Goal: Task Accomplishment & Management: Complete application form

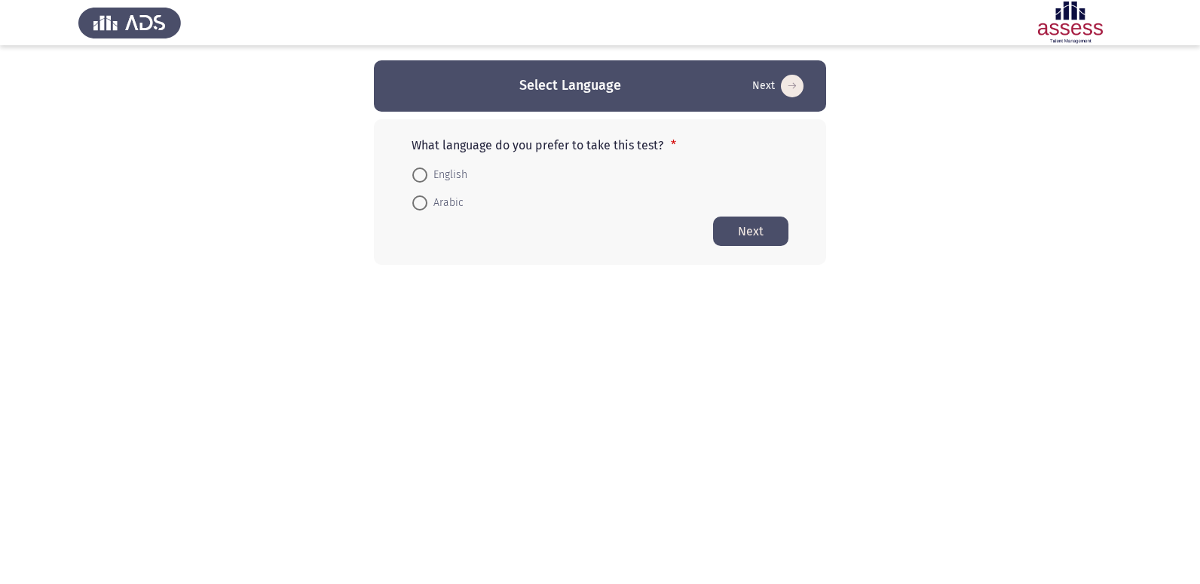
click at [434, 202] on span "Arabic" at bounding box center [445, 203] width 36 height 18
click at [427, 202] on input "Arabic" at bounding box center [419, 202] width 15 height 15
radio input "true"
click at [756, 227] on button "Next" at bounding box center [750, 230] width 75 height 29
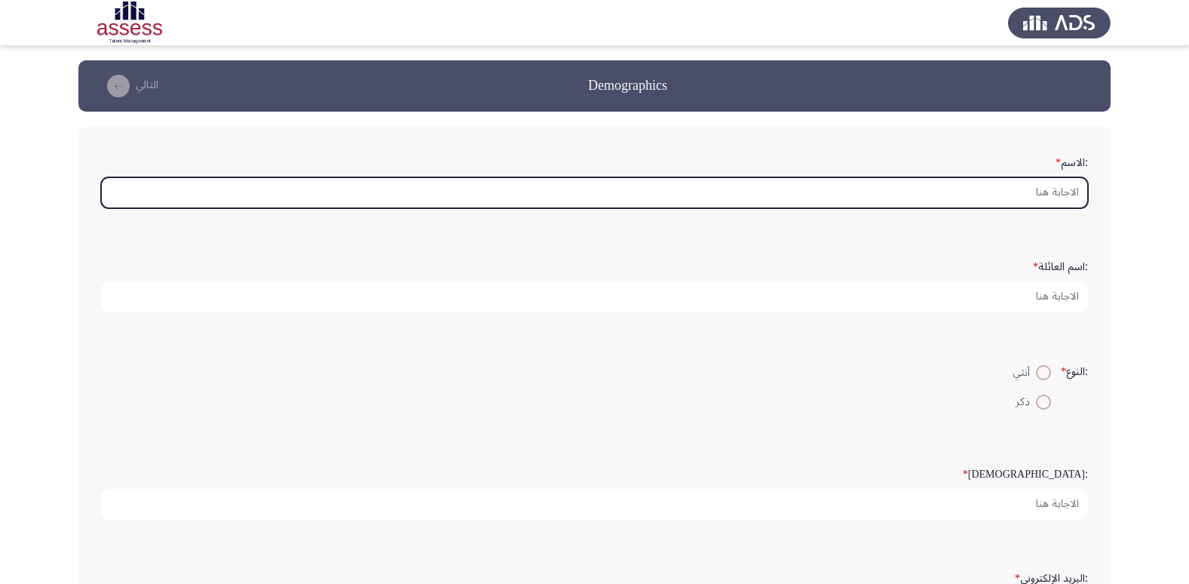
click at [1063, 191] on input ":الاسم *" at bounding box center [594, 192] width 987 height 31
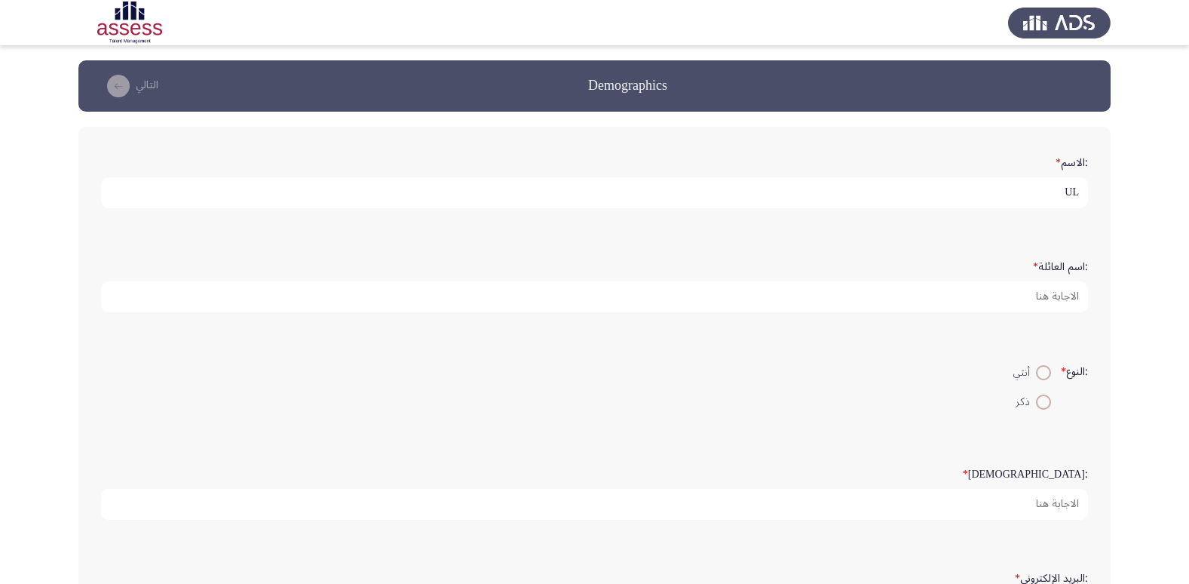
type input "U"
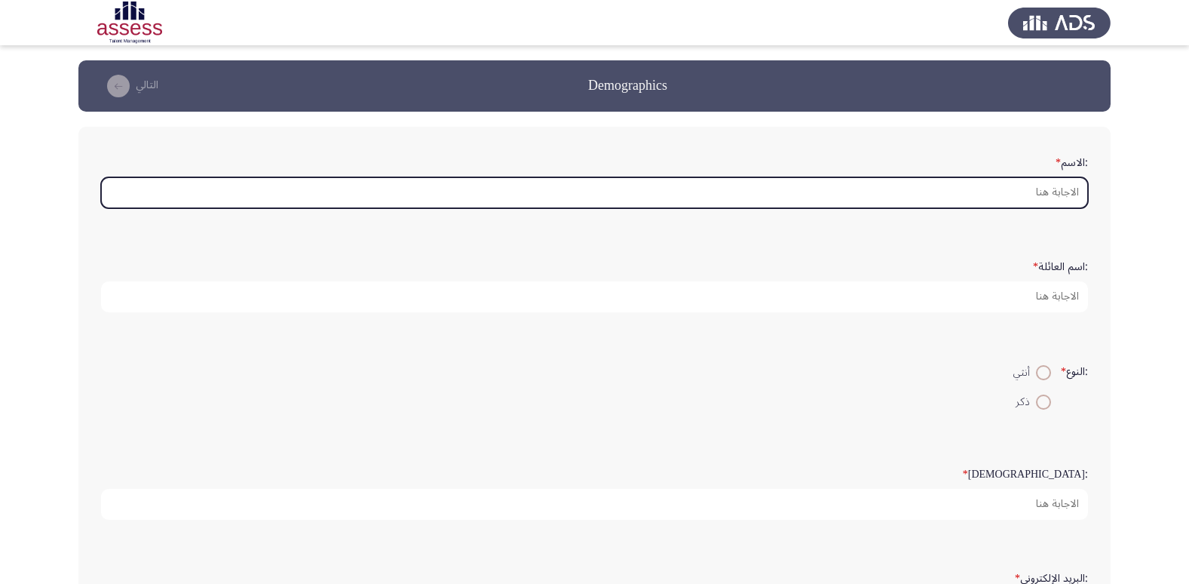
type input "U"
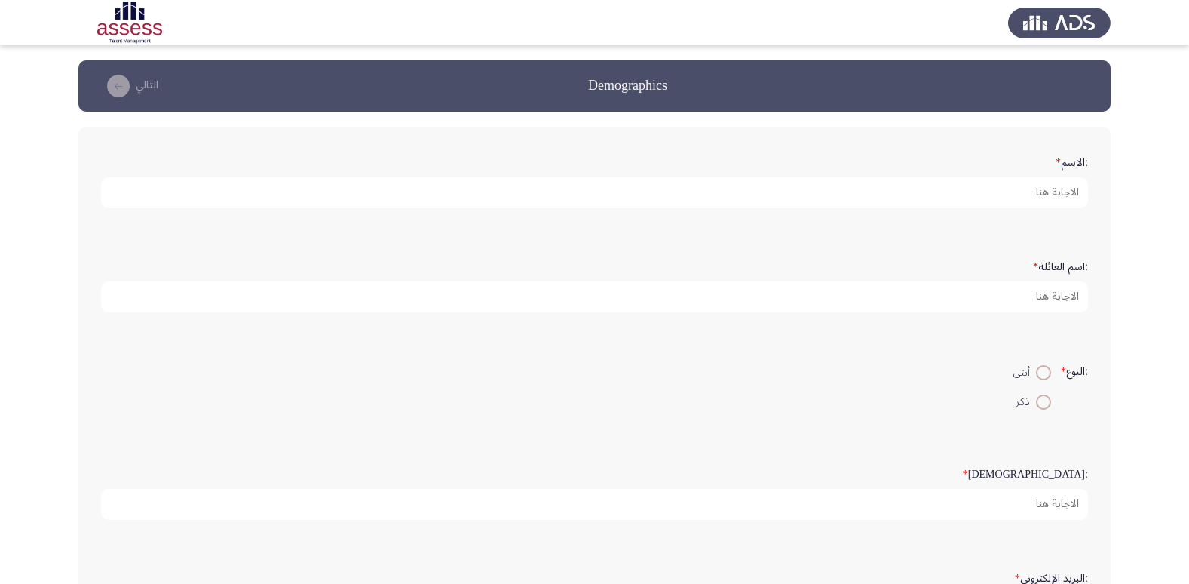
click at [1001, 133] on div ":الاسم *" at bounding box center [594, 179] width 1002 height 104
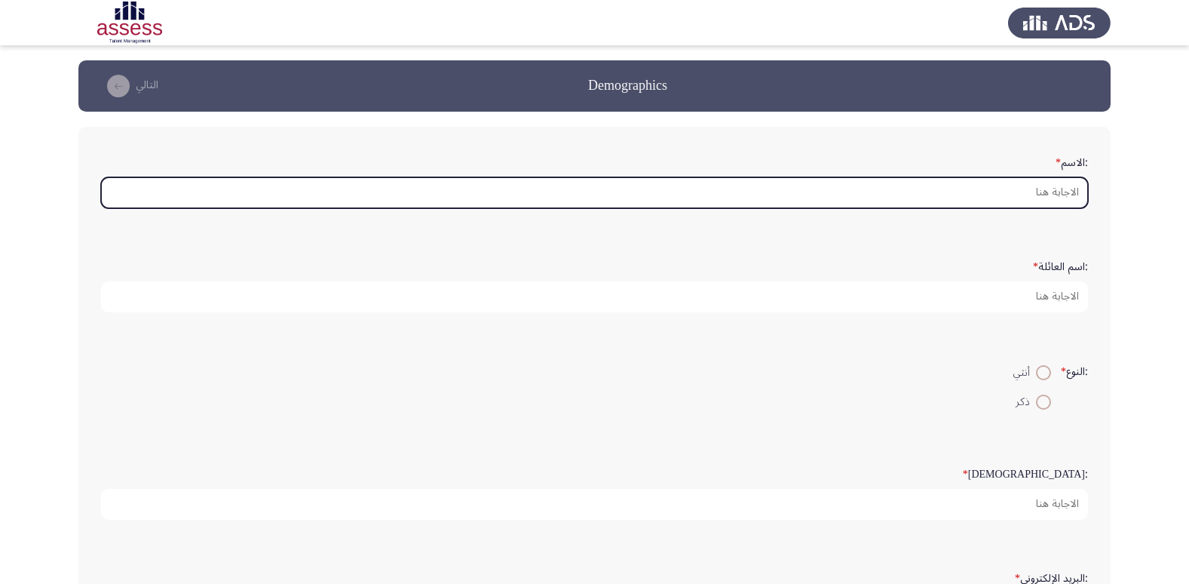
click at [1031, 194] on input ":الاسم *" at bounding box center [594, 192] width 987 height 31
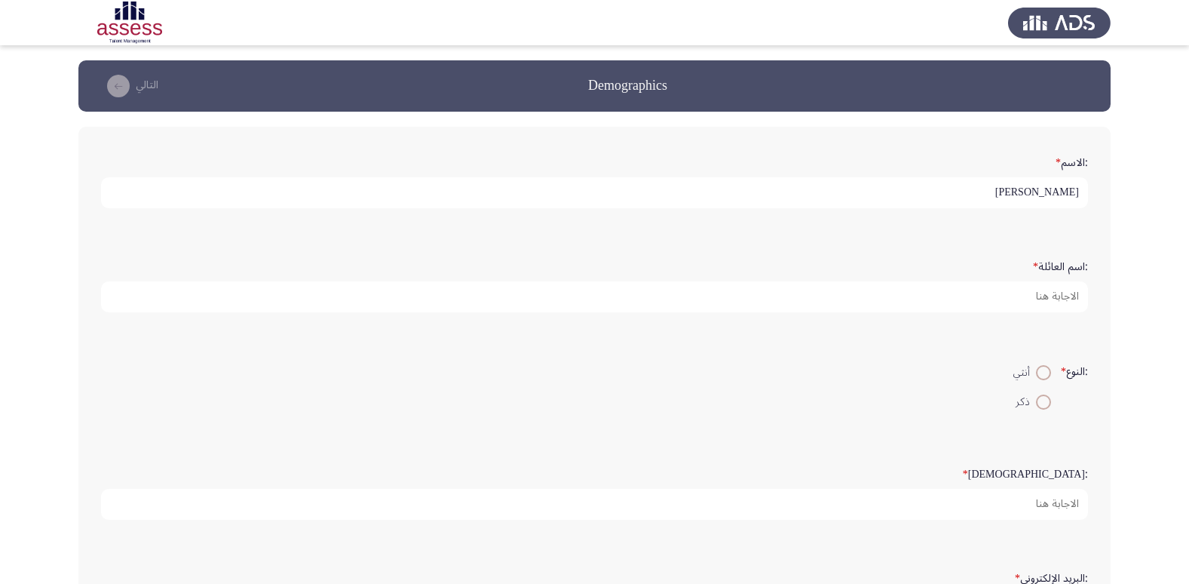
type input "[PERSON_NAME]"
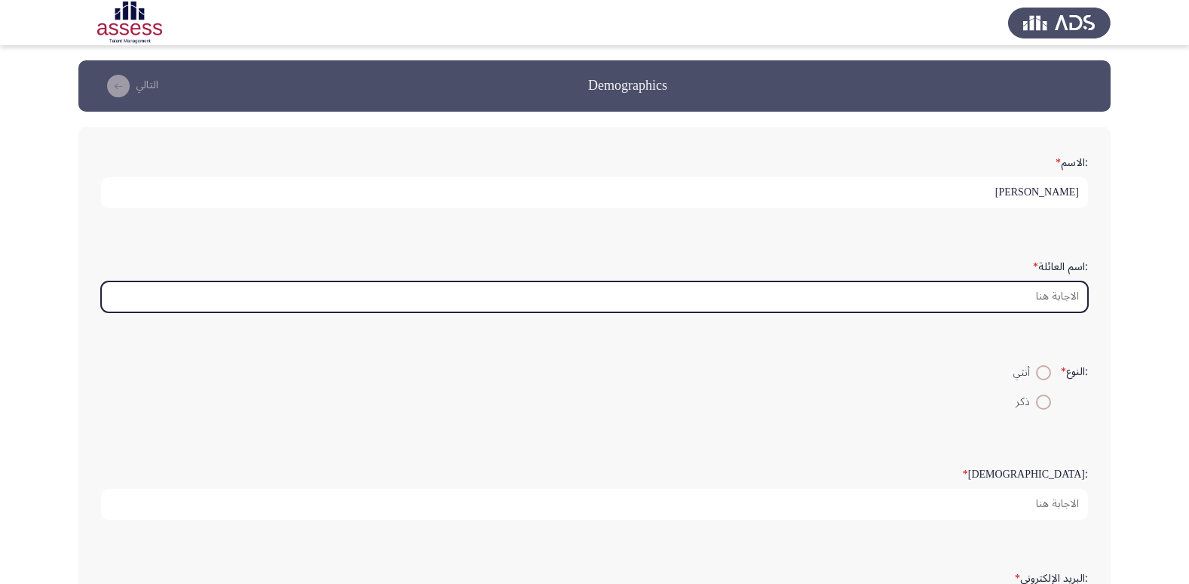
click at [1042, 297] on input ":اسم العائلة *" at bounding box center [594, 296] width 987 height 31
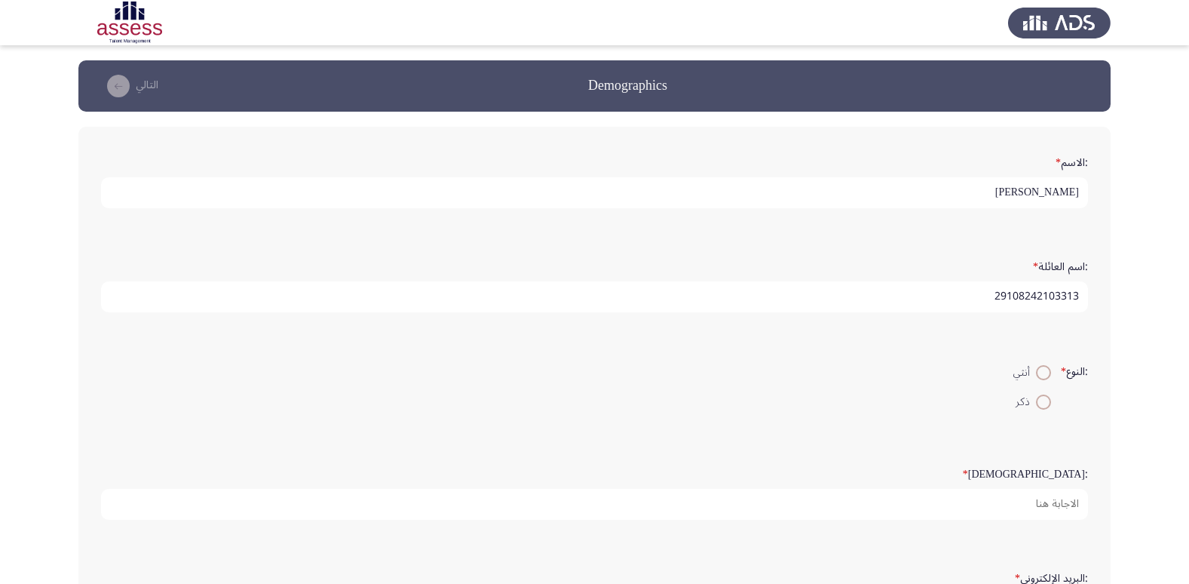
type input "29108242103313"
click at [1040, 404] on span at bounding box center [1043, 401] width 15 height 15
click at [1040, 404] on input "ذكر" at bounding box center [1043, 401] width 15 height 15
radio input "true"
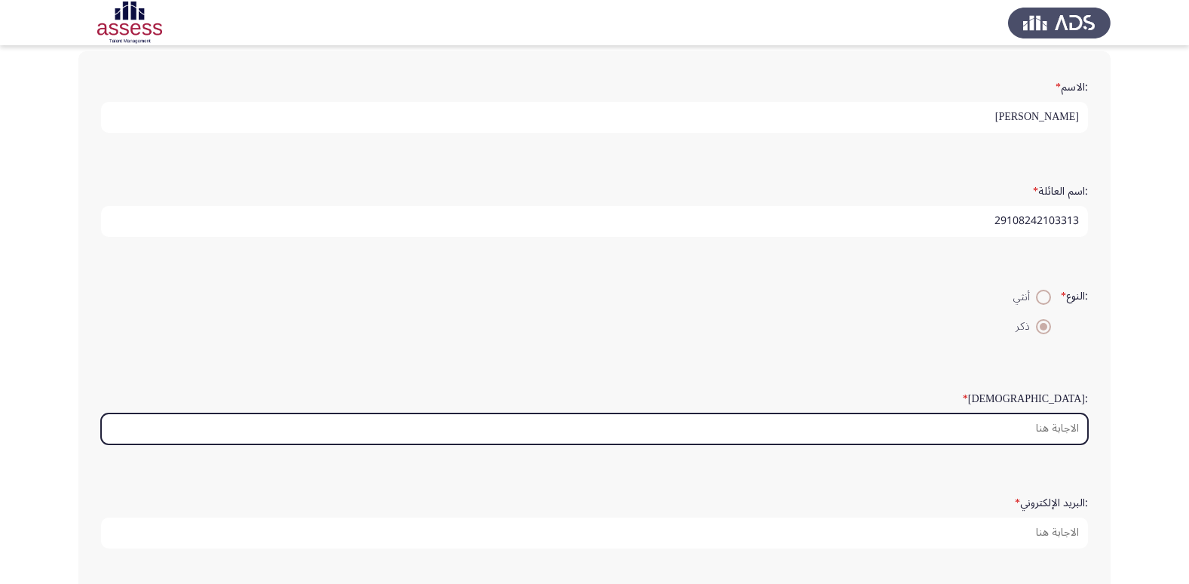
click at [1065, 429] on input ":السن *" at bounding box center [594, 428] width 987 height 31
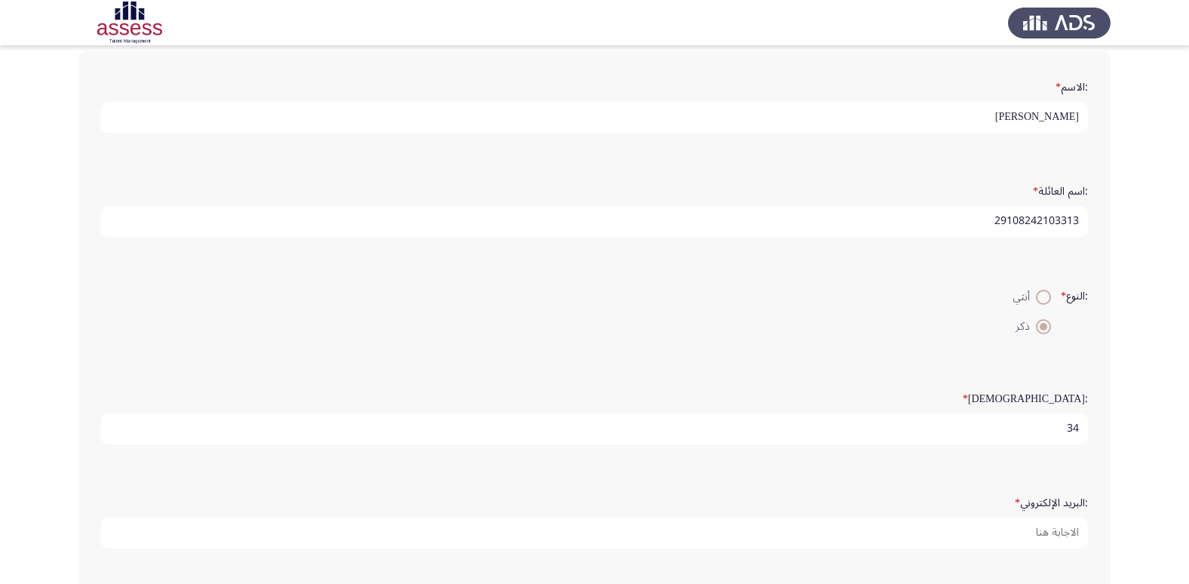
type input "34"
click at [1007, 503] on form ":البريد الإلكتروني *" at bounding box center [594, 518] width 987 height 59
click at [1034, 507] on label ":البريد الإلكتروني *" at bounding box center [1051, 503] width 73 height 13
click at [1034, 517] on input ":البريد الإلكتروني *" at bounding box center [594, 532] width 987 height 31
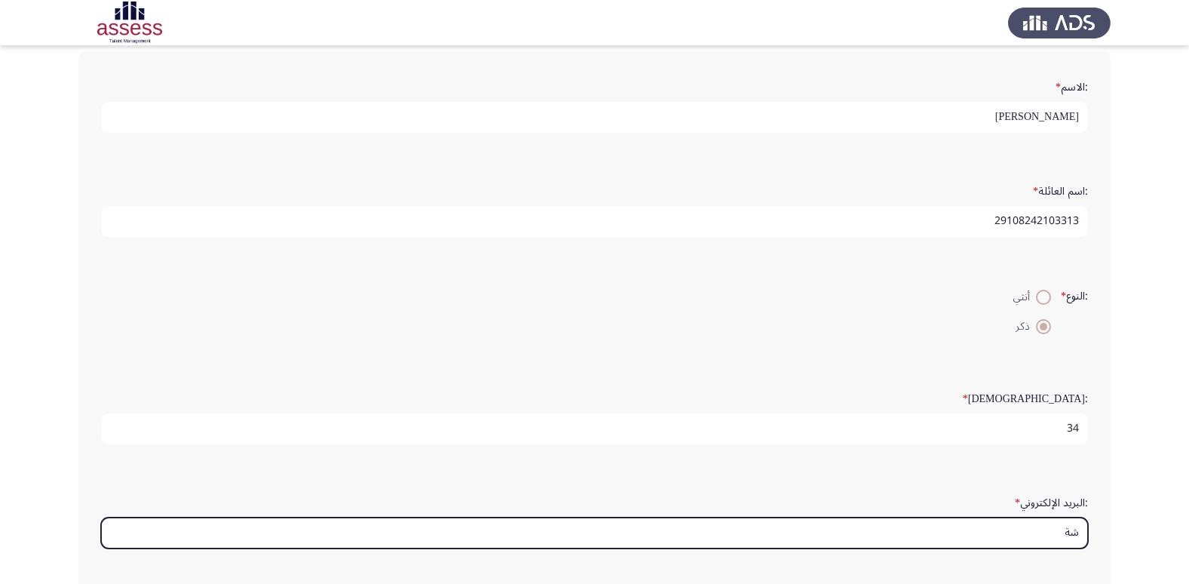
type input "ش"
type input "A"
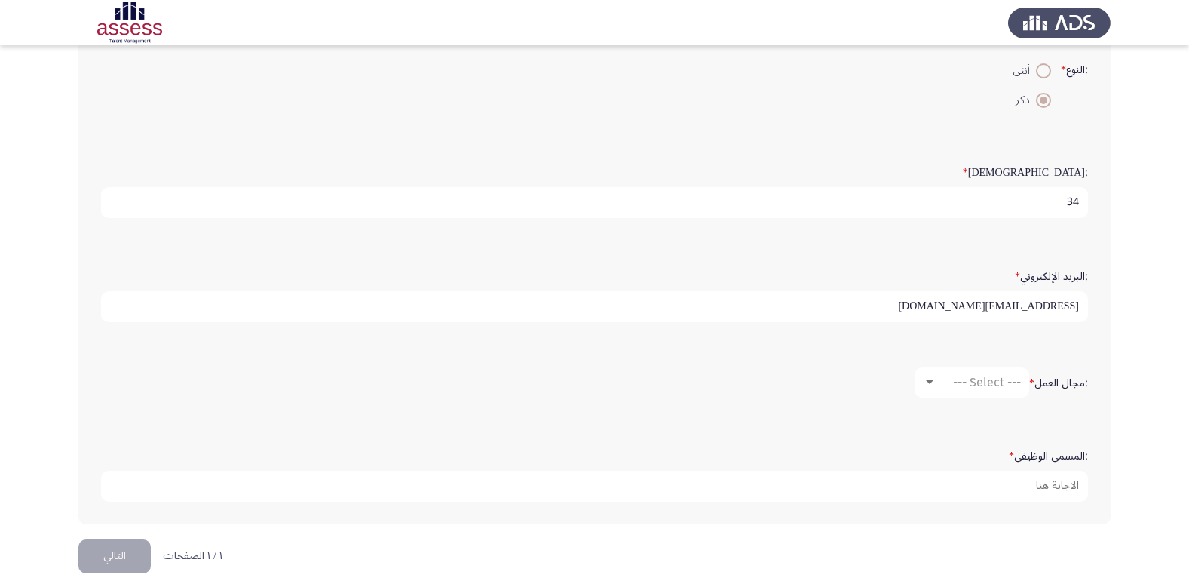
scroll to position [317, 0]
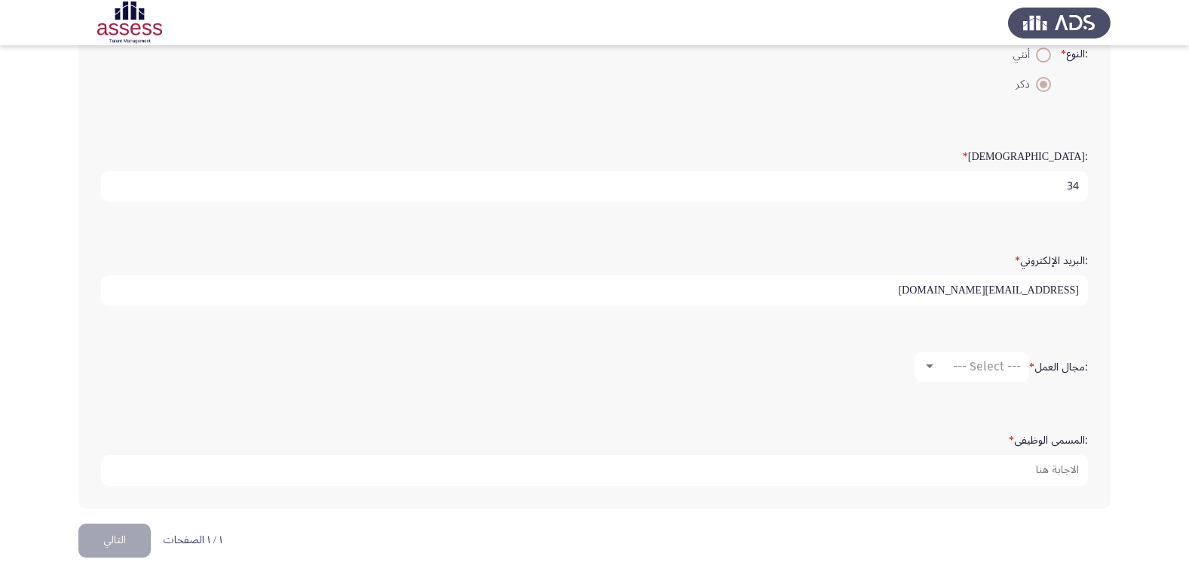
type input "[EMAIL_ADDRESS][DOMAIN_NAME]"
click at [929, 362] on div at bounding box center [930, 366] width 14 height 12
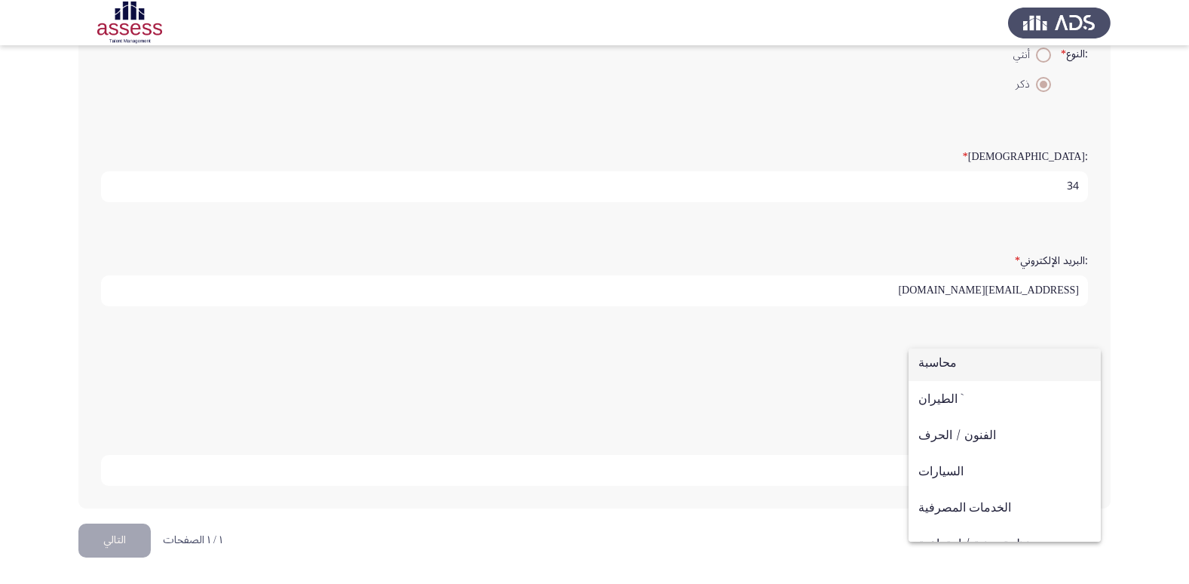
scroll to position [0, 0]
click at [1124, 401] on div at bounding box center [594, 292] width 1189 height 584
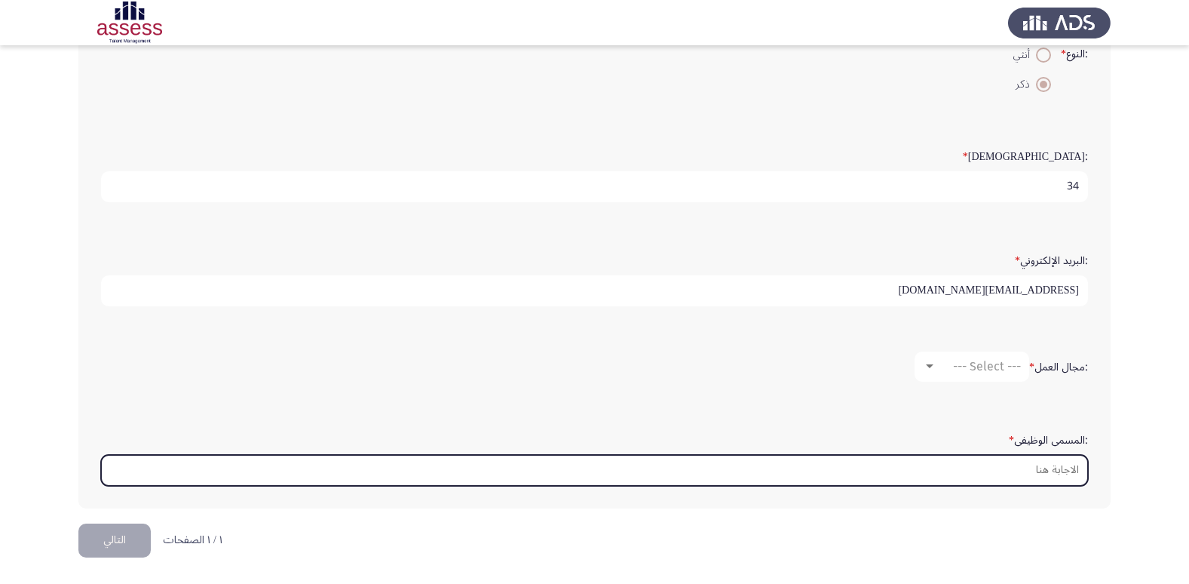
click at [1066, 473] on input ":المسمى الوظيفى *" at bounding box center [594, 470] width 987 height 31
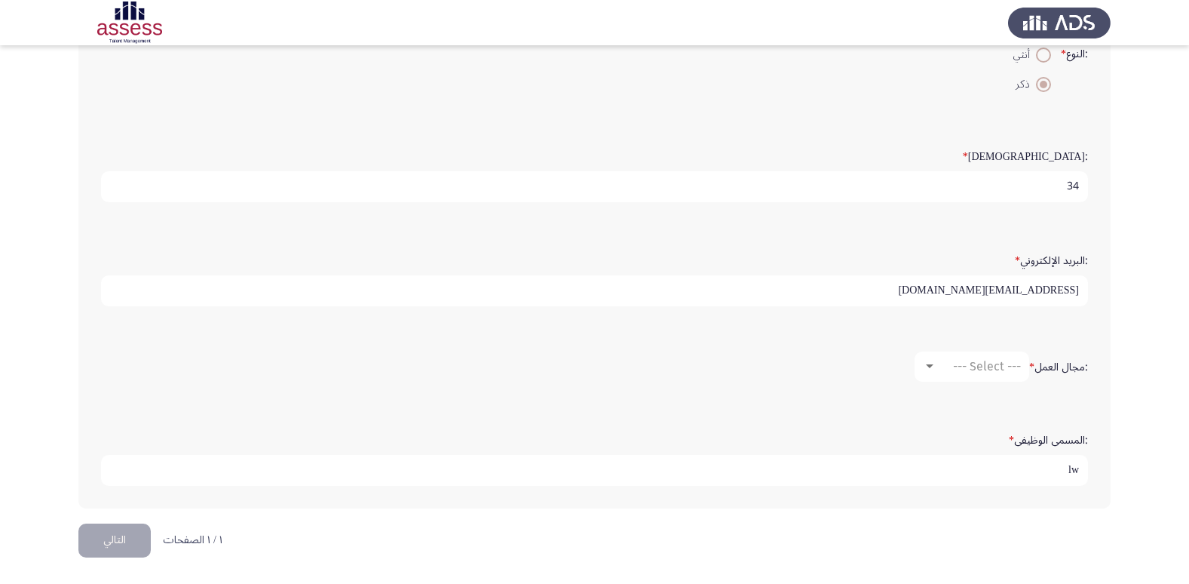
type input "l"
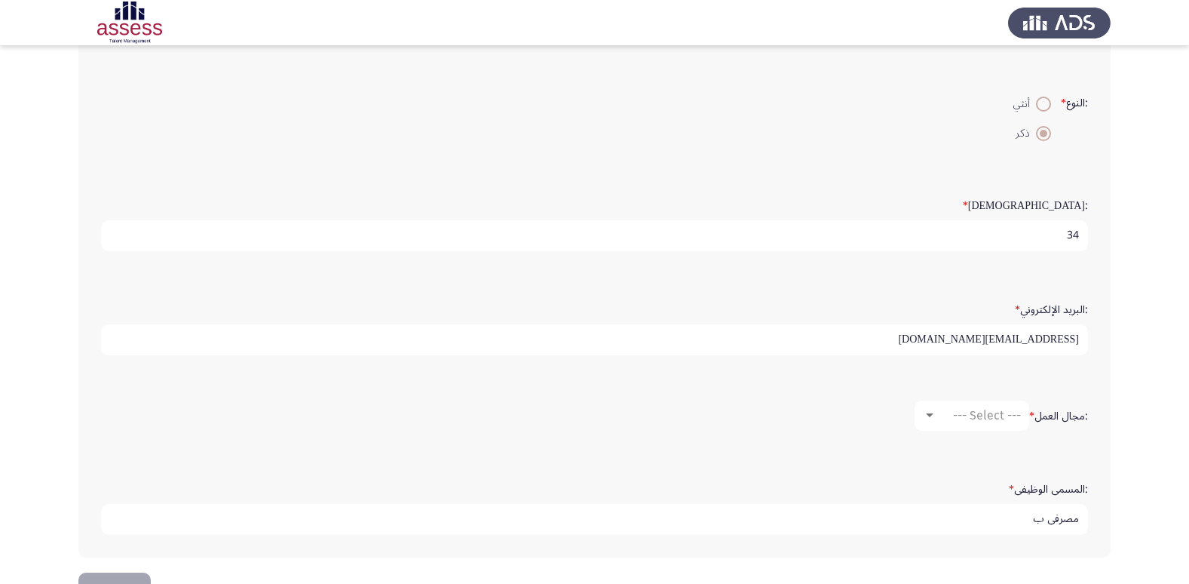
scroll to position [242, 0]
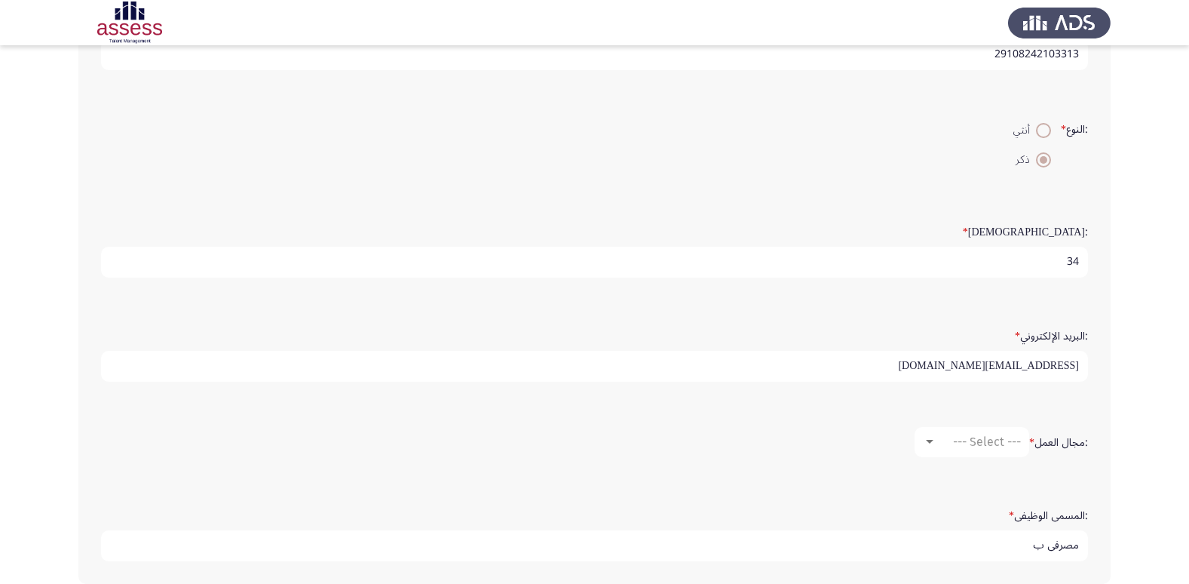
type input "مصرفي ب"
click at [945, 440] on div "--- Select ---" at bounding box center [978, 441] width 84 height 14
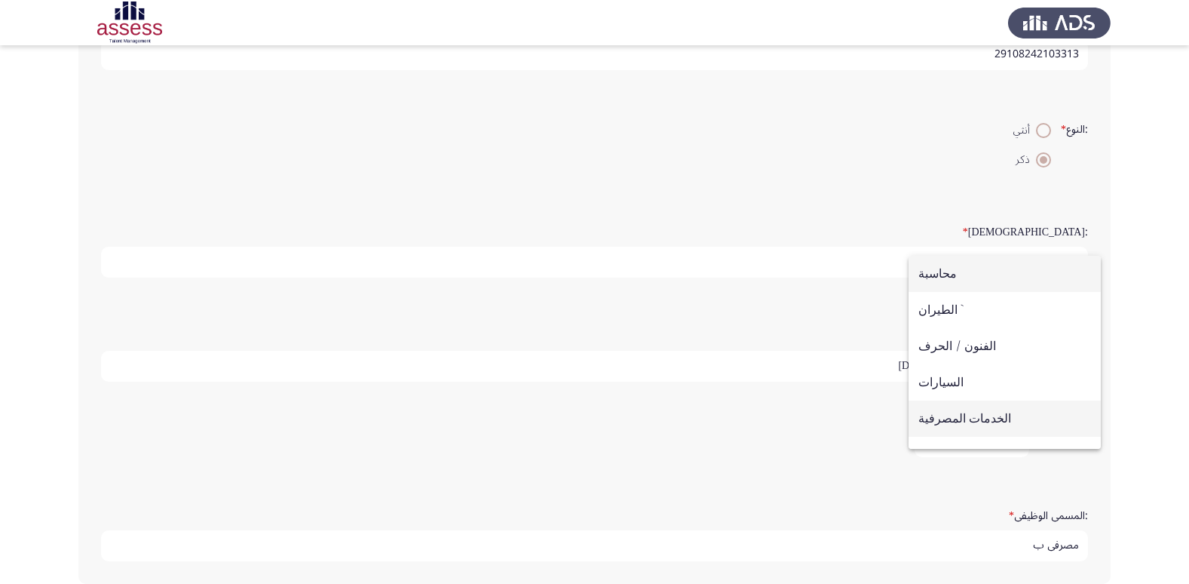
click at [973, 413] on span "الخدمات المصرفية" at bounding box center [1004, 418] width 173 height 36
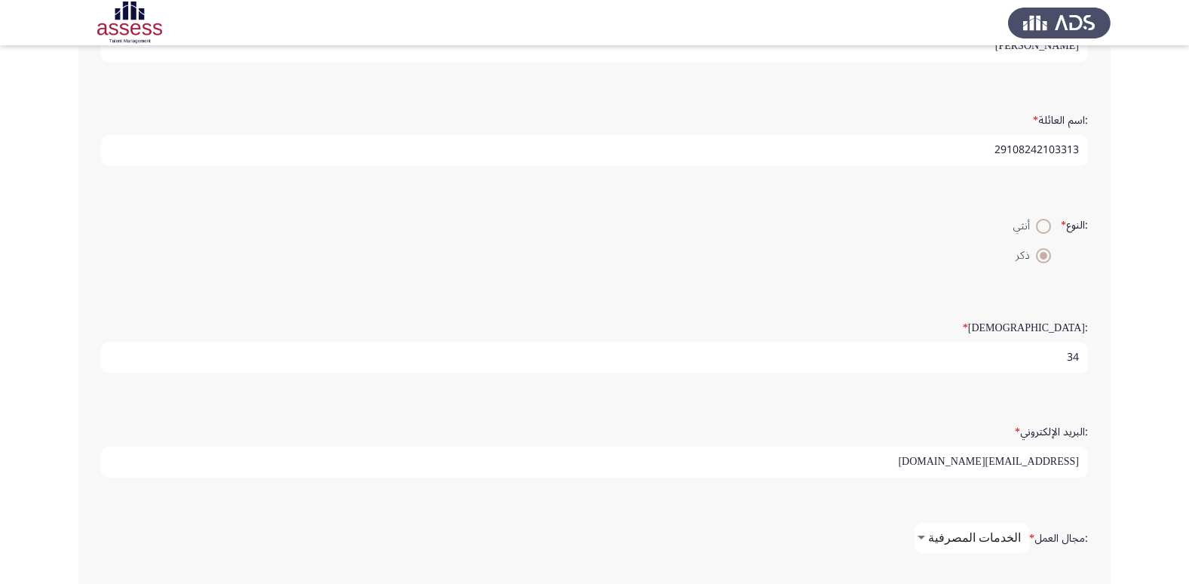
scroll to position [317, 0]
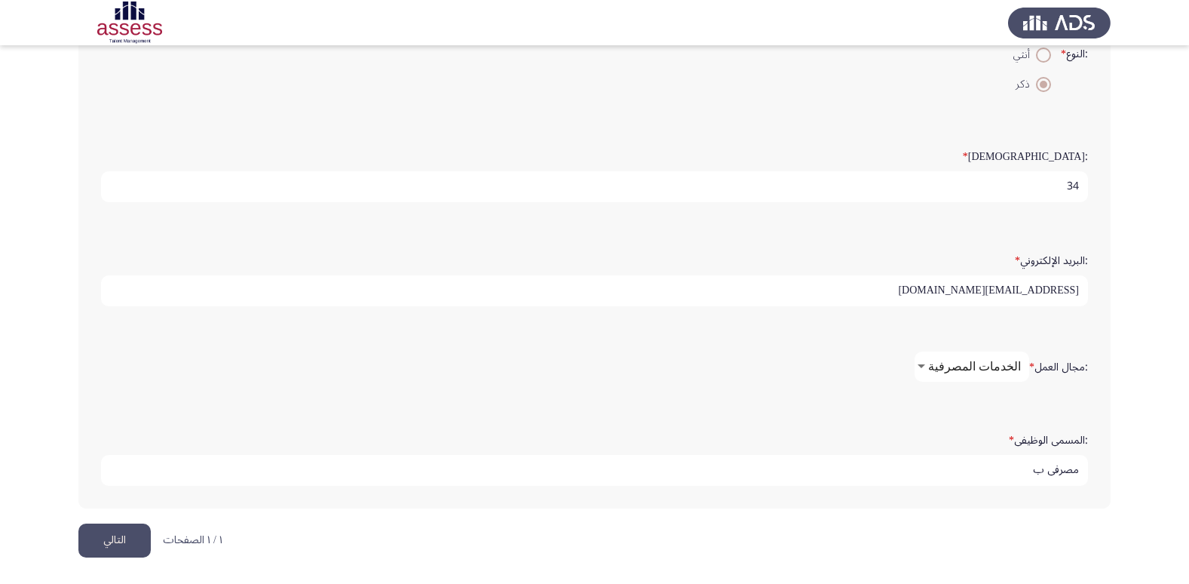
click at [117, 541] on button "التالي" at bounding box center [114, 540] width 72 height 34
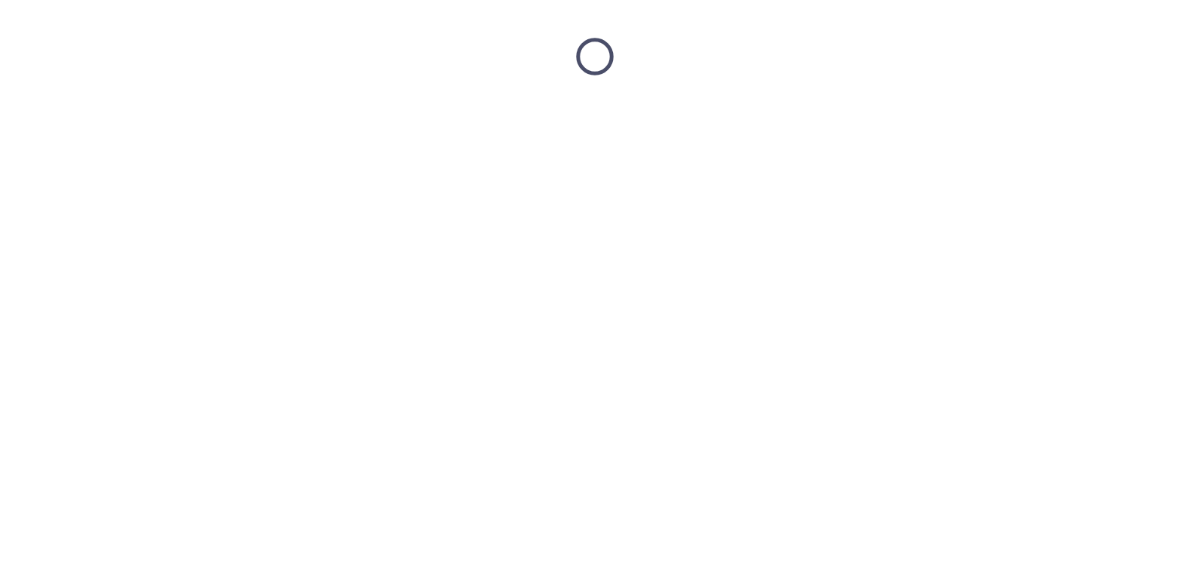
scroll to position [0, 0]
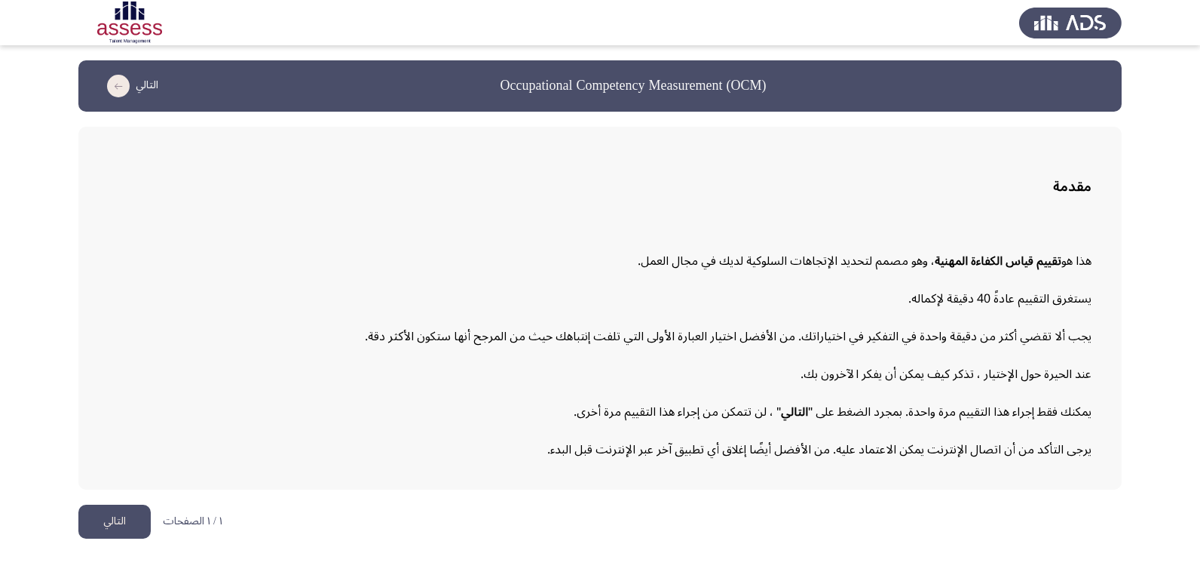
click at [113, 516] on button "التالي" at bounding box center [114, 521] width 72 height 34
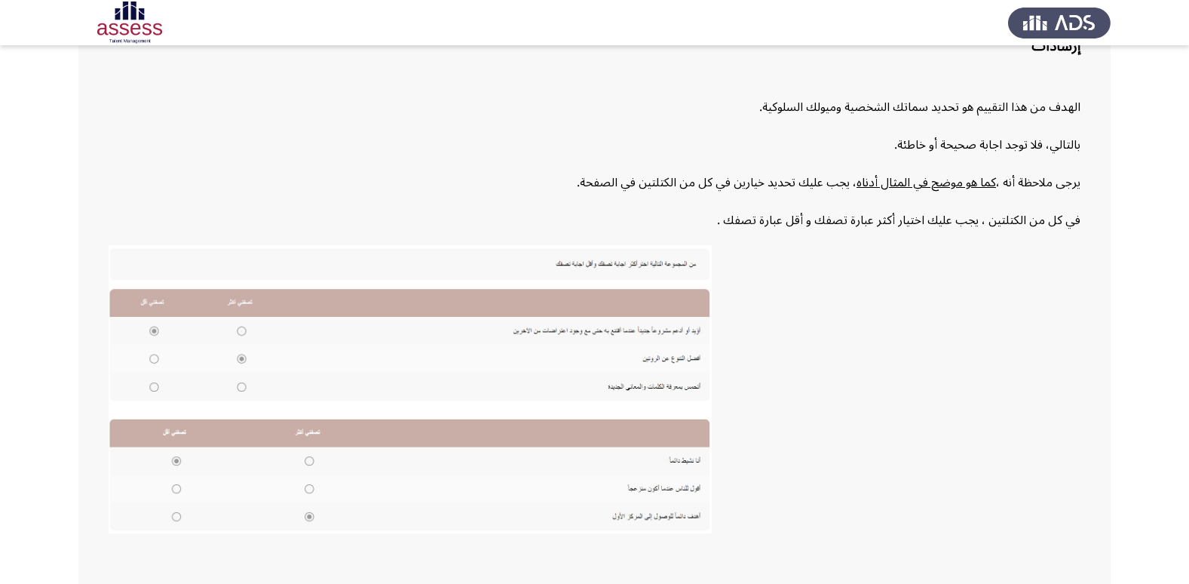
scroll to position [228, 0]
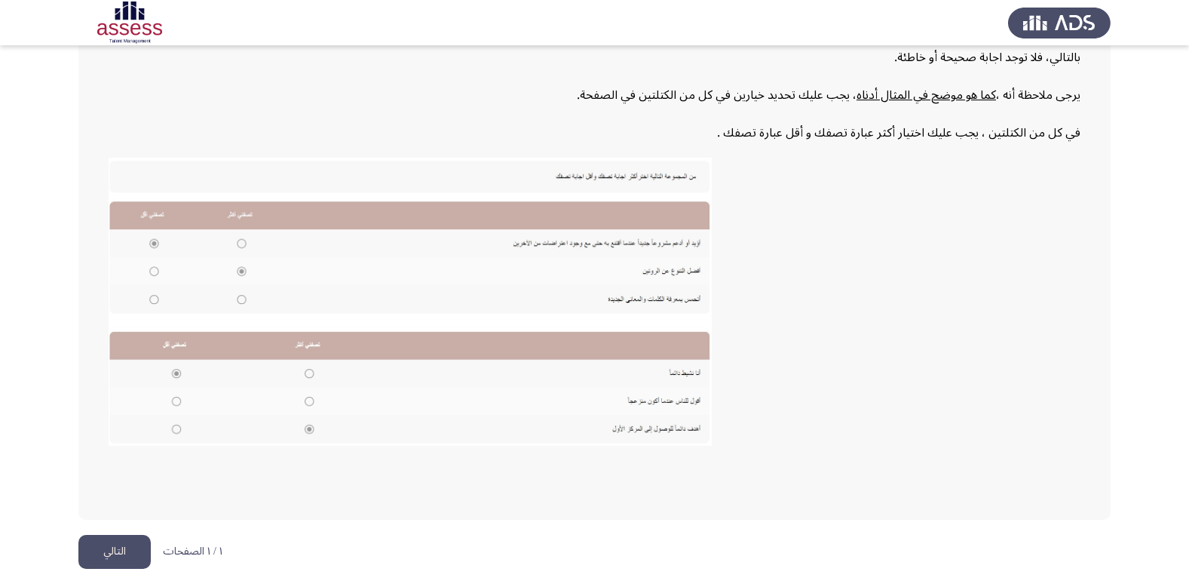
click at [124, 550] on button "التالي" at bounding box center [114, 552] width 72 height 34
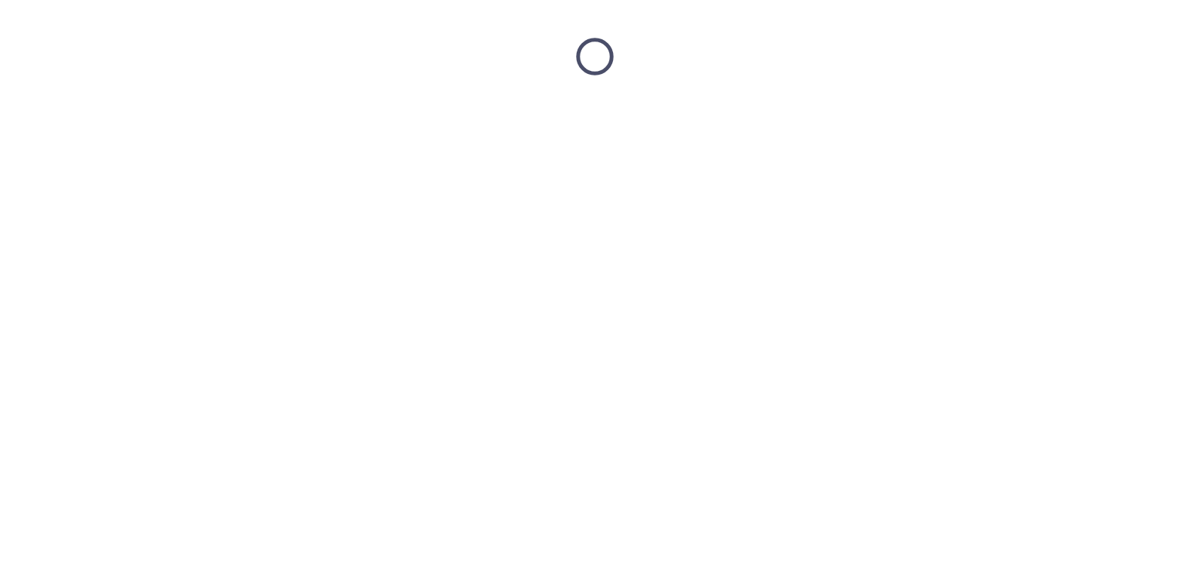
scroll to position [0, 0]
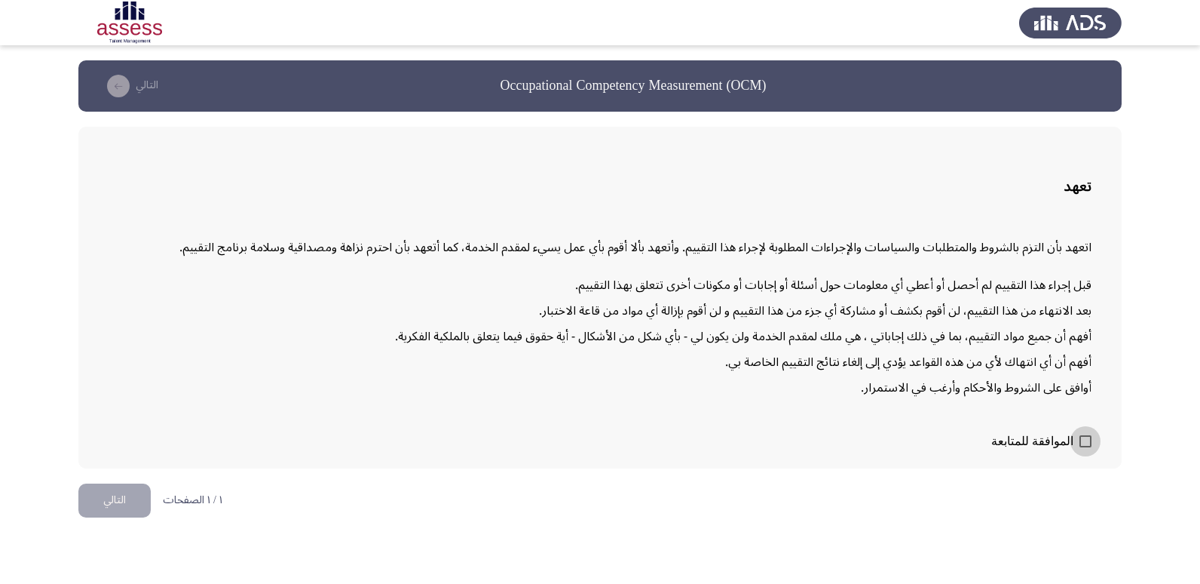
click at [1088, 443] on span at bounding box center [1086, 441] width 12 height 12
click at [1086, 447] on input "الموافقة للمتابعة" at bounding box center [1085, 447] width 1 height 1
checkbox input "true"
click at [87, 492] on button "التالي" at bounding box center [114, 500] width 72 height 34
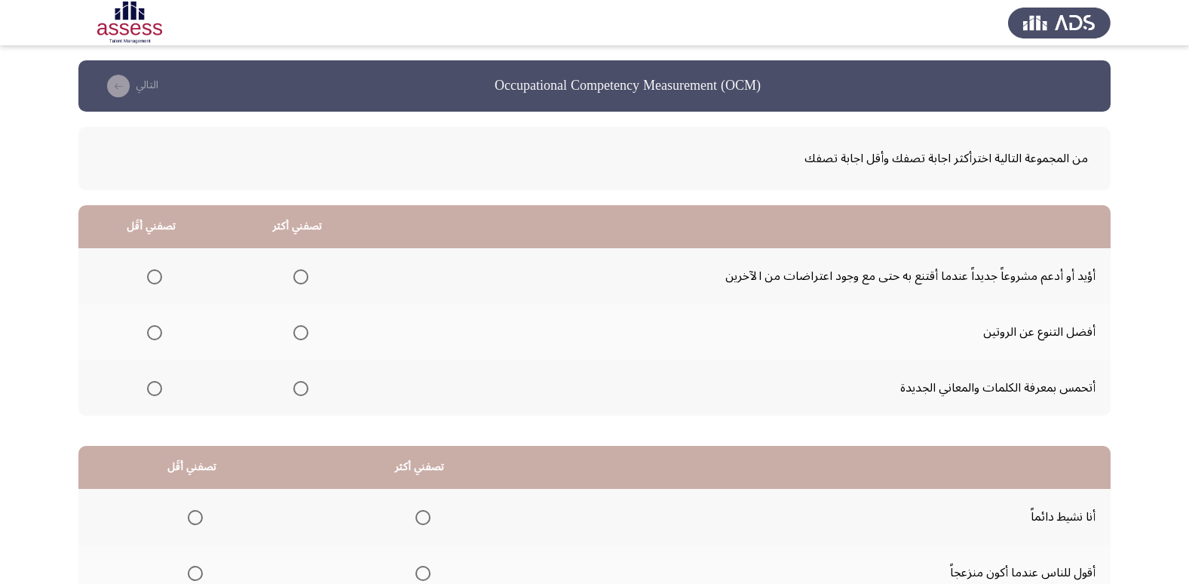
scroll to position [75, 0]
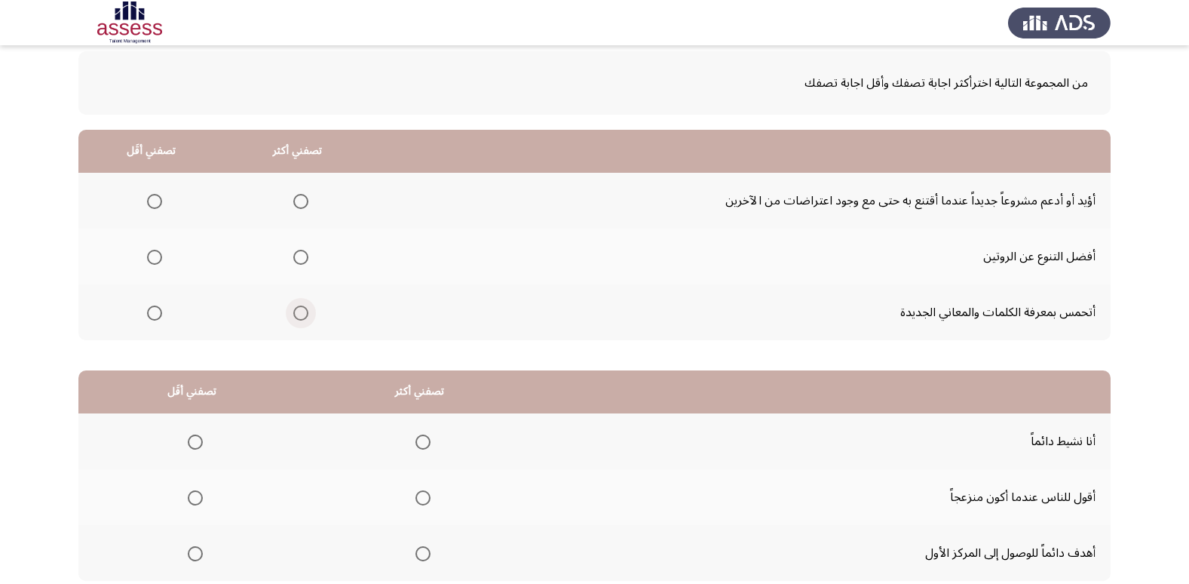
click at [301, 311] on span "Select an option" at bounding box center [300, 312] width 15 height 15
click at [301, 311] on input "Select an option" at bounding box center [300, 312] width 15 height 15
click at [155, 199] on span "Select an option" at bounding box center [154, 201] width 15 height 15
click at [155, 199] on input "Select an option" at bounding box center [154, 201] width 15 height 15
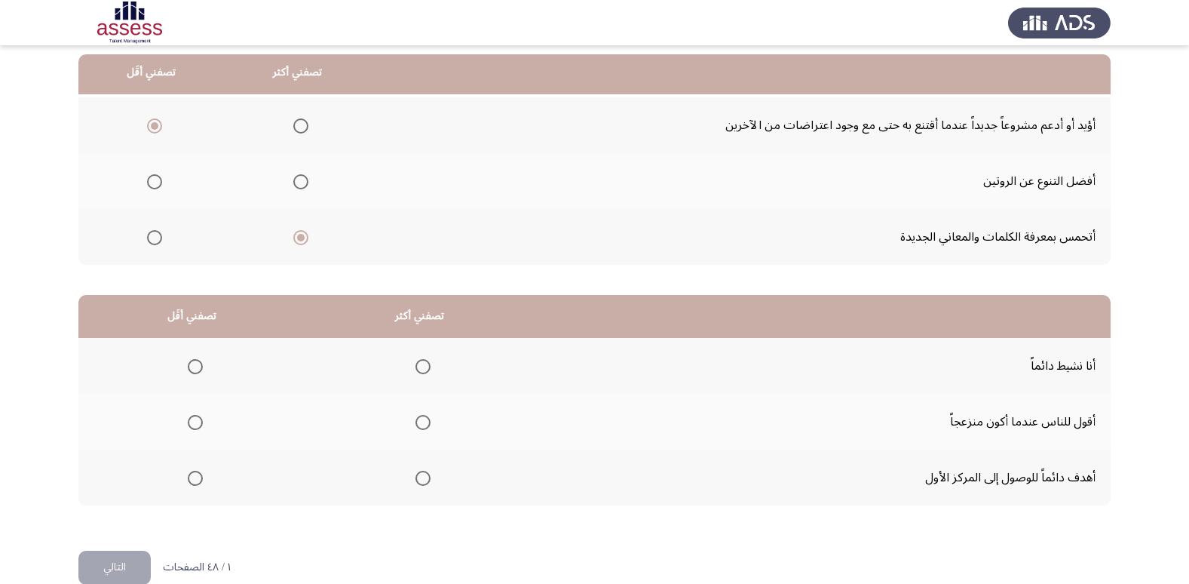
scroll to position [178, 0]
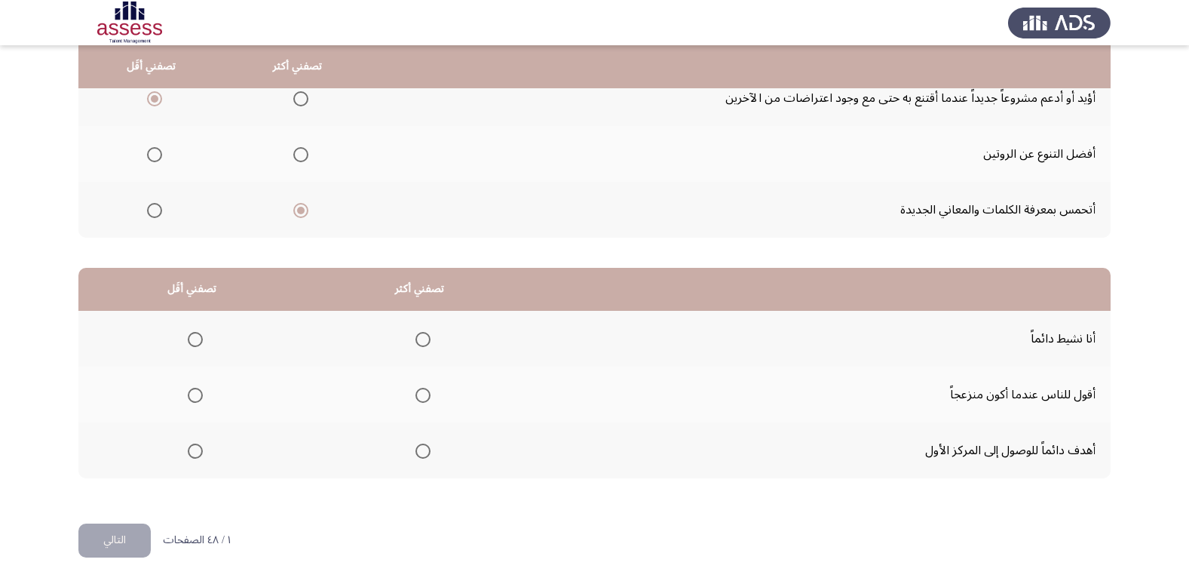
click at [415, 446] on span "Select an option" at bounding box center [422, 450] width 15 height 15
click at [415, 446] on input "Select an option" at bounding box center [422, 450] width 15 height 15
click at [192, 397] on span "Select an option" at bounding box center [195, 395] width 15 height 15
click at [192, 397] on input "Select an option" at bounding box center [195, 395] width 15 height 15
click at [122, 537] on button "التالي" at bounding box center [114, 540] width 72 height 34
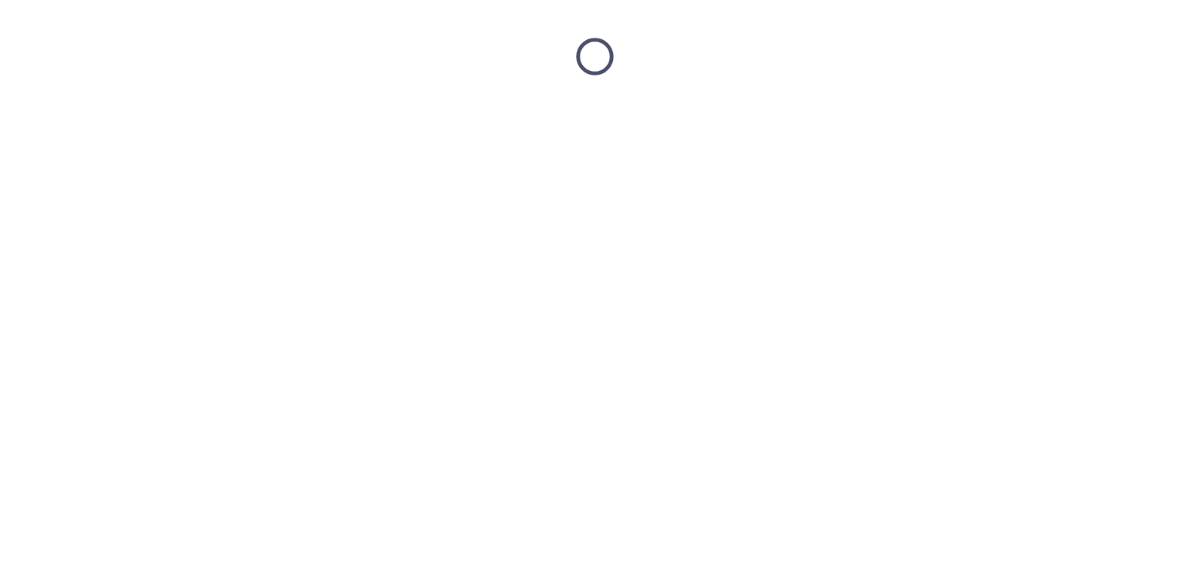
scroll to position [0, 0]
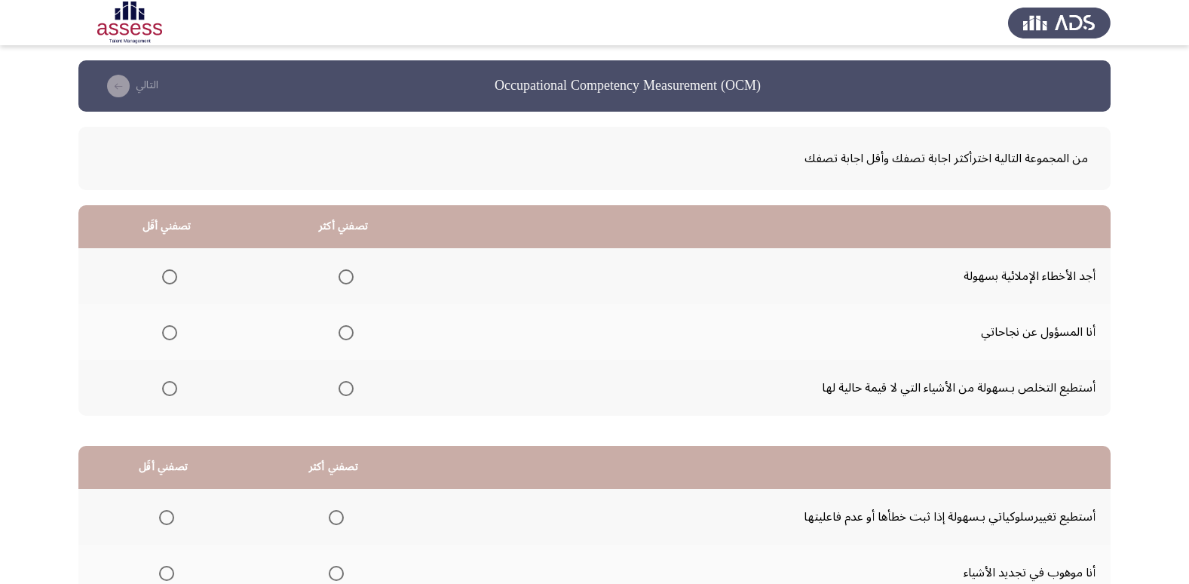
click at [170, 277] on span "Select an option" at bounding box center [170, 277] width 0 height 0
click at [168, 276] on input "Select an option" at bounding box center [169, 276] width 15 height 15
click at [345, 391] on span "Select an option" at bounding box center [346, 388] width 15 height 15
click at [345, 391] on input "Select an option" at bounding box center [346, 388] width 15 height 15
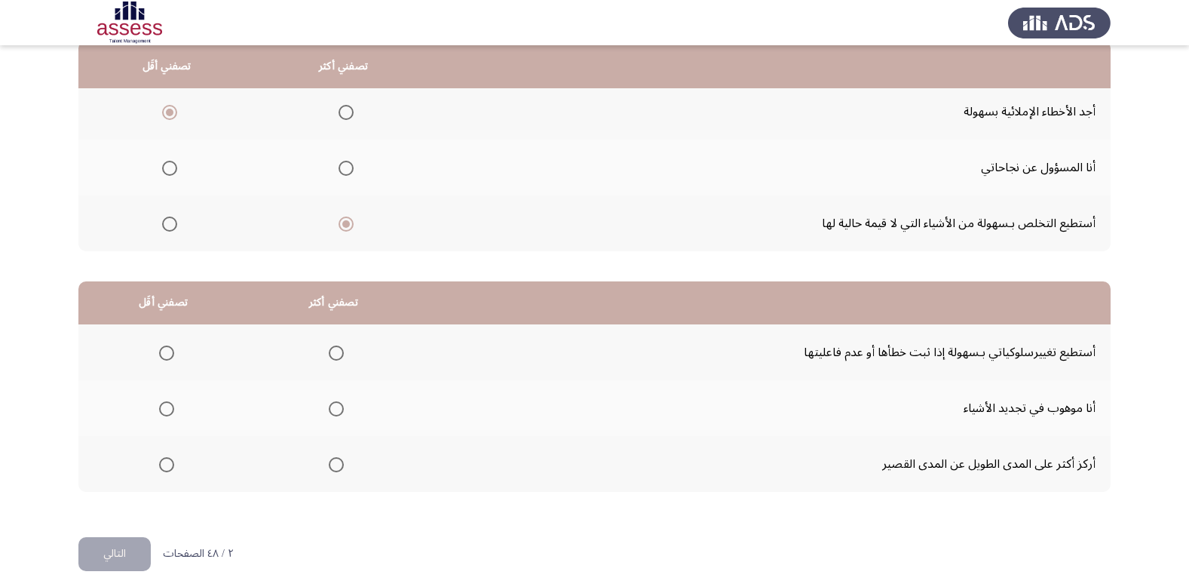
scroll to position [178, 0]
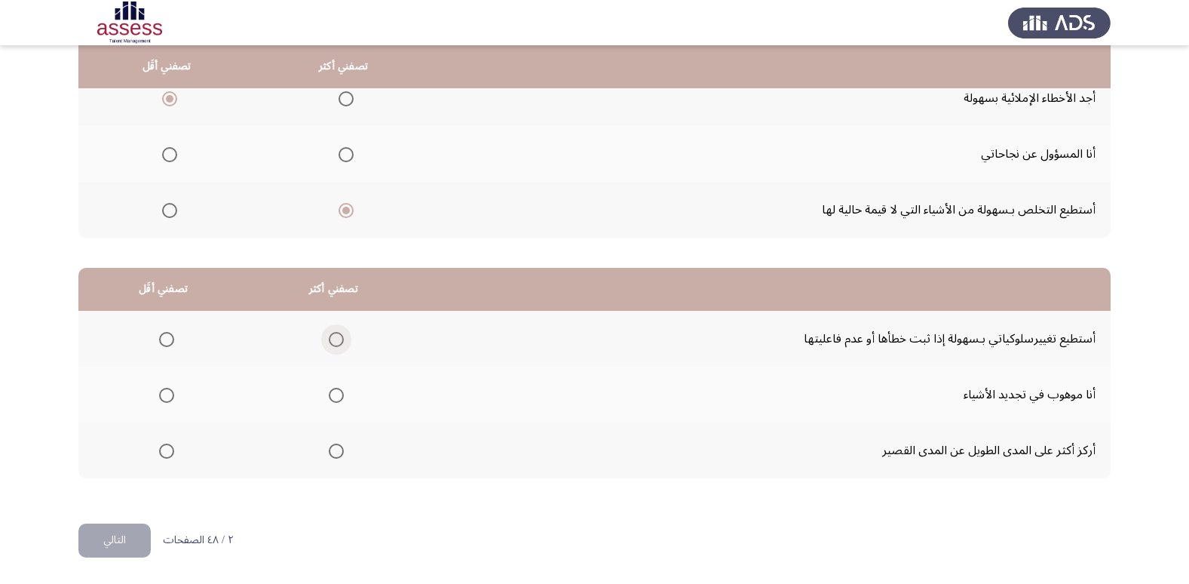
click at [335, 336] on span "Select an option" at bounding box center [336, 339] width 15 height 15
click at [335, 336] on input "Select an option" at bounding box center [336, 339] width 15 height 15
click at [346, 443] on th at bounding box center [333, 450] width 170 height 56
click at [329, 450] on span "Select an option" at bounding box center [336, 450] width 15 height 15
click at [329, 450] on input "Select an option" at bounding box center [336, 450] width 15 height 15
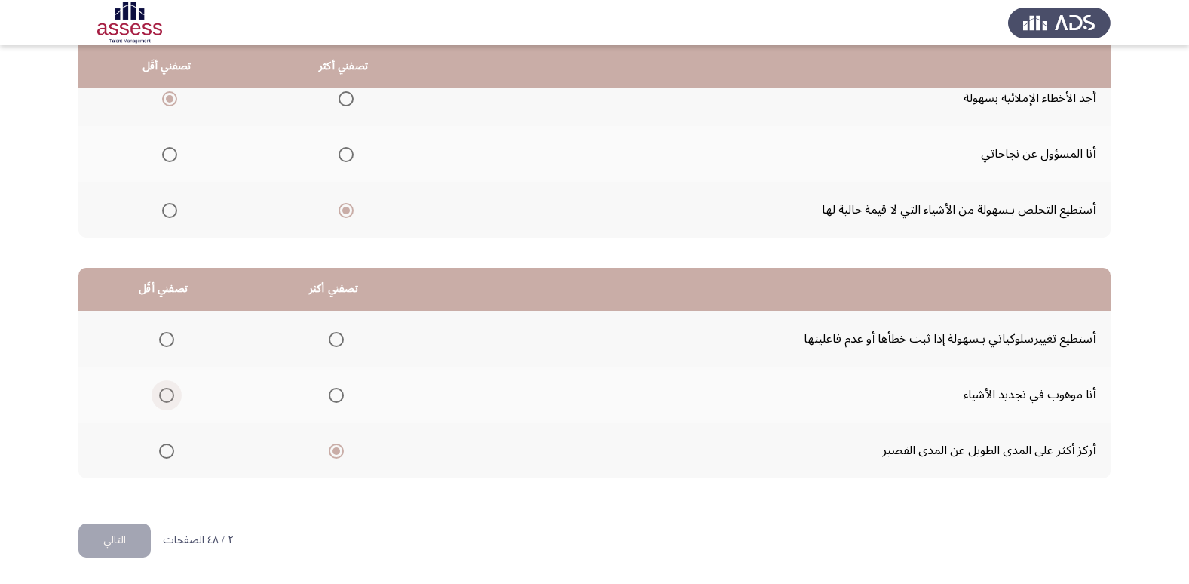
click at [167, 393] on span "Select an option" at bounding box center [166, 395] width 15 height 15
click at [167, 393] on input "Select an option" at bounding box center [166, 395] width 15 height 15
click at [126, 538] on button "التالي" at bounding box center [114, 540] width 72 height 34
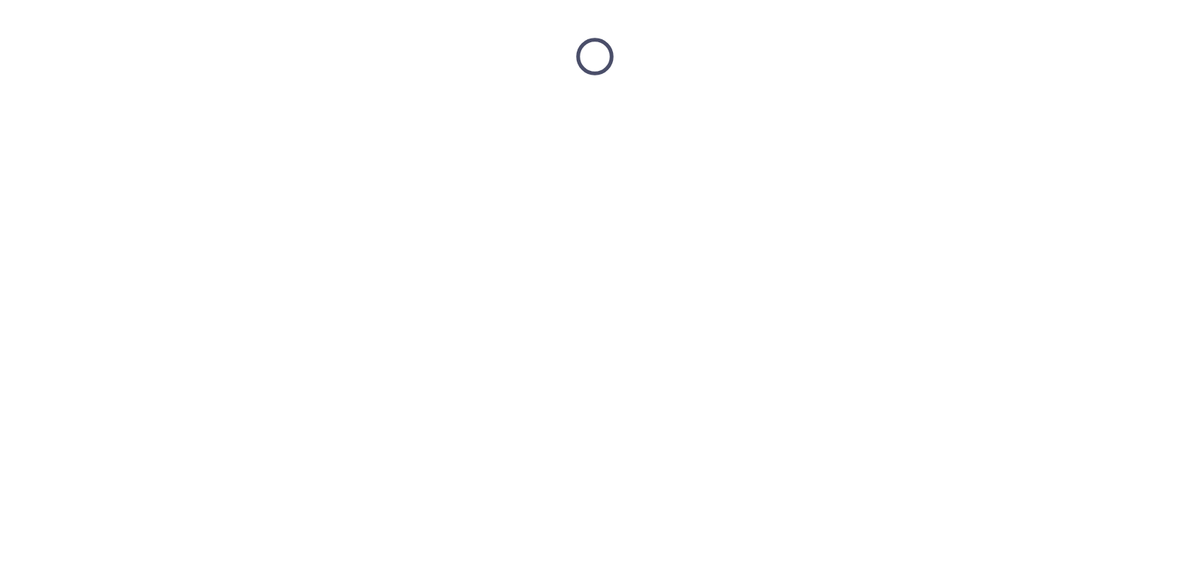
scroll to position [0, 0]
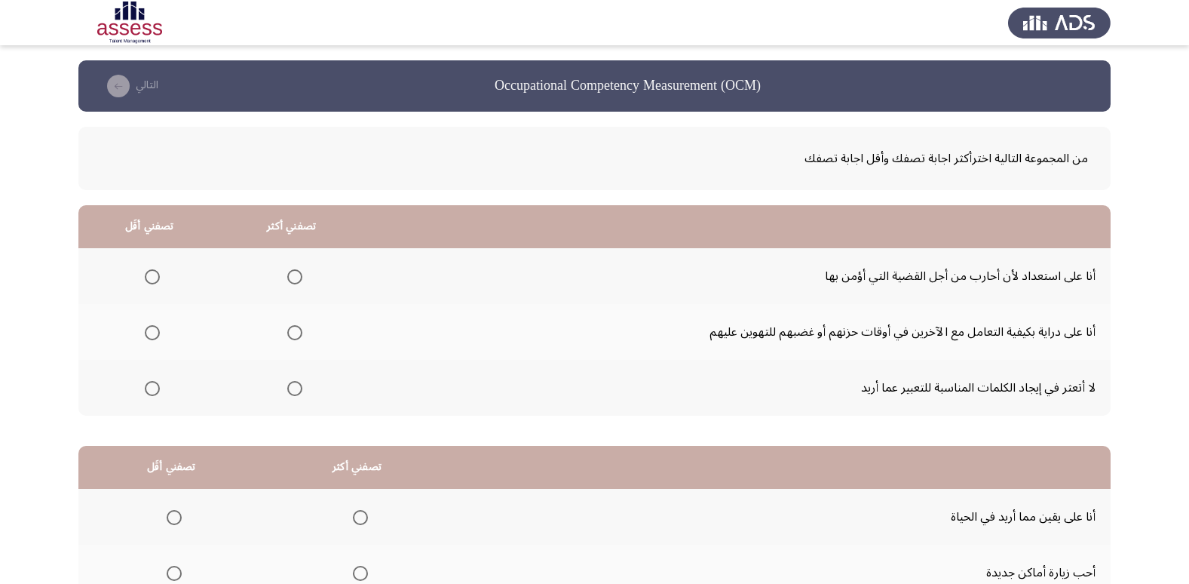
click at [293, 384] on span "Select an option" at bounding box center [294, 388] width 15 height 15
click at [293, 384] on input "Select an option" at bounding box center [294, 388] width 15 height 15
click at [152, 327] on span "Select an option" at bounding box center [152, 332] width 15 height 15
click at [152, 327] on input "Select an option" at bounding box center [152, 332] width 15 height 15
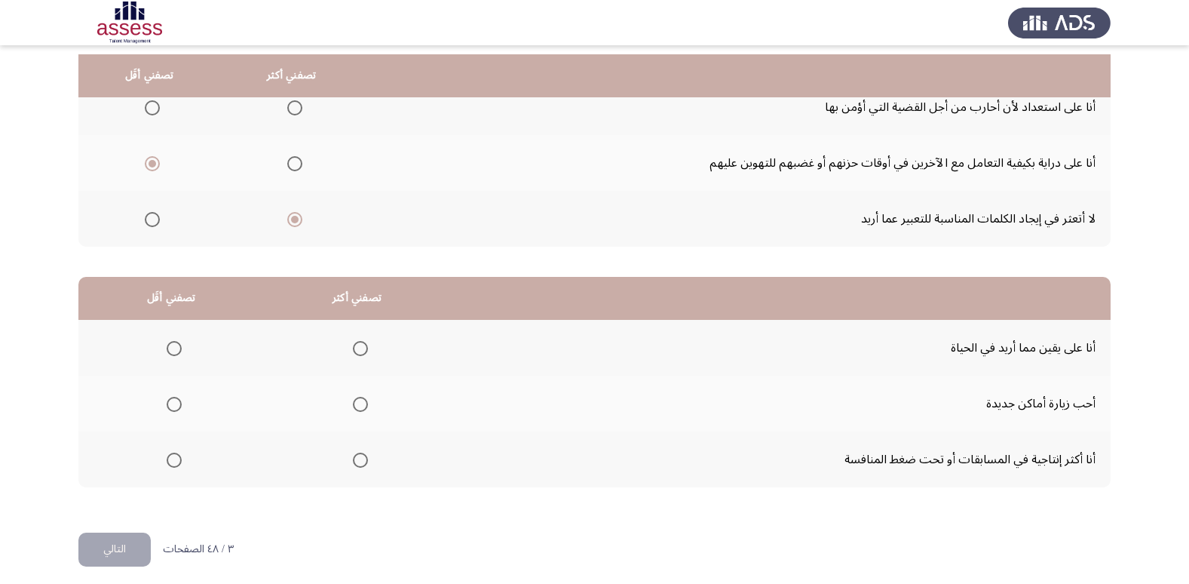
scroll to position [178, 0]
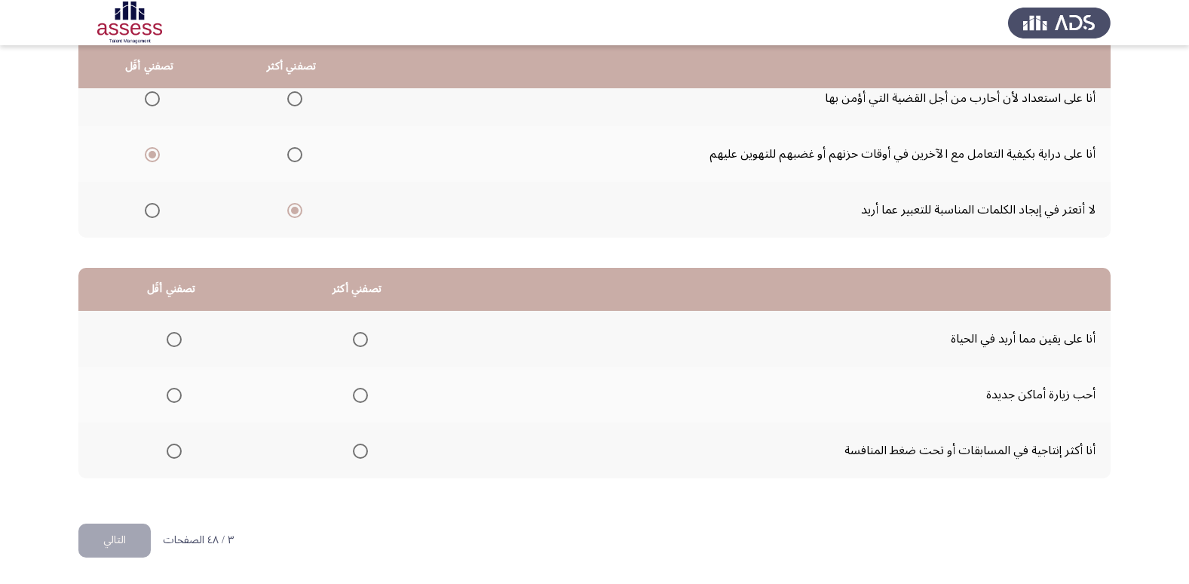
click at [353, 450] on span "Select an option" at bounding box center [360, 450] width 15 height 15
click at [353, 450] on input "Select an option" at bounding box center [360, 450] width 15 height 15
click at [169, 389] on span "Select an option" at bounding box center [174, 395] width 15 height 15
click at [169, 389] on input "Select an option" at bounding box center [174, 395] width 15 height 15
click at [113, 539] on button "التالي" at bounding box center [114, 540] width 72 height 34
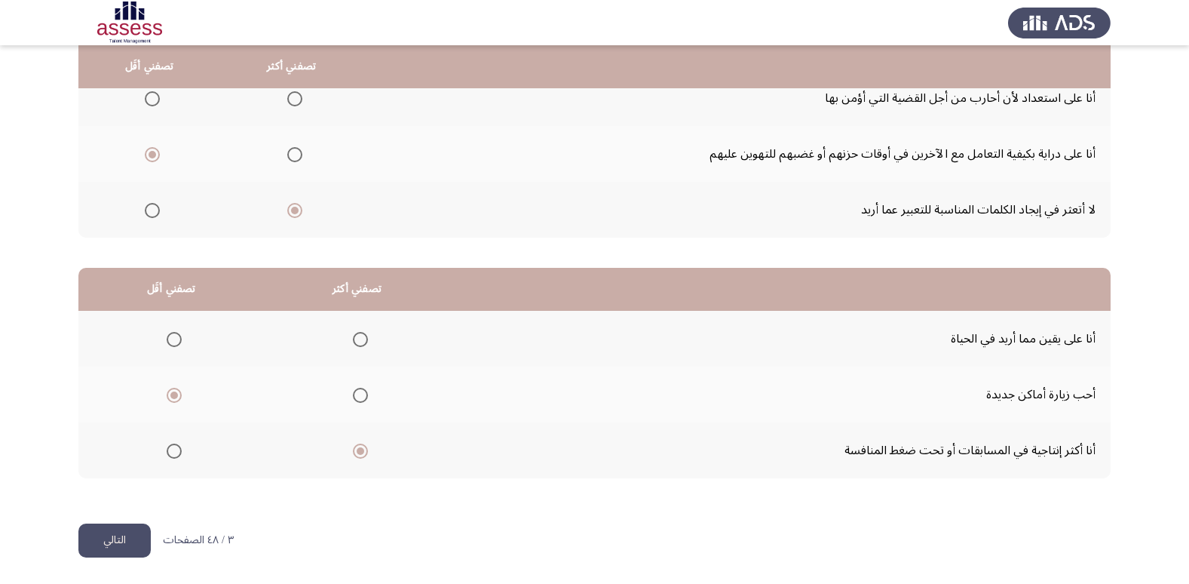
scroll to position [0, 0]
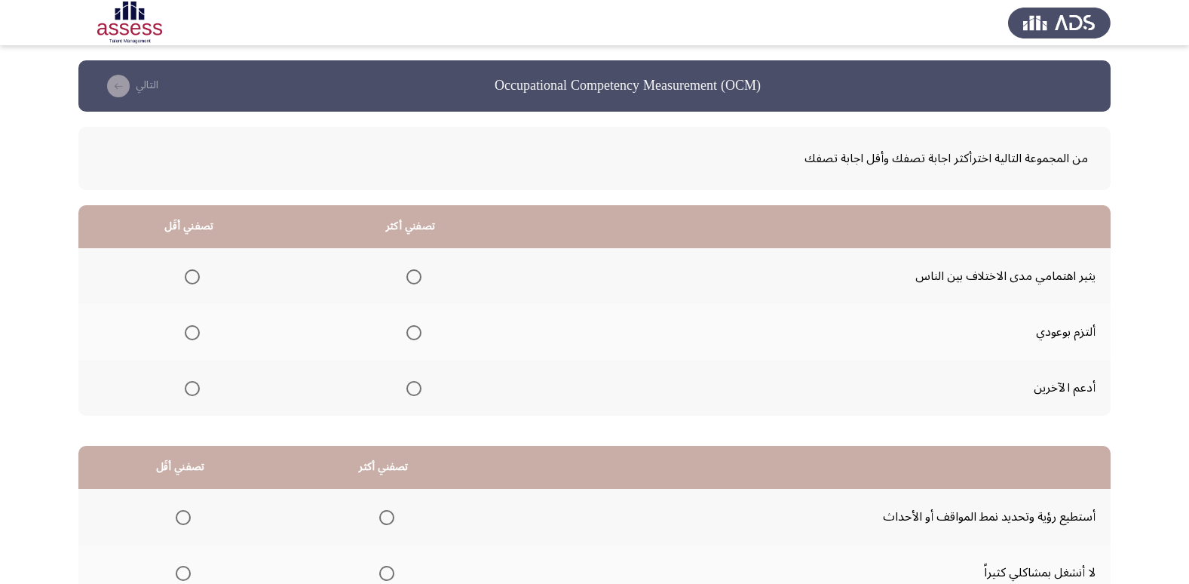
click at [406, 389] on span "Select an option" at bounding box center [413, 388] width 15 height 15
click at [406, 389] on input "Select an option" at bounding box center [413, 388] width 15 height 15
click at [412, 331] on span "Select an option" at bounding box center [413, 332] width 15 height 15
click at [412, 331] on input "Select an option" at bounding box center [413, 332] width 15 height 15
click at [188, 277] on span "Select an option" at bounding box center [192, 276] width 15 height 15
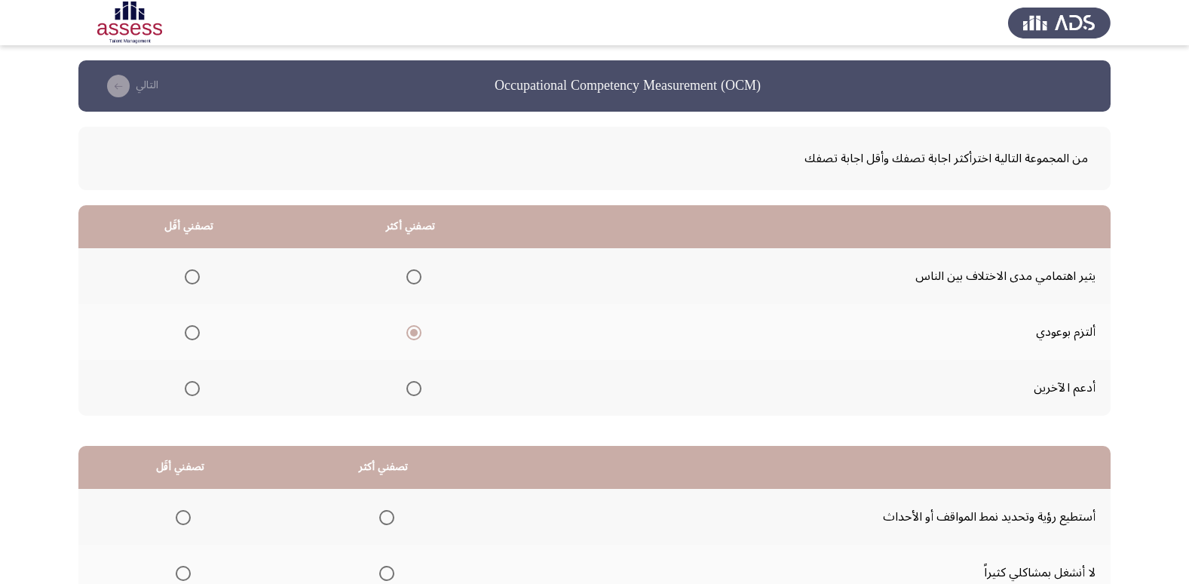
click at [188, 277] on input "Select an option" at bounding box center [192, 276] width 15 height 15
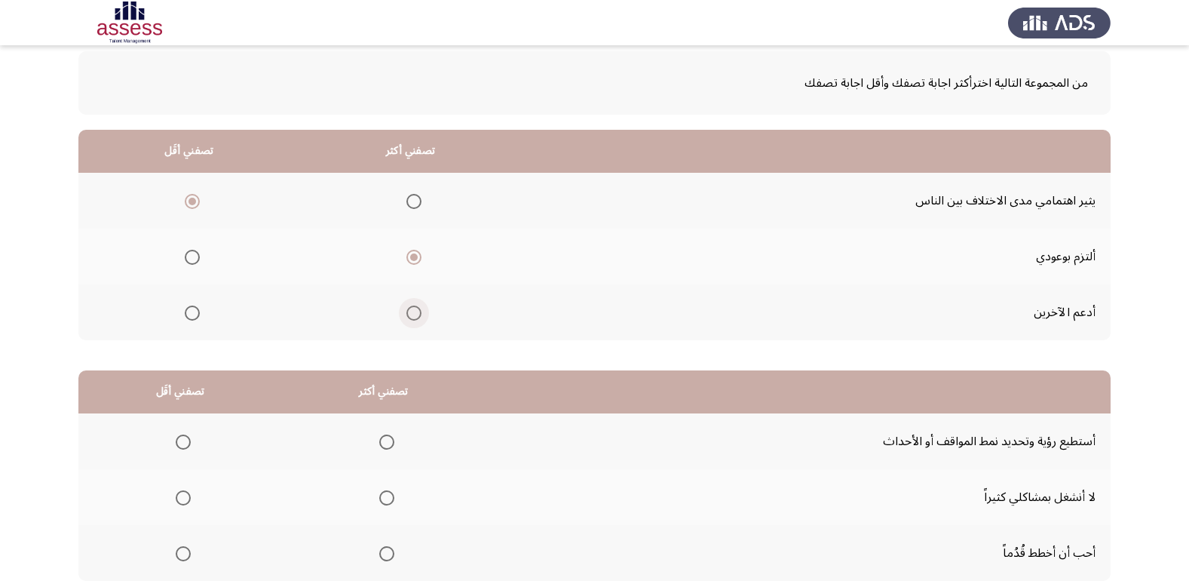
click at [412, 308] on span "Select an option" at bounding box center [413, 312] width 15 height 15
click at [412, 308] on input "Select an option" at bounding box center [413, 312] width 15 height 15
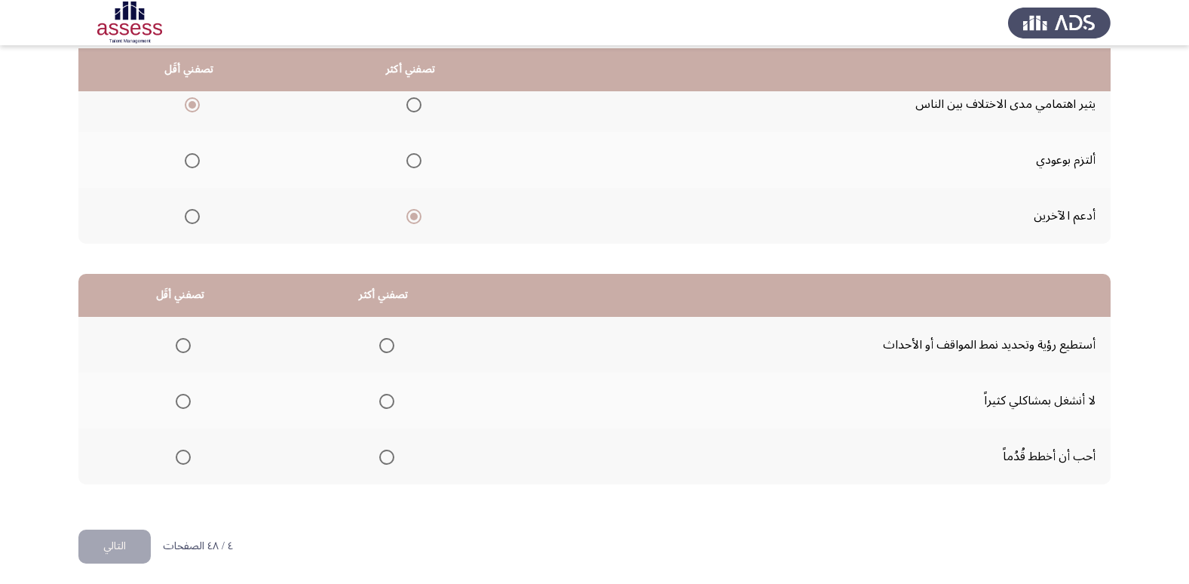
scroll to position [178, 0]
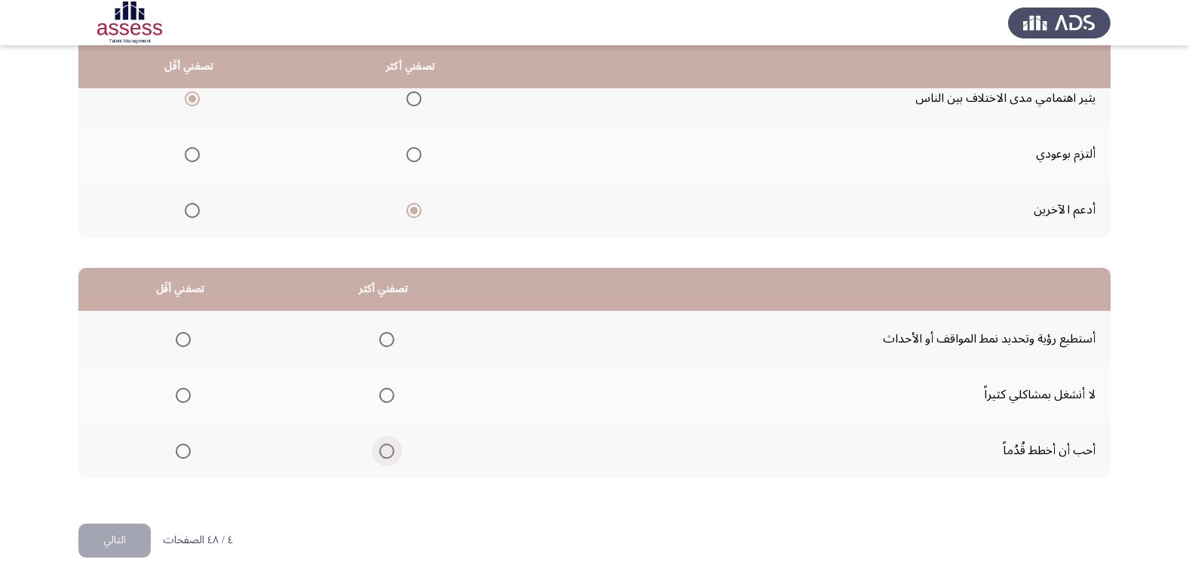
click at [385, 453] on span "Select an option" at bounding box center [386, 450] width 15 height 15
click at [385, 453] on input "Select an option" at bounding box center [386, 450] width 15 height 15
click at [183, 397] on span "Select an option" at bounding box center [183, 395] width 15 height 15
click at [183, 397] on input "Select an option" at bounding box center [183, 395] width 15 height 15
click at [109, 535] on button "التالي" at bounding box center [114, 540] width 72 height 34
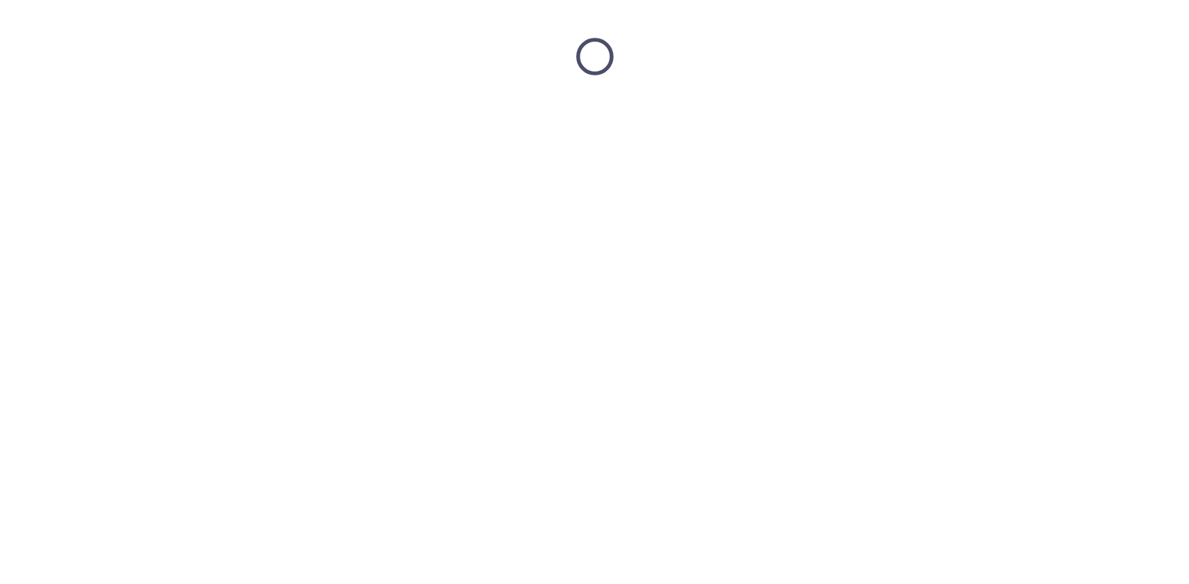
scroll to position [0, 0]
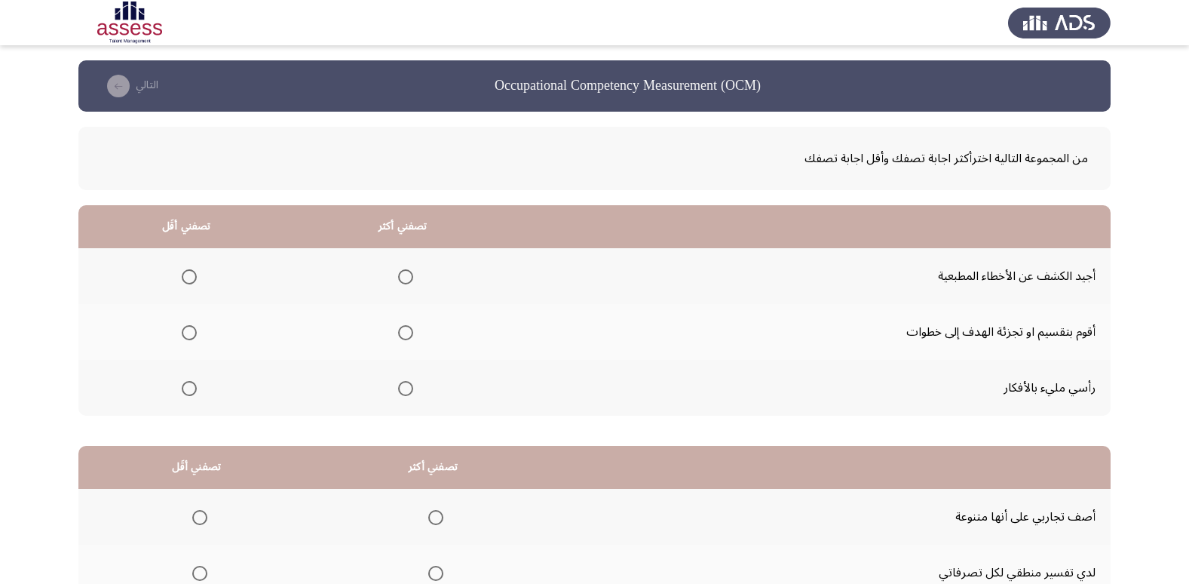
click at [398, 334] on span "Select an option" at bounding box center [405, 332] width 15 height 15
click at [398, 334] on input "Select an option" at bounding box center [405, 332] width 15 height 15
click at [186, 386] on span "Select an option" at bounding box center [189, 388] width 15 height 15
click at [186, 386] on input "Select an option" at bounding box center [189, 388] width 15 height 15
click at [186, 270] on span "Select an option" at bounding box center [189, 276] width 15 height 15
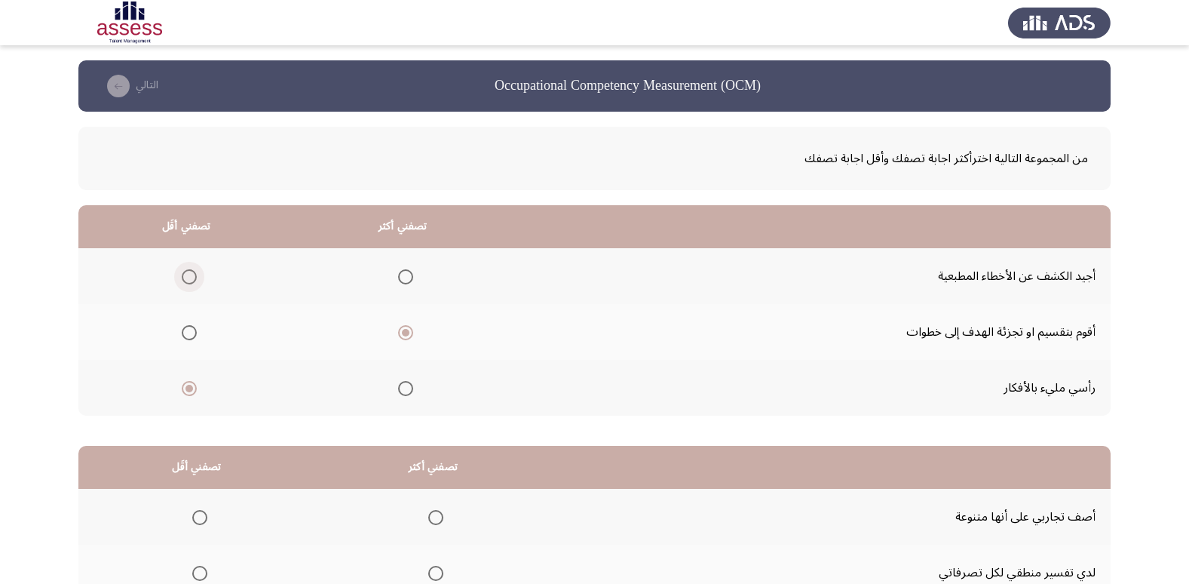
click at [186, 270] on input "Select an option" at bounding box center [189, 276] width 15 height 15
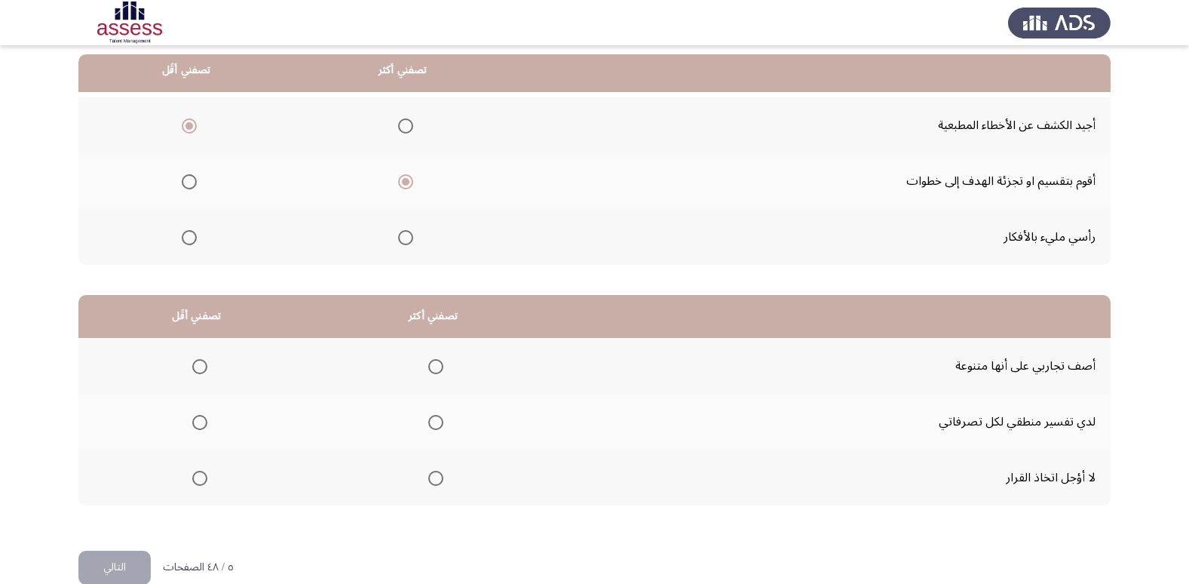
scroll to position [178, 0]
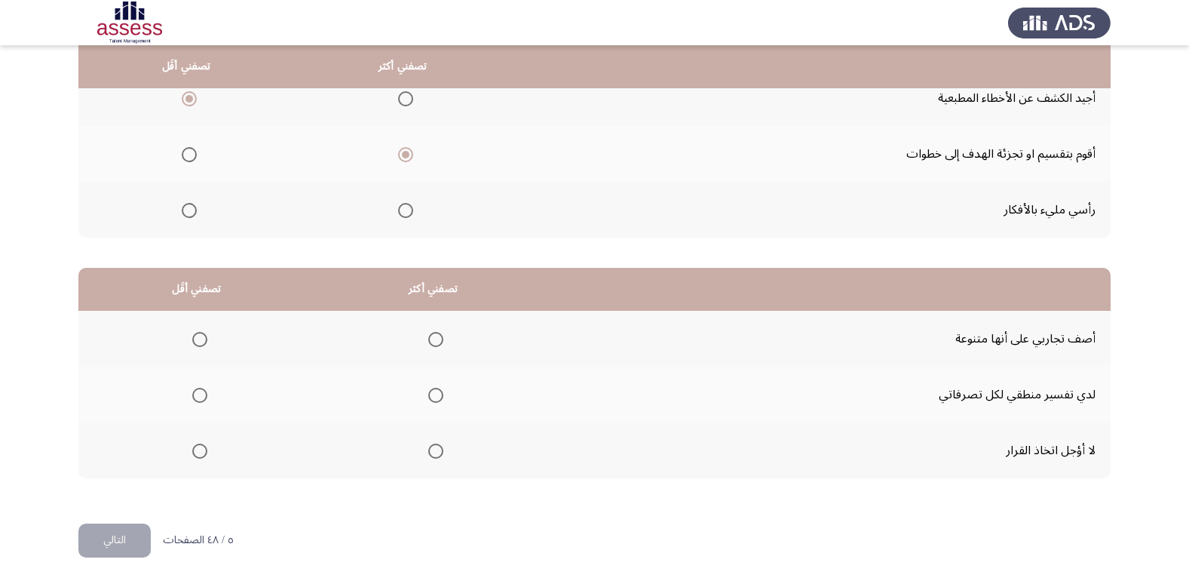
click at [438, 453] on span "Select an option" at bounding box center [435, 450] width 15 height 15
click at [438, 453] on input "Select an option" at bounding box center [435, 450] width 15 height 15
click at [198, 335] on span "Select an option" at bounding box center [199, 339] width 15 height 15
click at [198, 335] on input "Select an option" at bounding box center [199, 339] width 15 height 15
click at [119, 532] on button "التالي" at bounding box center [114, 540] width 72 height 34
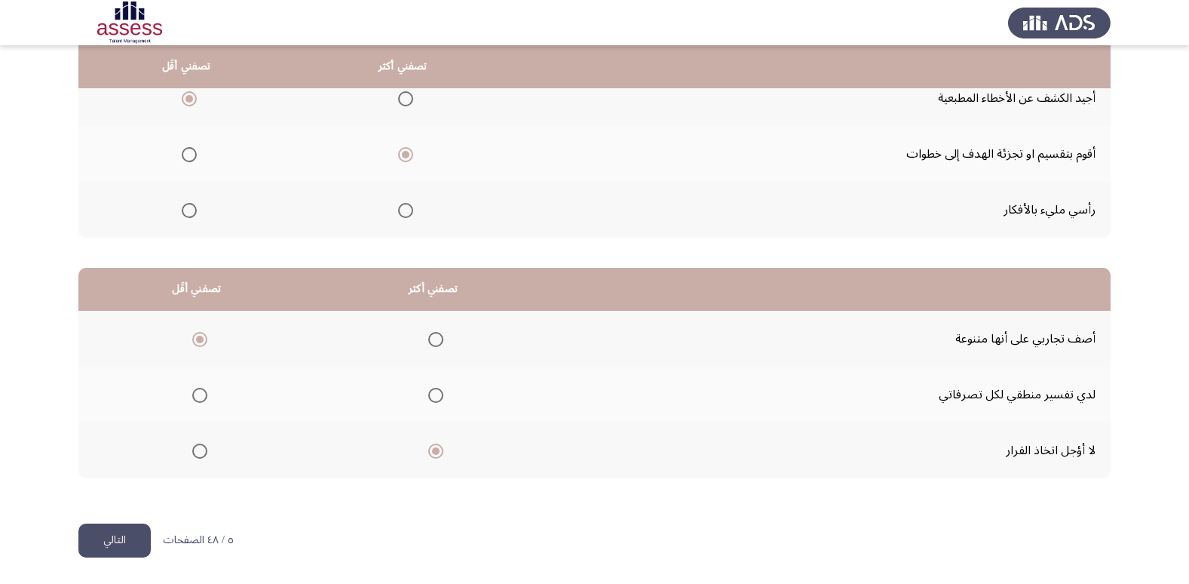
scroll to position [0, 0]
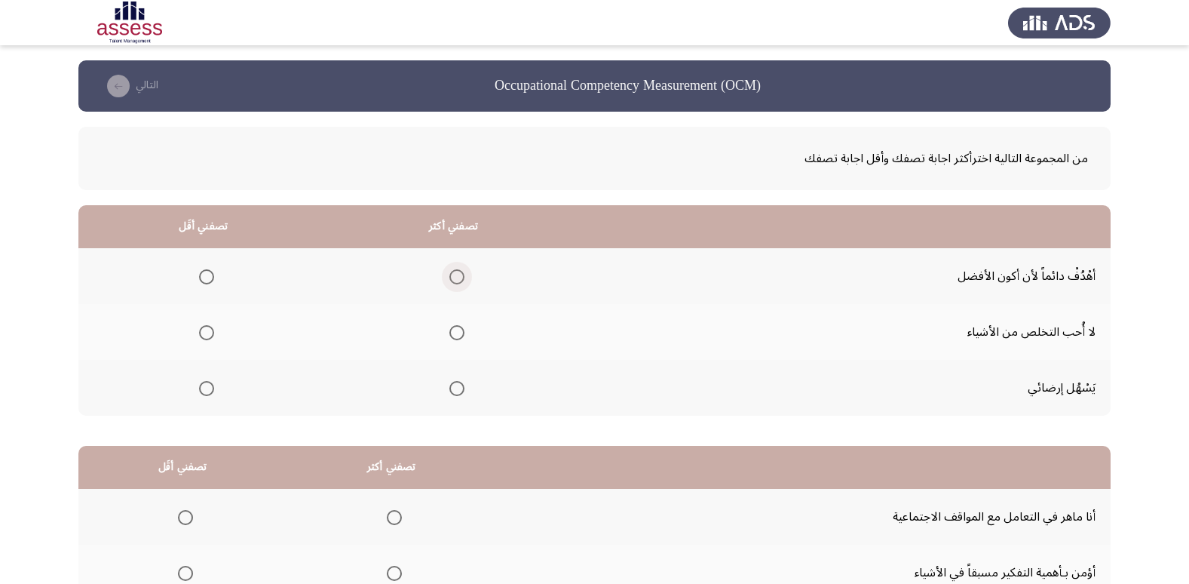
click at [462, 278] on span "Select an option" at bounding box center [456, 276] width 15 height 15
click at [462, 278] on input "Select an option" at bounding box center [456, 276] width 15 height 15
click at [207, 330] on span "Select an option" at bounding box center [206, 332] width 15 height 15
click at [207, 330] on input "Select an option" at bounding box center [206, 332] width 15 height 15
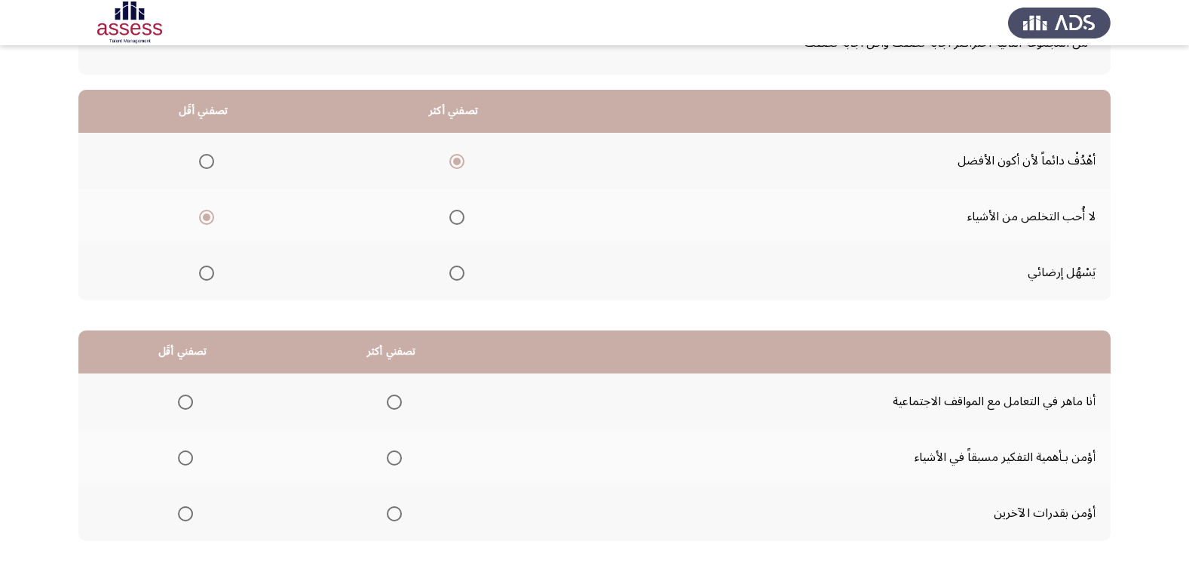
scroll to position [178, 0]
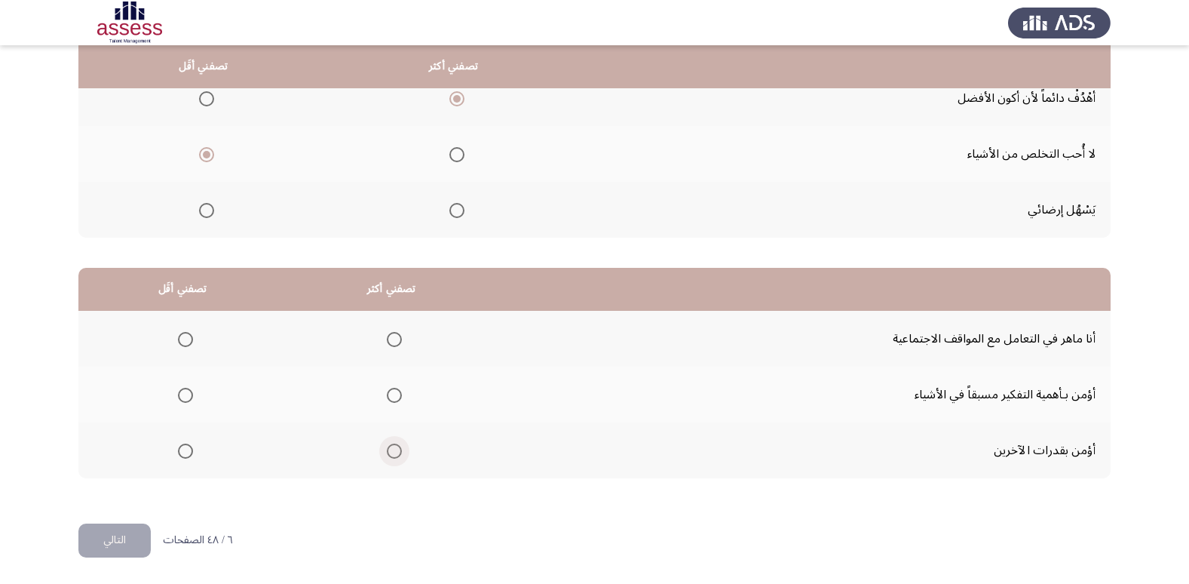
click at [394, 448] on span "Select an option" at bounding box center [394, 450] width 15 height 15
click at [394, 448] on input "Select an option" at bounding box center [394, 450] width 15 height 15
click at [189, 394] on span "Select an option" at bounding box center [185, 395] width 15 height 15
click at [189, 394] on input "Select an option" at bounding box center [185, 395] width 15 height 15
click at [126, 538] on button "التالي" at bounding box center [114, 540] width 72 height 34
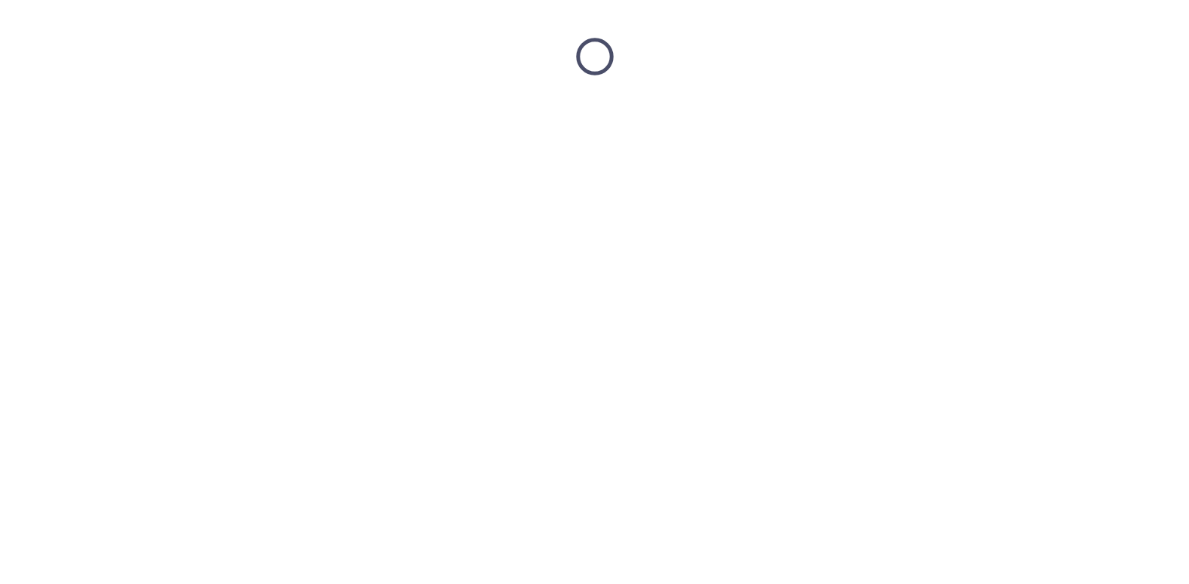
scroll to position [0, 0]
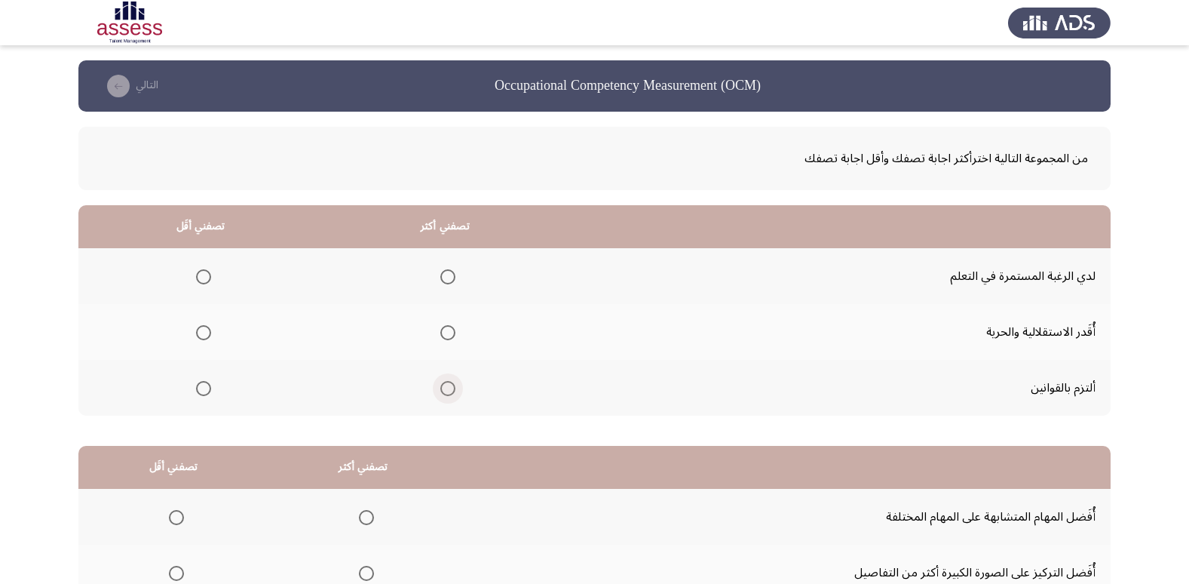
click at [440, 385] on span "Select an option" at bounding box center [447, 388] width 15 height 15
click at [440, 385] on input "Select an option" at bounding box center [447, 388] width 15 height 15
click at [206, 332] on span "Select an option" at bounding box center [203, 332] width 15 height 15
click at [206, 332] on input "Select an option" at bounding box center [203, 332] width 15 height 15
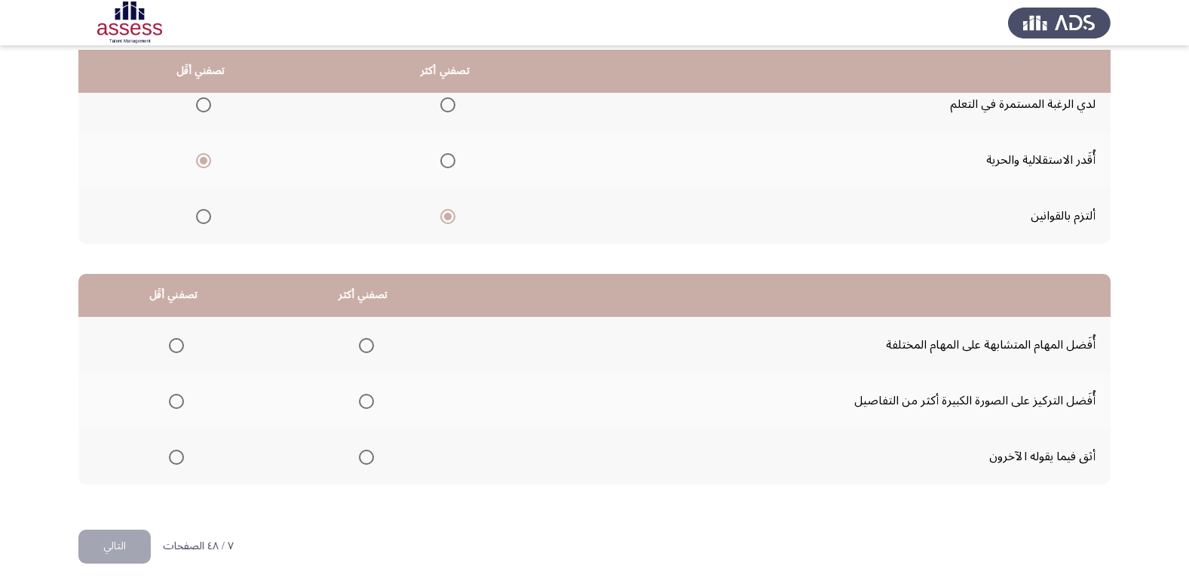
scroll to position [178, 0]
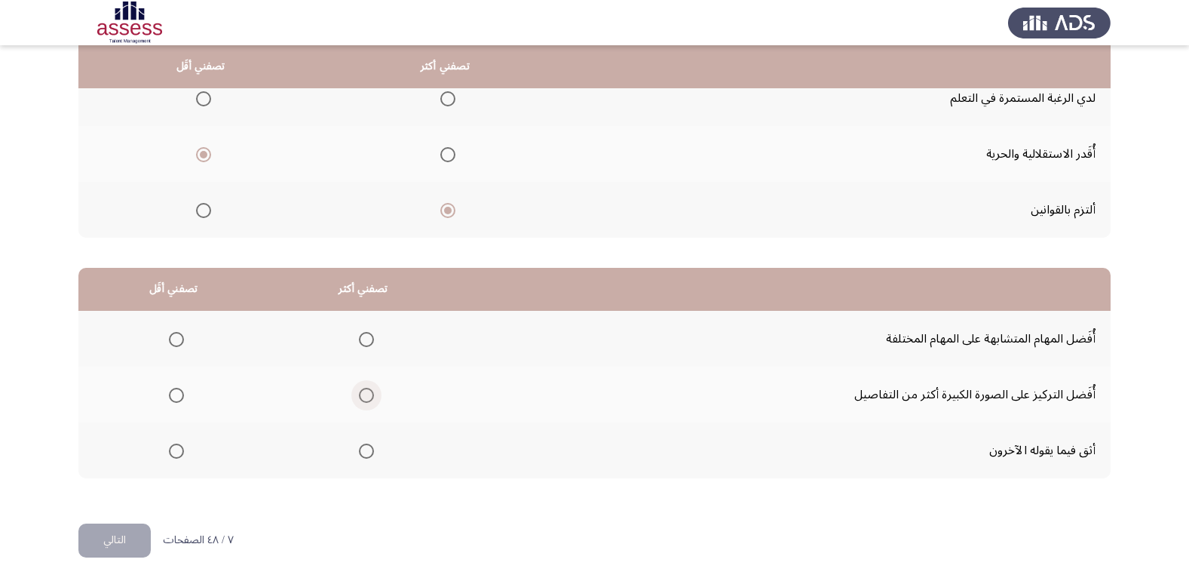
click at [366, 391] on span "Select an option" at bounding box center [366, 395] width 15 height 15
click at [366, 391] on input "Select an option" at bounding box center [366, 395] width 15 height 15
click at [180, 338] on span "Select an option" at bounding box center [176, 339] width 15 height 15
click at [180, 338] on input "Select an option" at bounding box center [176, 339] width 15 height 15
click at [369, 449] on span "Select an option" at bounding box center [366, 450] width 15 height 15
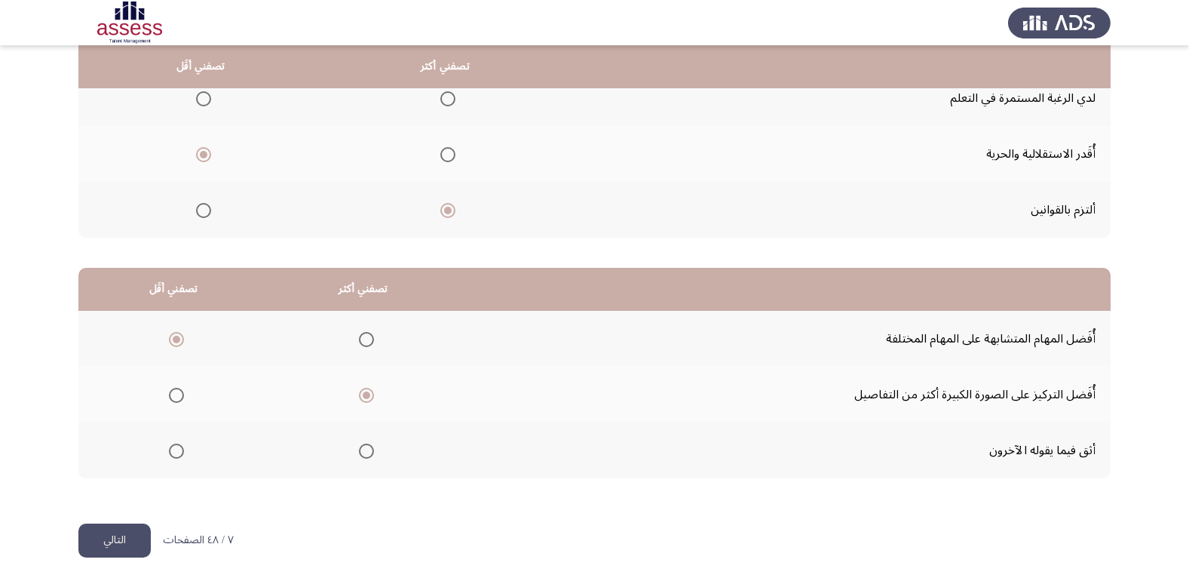
click at [369, 449] on input "Select an option" at bounding box center [366, 450] width 15 height 15
click at [119, 537] on button "التالي" at bounding box center [114, 540] width 72 height 34
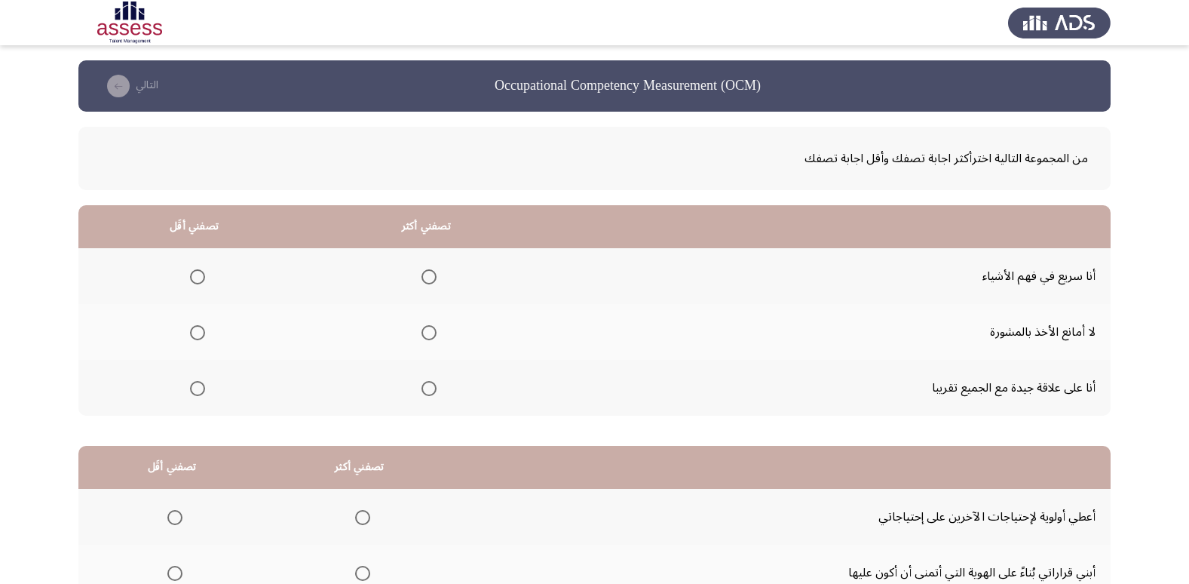
click at [421, 389] on span "Select an option" at bounding box center [428, 388] width 15 height 15
click at [421, 389] on input "Select an option" at bounding box center [428, 388] width 15 height 15
click at [426, 332] on span "Select an option" at bounding box center [428, 332] width 15 height 15
click at [426, 332] on input "Select an option" at bounding box center [428, 332] width 15 height 15
click at [429, 385] on span "Select an option" at bounding box center [428, 388] width 15 height 15
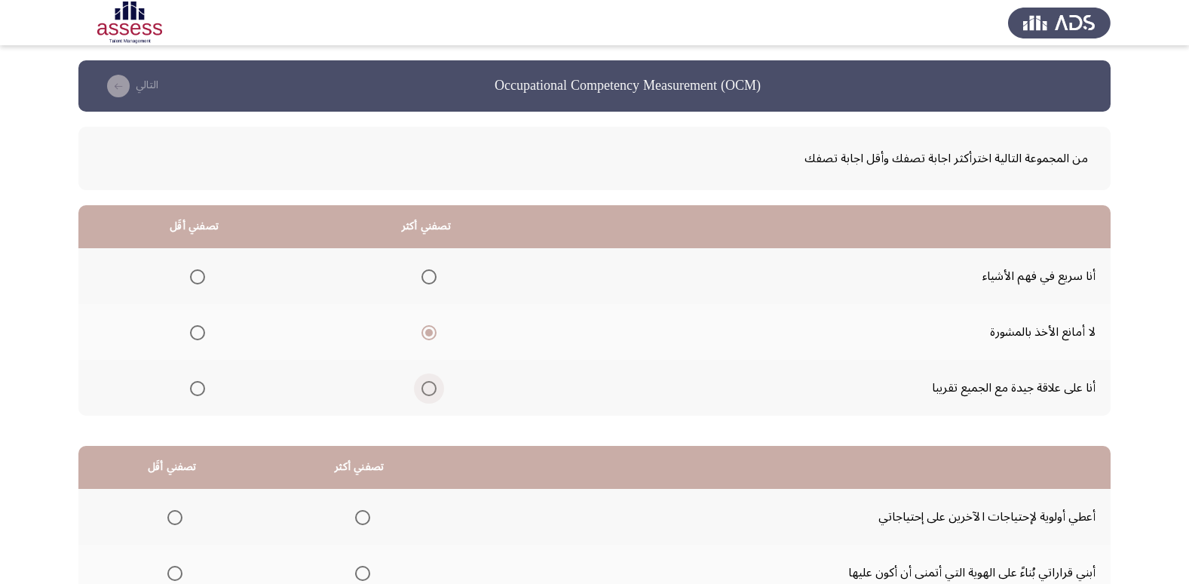
click at [429, 385] on input "Select an option" at bounding box center [428, 388] width 15 height 15
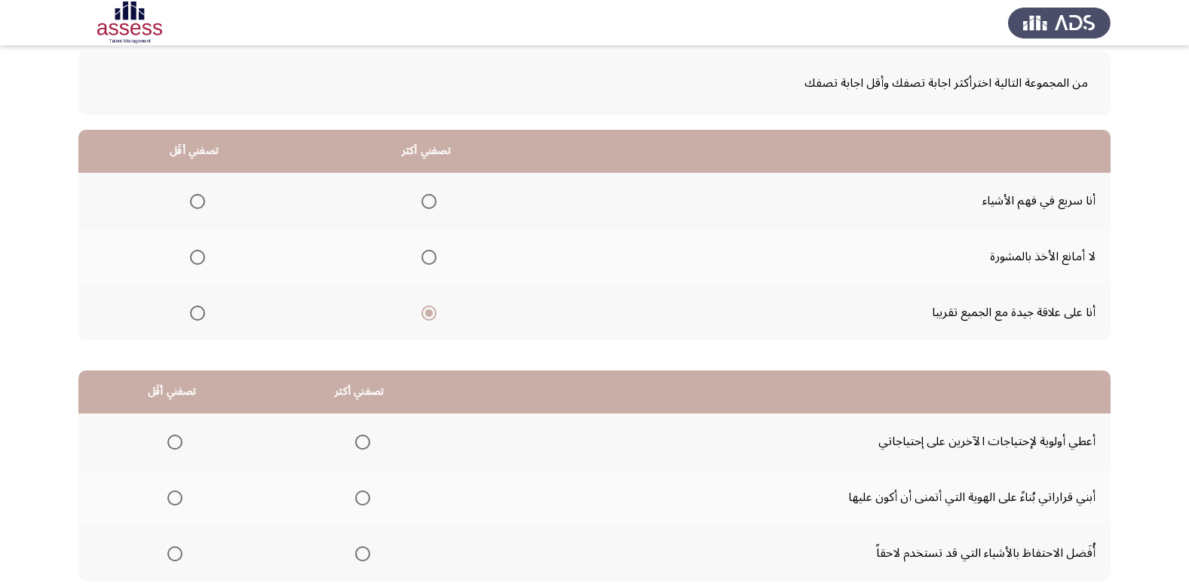
click at [194, 204] on span "Select an option" at bounding box center [197, 201] width 15 height 15
click at [194, 204] on input "Select an option" at bounding box center [197, 201] width 15 height 15
click at [193, 263] on span "Select an option" at bounding box center [197, 257] width 15 height 15
click at [193, 263] on input "Select an option" at bounding box center [197, 257] width 15 height 15
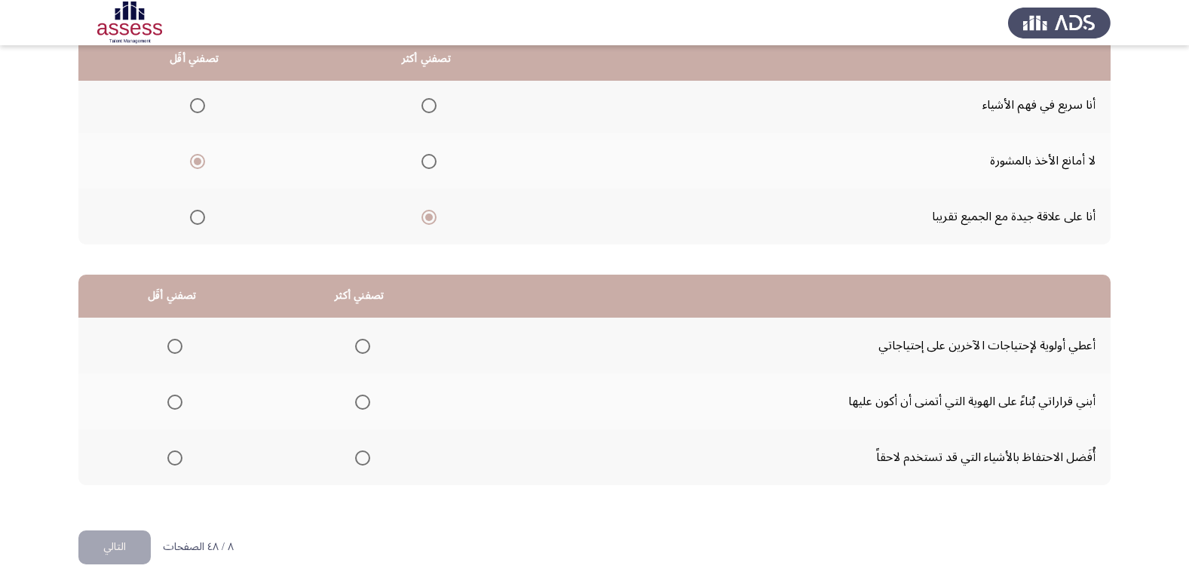
scroll to position [178, 0]
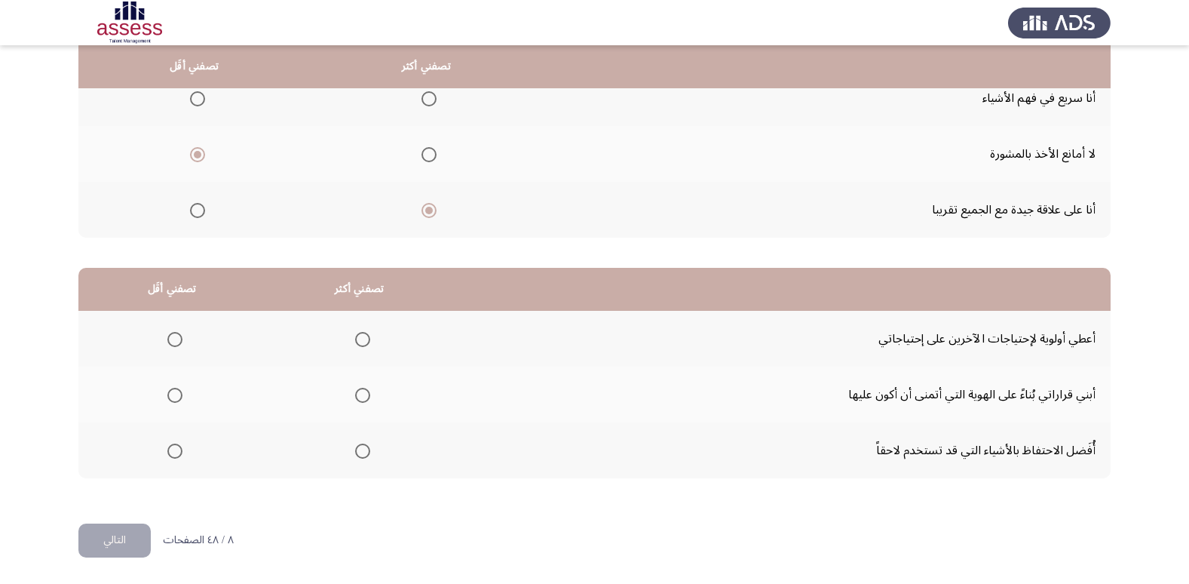
click at [358, 338] on span "Select an option" at bounding box center [362, 339] width 15 height 15
click at [358, 338] on input "Select an option" at bounding box center [362, 339] width 15 height 15
click at [166, 452] on label "Select an option" at bounding box center [171, 450] width 21 height 15
click at [167, 452] on input "Select an option" at bounding box center [174, 450] width 15 height 15
click at [176, 400] on span "Select an option" at bounding box center [174, 395] width 15 height 15
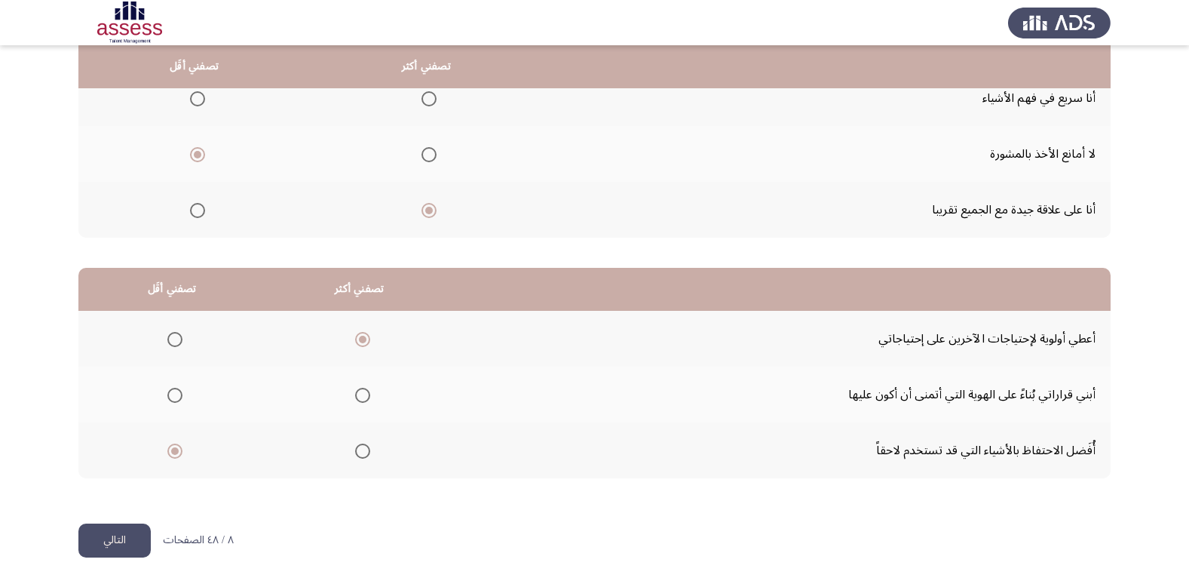
click at [176, 400] on input "Select an option" at bounding box center [174, 395] width 15 height 15
click at [115, 539] on button "التالي" at bounding box center [114, 540] width 72 height 34
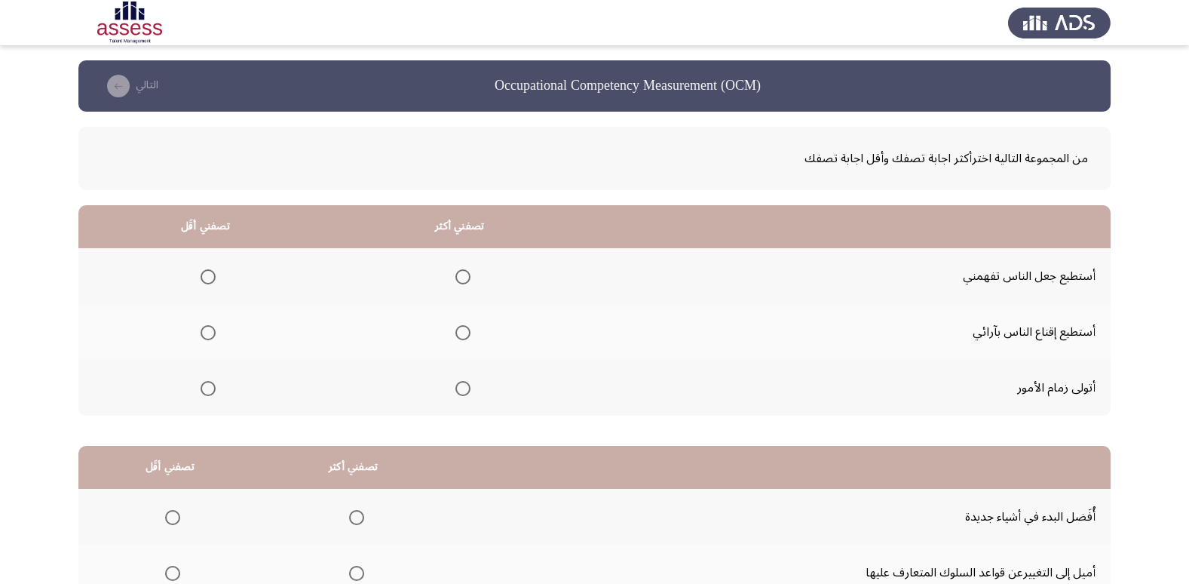
click at [461, 388] on span "Select an option" at bounding box center [462, 388] width 15 height 15
click at [461, 388] on input "Select an option" at bounding box center [462, 388] width 15 height 15
click at [209, 273] on span "Select an option" at bounding box center [208, 276] width 15 height 15
click at [209, 273] on input "Select an option" at bounding box center [208, 276] width 15 height 15
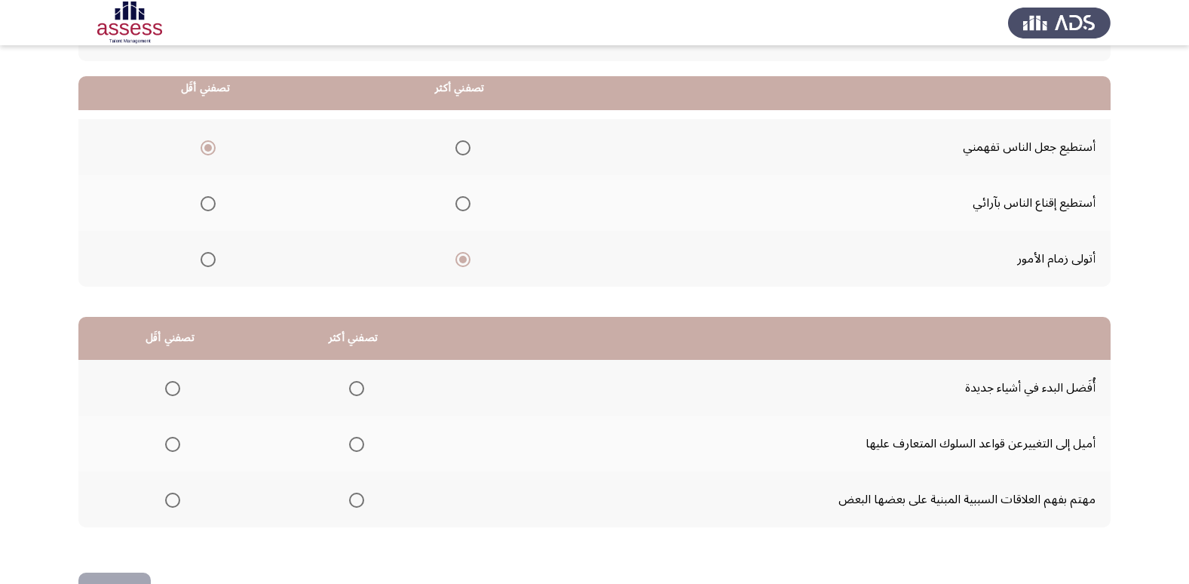
scroll to position [151, 0]
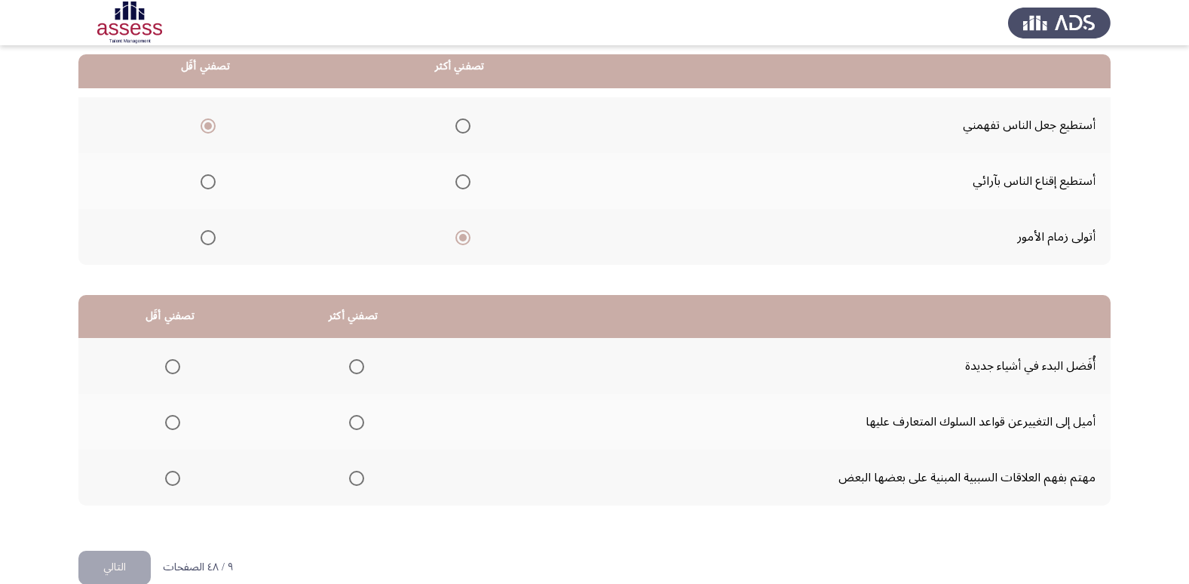
click at [173, 421] on span "Select an option" at bounding box center [172, 422] width 15 height 15
click at [173, 421] on input "Select an option" at bounding box center [172, 422] width 15 height 15
click at [349, 477] on span "Select an option" at bounding box center [356, 477] width 15 height 15
click at [349, 477] on input "Select an option" at bounding box center [356, 477] width 15 height 15
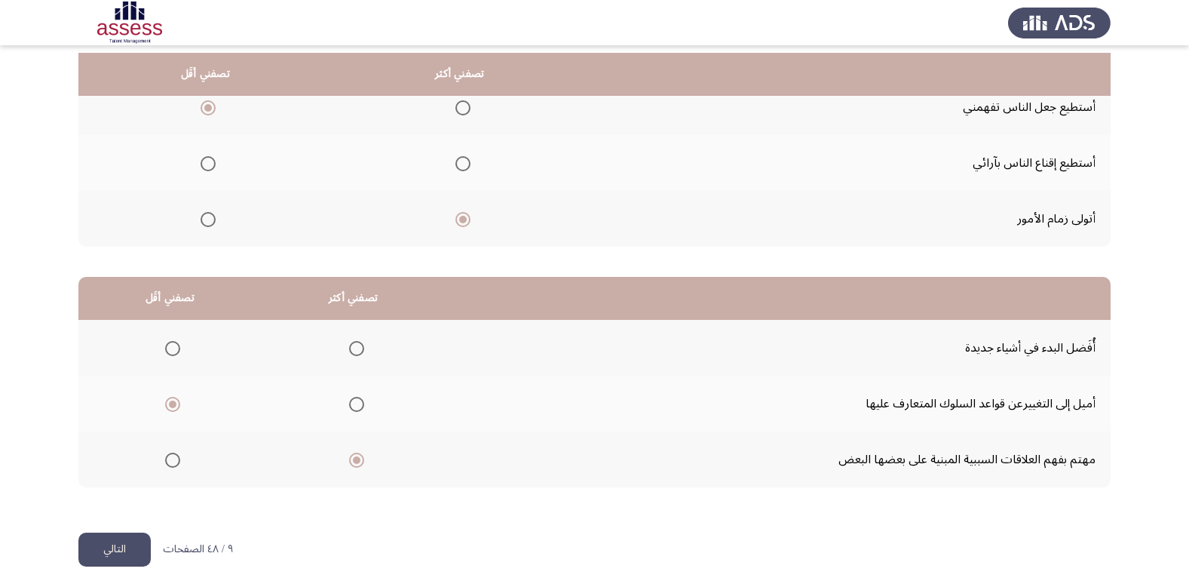
scroll to position [178, 0]
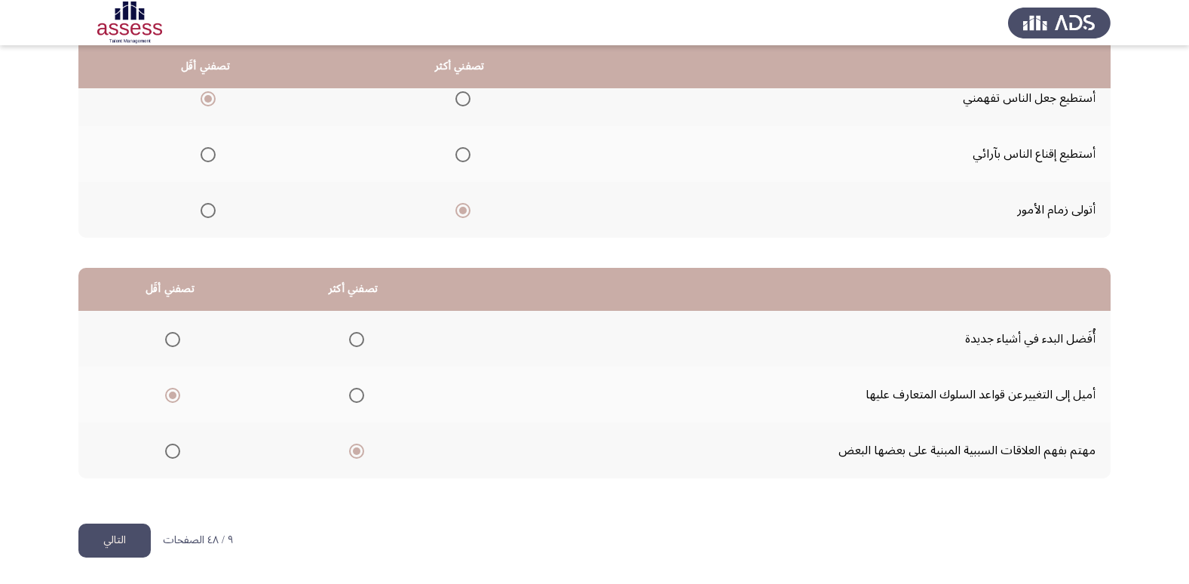
click at [118, 539] on button "التالي" at bounding box center [114, 540] width 72 height 34
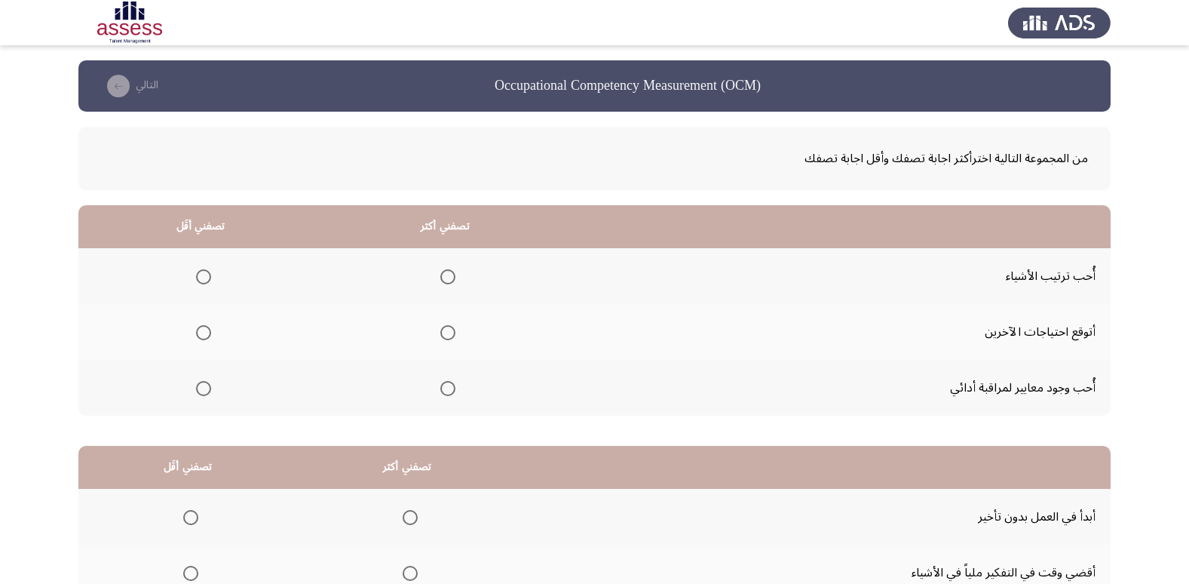
click at [449, 389] on span "Select an option" at bounding box center [447, 388] width 15 height 15
click at [449, 389] on input "Select an option" at bounding box center [447, 388] width 15 height 15
click at [206, 329] on span "Select an option" at bounding box center [203, 332] width 15 height 15
click at [206, 329] on input "Select an option" at bounding box center [203, 332] width 15 height 15
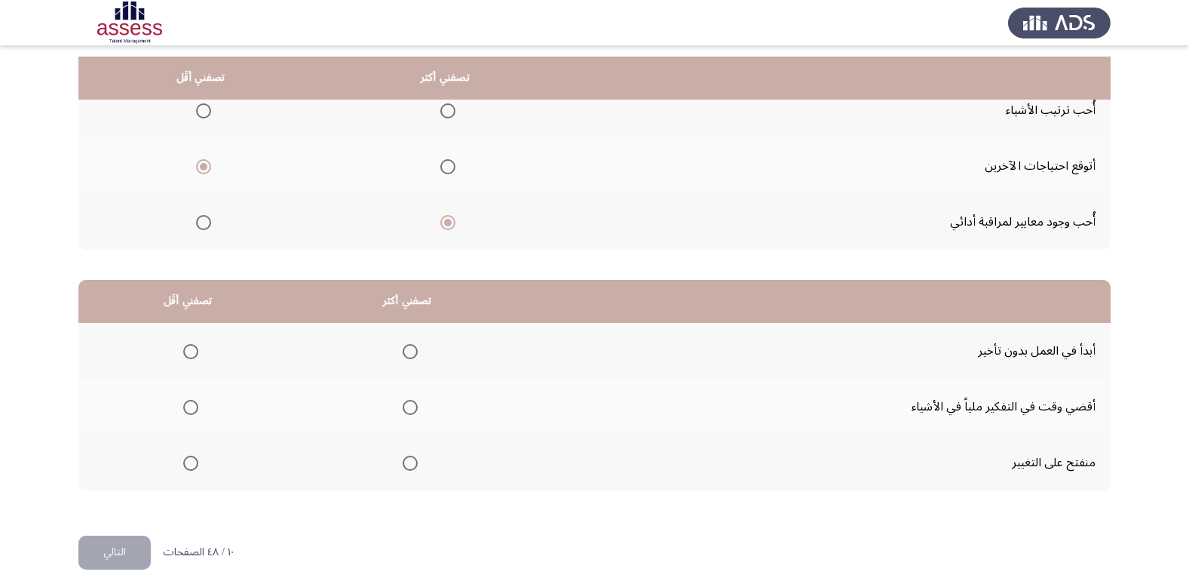
scroll to position [178, 0]
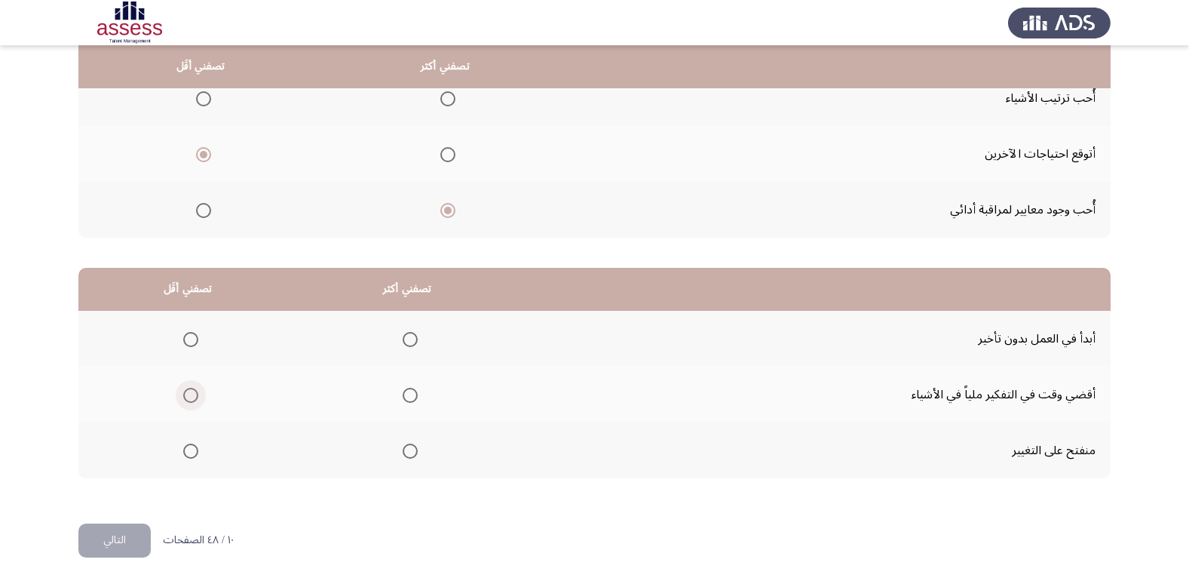
click at [188, 398] on span "Select an option" at bounding box center [190, 395] width 15 height 15
click at [188, 398] on input "Select an option" at bounding box center [190, 395] width 15 height 15
click at [410, 341] on span "Select an option" at bounding box center [410, 339] width 15 height 15
click at [410, 341] on input "Select an option" at bounding box center [410, 339] width 15 height 15
click at [107, 544] on button "التالي" at bounding box center [114, 540] width 72 height 34
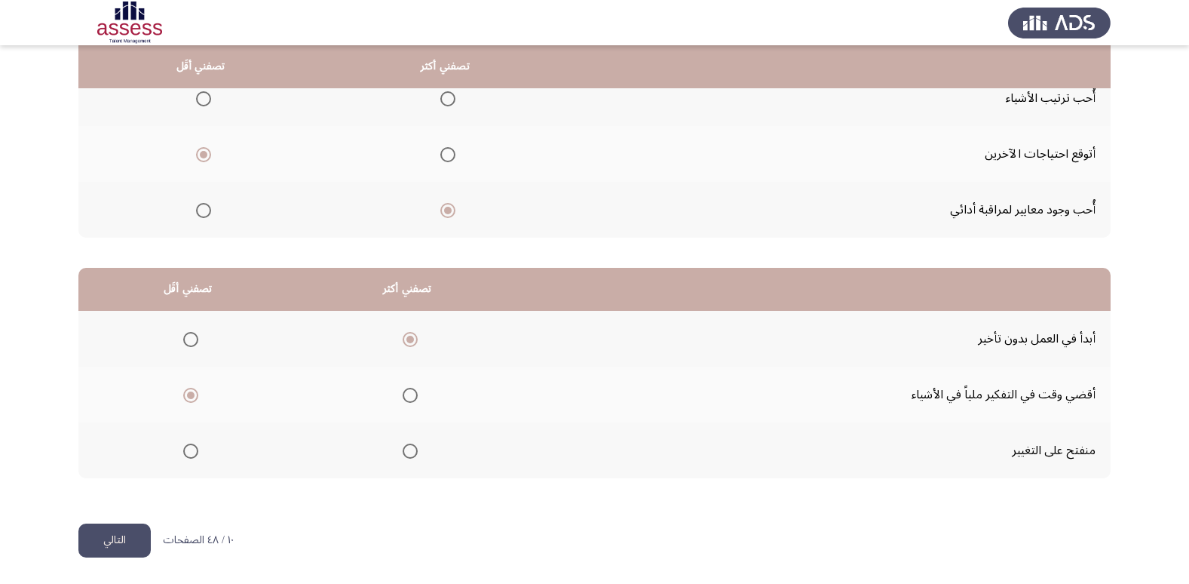
scroll to position [0, 0]
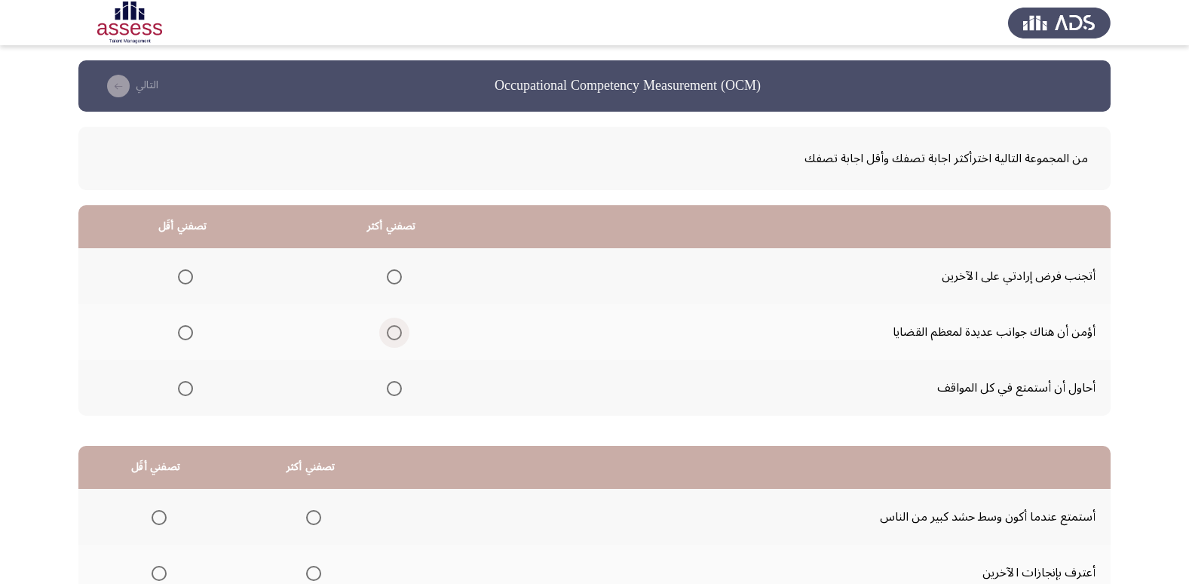
click at [394, 338] on span "Select an option" at bounding box center [394, 332] width 15 height 15
click at [394, 338] on input "Select an option" at bounding box center [394, 332] width 15 height 15
click at [173, 385] on label "Select an option" at bounding box center [182, 388] width 21 height 15
click at [178, 385] on input "Select an option" at bounding box center [185, 388] width 15 height 15
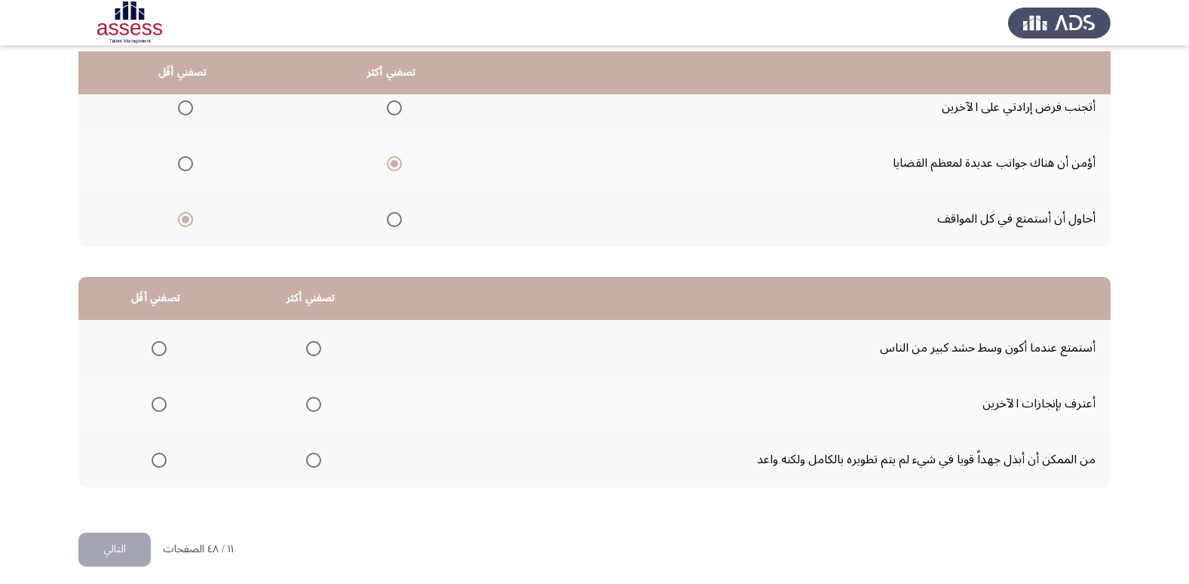
scroll to position [178, 0]
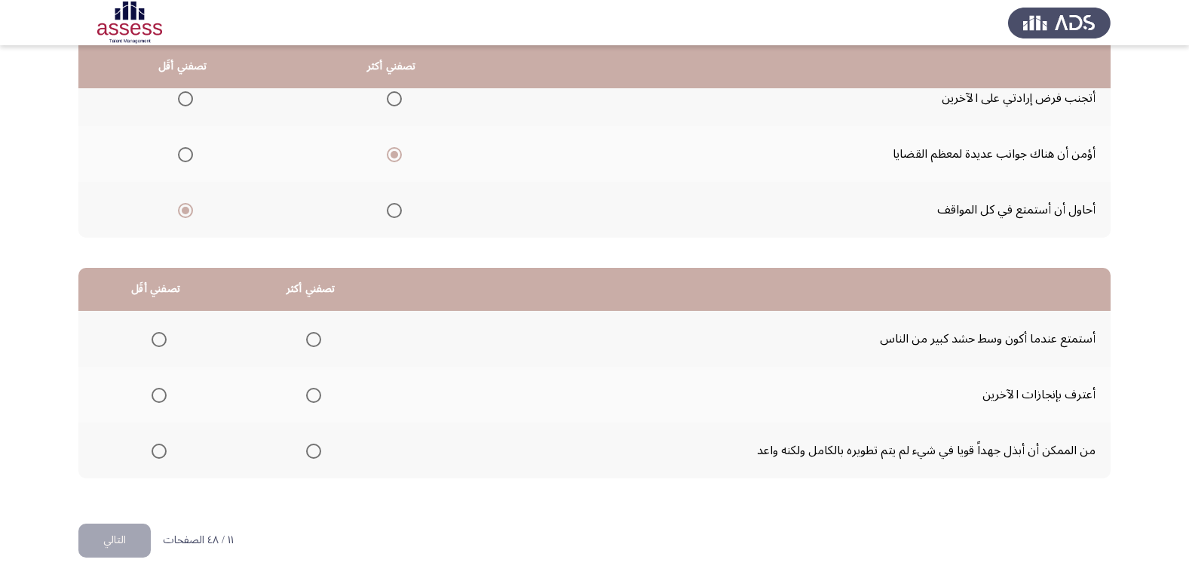
click at [313, 445] on span "Select an option" at bounding box center [313, 450] width 15 height 15
click at [313, 445] on input "Select an option" at bounding box center [313, 450] width 15 height 15
click at [161, 339] on span "Select an option" at bounding box center [159, 339] width 15 height 15
click at [161, 339] on input "Select an option" at bounding box center [159, 339] width 15 height 15
click at [109, 535] on button "التالي" at bounding box center [114, 540] width 72 height 34
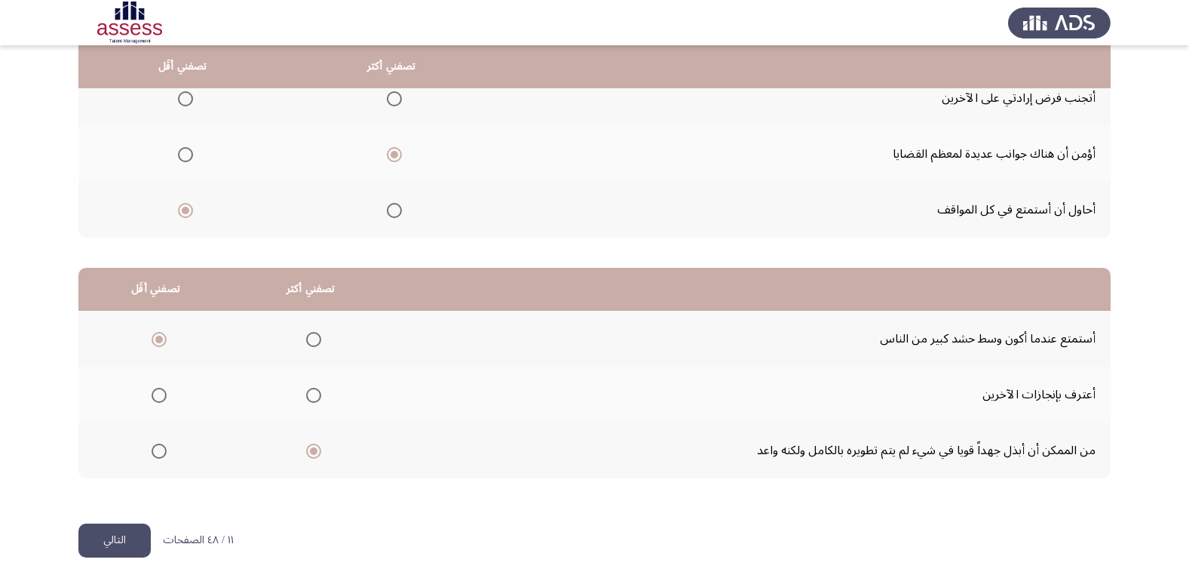
scroll to position [0, 0]
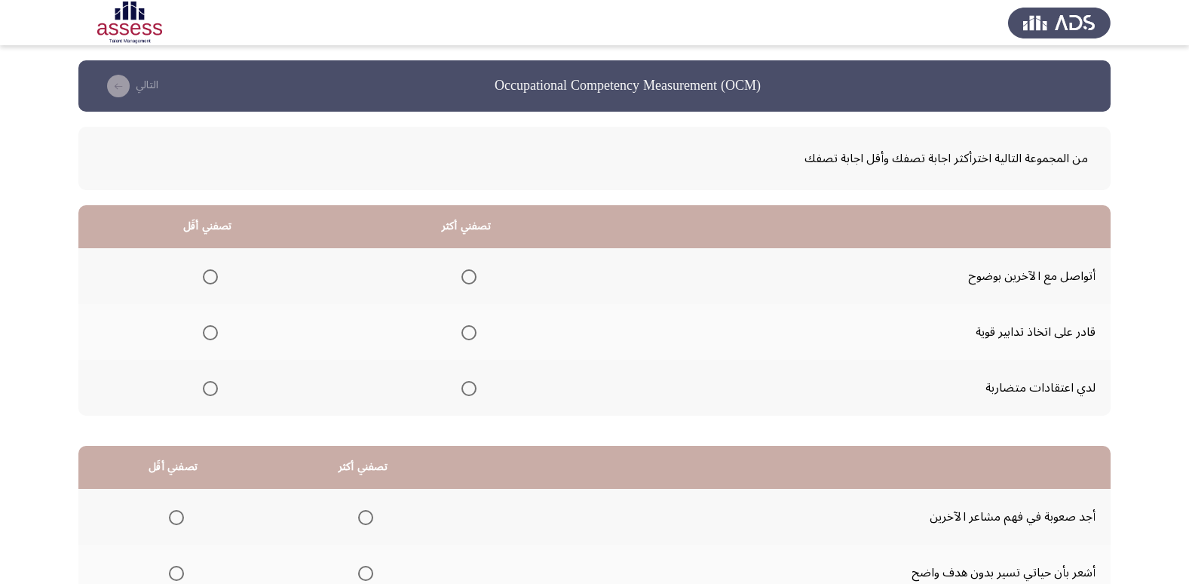
click at [463, 336] on span "Select an option" at bounding box center [468, 332] width 15 height 15
click at [463, 336] on input "Select an option" at bounding box center [468, 332] width 15 height 15
click at [203, 391] on span "Select an option" at bounding box center [210, 388] width 15 height 15
click at [203, 391] on input "Select an option" at bounding box center [210, 388] width 15 height 15
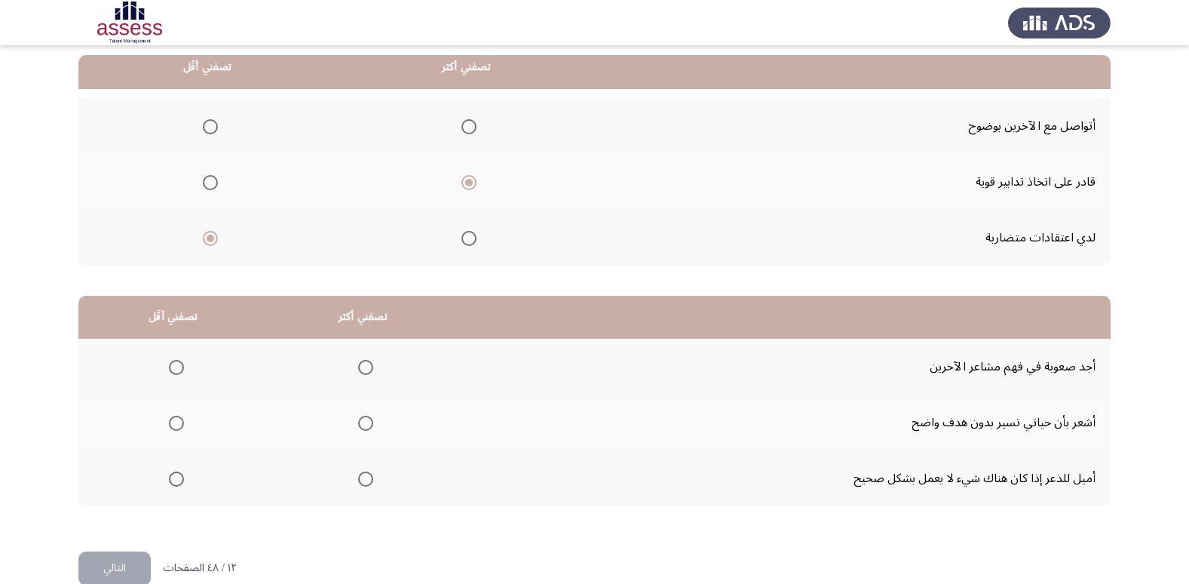
scroll to position [151, 0]
click at [170, 424] on span "Select an option" at bounding box center [176, 422] width 15 height 15
click at [170, 424] on input "Select an option" at bounding box center [176, 422] width 15 height 15
click at [362, 476] on span "Select an option" at bounding box center [365, 477] width 15 height 15
click at [362, 476] on input "Select an option" at bounding box center [365, 477] width 15 height 15
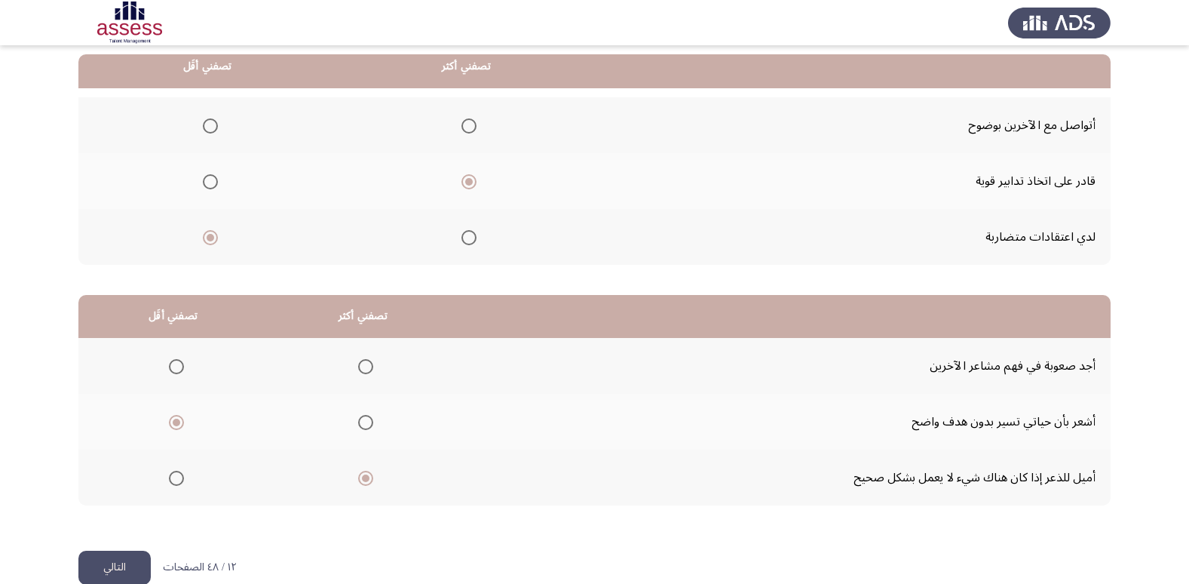
click at [121, 563] on button "التالي" at bounding box center [114, 567] width 72 height 34
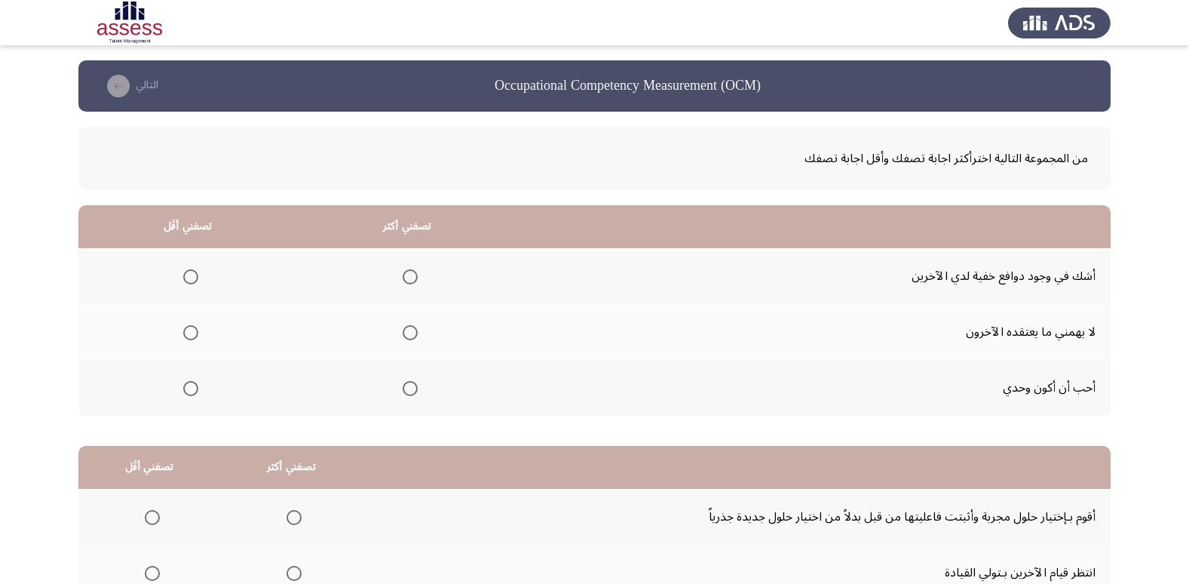
click at [406, 328] on span "Select an option" at bounding box center [410, 332] width 15 height 15
click at [406, 328] on input "Select an option" at bounding box center [410, 332] width 15 height 15
click at [184, 385] on span "Select an option" at bounding box center [190, 388] width 15 height 15
click at [184, 385] on input "Select an option" at bounding box center [190, 388] width 15 height 15
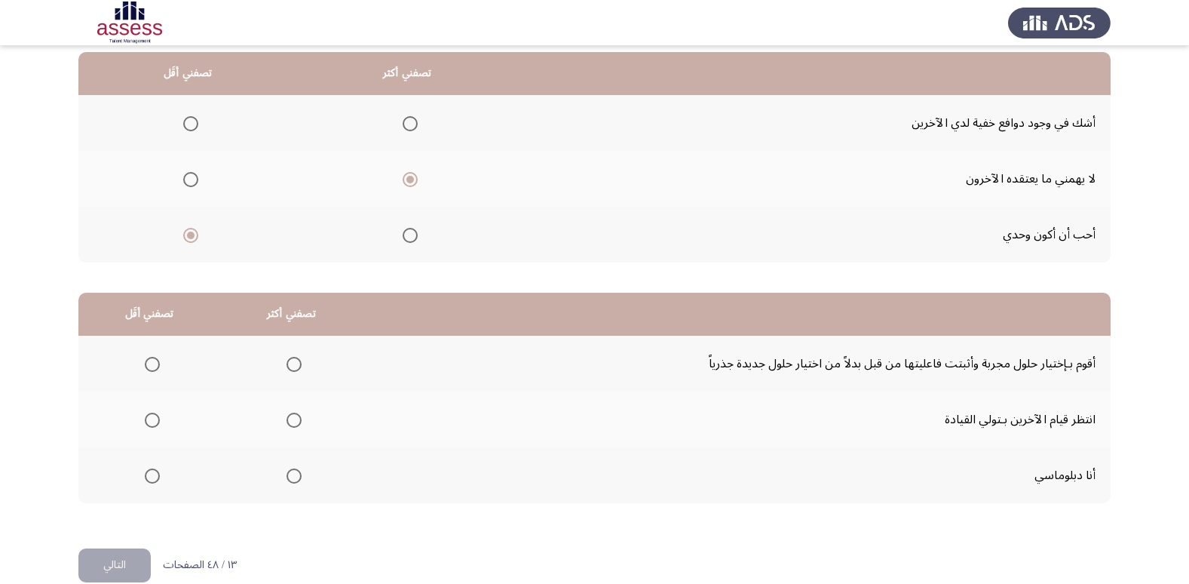
scroll to position [178, 0]
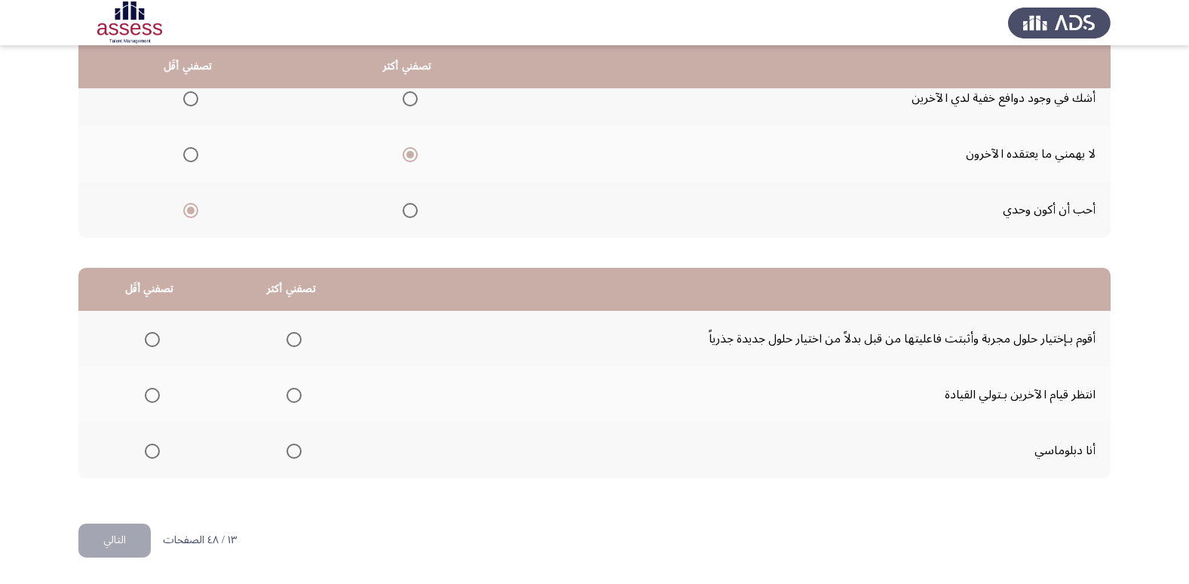
click at [292, 455] on span "Select an option" at bounding box center [294, 450] width 15 height 15
click at [292, 455] on input "Select an option" at bounding box center [294, 450] width 15 height 15
click at [156, 398] on span "Select an option" at bounding box center [152, 395] width 15 height 15
click at [156, 398] on input "Select an option" at bounding box center [152, 395] width 15 height 15
click at [123, 538] on button "التالي" at bounding box center [114, 540] width 72 height 34
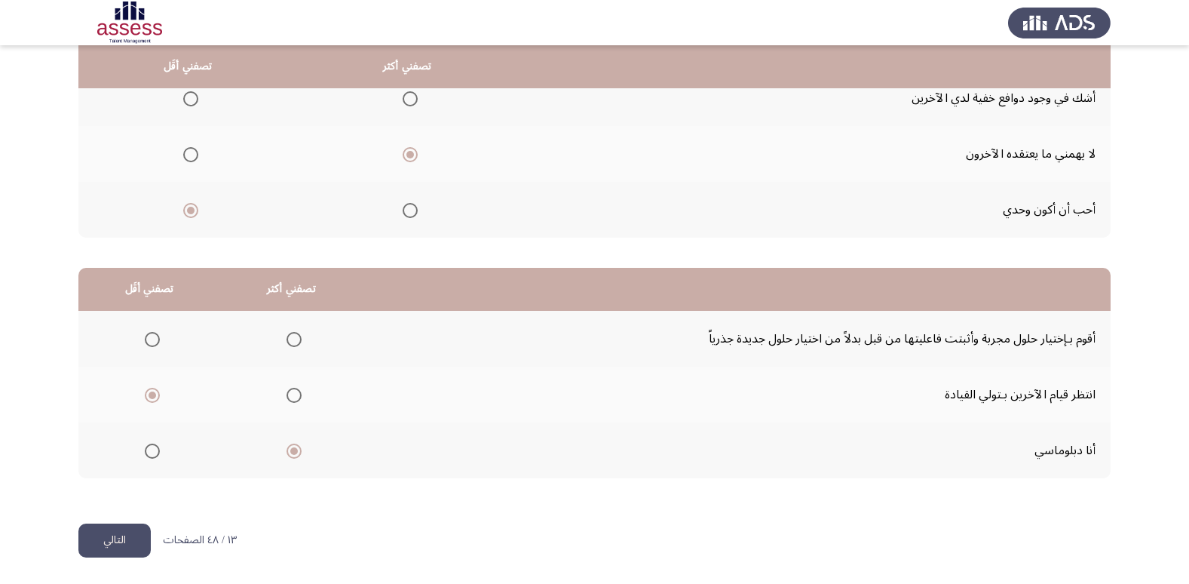
scroll to position [0, 0]
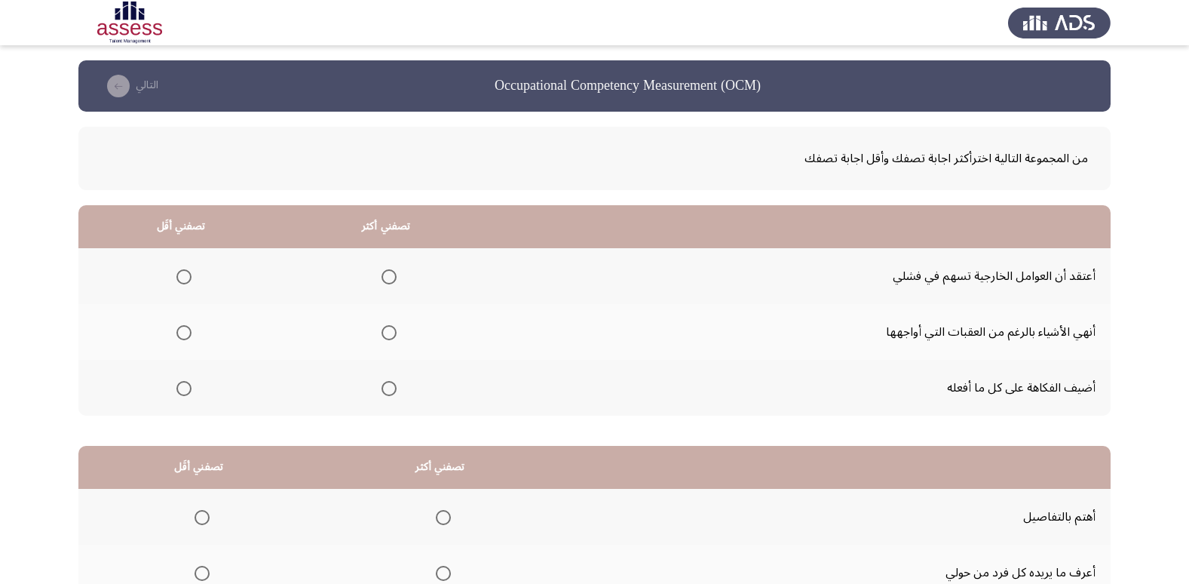
click at [390, 333] on span "Select an option" at bounding box center [389, 332] width 15 height 15
click at [390, 333] on input "Select an option" at bounding box center [389, 332] width 15 height 15
click at [188, 386] on span "Select an option" at bounding box center [183, 388] width 15 height 15
click at [188, 386] on input "Select an option" at bounding box center [183, 388] width 15 height 15
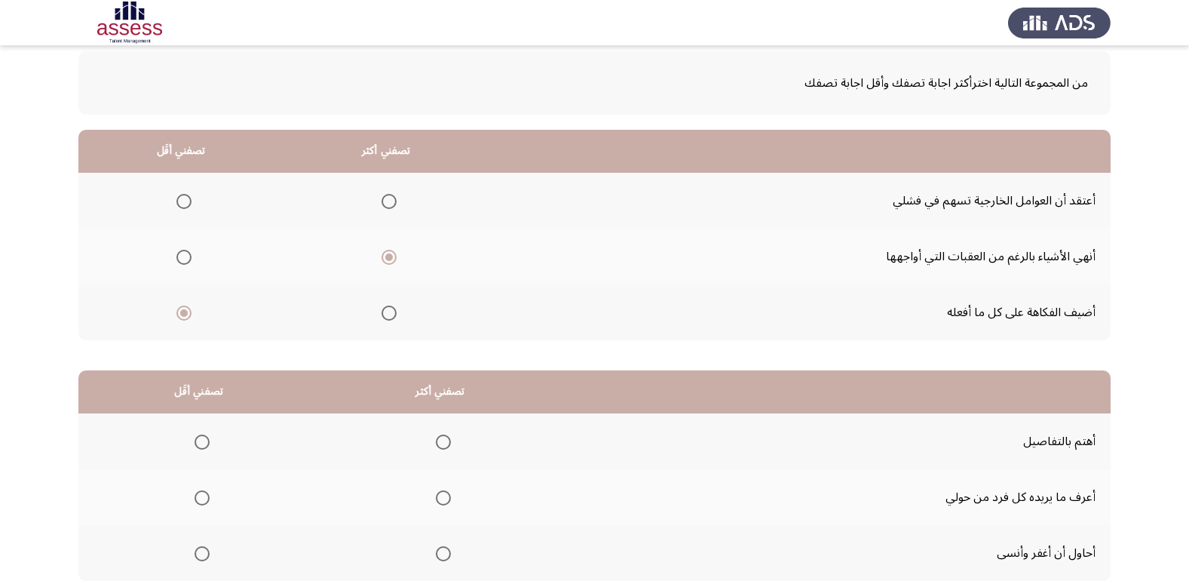
scroll to position [151, 0]
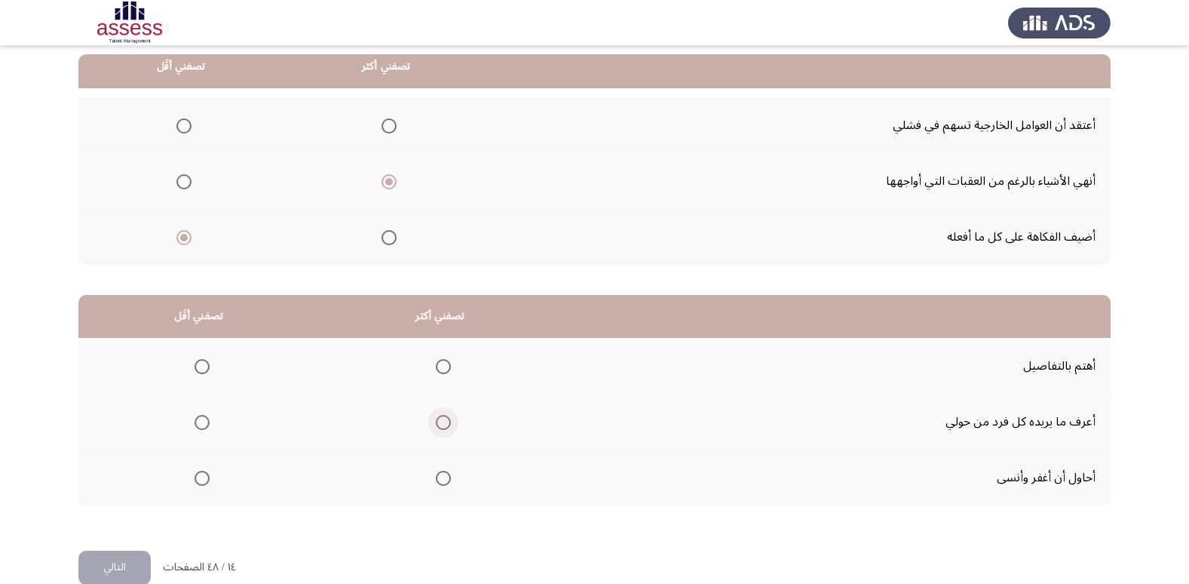
click at [445, 423] on span "Select an option" at bounding box center [443, 422] width 15 height 15
click at [445, 423] on input "Select an option" at bounding box center [443, 422] width 15 height 15
click at [444, 359] on span "Select an option" at bounding box center [443, 366] width 15 height 15
click at [444, 359] on input "Select an option" at bounding box center [443, 366] width 15 height 15
click at [204, 424] on span "Select an option" at bounding box center [202, 422] width 15 height 15
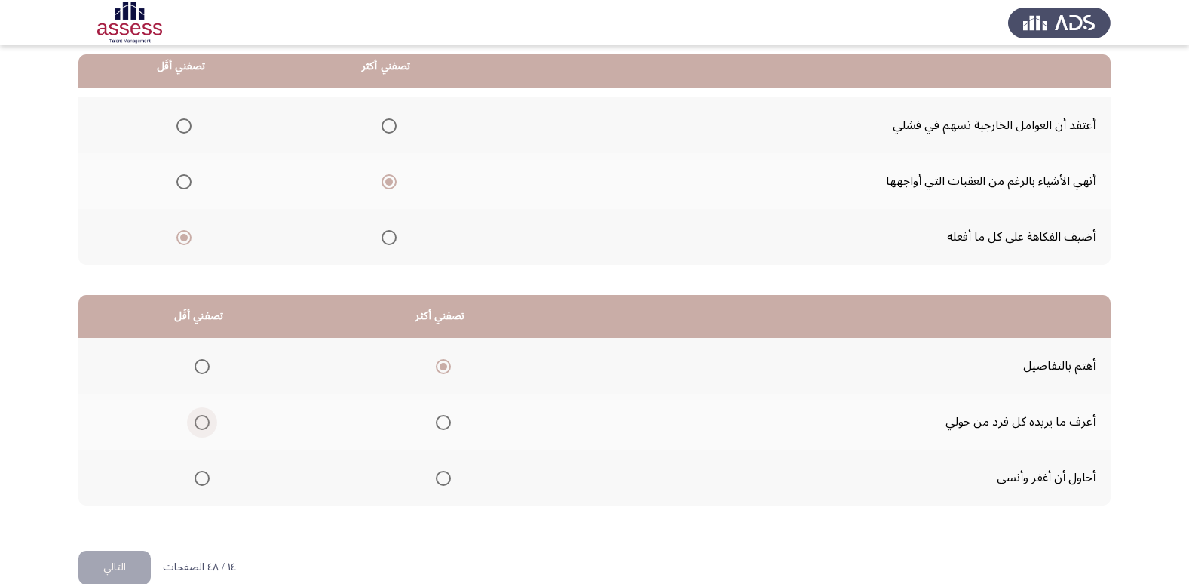
click at [204, 424] on input "Select an option" at bounding box center [202, 422] width 15 height 15
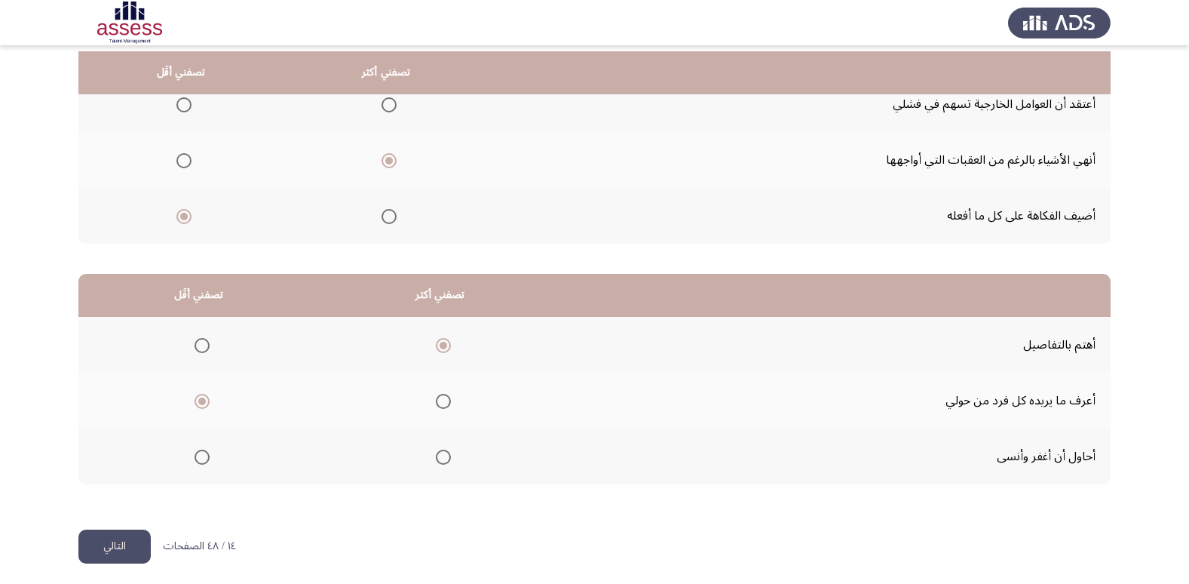
scroll to position [178, 0]
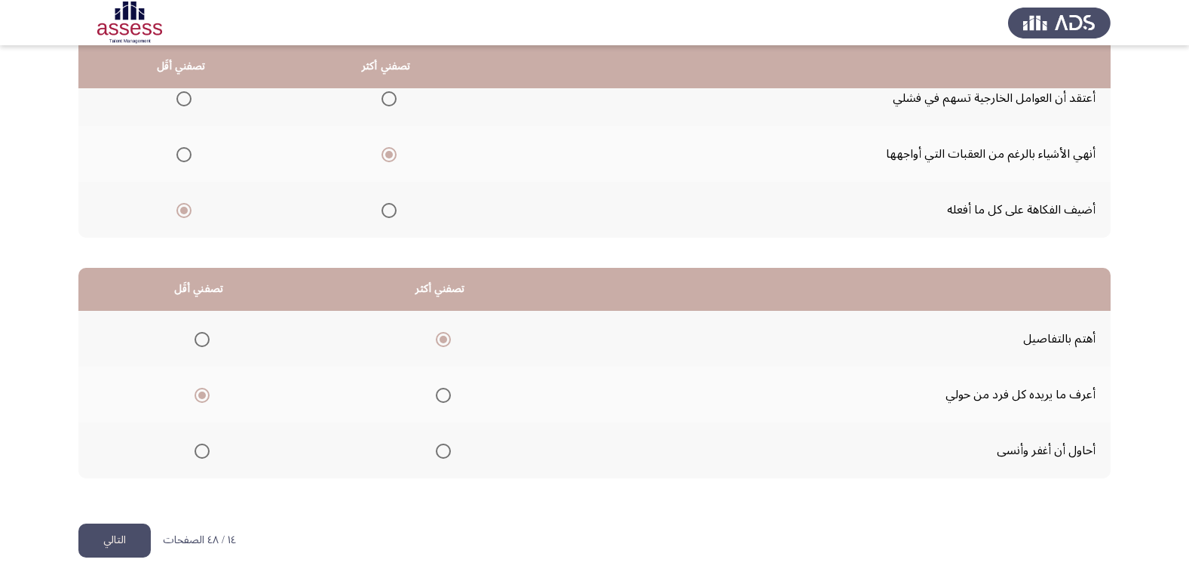
click at [114, 535] on button "التالي" at bounding box center [114, 540] width 72 height 34
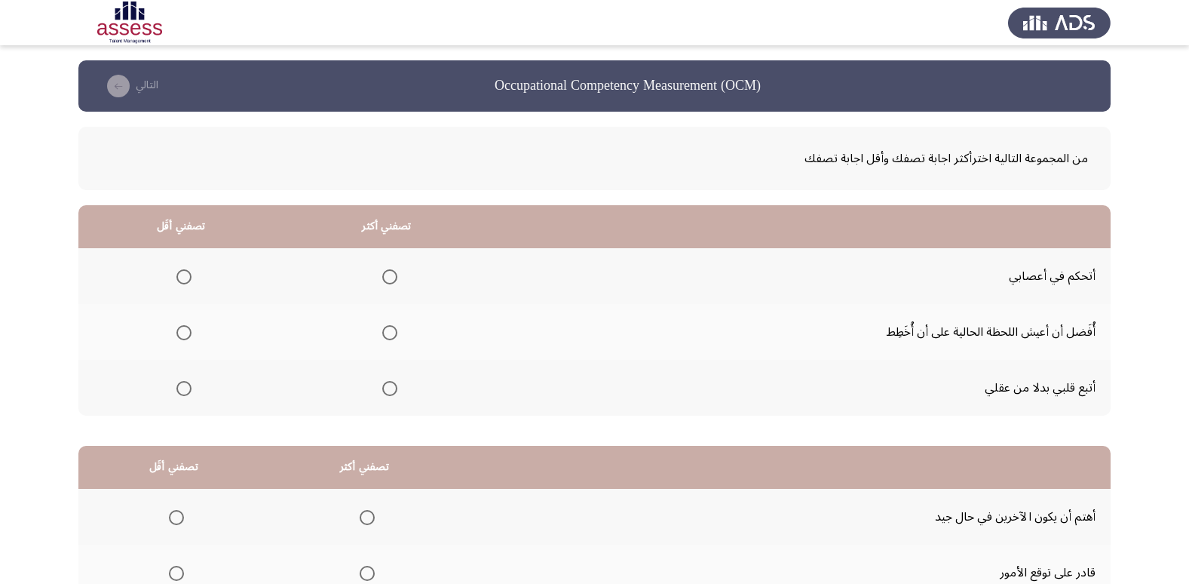
click at [180, 394] on span "Select an option" at bounding box center [183, 388] width 15 height 15
click at [180, 394] on input "Select an option" at bounding box center [183, 388] width 15 height 15
click at [382, 277] on span "Select an option" at bounding box center [389, 276] width 15 height 15
click at [382, 277] on input "Select an option" at bounding box center [389, 276] width 15 height 15
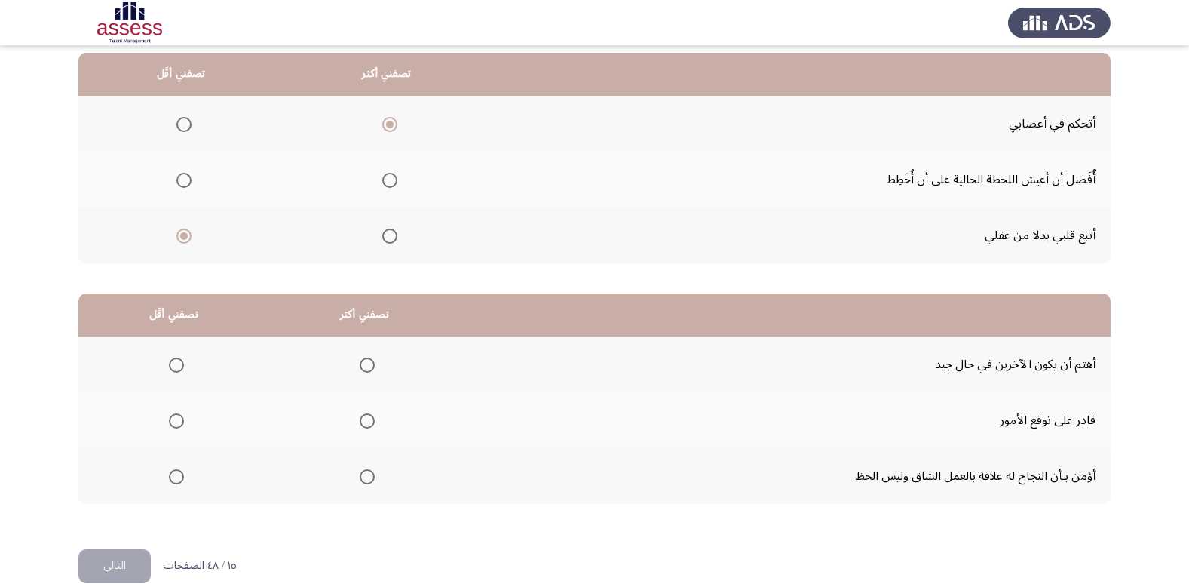
scroll to position [178, 0]
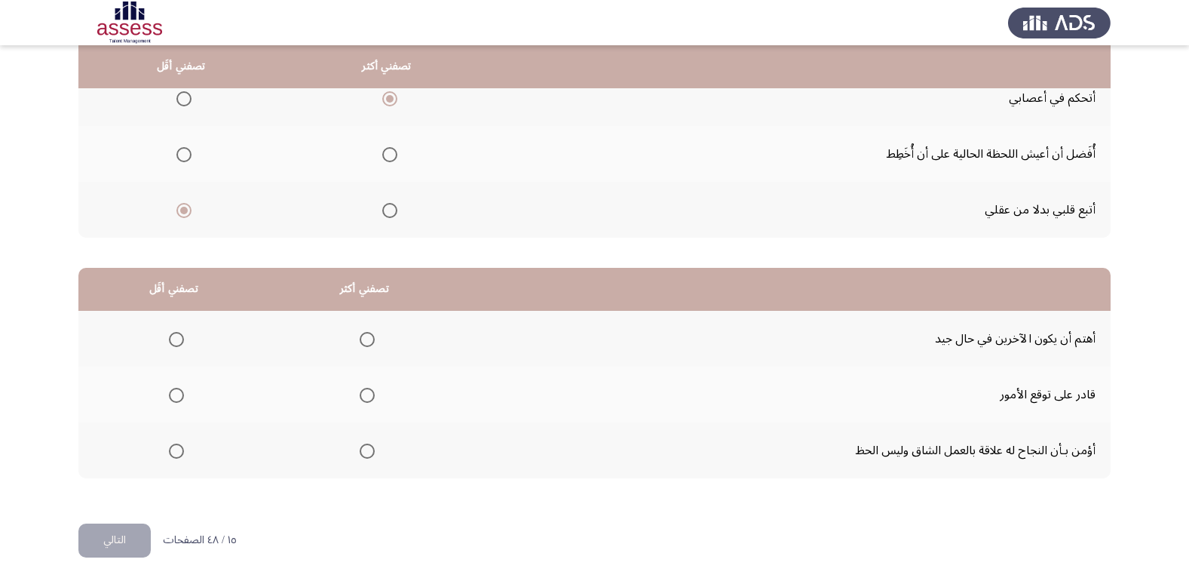
click at [360, 453] on span "Select an option" at bounding box center [367, 450] width 15 height 15
click at [360, 453] on input "Select an option" at bounding box center [367, 450] width 15 height 15
click at [177, 341] on span "Select an option" at bounding box center [176, 339] width 15 height 15
click at [177, 341] on input "Select an option" at bounding box center [176, 339] width 15 height 15
click at [119, 535] on button "التالي" at bounding box center [114, 540] width 72 height 34
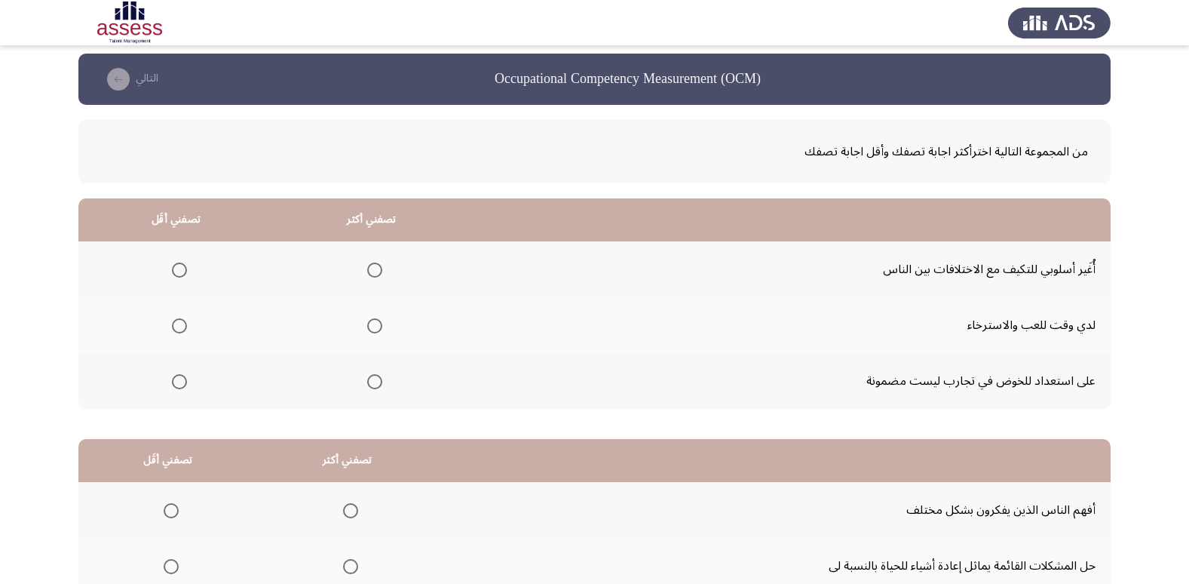
scroll to position [0, 0]
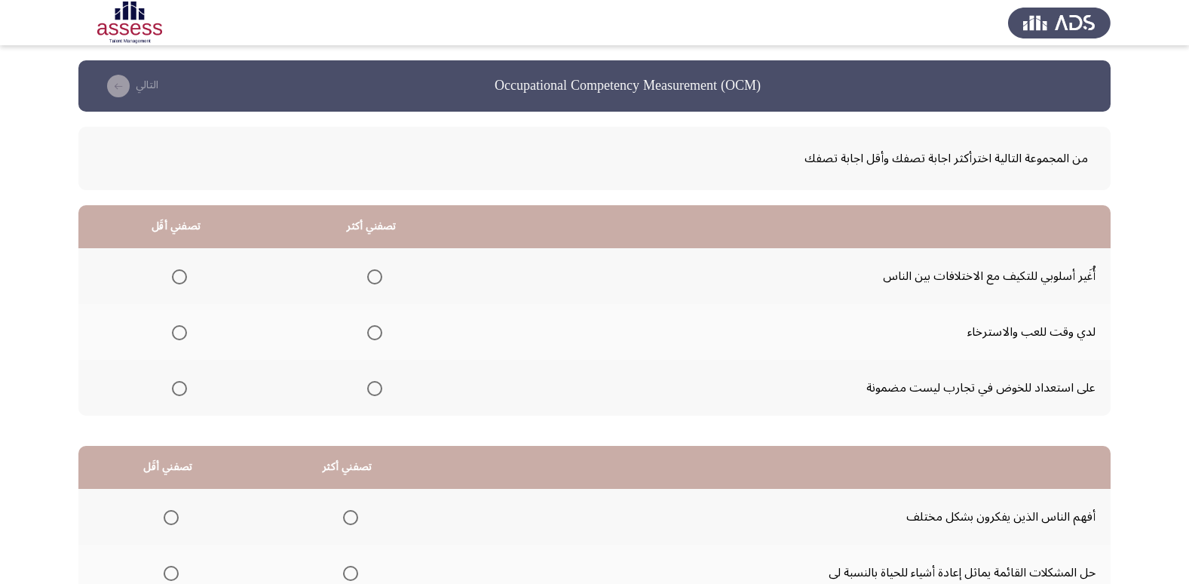
click at [379, 275] on span "Select an option" at bounding box center [374, 276] width 15 height 15
click at [379, 275] on input "Select an option" at bounding box center [374, 276] width 15 height 15
click at [176, 331] on span "Select an option" at bounding box center [179, 332] width 15 height 15
click at [176, 331] on input "Select an option" at bounding box center [179, 332] width 15 height 15
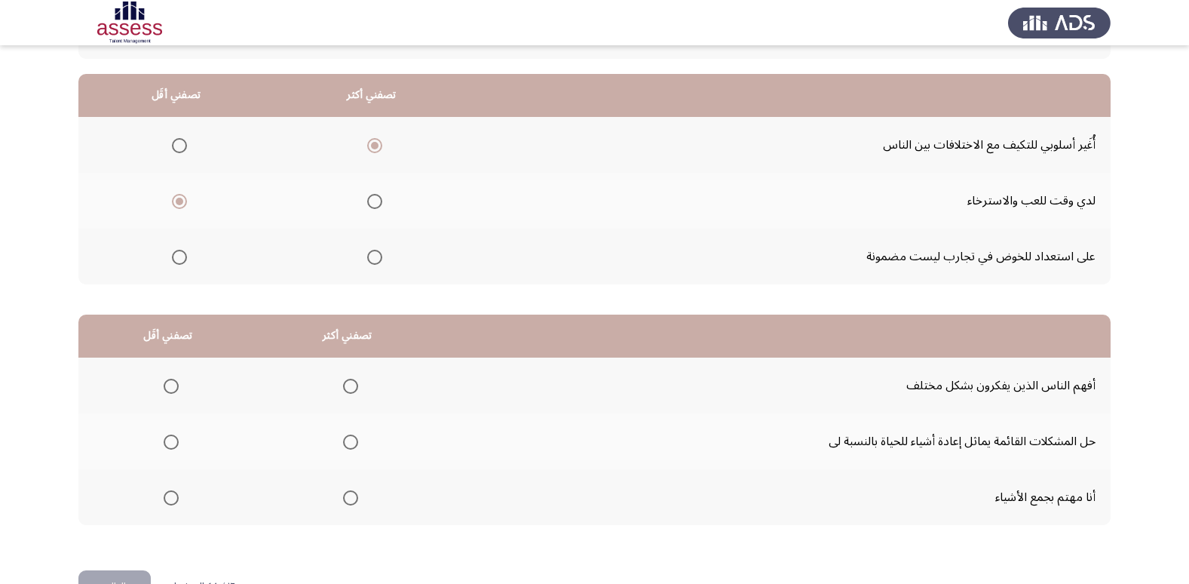
scroll to position [151, 0]
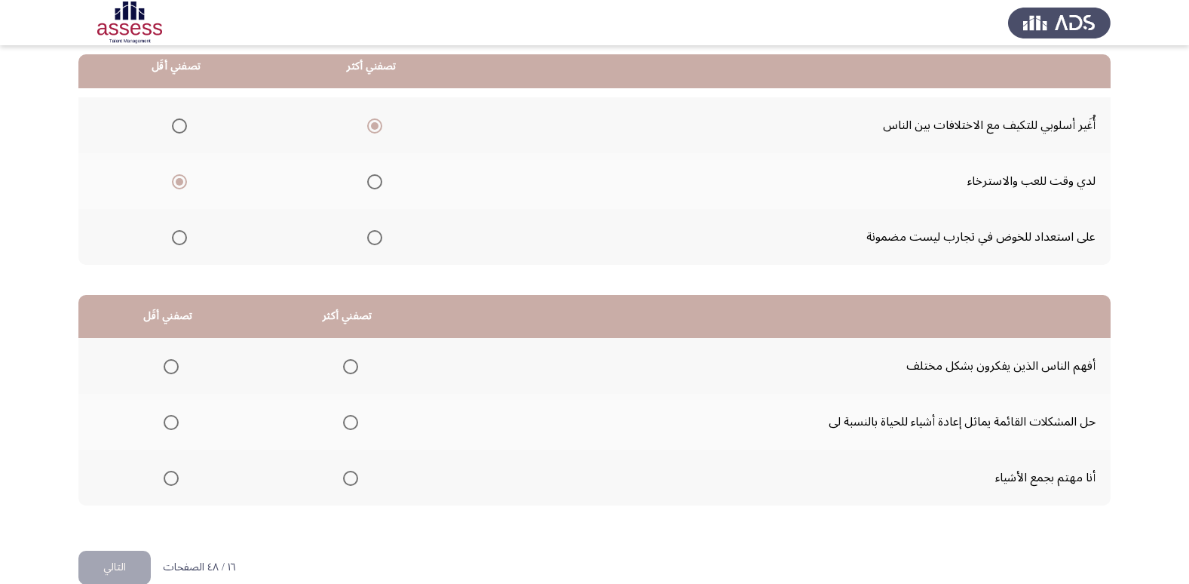
click at [348, 422] on span "Select an option" at bounding box center [350, 422] width 15 height 15
click at [348, 422] on input "Select an option" at bounding box center [350, 422] width 15 height 15
click at [174, 480] on span "Select an option" at bounding box center [171, 477] width 15 height 15
click at [174, 480] on input "Select an option" at bounding box center [171, 477] width 15 height 15
click at [126, 561] on button "التالي" at bounding box center [114, 567] width 72 height 34
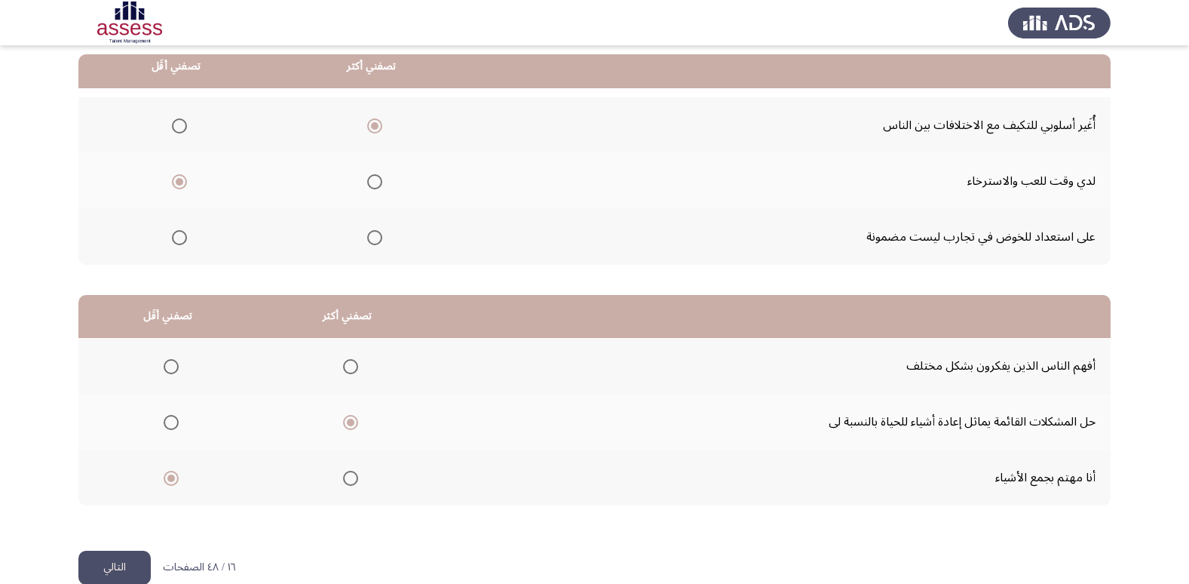
scroll to position [0, 0]
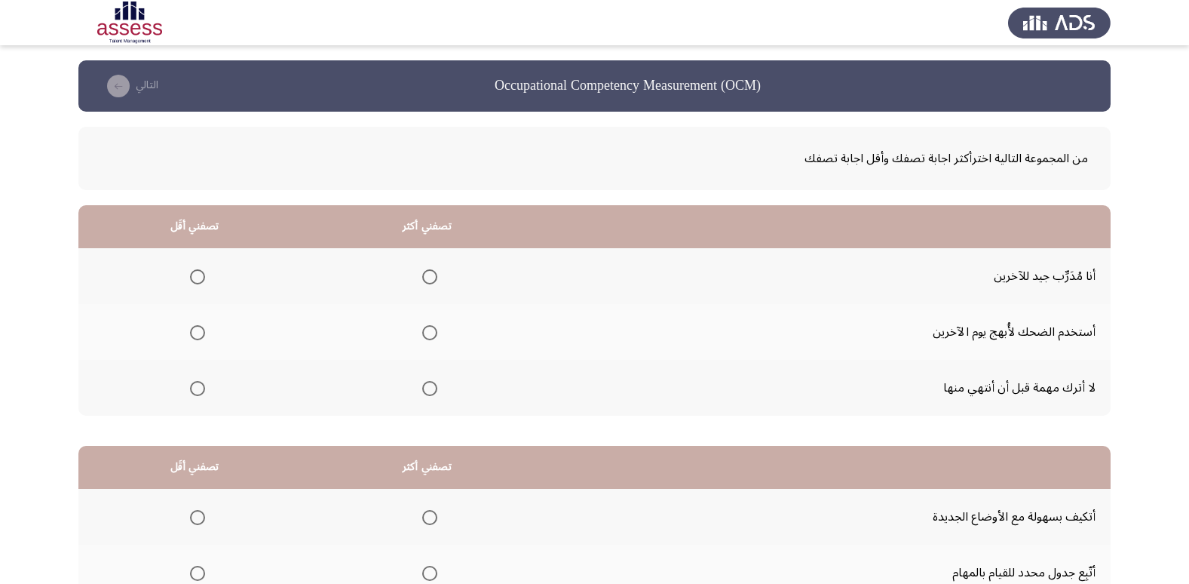
click at [198, 329] on span "Select an option" at bounding box center [197, 332] width 15 height 15
click at [198, 329] on input "Select an option" at bounding box center [197, 332] width 15 height 15
click at [424, 382] on span "Select an option" at bounding box center [429, 388] width 15 height 15
click at [424, 382] on input "Select an option" at bounding box center [429, 388] width 15 height 15
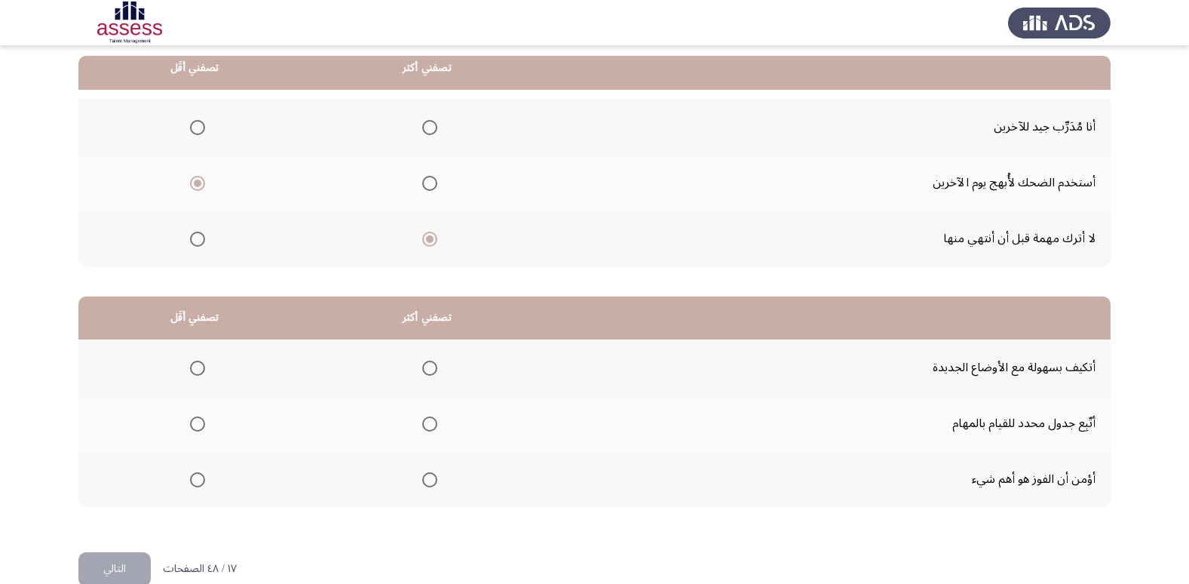
scroll to position [151, 0]
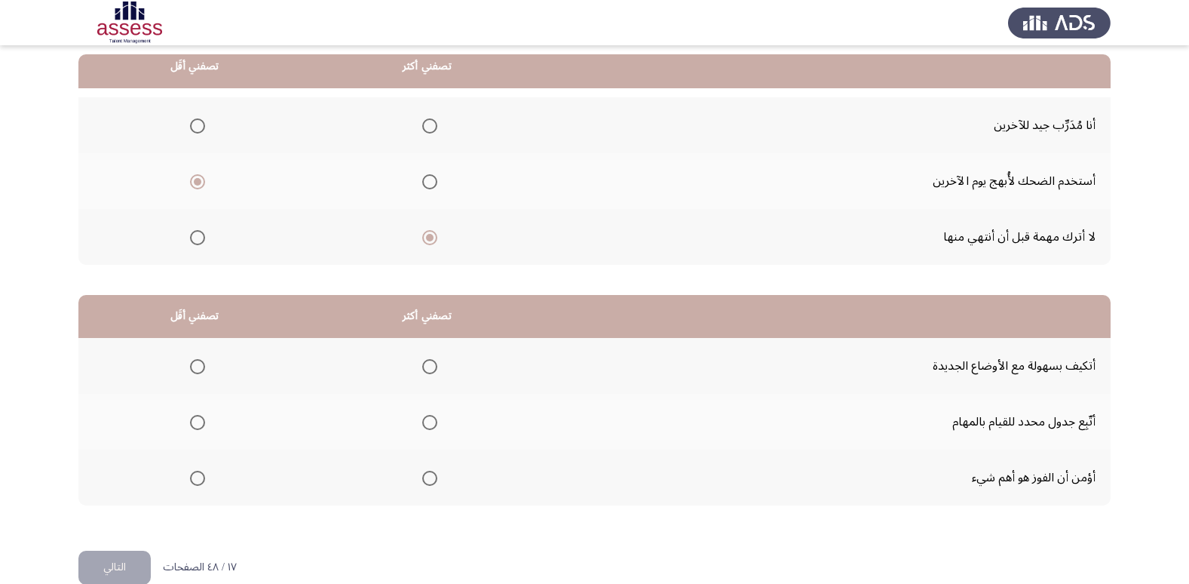
click at [425, 419] on span "Select an option" at bounding box center [429, 422] width 15 height 15
click at [425, 419] on input "Select an option" at bounding box center [429, 422] width 15 height 15
click at [196, 480] on span "Select an option" at bounding box center [197, 477] width 15 height 15
click at [196, 480] on input "Select an option" at bounding box center [197, 477] width 15 height 15
click at [200, 367] on span "Select an option" at bounding box center [197, 366] width 15 height 15
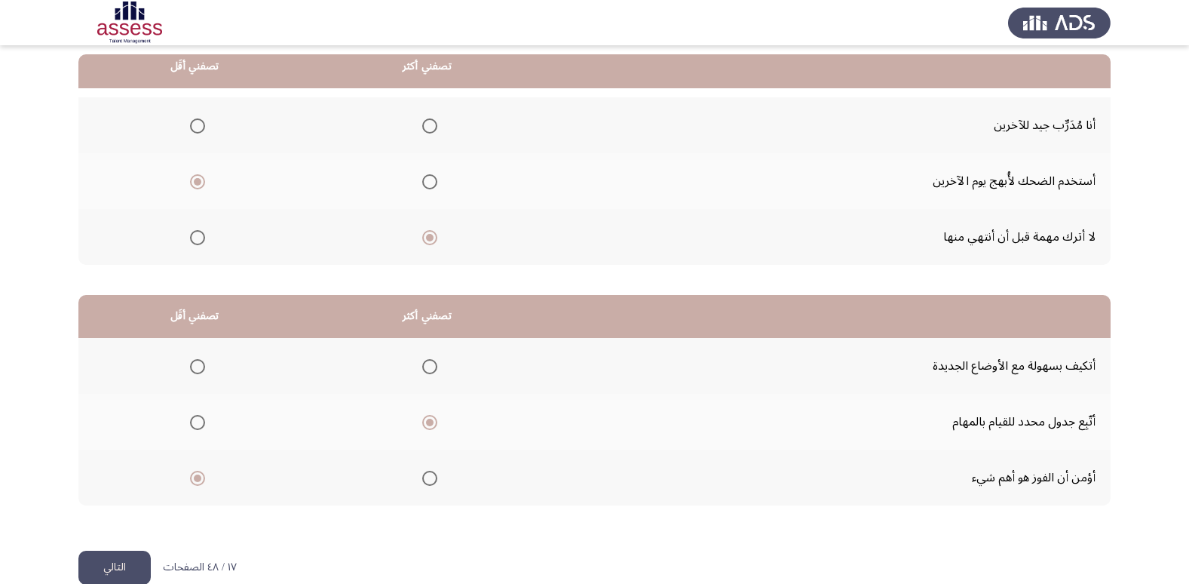
click at [200, 367] on input "Select an option" at bounding box center [197, 366] width 15 height 15
click at [127, 565] on button "التالي" at bounding box center [114, 567] width 72 height 34
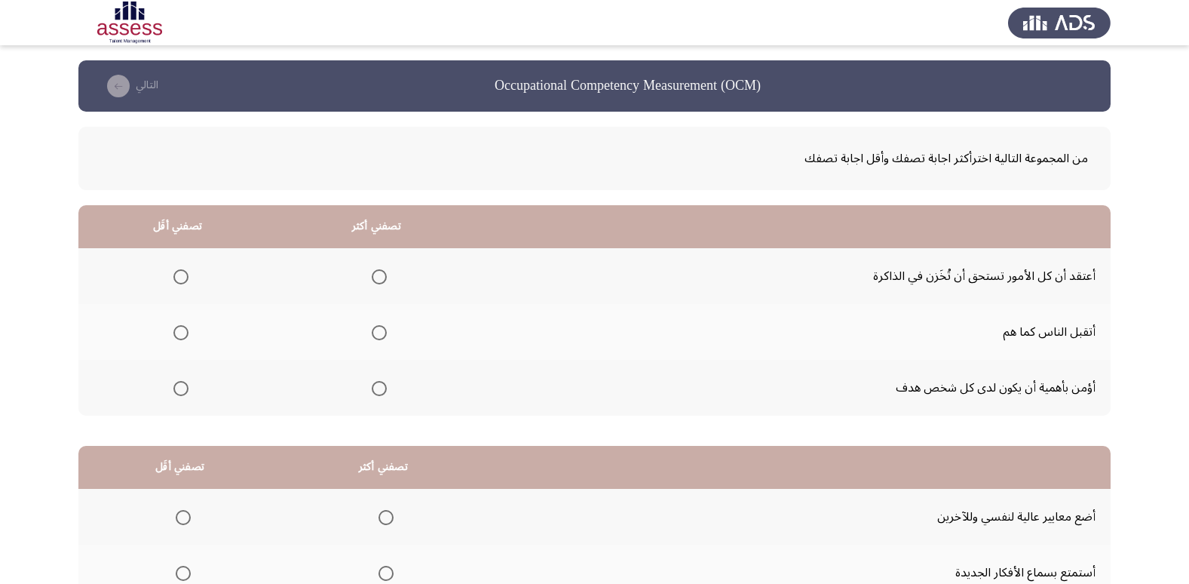
click at [381, 390] on span "Select an option" at bounding box center [379, 388] width 15 height 15
click at [381, 390] on input "Select an option" at bounding box center [379, 388] width 15 height 15
click at [173, 277] on span "Select an option" at bounding box center [180, 276] width 15 height 15
click at [173, 277] on input "Select an option" at bounding box center [180, 276] width 15 height 15
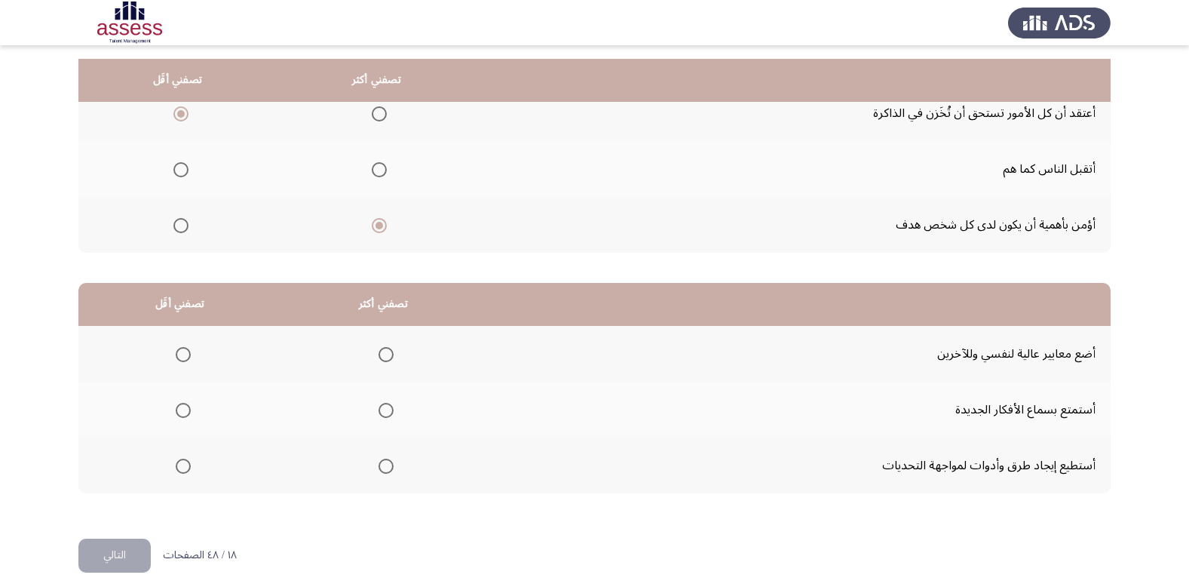
scroll to position [178, 0]
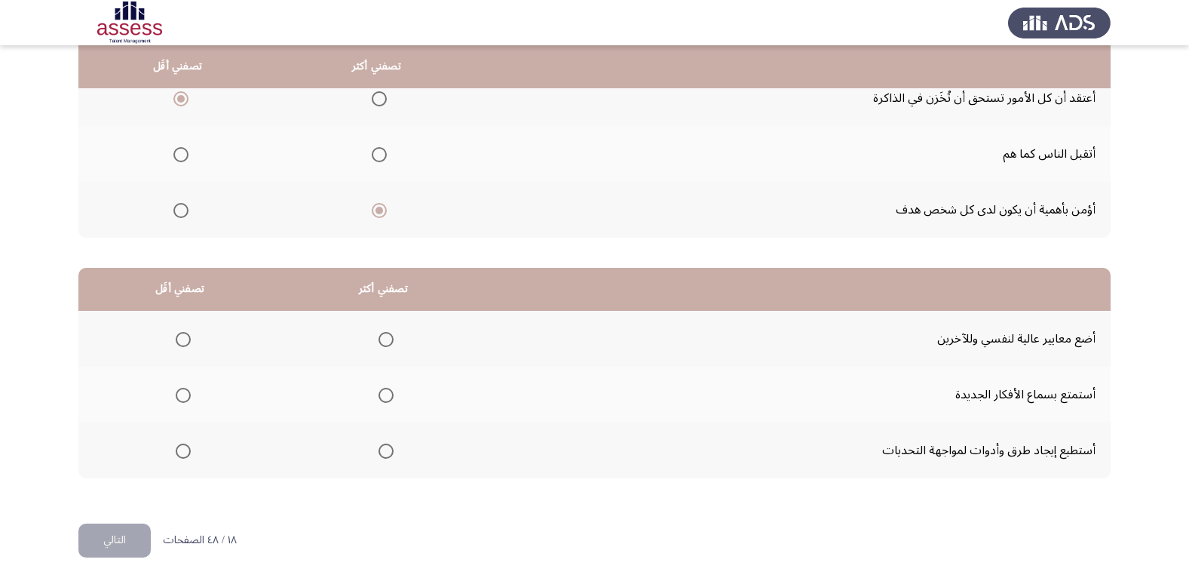
click at [180, 338] on span "Select an option" at bounding box center [183, 339] width 15 height 15
click at [180, 338] on input "Select an option" at bounding box center [183, 339] width 15 height 15
click at [378, 332] on span "Select an option" at bounding box center [385, 339] width 15 height 15
click at [378, 332] on input "Select an option" at bounding box center [385, 339] width 15 height 15
click at [179, 397] on span "Select an option" at bounding box center [183, 395] width 15 height 15
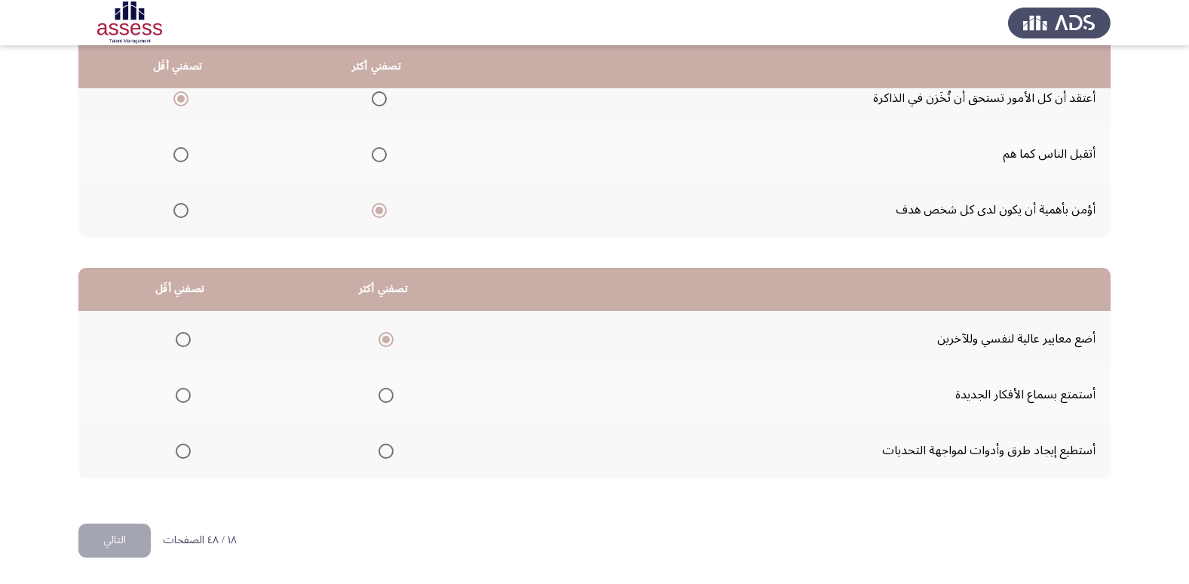
click at [179, 397] on input "Select an option" at bounding box center [183, 395] width 15 height 15
click at [119, 535] on button "التالي" at bounding box center [114, 540] width 72 height 34
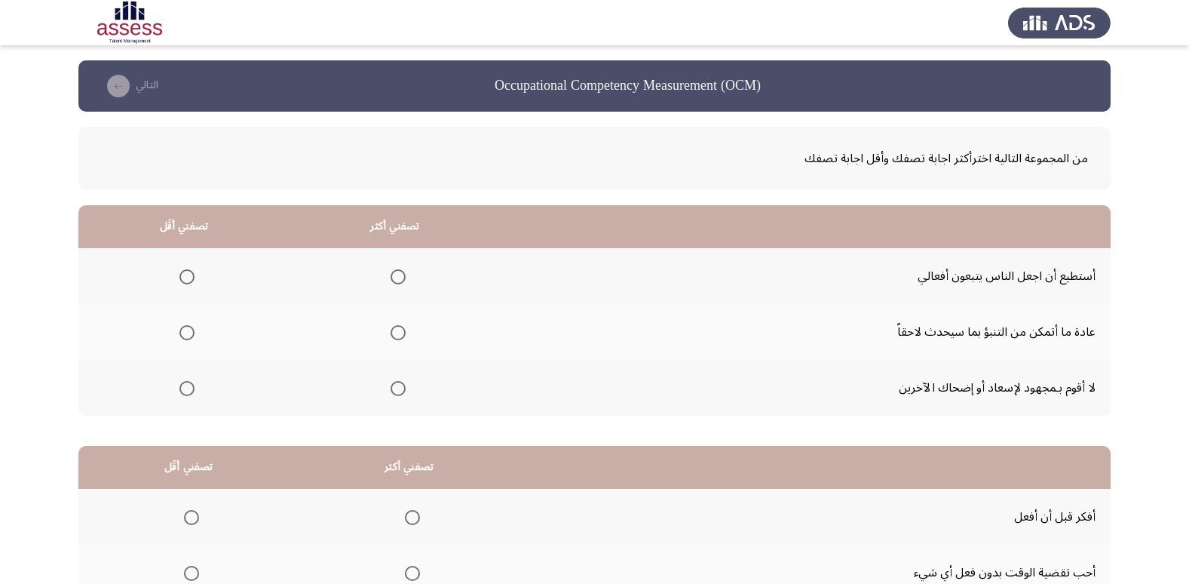
click at [187, 386] on span "Select an option" at bounding box center [186, 388] width 15 height 15
click at [187, 386] on input "Select an option" at bounding box center [186, 388] width 15 height 15
click at [403, 266] on th at bounding box center [395, 276] width 211 height 56
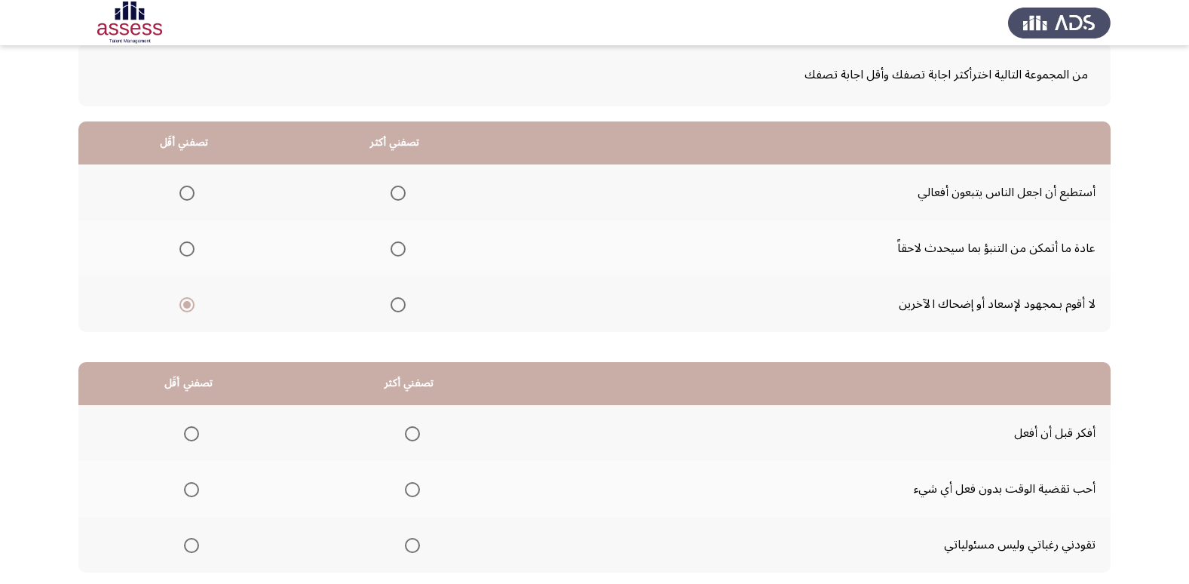
scroll to position [151, 0]
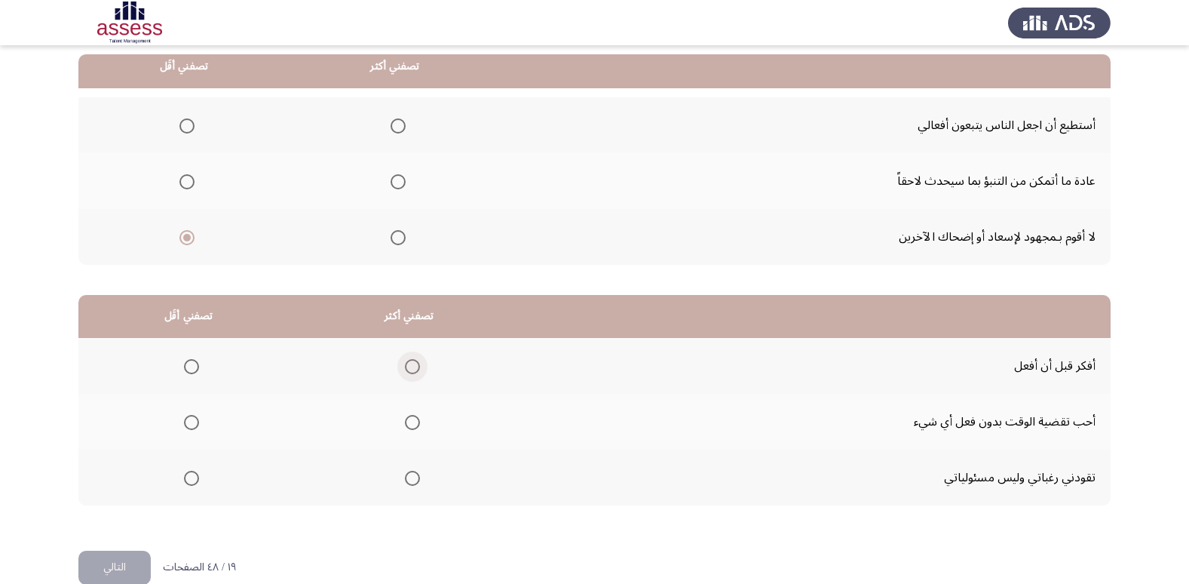
click at [406, 364] on span "Select an option" at bounding box center [412, 366] width 15 height 15
click at [406, 364] on input "Select an option" at bounding box center [412, 366] width 15 height 15
click at [192, 417] on span "Select an option" at bounding box center [191, 422] width 15 height 15
click at [192, 417] on input "Select an option" at bounding box center [191, 422] width 15 height 15
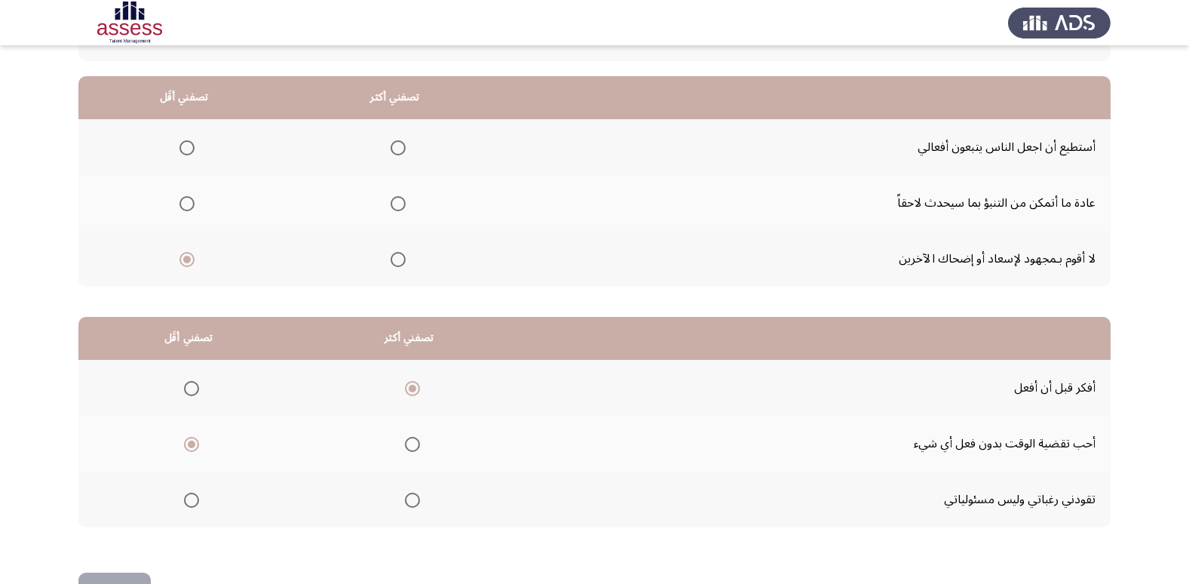
scroll to position [103, 0]
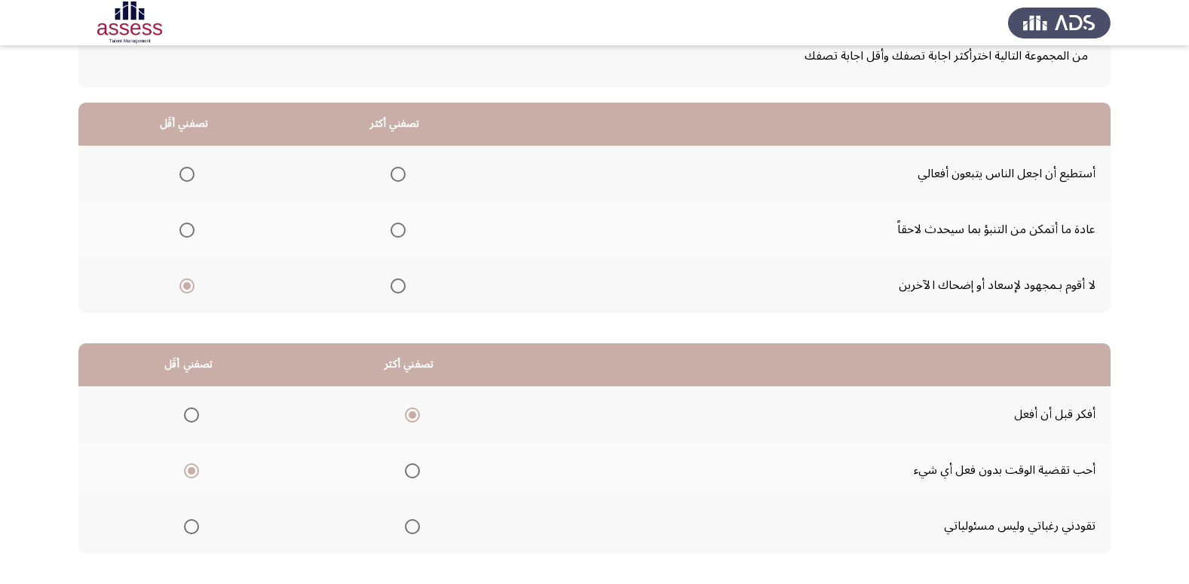
click at [393, 171] on span "Select an option" at bounding box center [398, 174] width 15 height 15
click at [393, 171] on input "Select an option" at bounding box center [398, 174] width 15 height 15
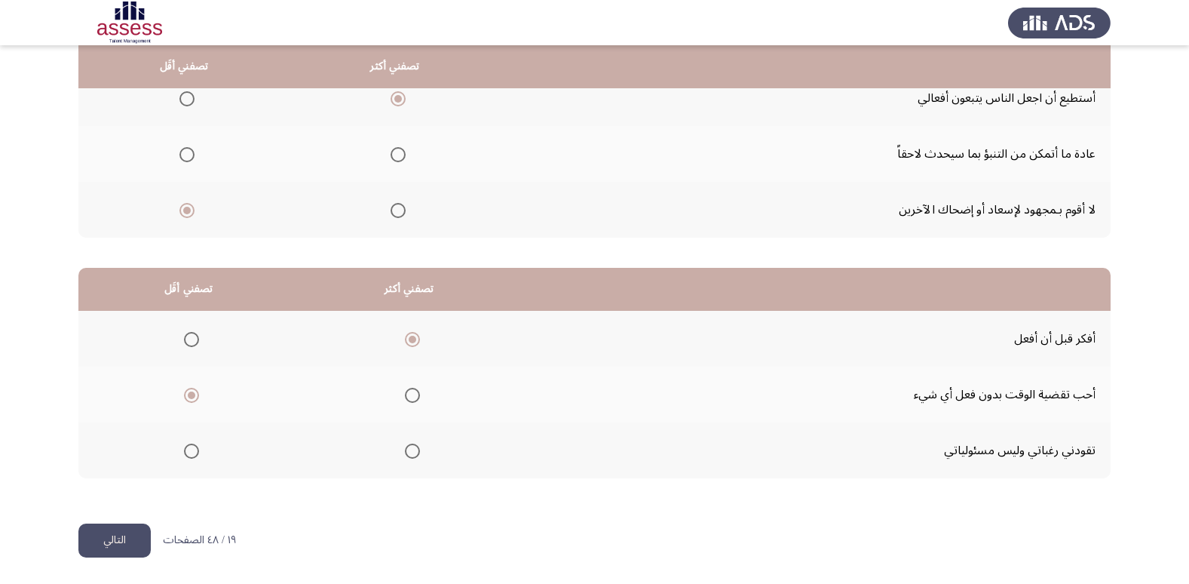
click at [102, 541] on button "التالي" at bounding box center [114, 540] width 72 height 34
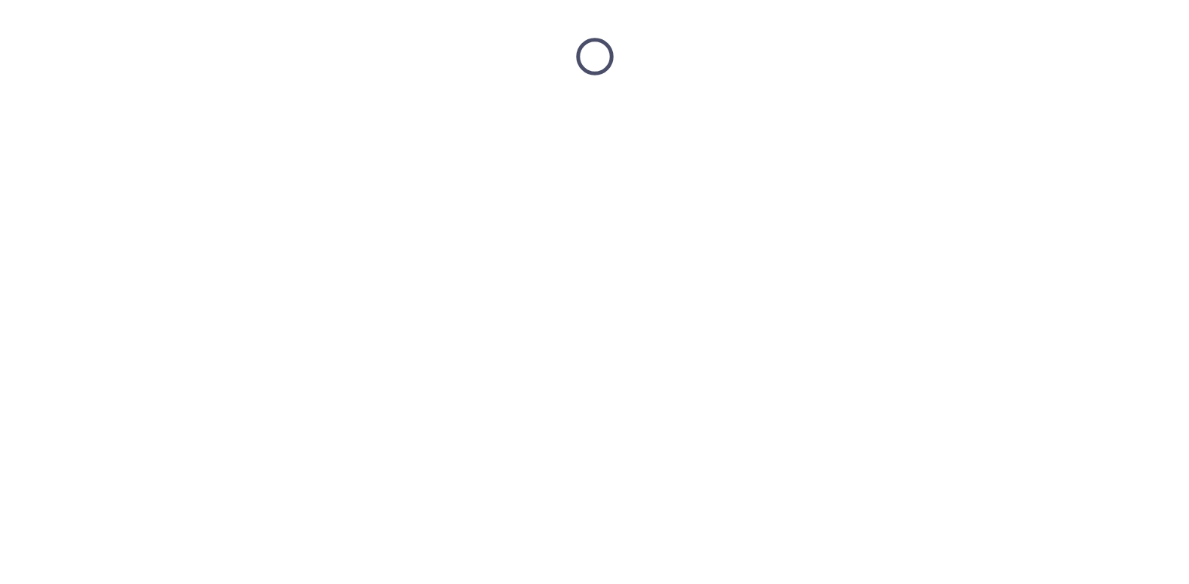
scroll to position [0, 0]
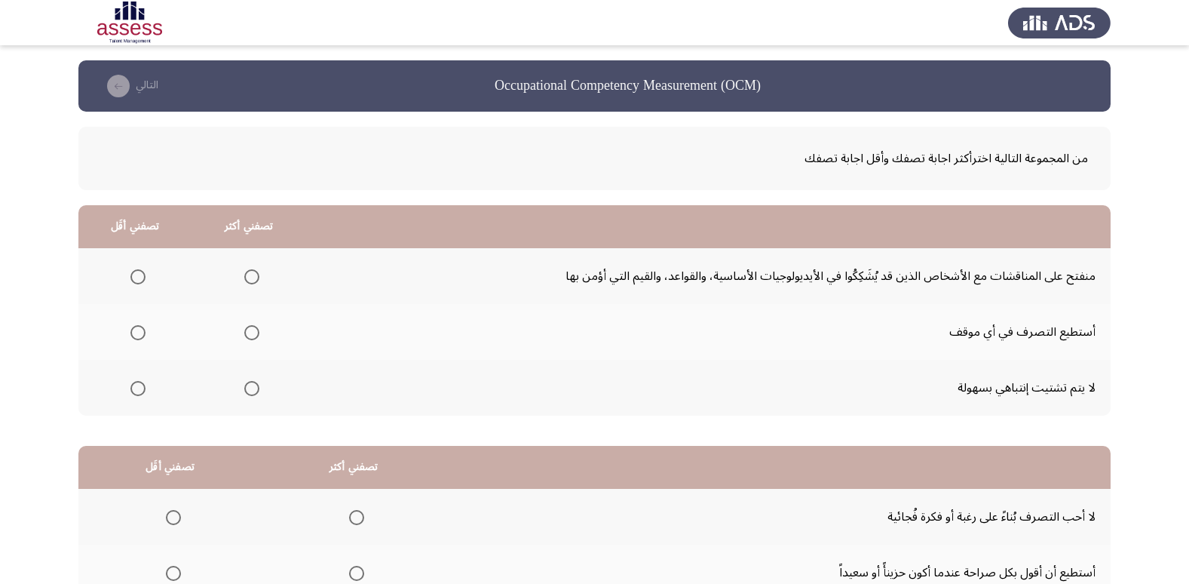
click at [139, 388] on span "Select an option" at bounding box center [137, 388] width 15 height 15
click at [139, 388] on input "Select an option" at bounding box center [137, 388] width 15 height 15
click at [254, 281] on span "Select an option" at bounding box center [251, 276] width 15 height 15
click at [254, 281] on input "Select an option" at bounding box center [251, 276] width 15 height 15
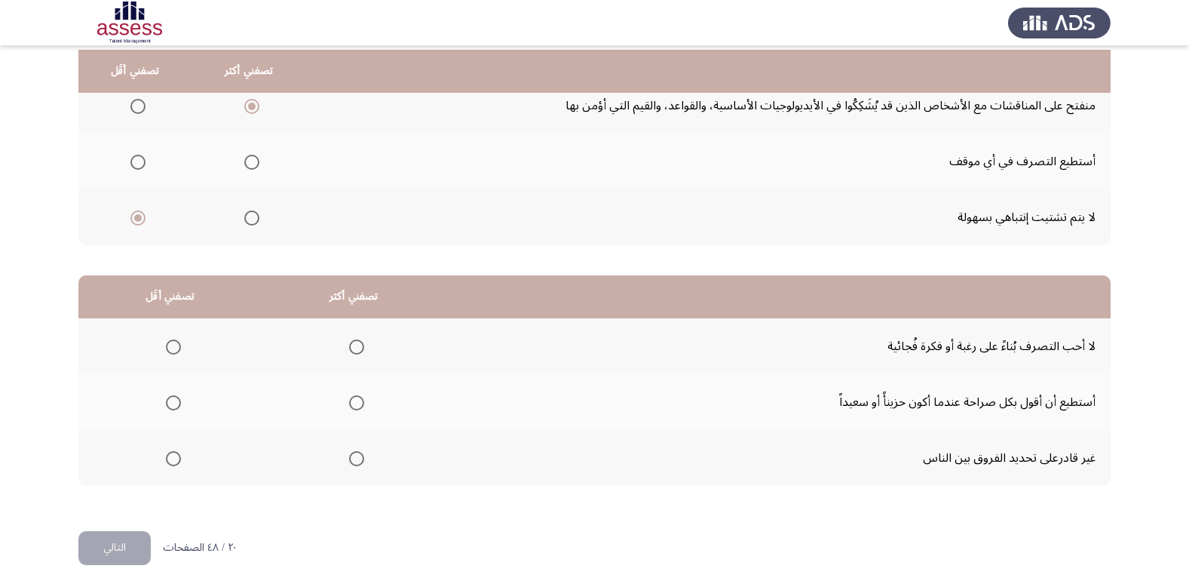
scroll to position [178, 0]
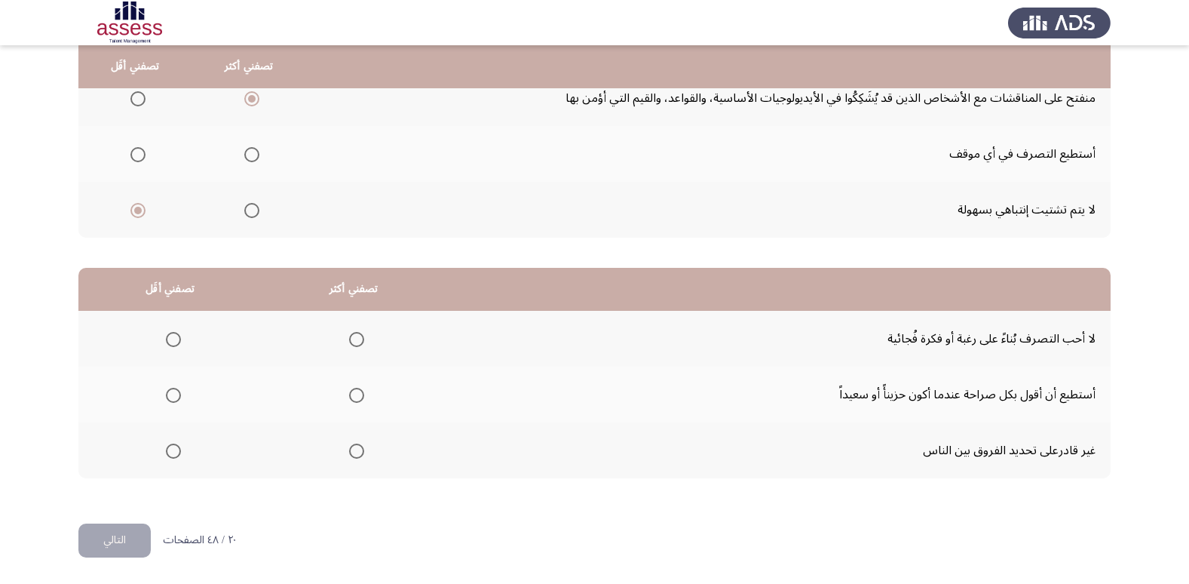
click at [162, 395] on label "Select an option" at bounding box center [170, 395] width 21 height 15
click at [166, 395] on input "Select an option" at bounding box center [173, 395] width 15 height 15
click at [351, 332] on span "Select an option" at bounding box center [356, 339] width 15 height 15
click at [351, 332] on input "Select an option" at bounding box center [356, 339] width 15 height 15
click at [124, 538] on button "التالي" at bounding box center [114, 540] width 72 height 34
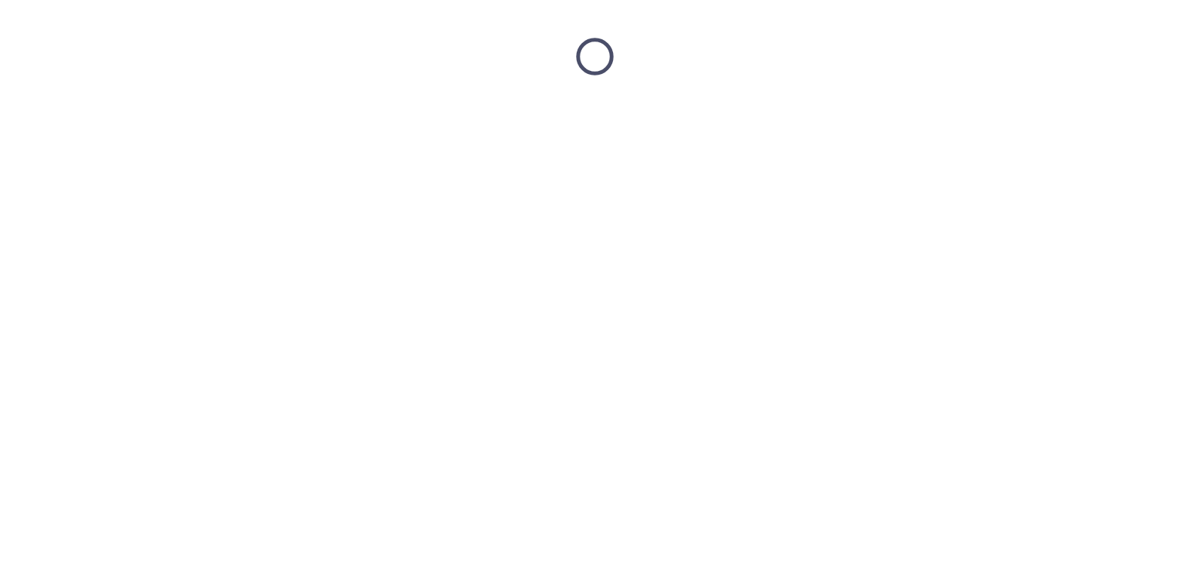
scroll to position [0, 0]
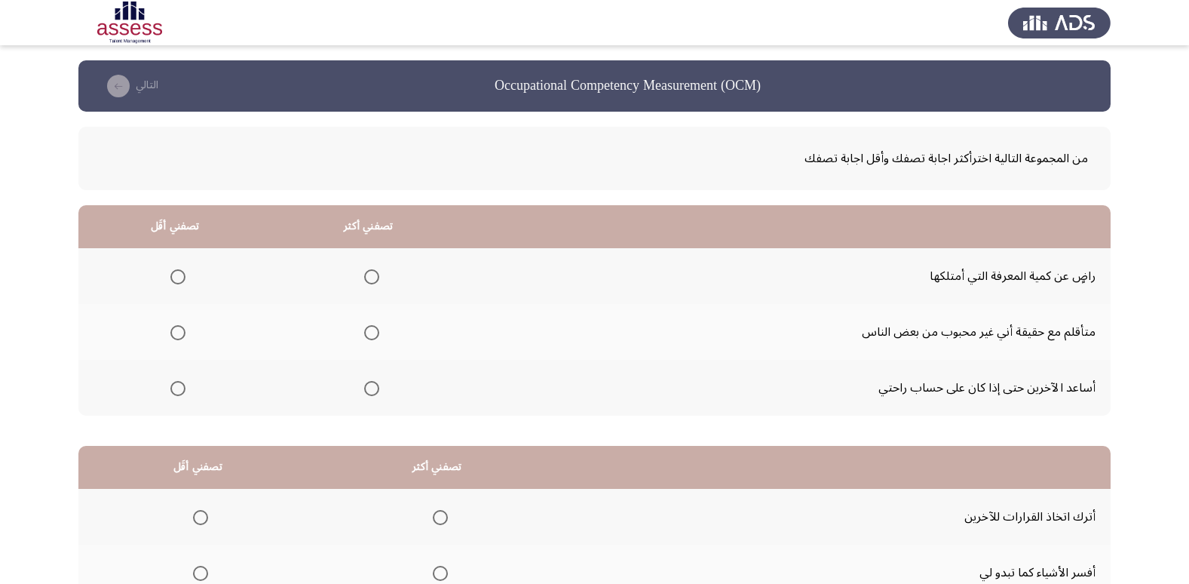
click at [365, 395] on span "Select an option" at bounding box center [371, 388] width 15 height 15
click at [365, 395] on input "Select an option" at bounding box center [371, 388] width 15 height 15
click at [176, 284] on mat-radio-group "Select an option" at bounding box center [174, 276] width 21 height 26
click at [176, 283] on span "Select an option" at bounding box center [177, 276] width 15 height 15
click at [176, 283] on input "Select an option" at bounding box center [177, 276] width 15 height 15
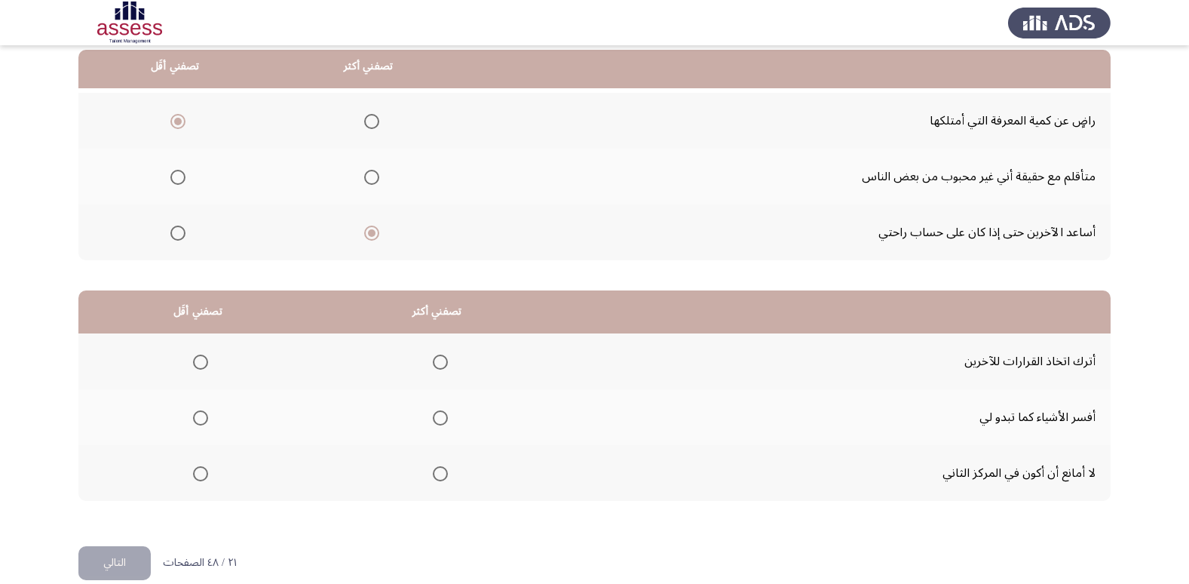
scroll to position [178, 0]
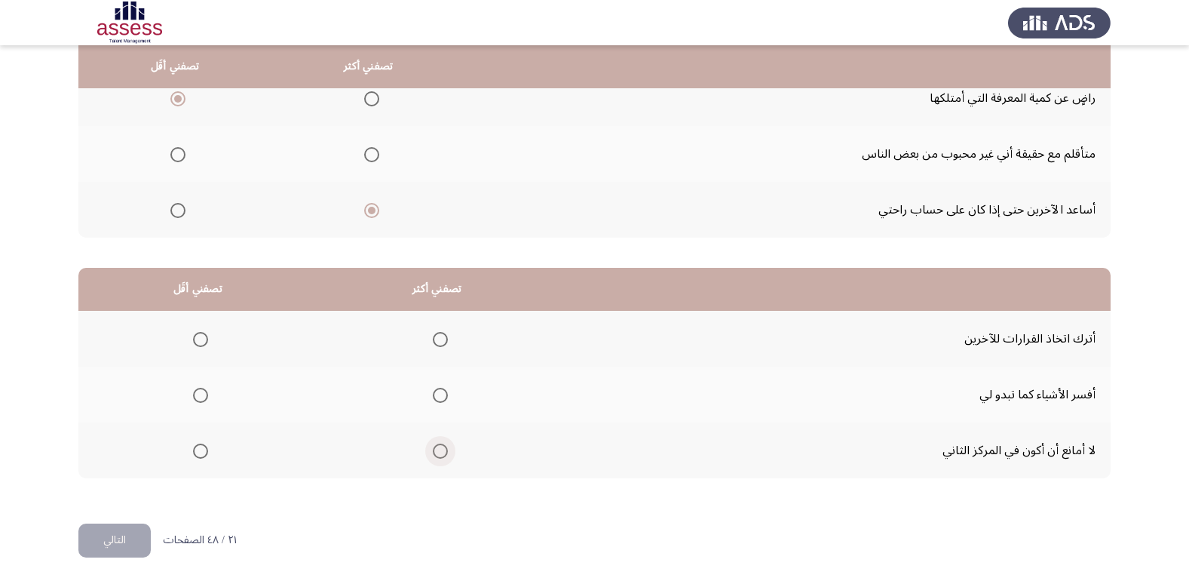
click at [441, 452] on span "Select an option" at bounding box center [440, 450] width 15 height 15
click at [441, 452] on input "Select an option" at bounding box center [440, 450] width 15 height 15
click at [204, 342] on span "Select an option" at bounding box center [200, 339] width 15 height 15
click at [204, 342] on input "Select an option" at bounding box center [200, 339] width 15 height 15
click at [125, 535] on button "التالي" at bounding box center [114, 540] width 72 height 34
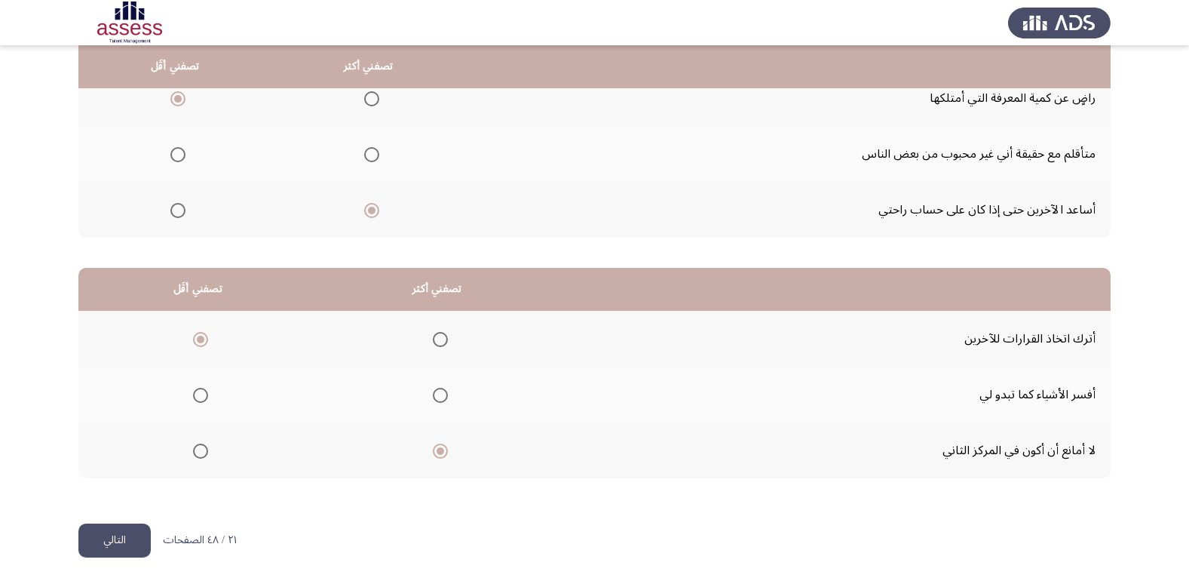
scroll to position [0, 0]
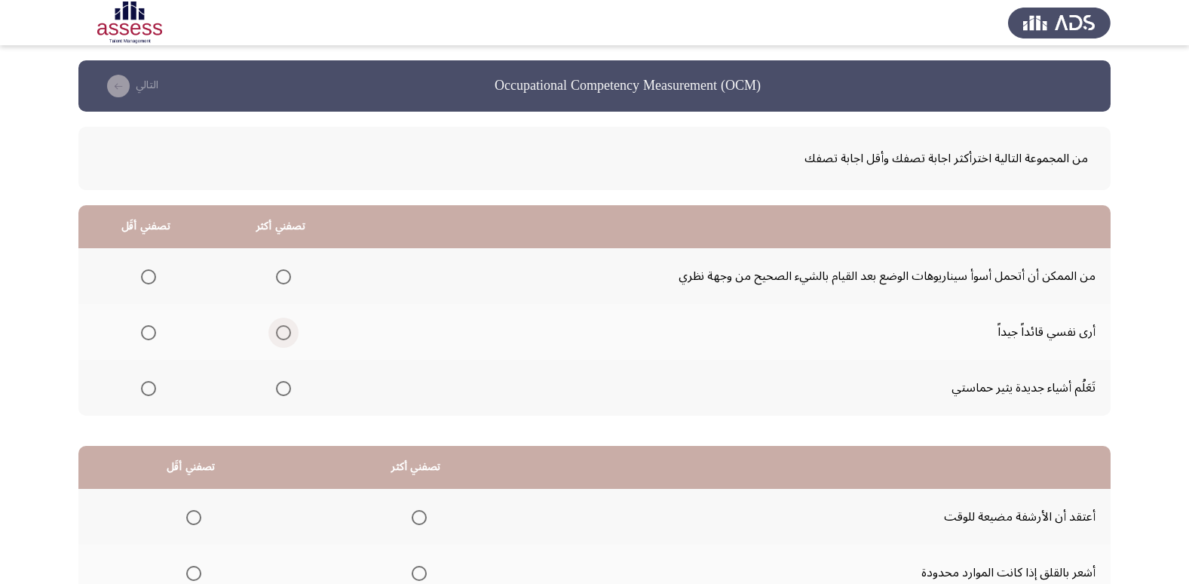
click at [279, 335] on span "Select an option" at bounding box center [283, 332] width 15 height 15
click at [279, 335] on input "Select an option" at bounding box center [283, 332] width 15 height 15
click at [150, 272] on span "Select an option" at bounding box center [148, 276] width 15 height 15
click at [150, 272] on input "Select an option" at bounding box center [148, 276] width 15 height 15
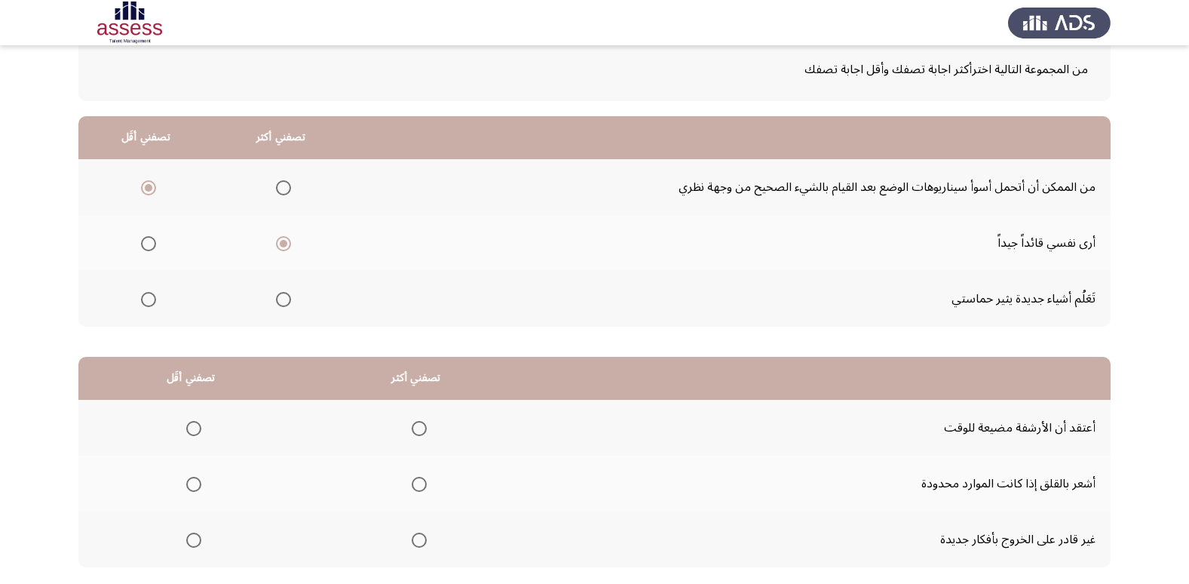
scroll to position [151, 0]
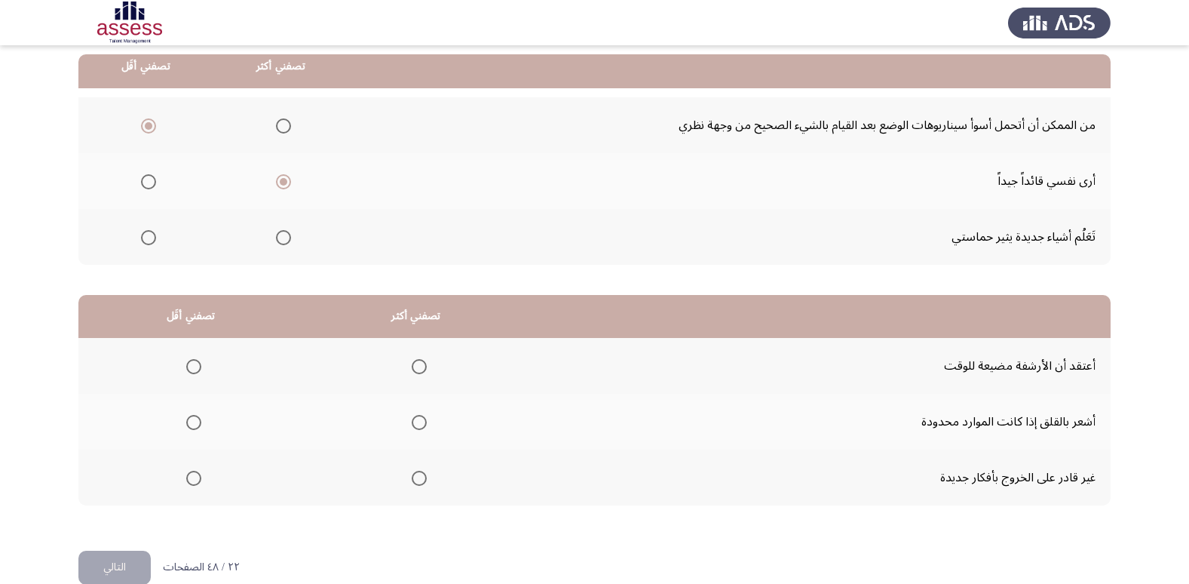
click at [192, 477] on span "Select an option" at bounding box center [193, 477] width 15 height 15
click at [192, 477] on input "Select an option" at bounding box center [193, 477] width 15 height 15
click at [422, 423] on span "Select an option" at bounding box center [419, 422] width 15 height 15
click at [422, 423] on input "Select an option" at bounding box center [419, 422] width 15 height 15
click at [188, 360] on span "Select an option" at bounding box center [193, 366] width 15 height 15
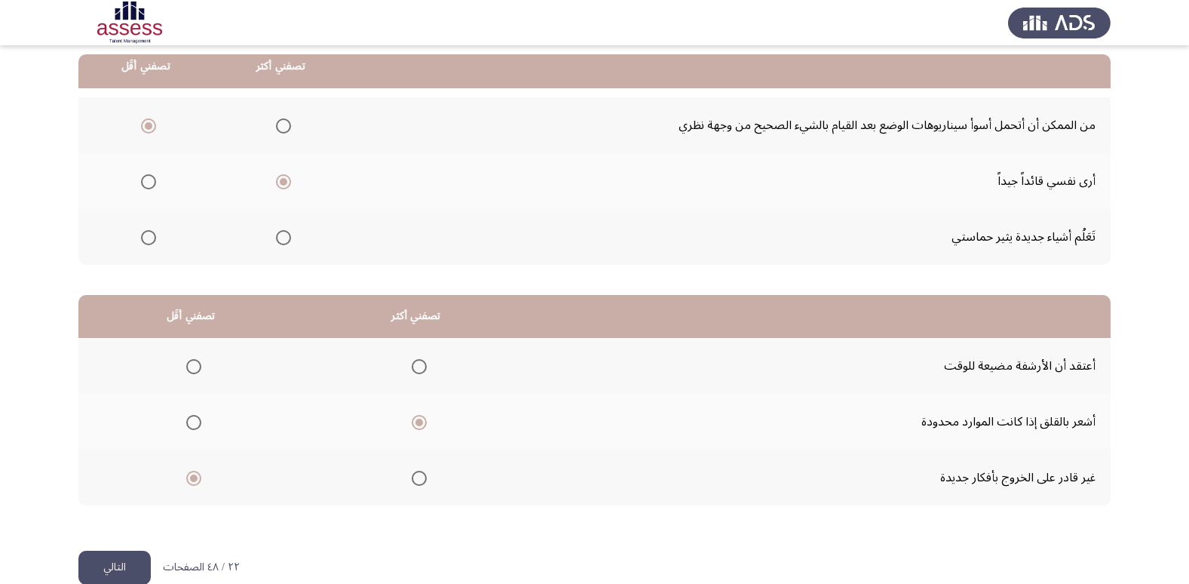
click at [188, 360] on input "Select an option" at bounding box center [193, 366] width 15 height 15
click at [109, 559] on button "التالي" at bounding box center [114, 567] width 72 height 34
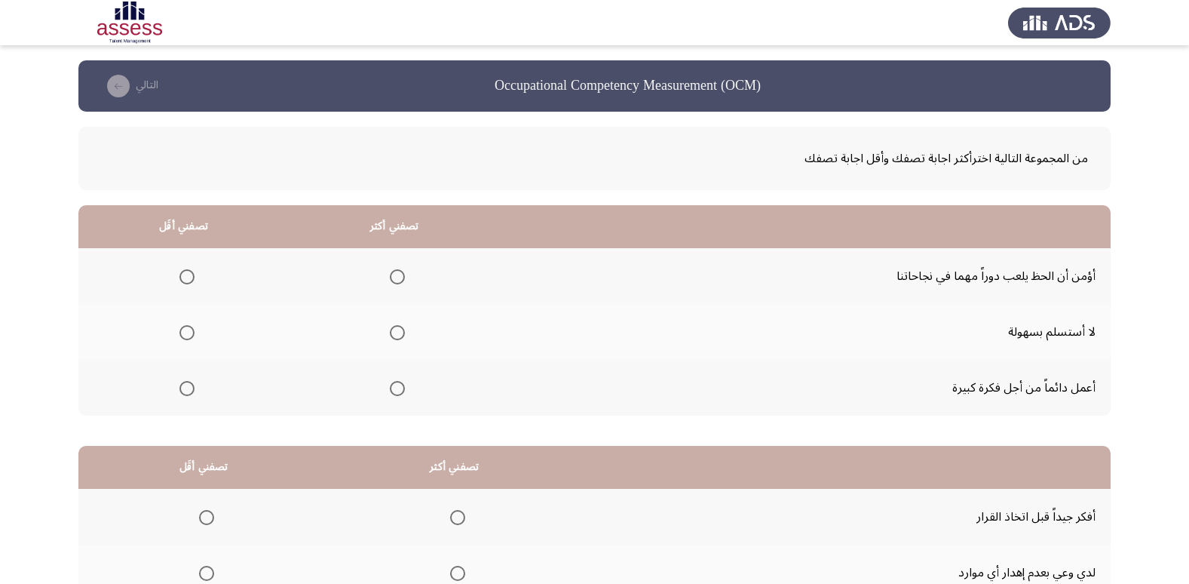
click at [391, 386] on span "Select an option" at bounding box center [397, 388] width 15 height 15
click at [391, 386] on input "Select an option" at bounding box center [397, 388] width 15 height 15
click at [186, 274] on span "Select an option" at bounding box center [186, 276] width 15 height 15
click at [186, 274] on input "Select an option" at bounding box center [186, 276] width 15 height 15
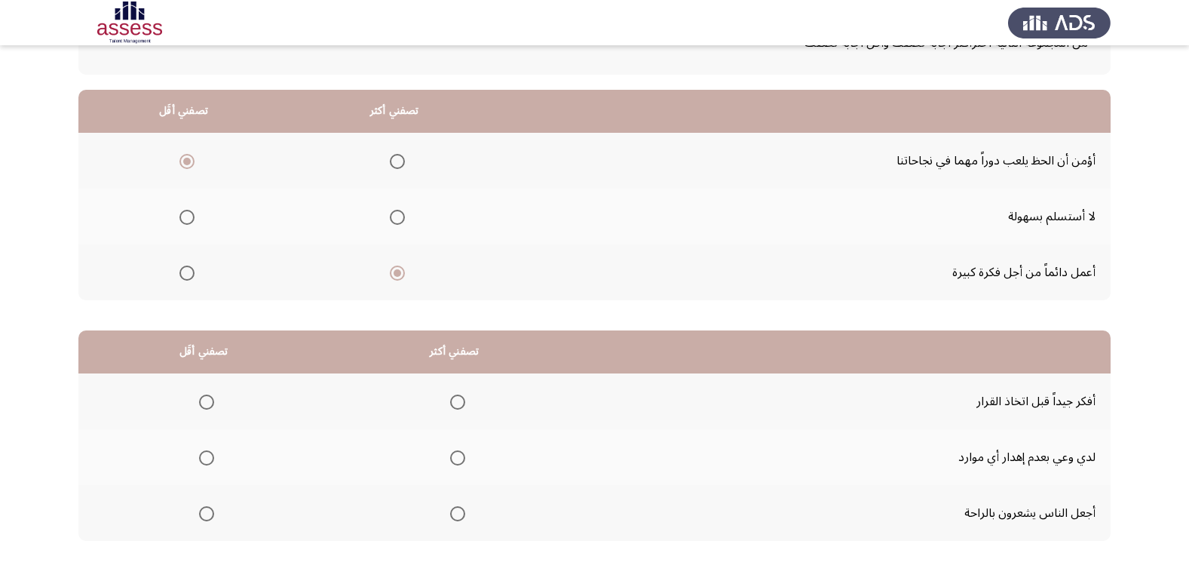
scroll to position [151, 0]
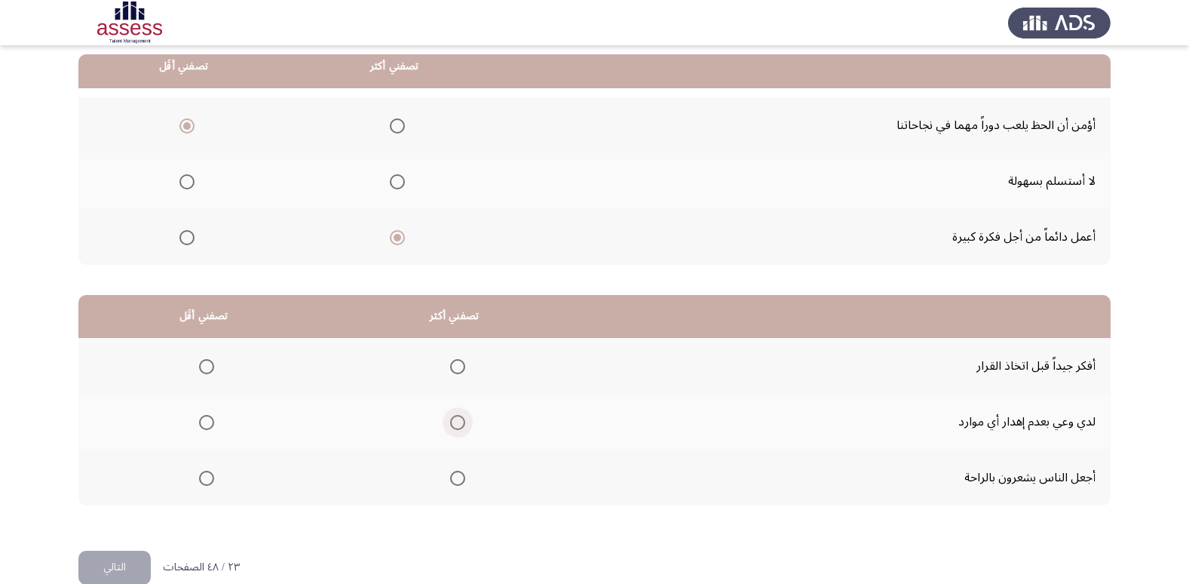
click at [450, 421] on span "Select an option" at bounding box center [457, 422] width 15 height 15
click at [450, 421] on input "Select an option" at bounding box center [457, 422] width 15 height 15
click at [208, 479] on span "Select an option" at bounding box center [206, 477] width 15 height 15
click at [208, 479] on input "Select an option" at bounding box center [206, 477] width 15 height 15
click at [124, 564] on button "التالي" at bounding box center [114, 567] width 72 height 34
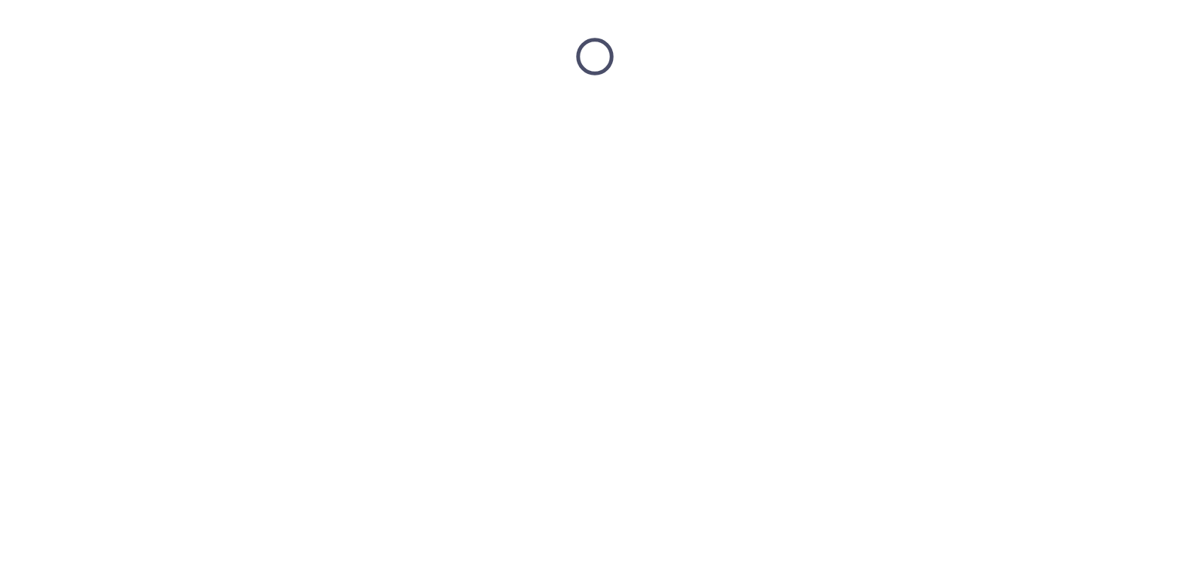
scroll to position [0, 0]
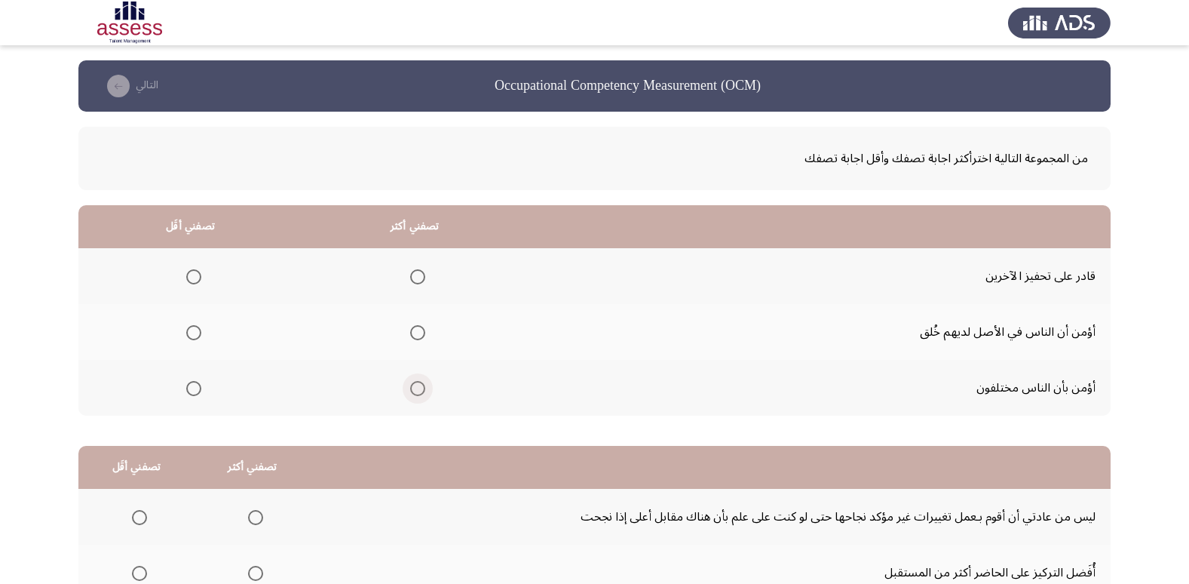
click at [416, 385] on span "Select an option" at bounding box center [417, 388] width 15 height 15
click at [416, 385] on input "Select an option" at bounding box center [417, 388] width 15 height 15
click at [421, 276] on span "Select an option" at bounding box center [417, 276] width 15 height 15
click at [421, 276] on input "Select an option" at bounding box center [417, 276] width 15 height 15
click at [201, 391] on span "Select an option" at bounding box center [193, 388] width 15 height 15
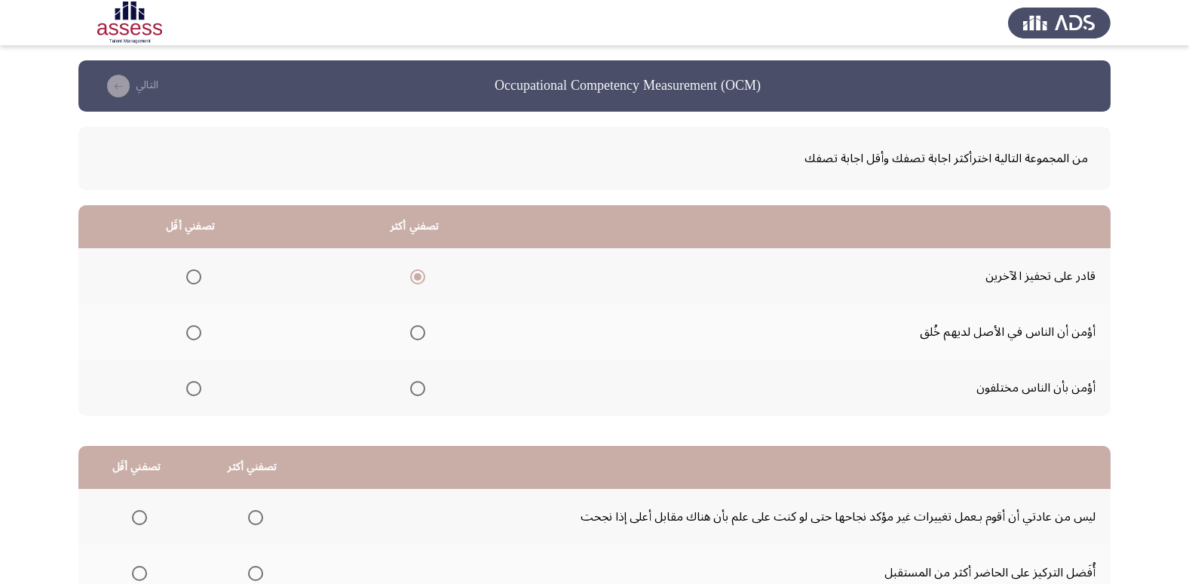
click at [201, 391] on input "Select an option" at bounding box center [193, 388] width 15 height 15
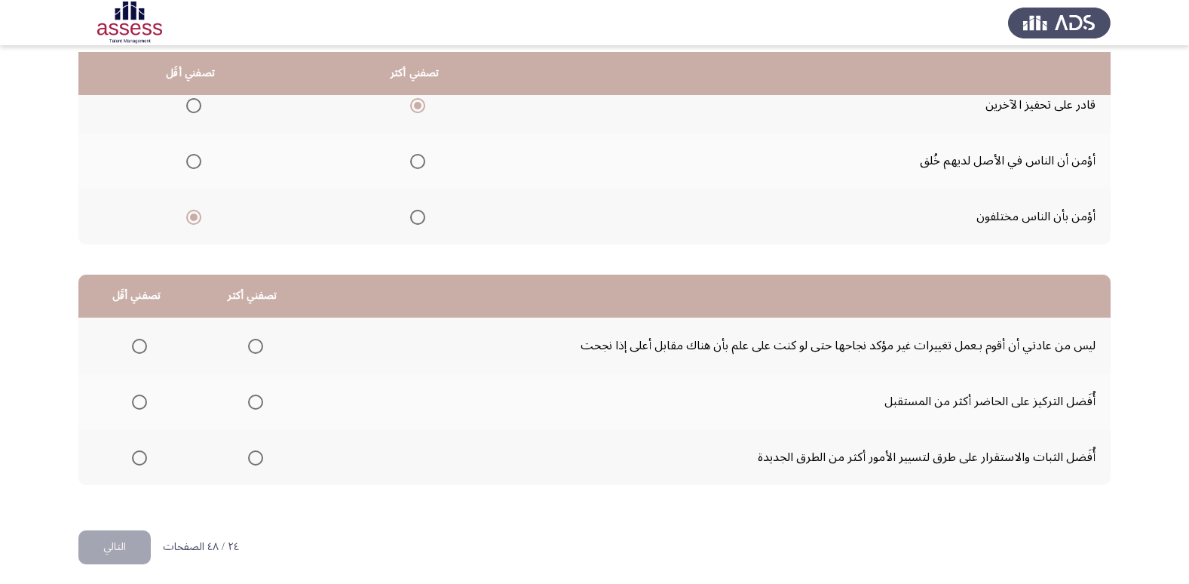
scroll to position [178, 0]
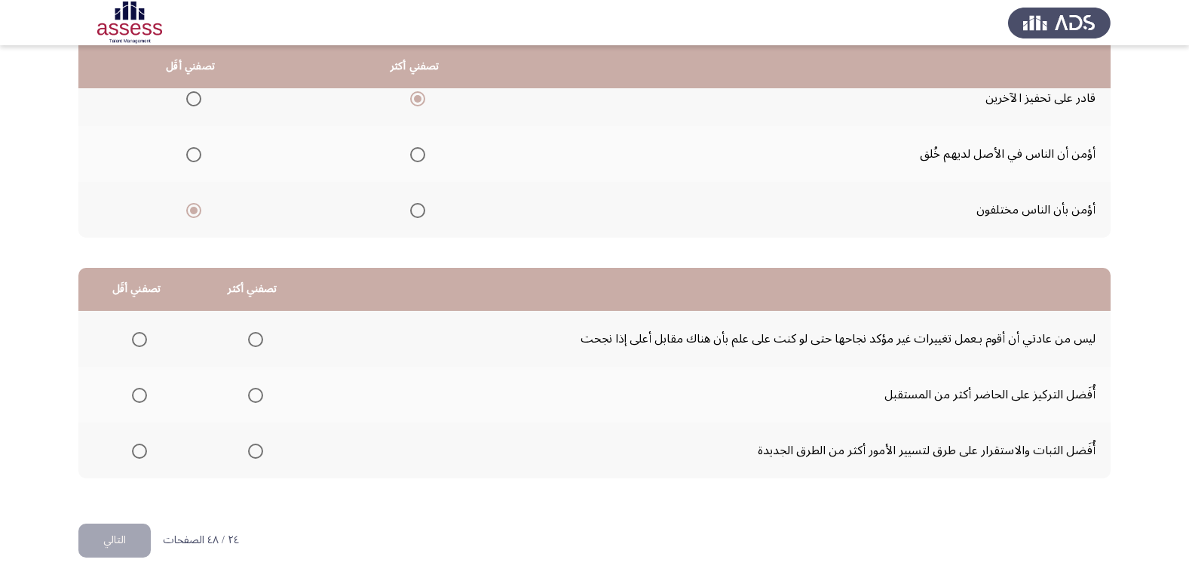
click at [248, 452] on span "Select an option" at bounding box center [255, 450] width 15 height 15
click at [248, 452] on input "Select an option" at bounding box center [255, 450] width 15 height 15
click at [133, 388] on span "Select an option" at bounding box center [139, 395] width 15 height 15
click at [133, 388] on input "Select an option" at bounding box center [139, 395] width 15 height 15
click at [118, 536] on button "التالي" at bounding box center [114, 540] width 72 height 34
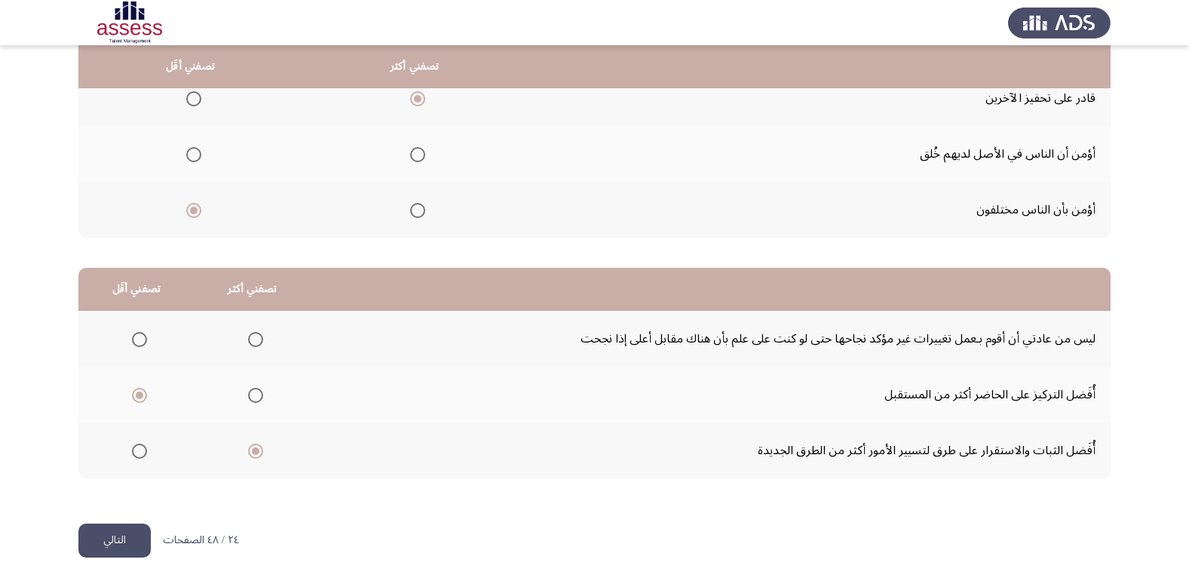
scroll to position [0, 0]
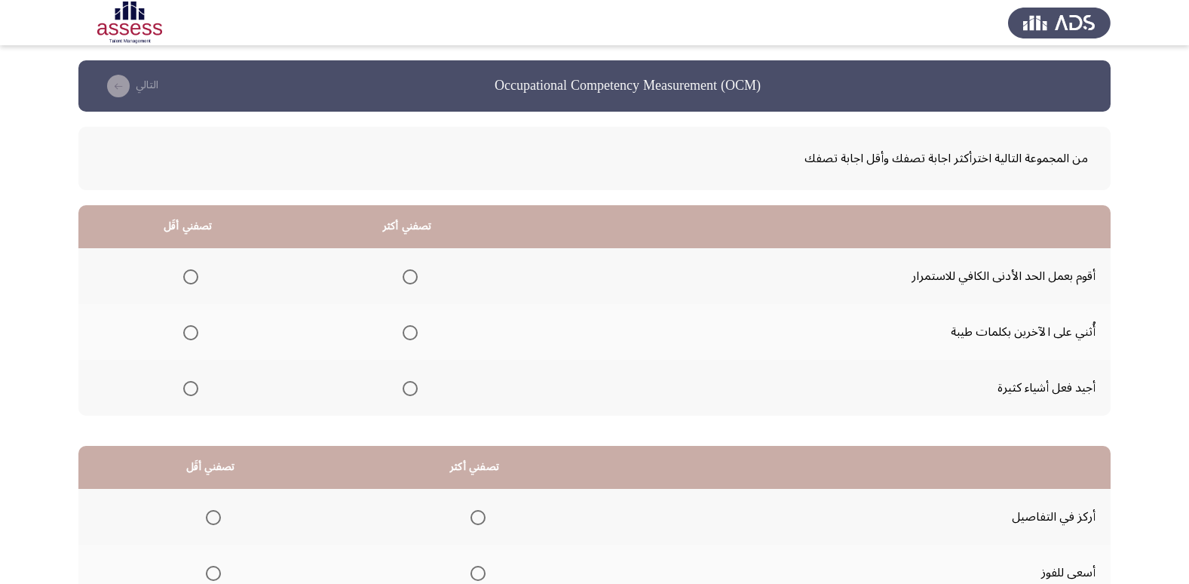
click at [409, 385] on span "Select an option" at bounding box center [410, 388] width 15 height 15
click at [409, 385] on input "Select an option" at bounding box center [410, 388] width 15 height 15
click at [189, 278] on span "Select an option" at bounding box center [190, 276] width 15 height 15
click at [189, 278] on input "Select an option" at bounding box center [190, 276] width 15 height 15
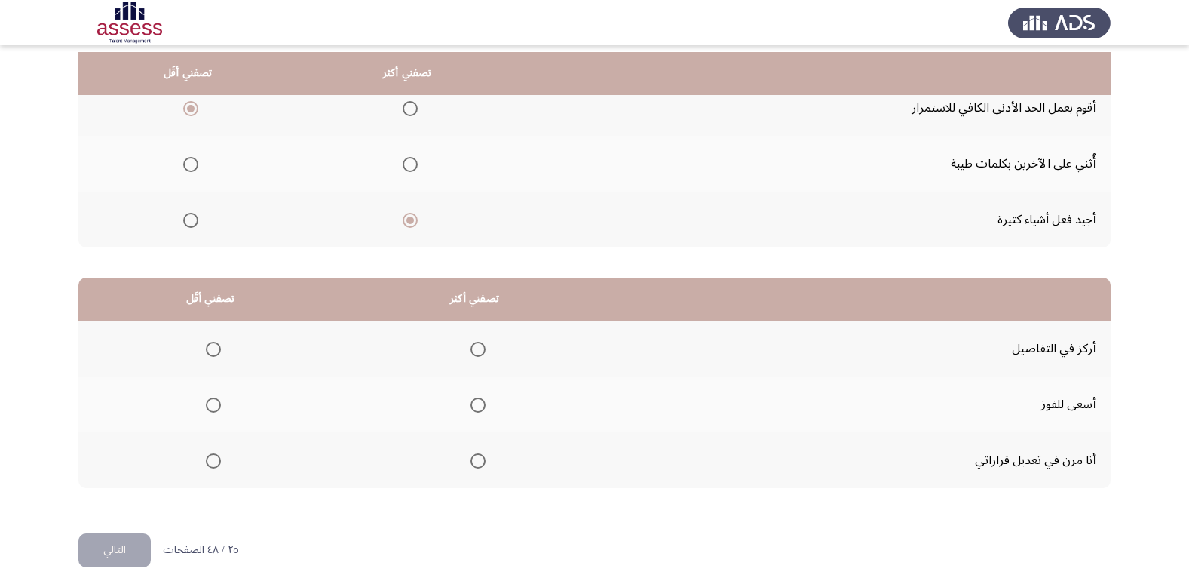
scroll to position [178, 0]
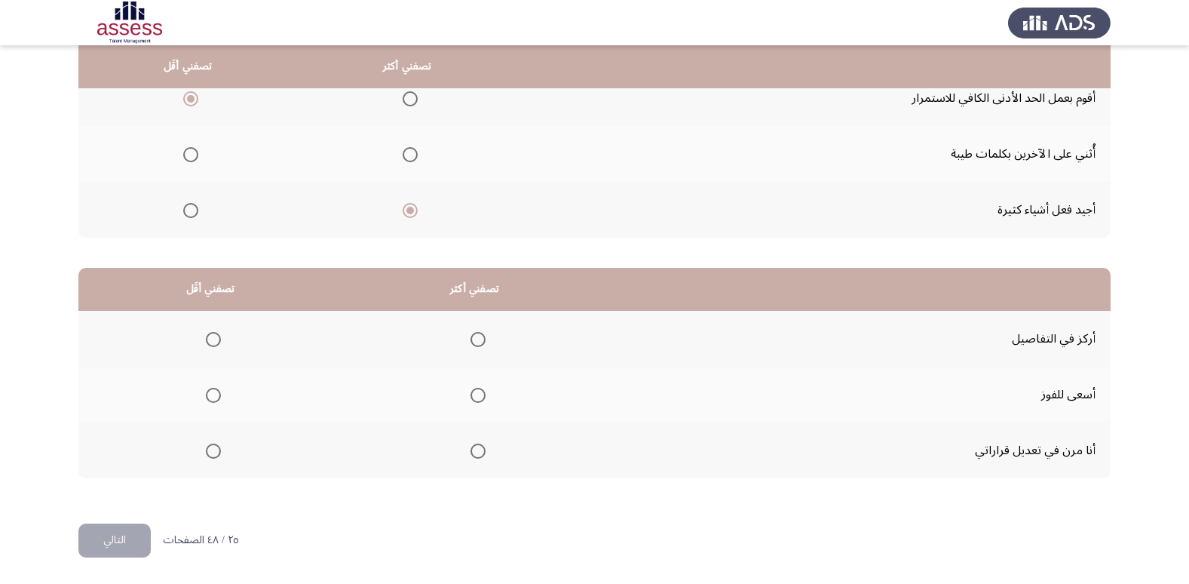
click at [478, 451] on span "Select an option" at bounding box center [478, 451] width 0 height 0
click at [474, 451] on input "Select an option" at bounding box center [477, 450] width 15 height 15
click at [473, 336] on span "Select an option" at bounding box center [477, 339] width 15 height 15
click at [473, 336] on input "Select an option" at bounding box center [477, 339] width 15 height 15
click at [210, 394] on span "Select an option" at bounding box center [213, 395] width 15 height 15
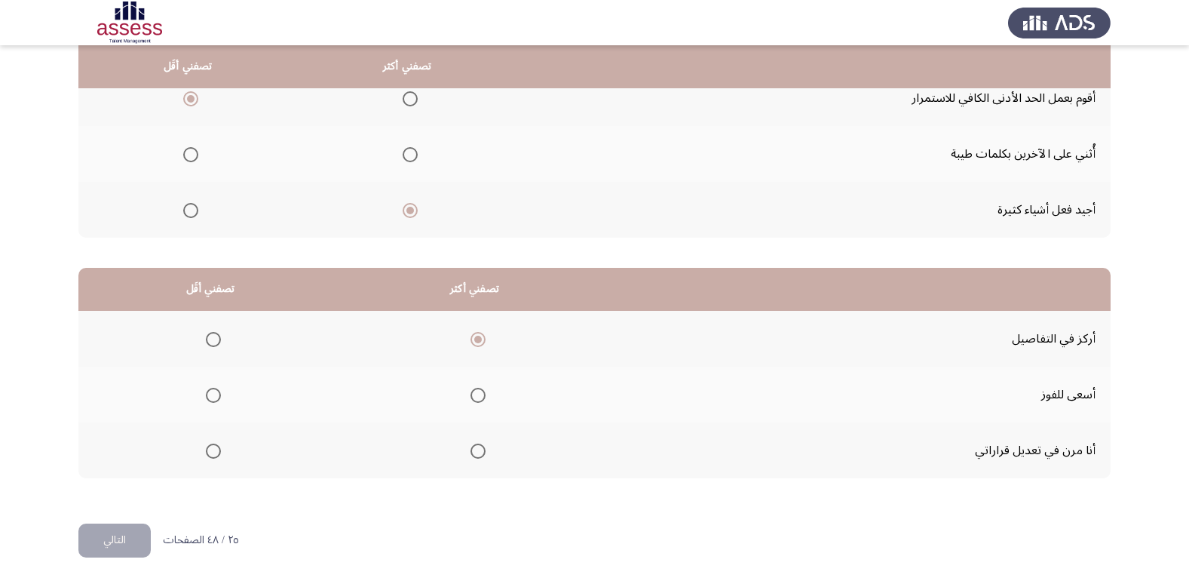
click at [210, 394] on input "Select an option" at bounding box center [213, 395] width 15 height 15
click at [109, 539] on button "التالي" at bounding box center [114, 540] width 72 height 34
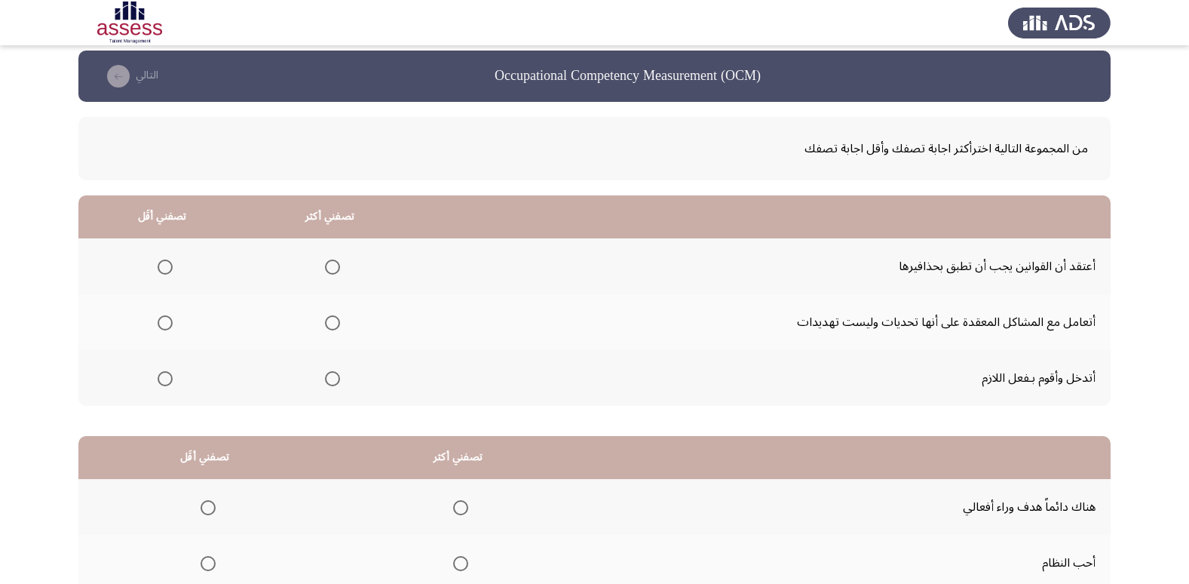
scroll to position [0, 0]
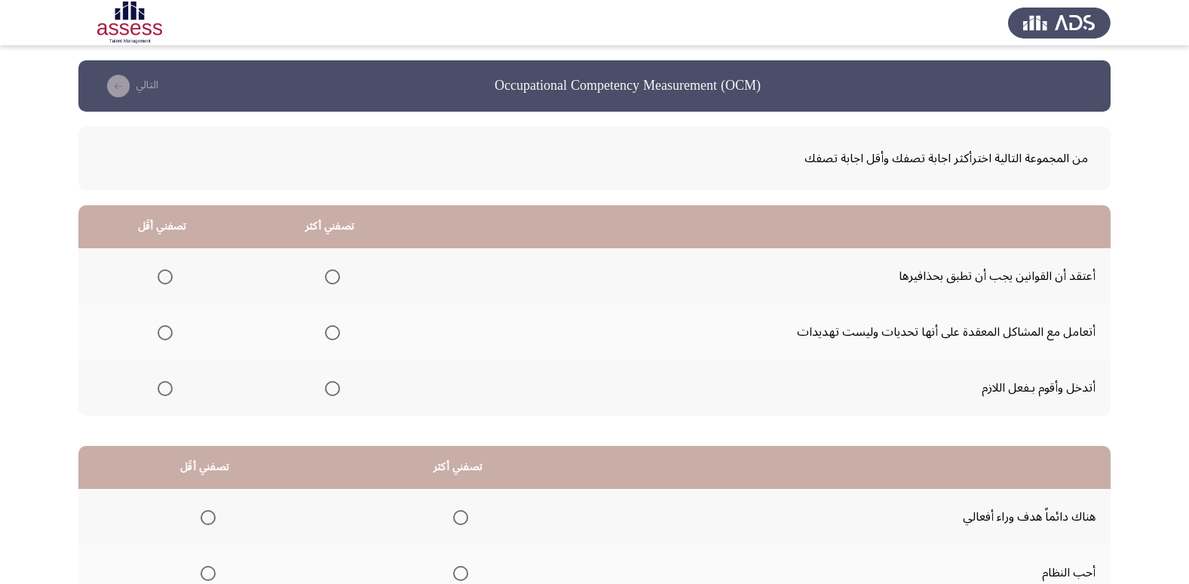
click at [336, 275] on span "Select an option" at bounding box center [332, 276] width 15 height 15
click at [336, 275] on input "Select an option" at bounding box center [332, 276] width 15 height 15
click at [164, 390] on span "Select an option" at bounding box center [165, 388] width 15 height 15
click at [164, 390] on input "Select an option" at bounding box center [165, 388] width 15 height 15
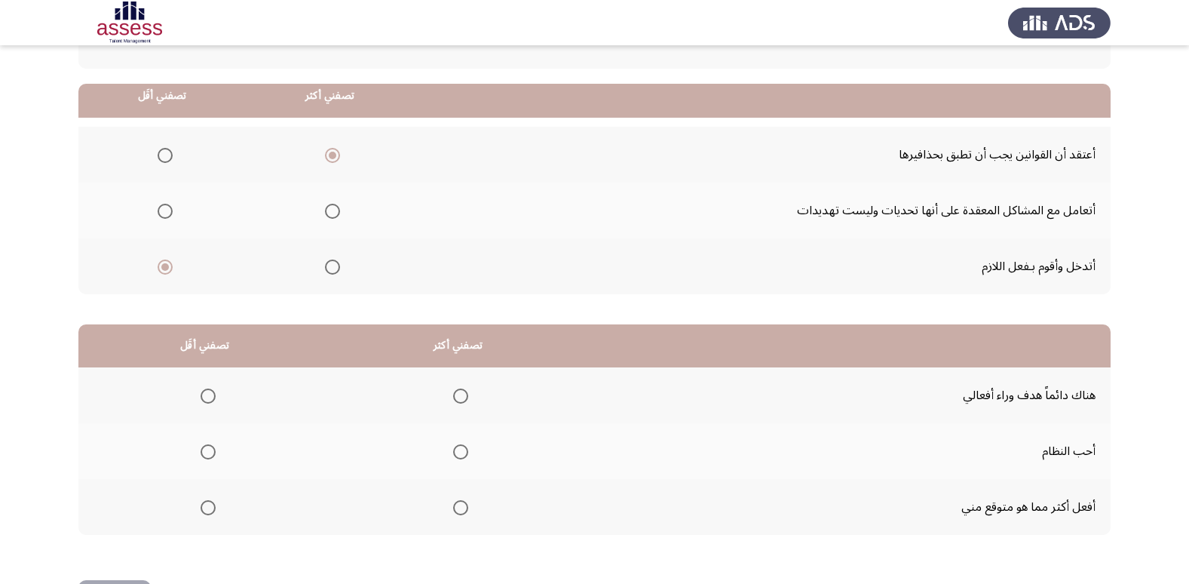
scroll to position [151, 0]
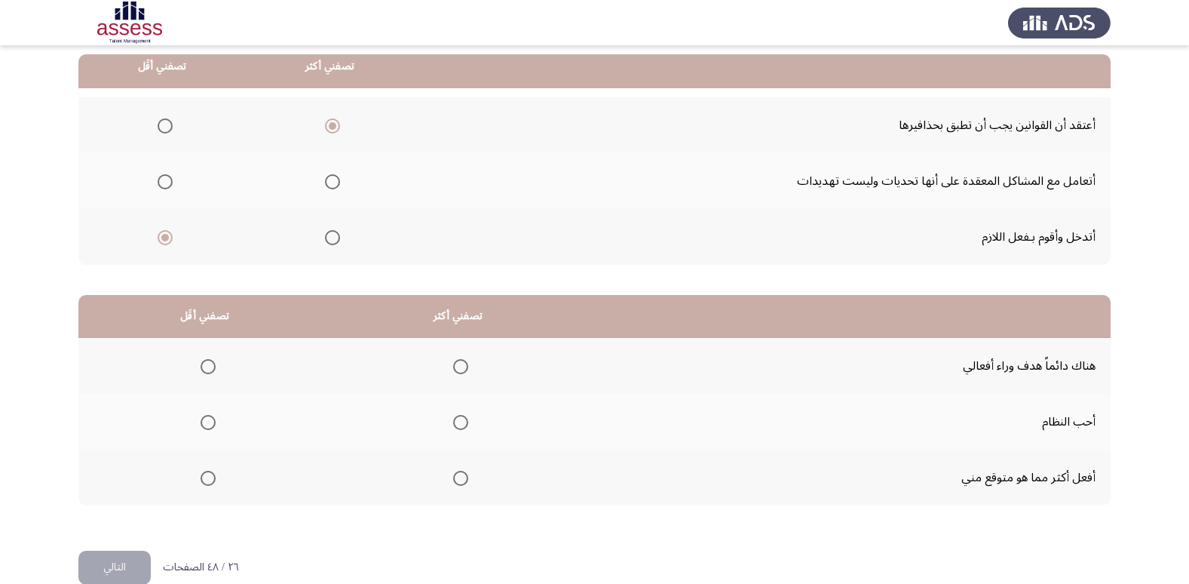
click at [459, 473] on span "Select an option" at bounding box center [460, 477] width 15 height 15
click at [459, 473] on input "Select an option" at bounding box center [460, 477] width 15 height 15
click at [457, 420] on span "Select an option" at bounding box center [460, 422] width 15 height 15
click at [457, 420] on input "Select an option" at bounding box center [460, 422] width 15 height 15
click at [203, 481] on span "Select an option" at bounding box center [208, 477] width 15 height 15
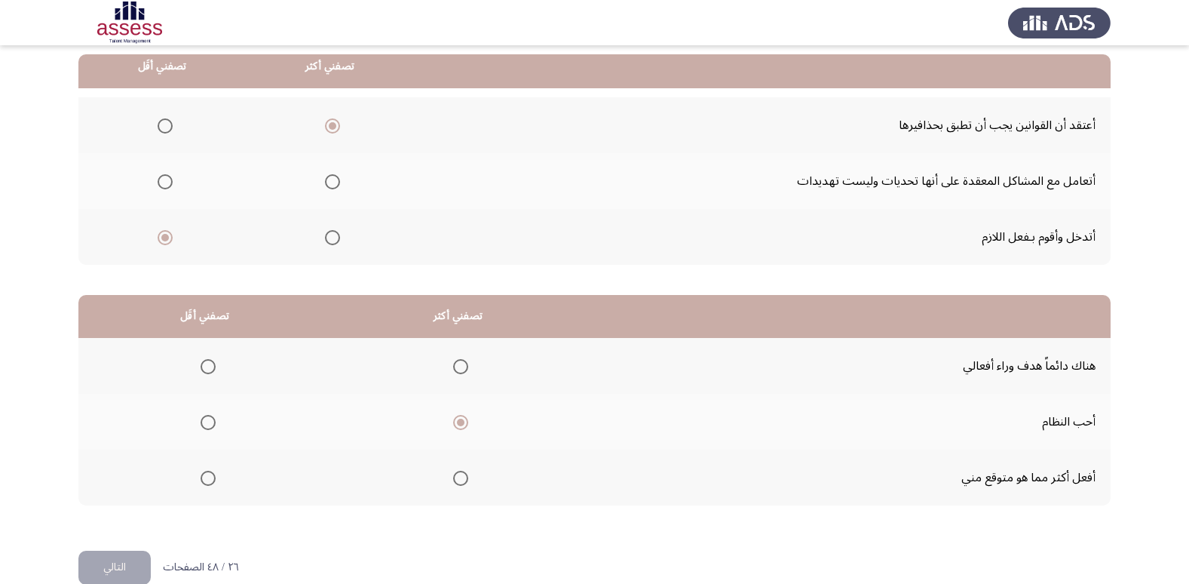
click at [203, 481] on input "Select an option" at bounding box center [208, 477] width 15 height 15
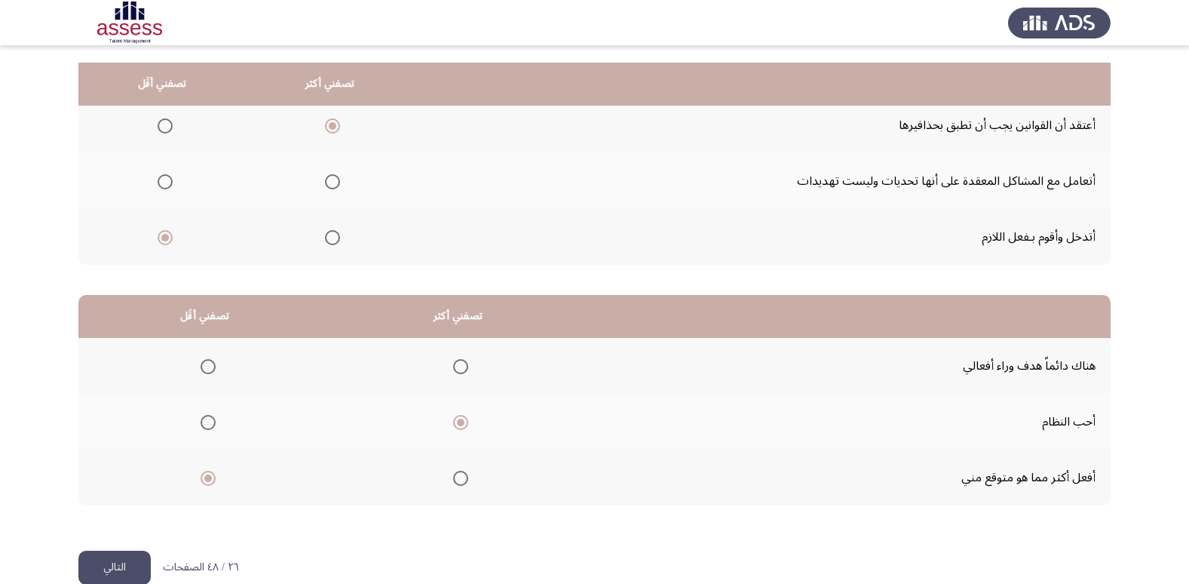
scroll to position [178, 0]
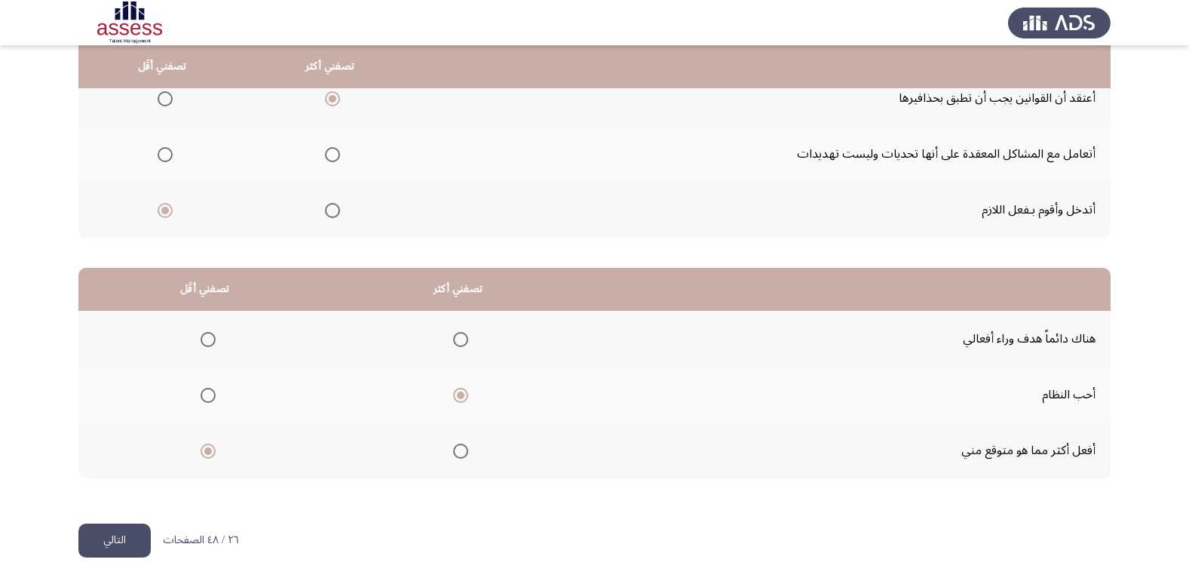
click at [130, 533] on button "التالي" at bounding box center [114, 540] width 72 height 34
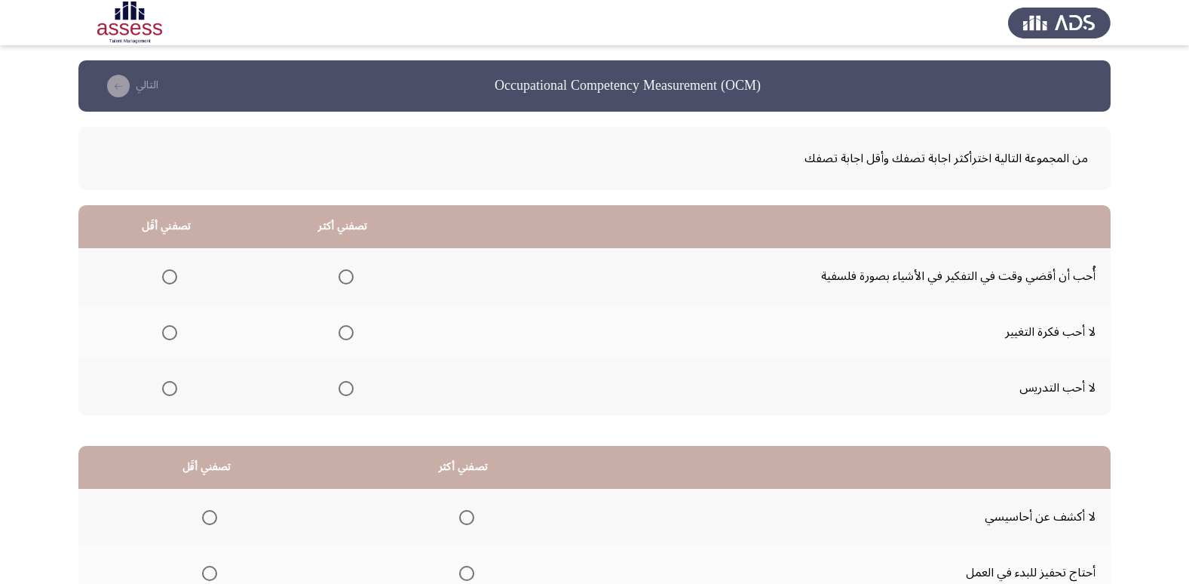
click at [347, 275] on span "Select an option" at bounding box center [346, 276] width 15 height 15
click at [347, 275] on input "Select an option" at bounding box center [346, 276] width 15 height 15
click at [173, 381] on span "Select an option" at bounding box center [169, 388] width 15 height 15
click at [173, 381] on input "Select an option" at bounding box center [169, 388] width 15 height 15
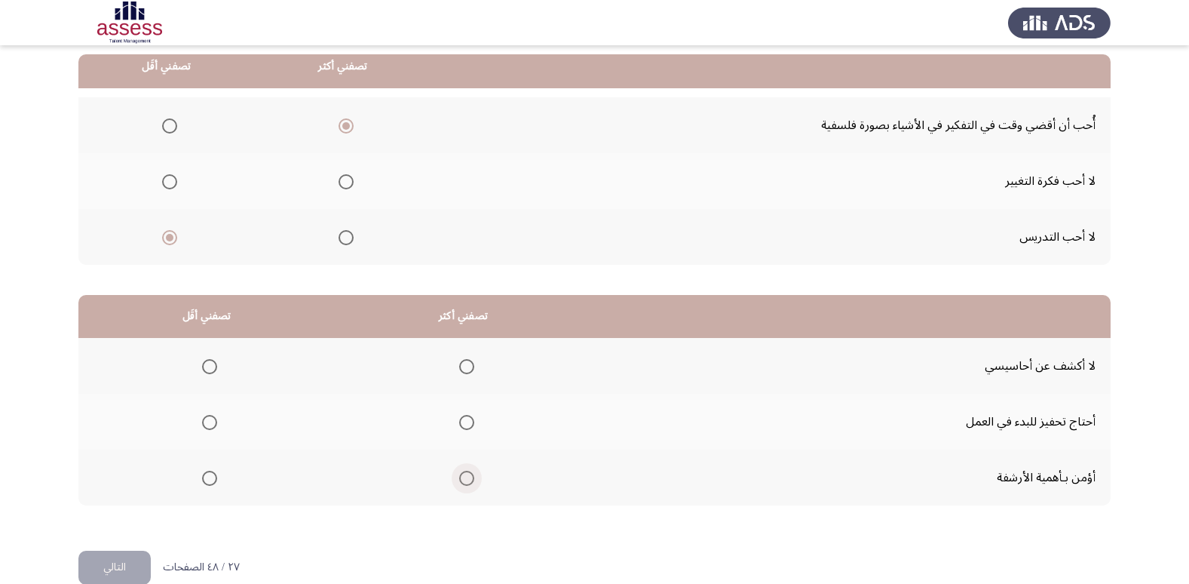
click at [459, 480] on span "Select an option" at bounding box center [466, 477] width 15 height 15
click at [459, 480] on input "Select an option" at bounding box center [466, 477] width 15 height 15
click at [204, 424] on span "Select an option" at bounding box center [209, 422] width 15 height 15
click at [204, 424] on input "Select an option" at bounding box center [209, 422] width 15 height 15
click at [113, 565] on button "التالي" at bounding box center [114, 567] width 72 height 34
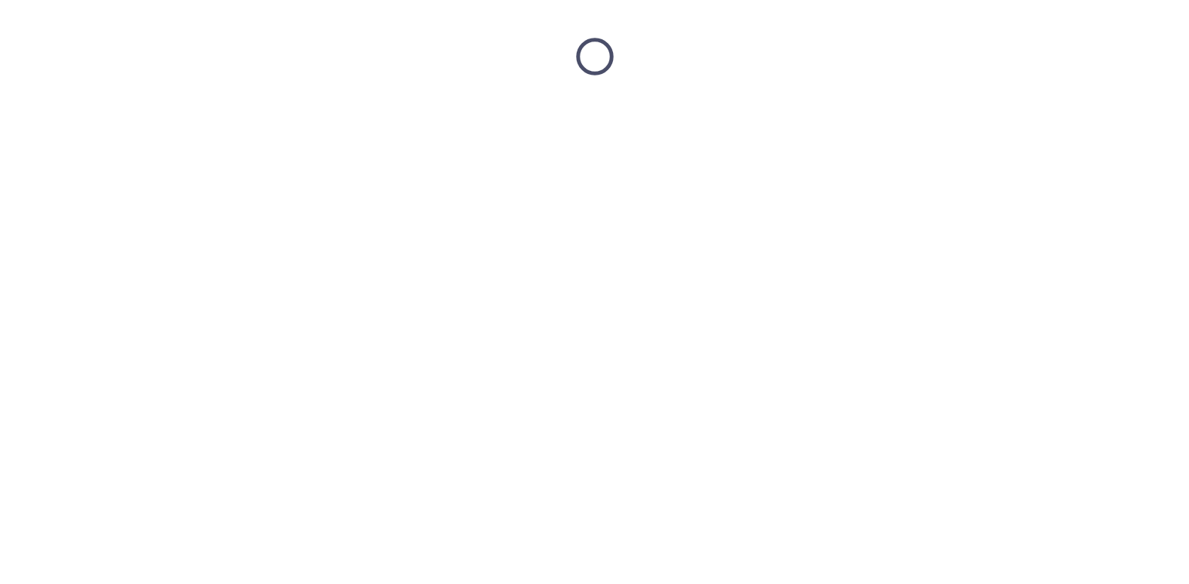
scroll to position [0, 0]
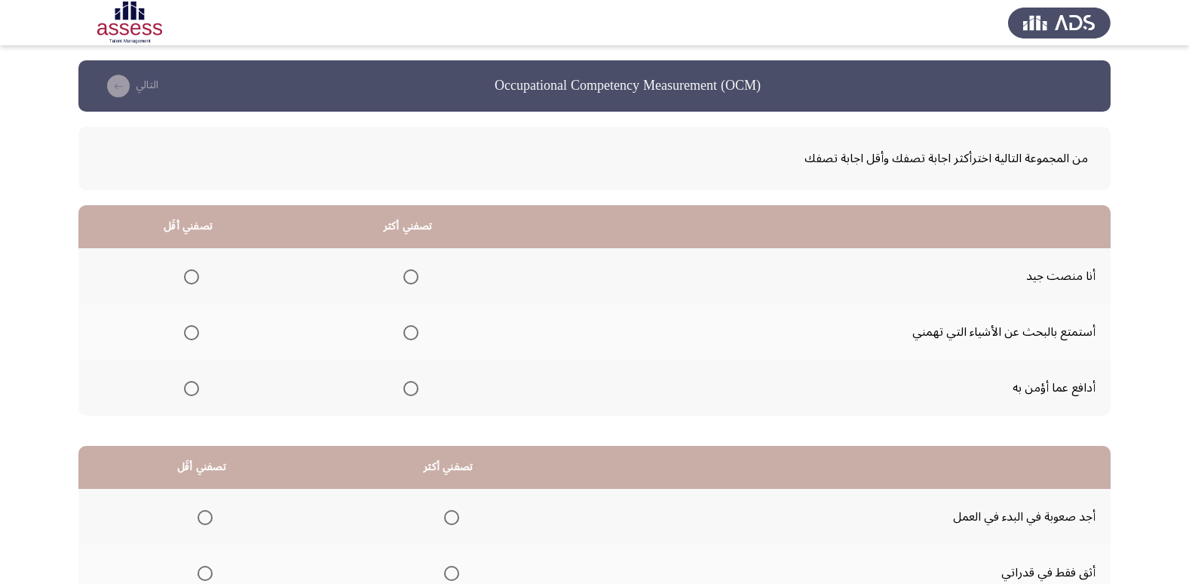
click at [412, 282] on span "Select an option" at bounding box center [410, 276] width 15 height 15
click at [412, 282] on input "Select an option" at bounding box center [410, 276] width 15 height 15
click at [191, 389] on span "Select an option" at bounding box center [191, 388] width 15 height 15
click at [191, 389] on input "Select an option" at bounding box center [191, 388] width 15 height 15
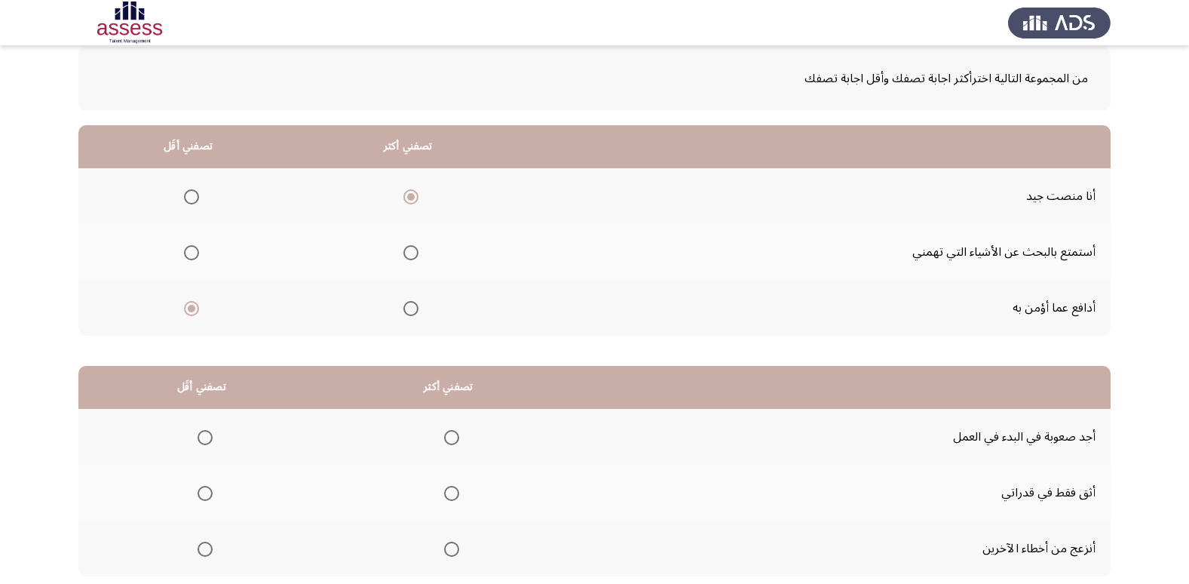
scroll to position [151, 0]
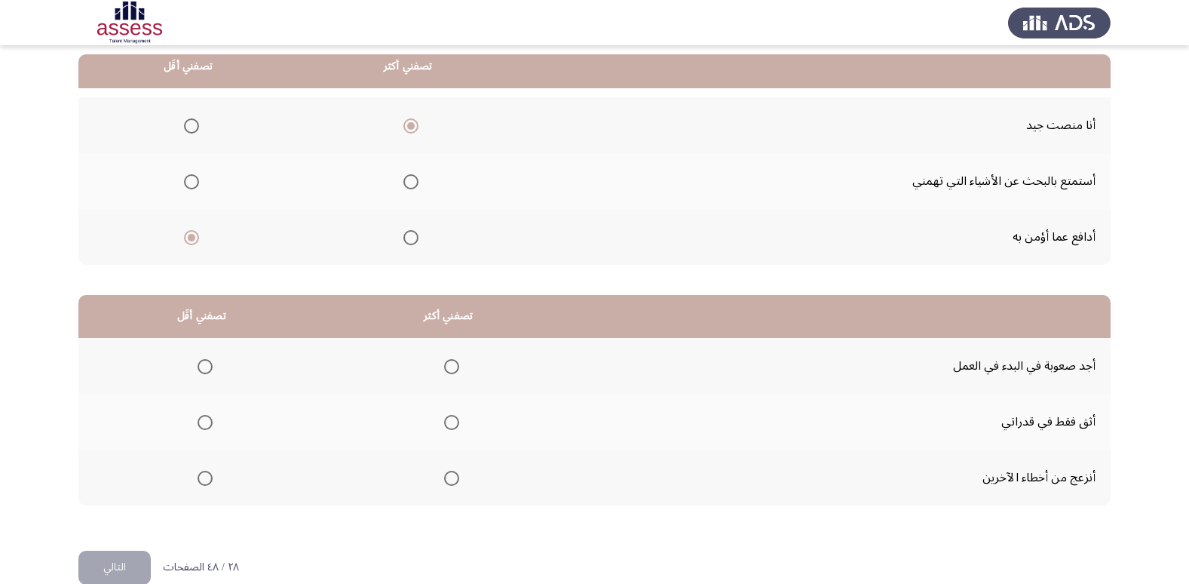
click at [201, 367] on span "Select an option" at bounding box center [205, 366] width 15 height 15
click at [201, 367] on input "Select an option" at bounding box center [205, 366] width 15 height 15
click at [444, 421] on span "Select an option" at bounding box center [451, 422] width 15 height 15
click at [444, 421] on input "Select an option" at bounding box center [451, 422] width 15 height 15
click at [115, 562] on button "التالي" at bounding box center [114, 567] width 72 height 34
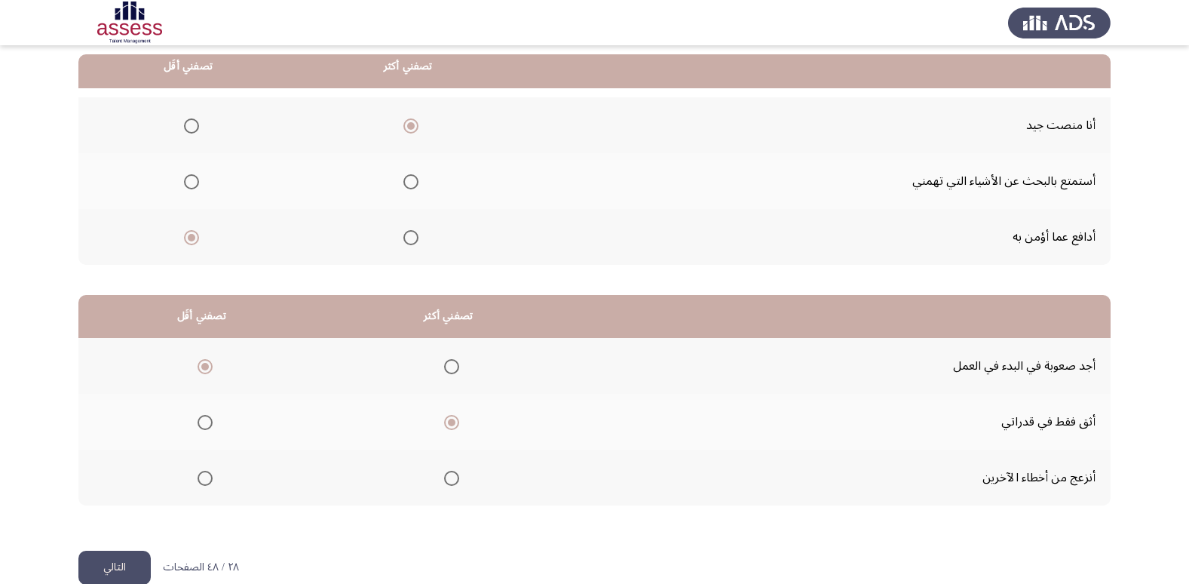
scroll to position [0, 0]
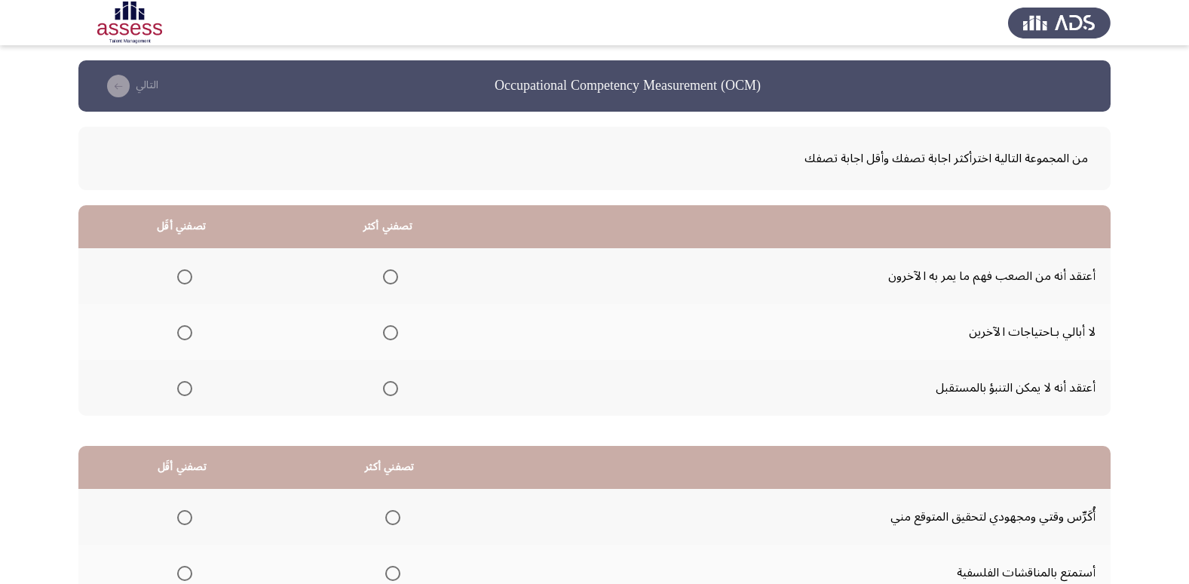
click at [181, 335] on span "Select an option" at bounding box center [184, 332] width 15 height 15
click at [181, 335] on input "Select an option" at bounding box center [184, 332] width 15 height 15
click at [394, 394] on span "Select an option" at bounding box center [390, 388] width 15 height 15
click at [394, 394] on input "Select an option" at bounding box center [390, 388] width 15 height 15
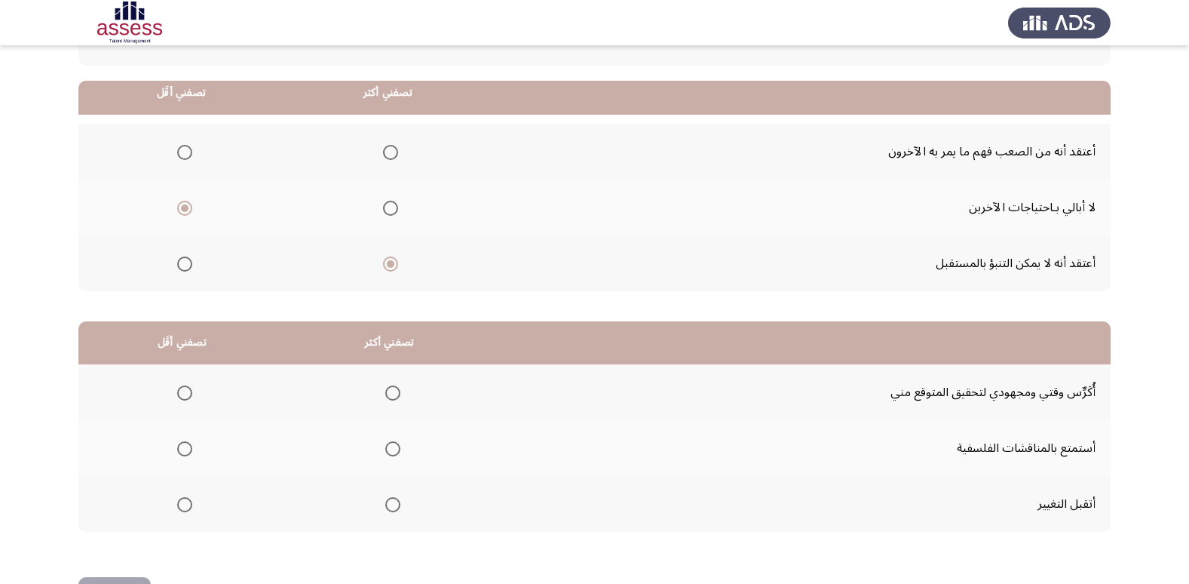
scroll to position [151, 0]
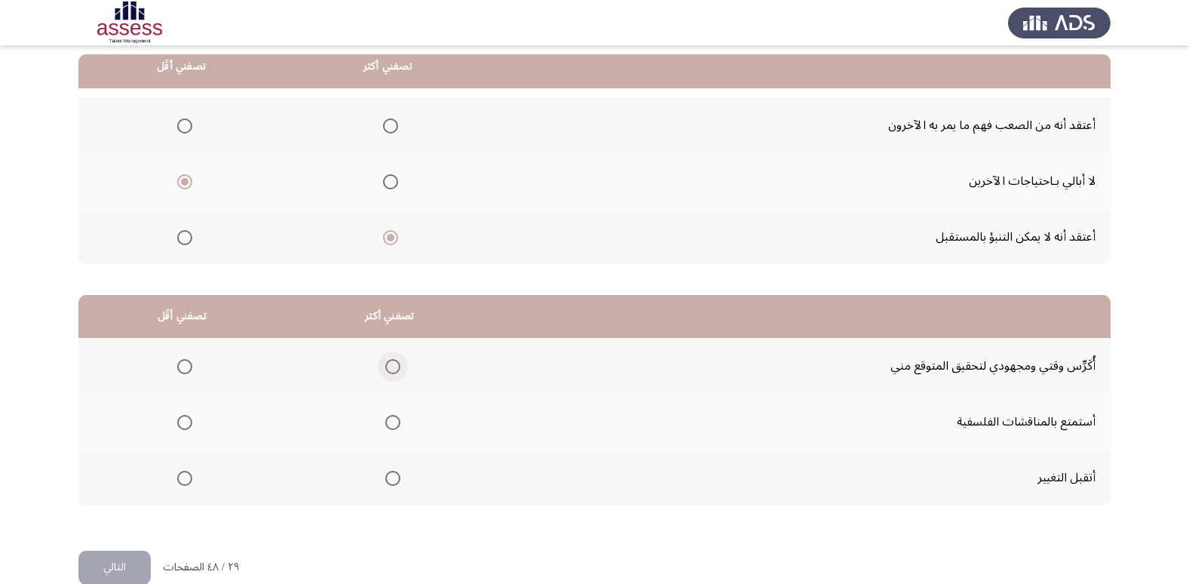
click at [385, 363] on span "Select an option" at bounding box center [392, 366] width 15 height 15
click at [385, 363] on input "Select an option" at bounding box center [392, 366] width 15 height 15
click at [179, 421] on span "Select an option" at bounding box center [184, 422] width 15 height 15
click at [179, 421] on input "Select an option" at bounding box center [184, 422] width 15 height 15
click at [133, 561] on button "التالي" at bounding box center [114, 567] width 72 height 34
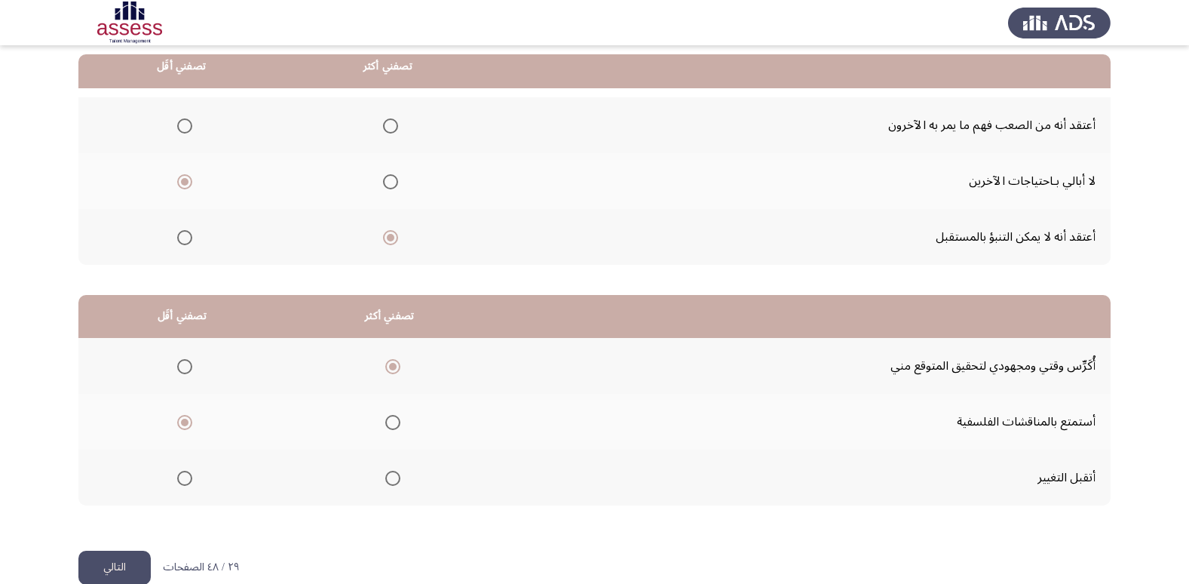
scroll to position [0, 0]
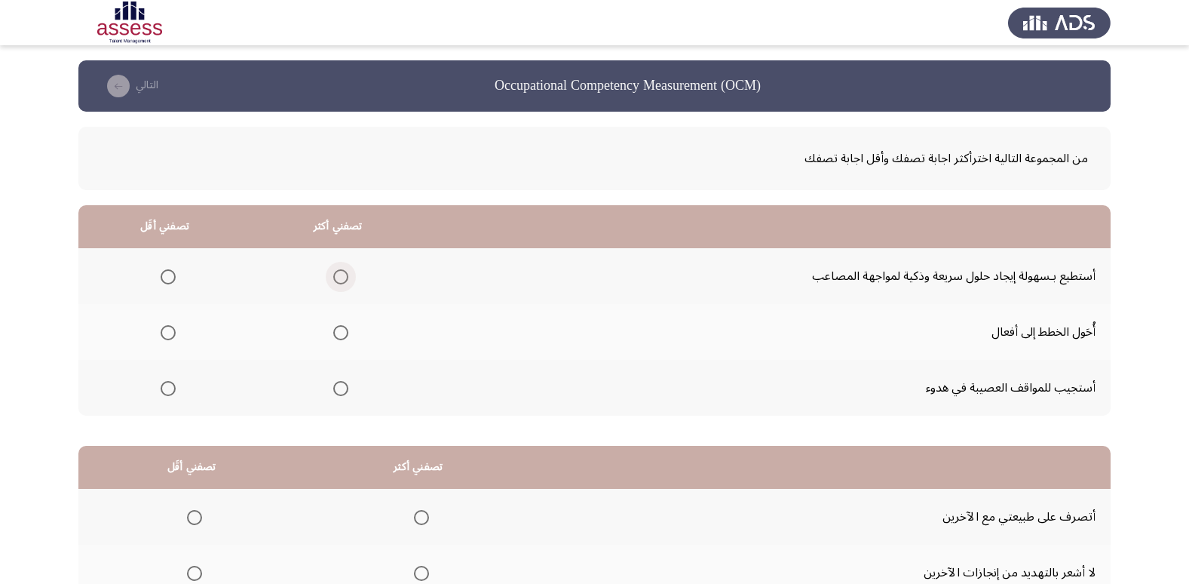
click at [342, 278] on span "Select an option" at bounding box center [340, 276] width 15 height 15
click at [342, 278] on input "Select an option" at bounding box center [340, 276] width 15 height 15
click at [167, 387] on span "Select an option" at bounding box center [168, 388] width 15 height 15
click at [167, 387] on input "Select an option" at bounding box center [168, 388] width 15 height 15
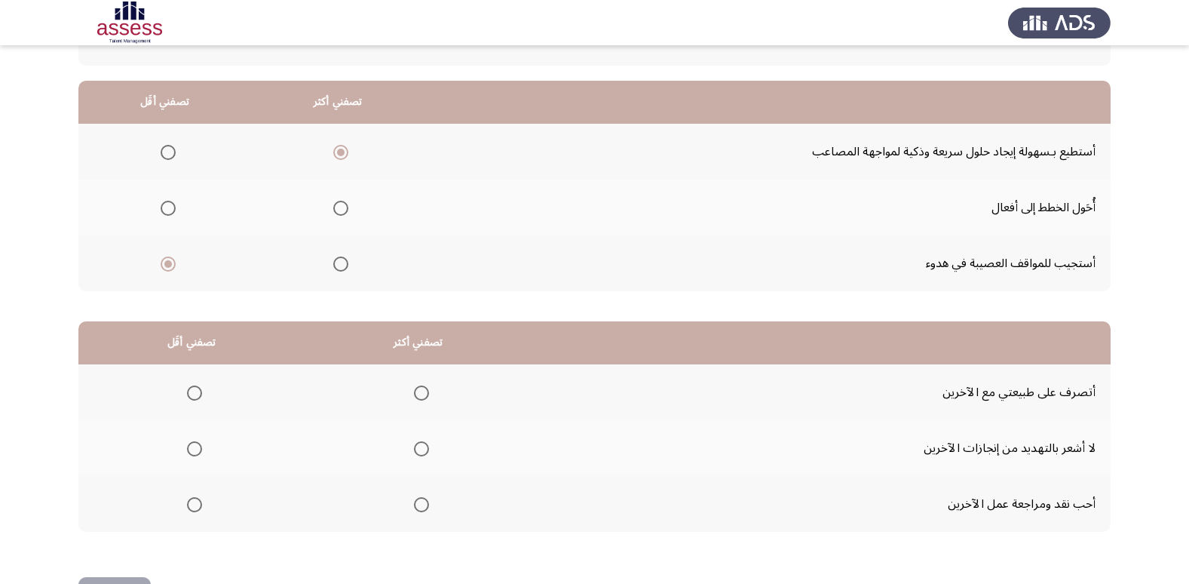
scroll to position [151, 0]
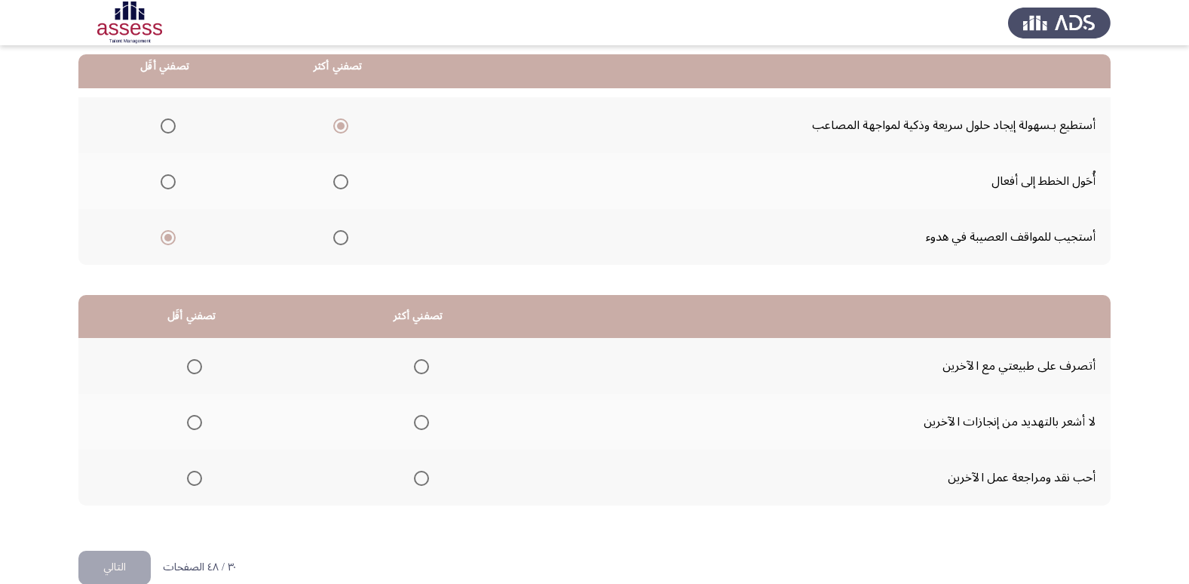
click at [421, 478] on span "Select an option" at bounding box center [421, 477] width 15 height 15
click at [421, 478] on input "Select an option" at bounding box center [421, 477] width 15 height 15
click at [200, 425] on span "Select an option" at bounding box center [194, 422] width 15 height 15
click at [200, 425] on input "Select an option" at bounding box center [194, 422] width 15 height 15
click at [199, 365] on span "Select an option" at bounding box center [194, 366] width 15 height 15
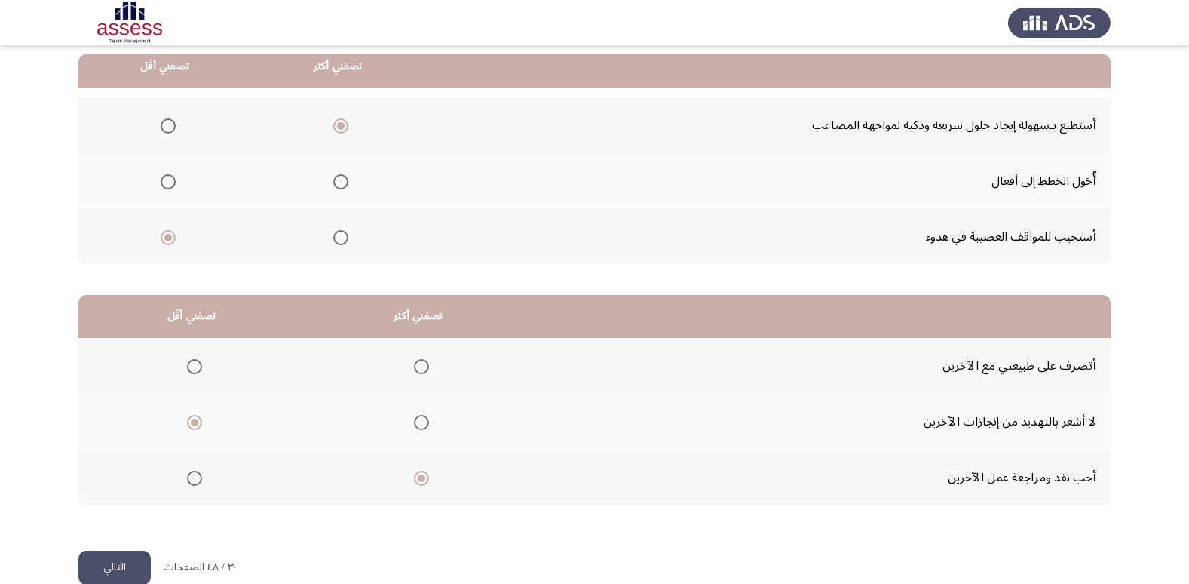
click at [199, 365] on input "Select an option" at bounding box center [194, 366] width 15 height 15
click at [424, 426] on span "Select an option" at bounding box center [421, 422] width 15 height 15
click at [424, 426] on input "Select an option" at bounding box center [421, 422] width 15 height 15
click at [196, 473] on span "Select an option" at bounding box center [194, 477] width 15 height 15
click at [196, 473] on input "Select an option" at bounding box center [194, 477] width 15 height 15
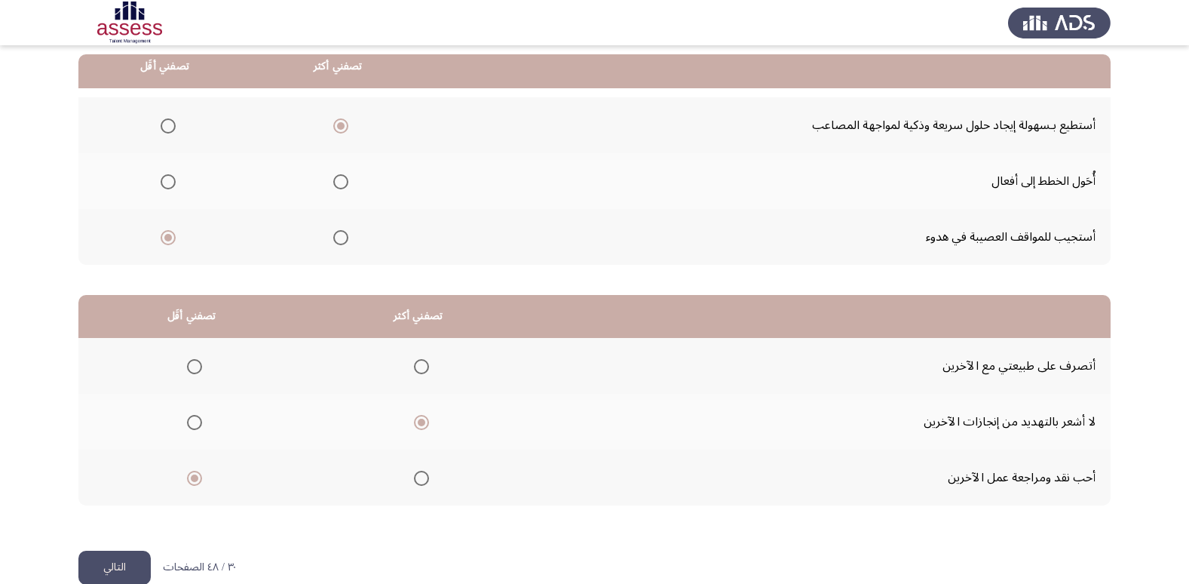
click at [124, 563] on button "التالي" at bounding box center [114, 567] width 72 height 34
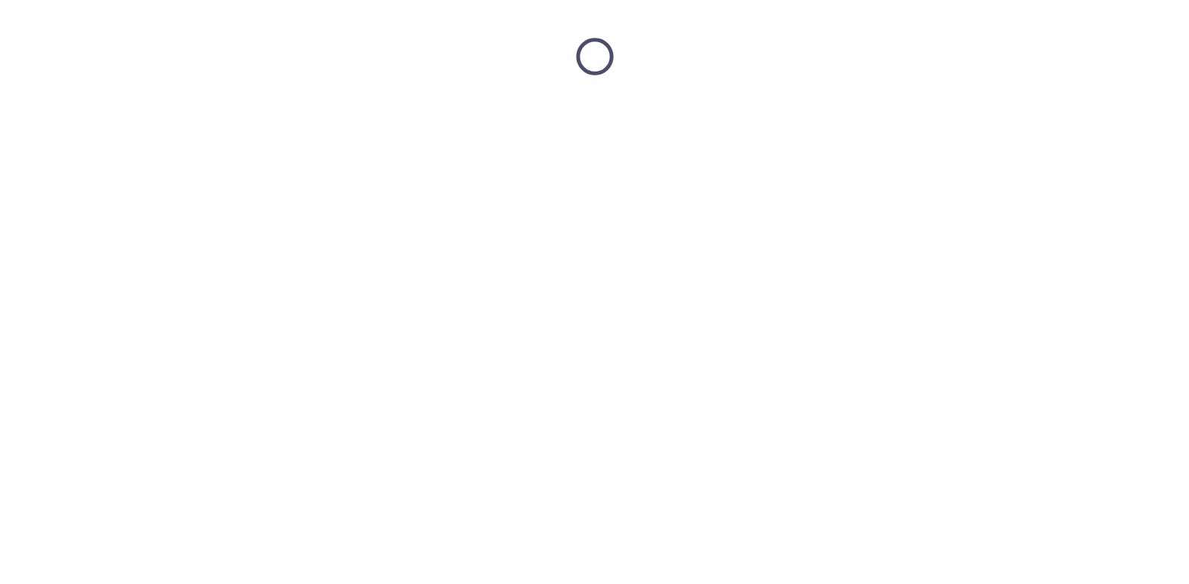
scroll to position [0, 0]
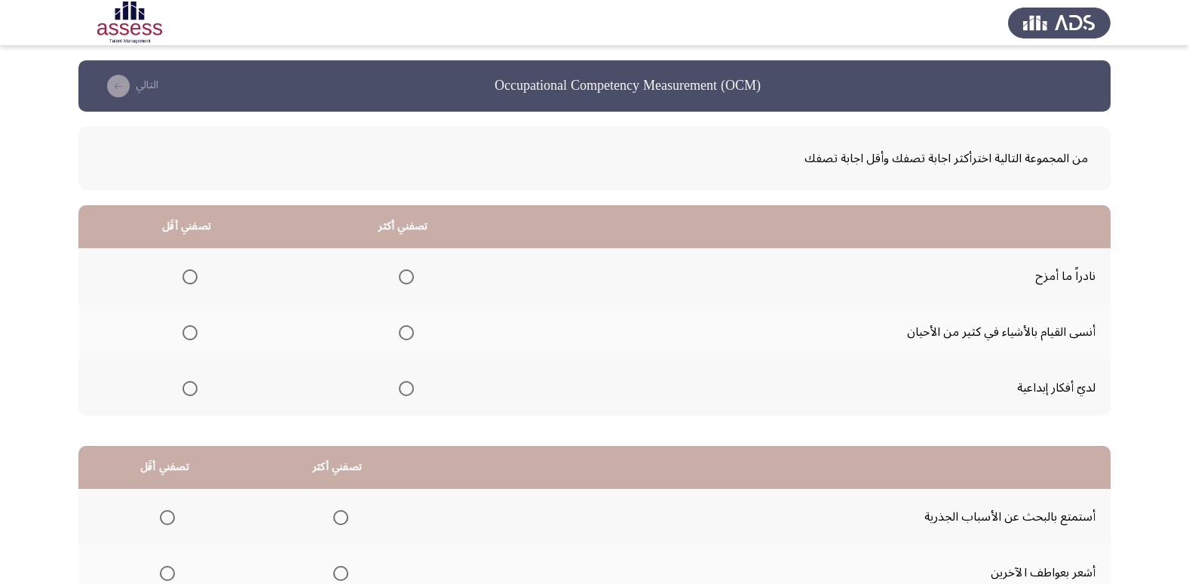
click at [403, 389] on span "Select an option" at bounding box center [406, 388] width 15 height 15
click at [403, 389] on input "Select an option" at bounding box center [406, 388] width 15 height 15
click at [184, 336] on span "Select an option" at bounding box center [189, 332] width 15 height 15
click at [184, 336] on input "Select an option" at bounding box center [189, 332] width 15 height 15
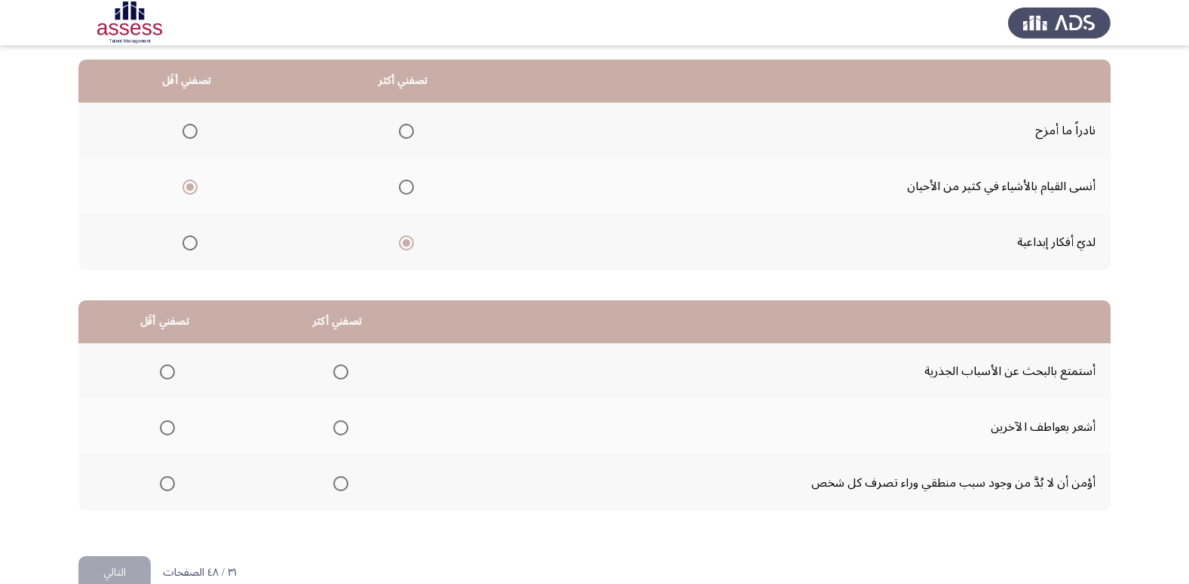
scroll to position [151, 0]
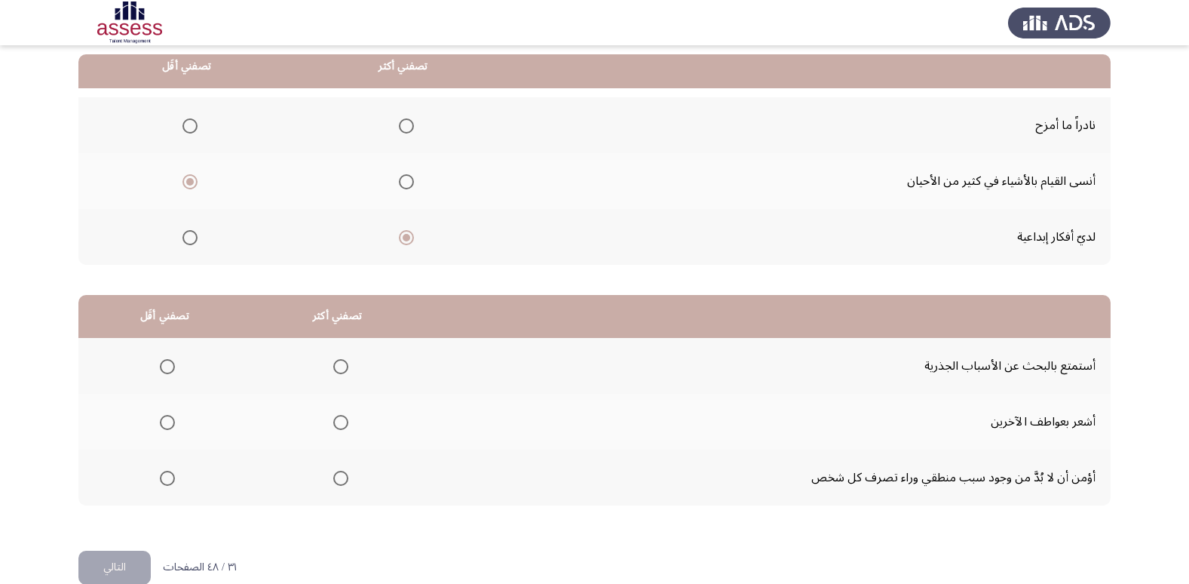
click at [161, 427] on span "Select an option" at bounding box center [167, 422] width 15 height 15
click at [161, 427] on input "Select an option" at bounding box center [167, 422] width 15 height 15
click at [333, 483] on span "Select an option" at bounding box center [340, 477] width 15 height 15
click at [333, 483] on input "Select an option" at bounding box center [340, 477] width 15 height 15
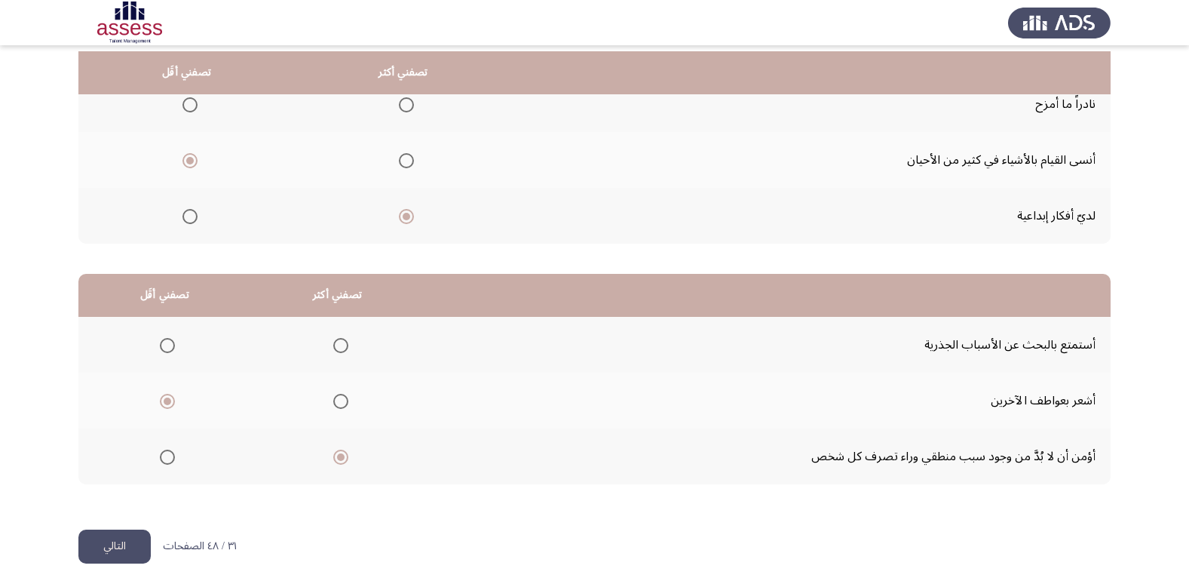
scroll to position [178, 0]
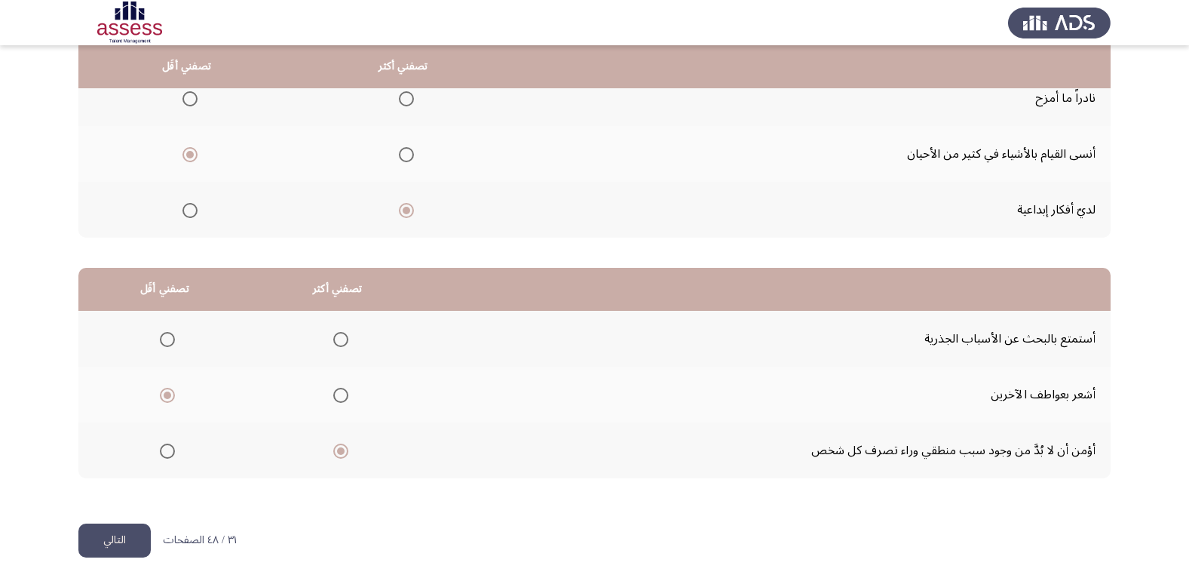
click at [106, 538] on button "التالي" at bounding box center [114, 540] width 72 height 34
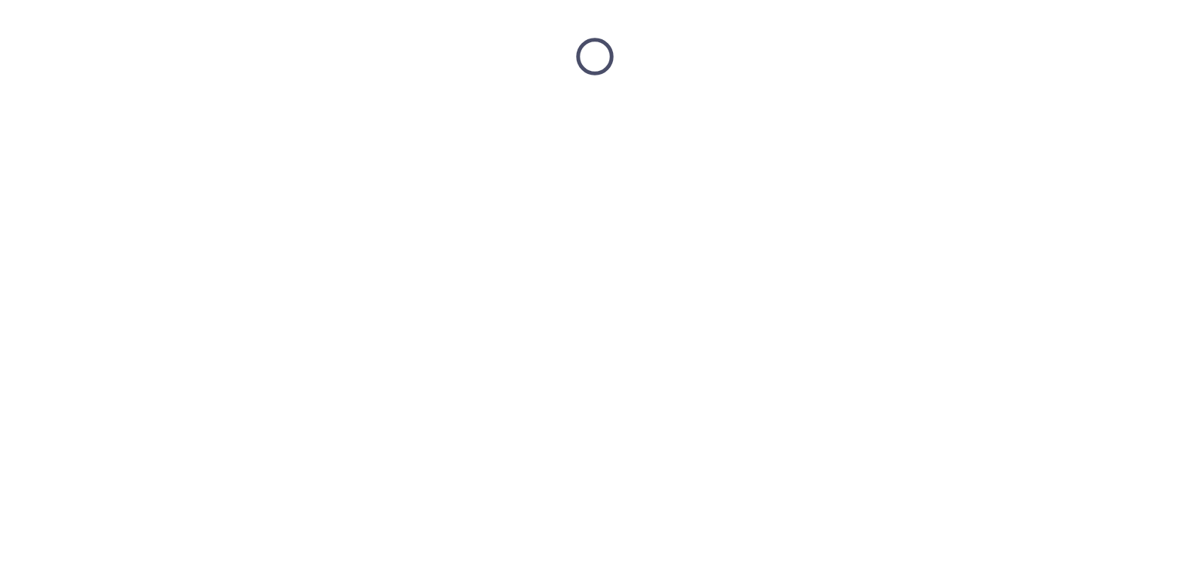
scroll to position [0, 0]
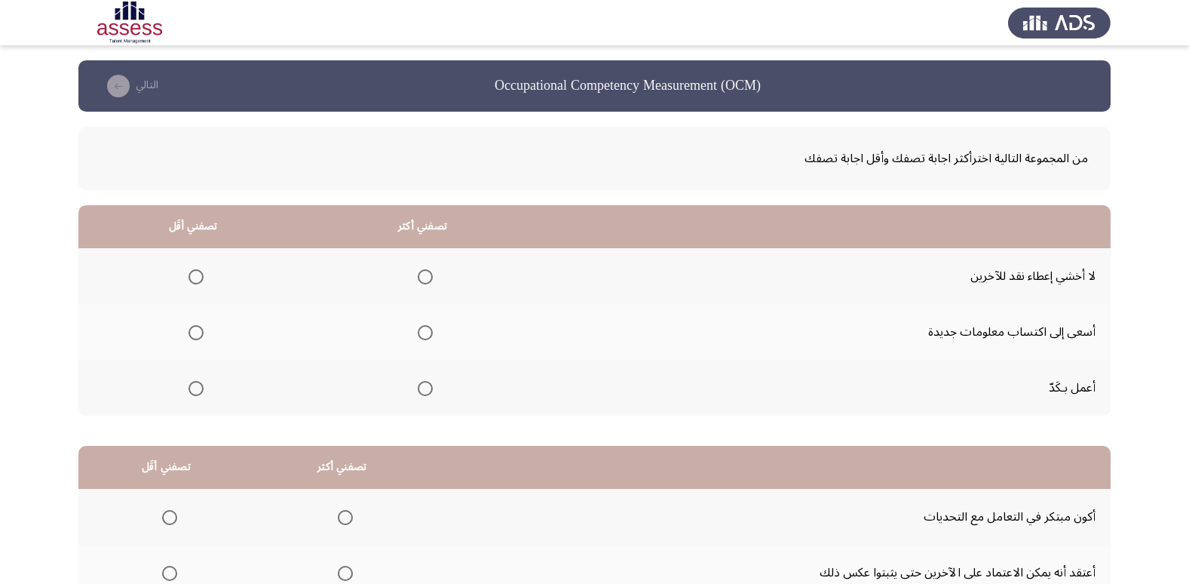
click at [422, 328] on span "Select an option" at bounding box center [425, 332] width 15 height 15
click at [422, 328] on input "Select an option" at bounding box center [425, 332] width 15 height 15
click at [191, 394] on span "Select an option" at bounding box center [195, 388] width 15 height 15
click at [191, 394] on input "Select an option" at bounding box center [195, 388] width 15 height 15
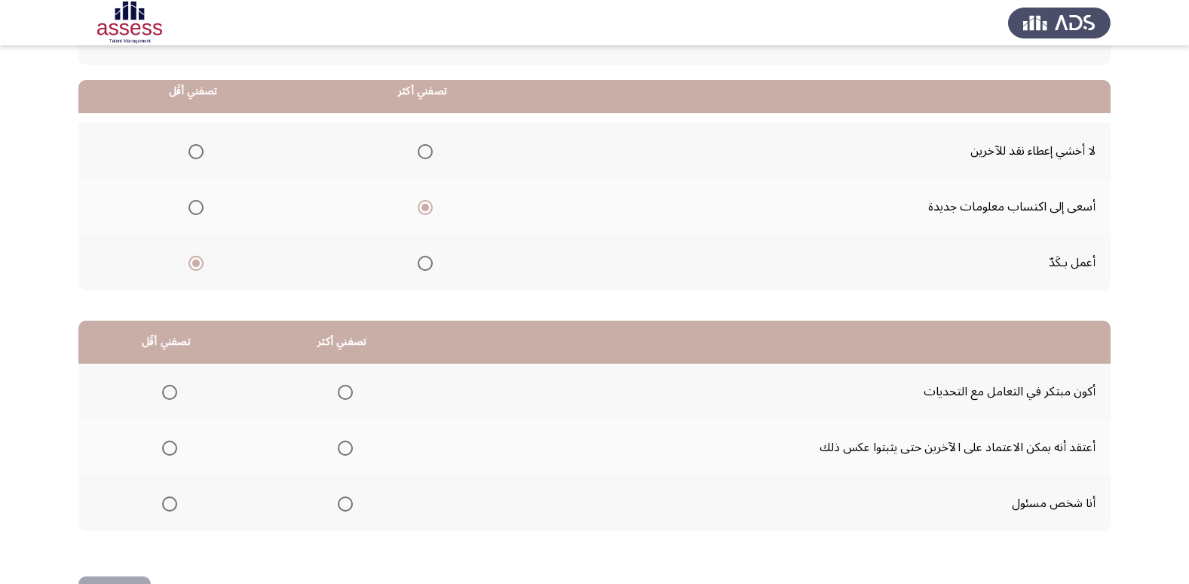
scroll to position [151, 0]
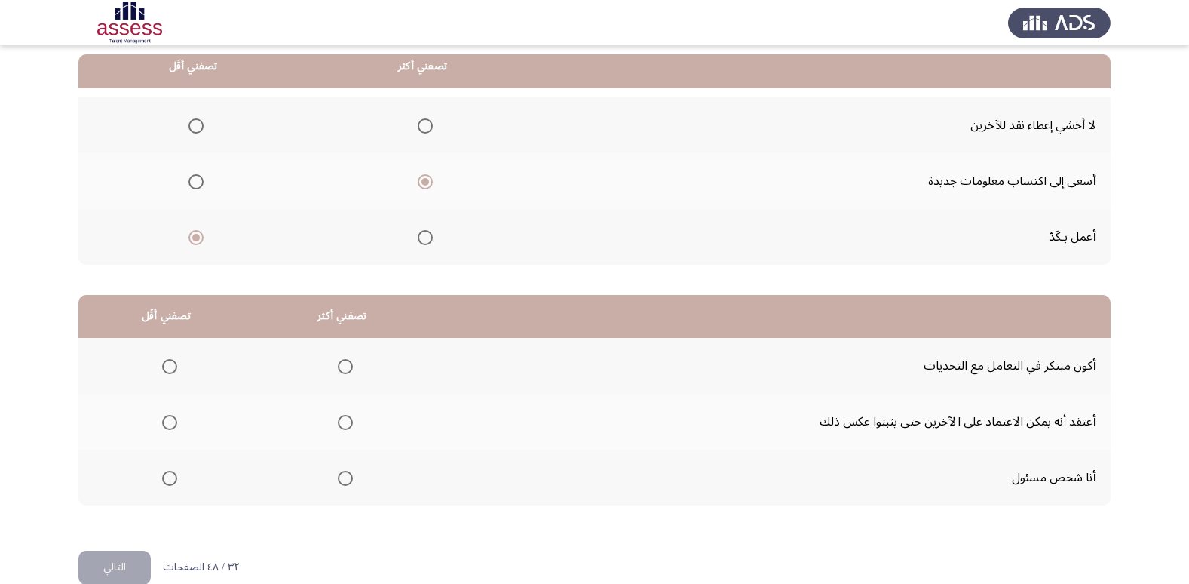
click at [428, 241] on span "Select an option" at bounding box center [425, 237] width 15 height 15
click at [428, 241] on input "Select an option" at bounding box center [425, 237] width 15 height 15
click at [201, 129] on span "Select an option" at bounding box center [195, 125] width 15 height 15
click at [201, 129] on input "Select an option" at bounding box center [195, 125] width 15 height 15
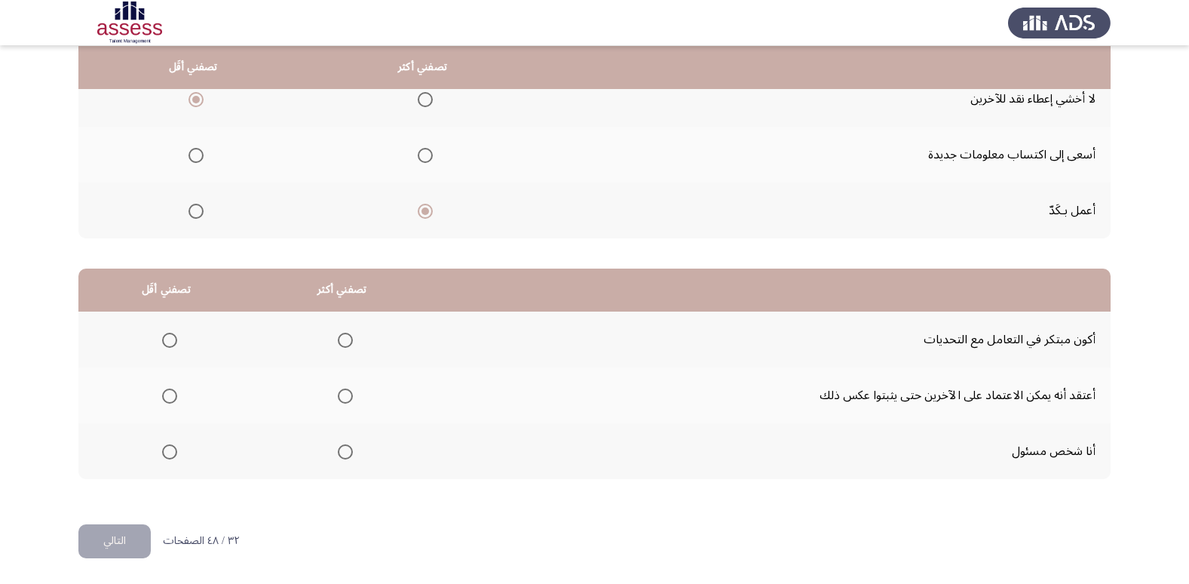
scroll to position [178, 0]
click at [338, 342] on span "Select an option" at bounding box center [345, 339] width 15 height 15
click at [338, 342] on input "Select an option" at bounding box center [345, 339] width 15 height 15
click at [162, 395] on span "Select an option" at bounding box center [169, 395] width 15 height 15
click at [162, 395] on input "Select an option" at bounding box center [169, 395] width 15 height 15
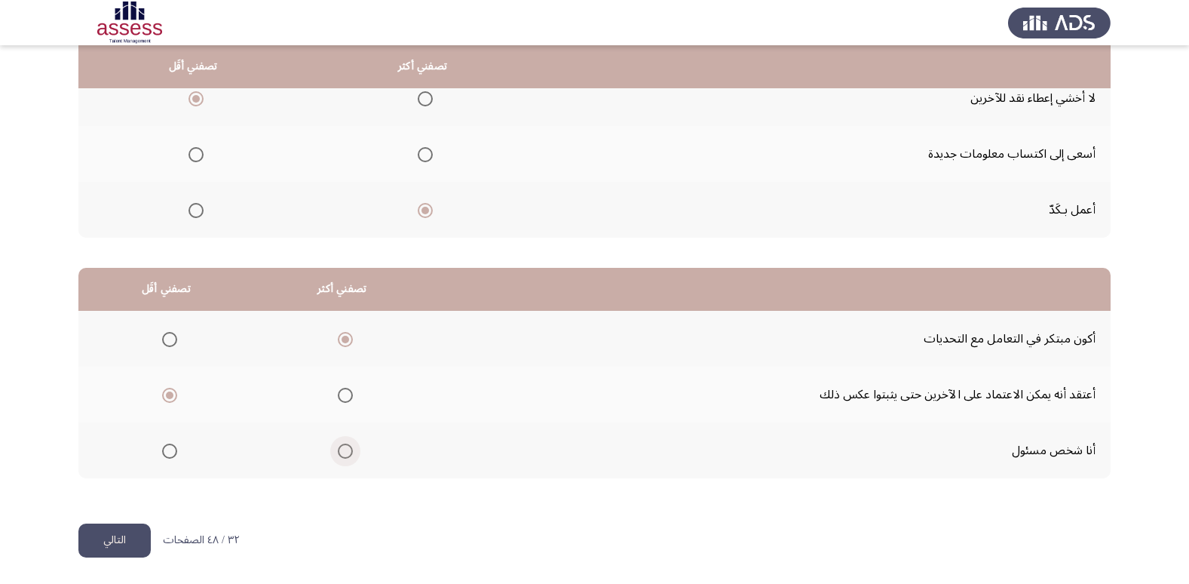
click at [345, 449] on span "Select an option" at bounding box center [345, 450] width 15 height 15
click at [345, 449] on input "Select an option" at bounding box center [345, 450] width 15 height 15
click at [121, 534] on button "التالي" at bounding box center [114, 540] width 72 height 34
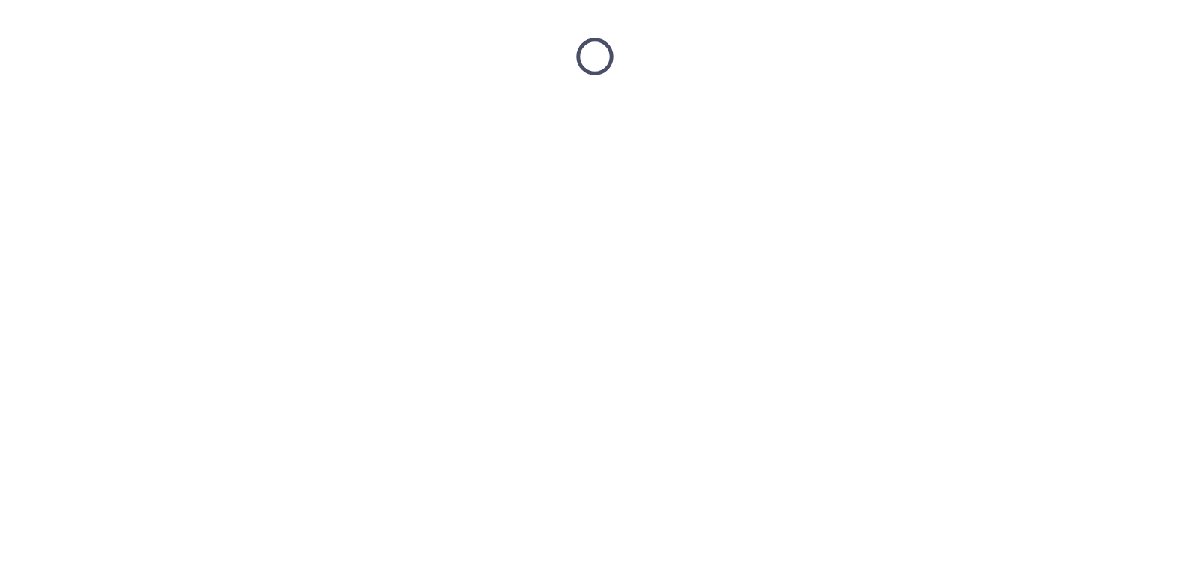
scroll to position [0, 0]
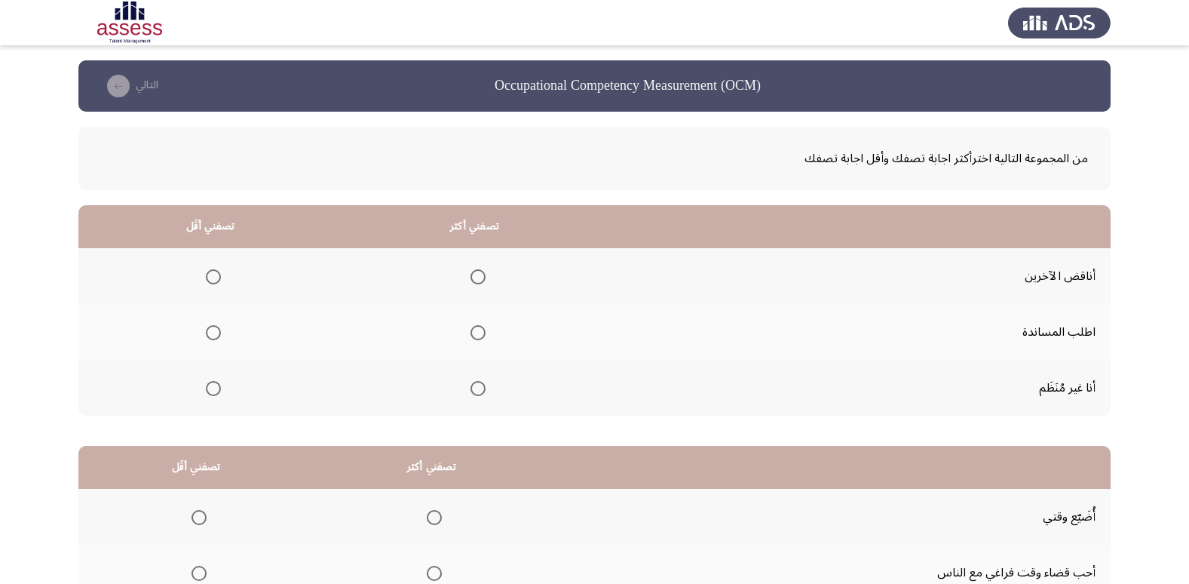
click at [216, 389] on span "Select an option" at bounding box center [213, 388] width 15 height 15
click at [216, 389] on input "Select an option" at bounding box center [213, 388] width 15 height 15
click at [470, 332] on span "Select an option" at bounding box center [477, 332] width 15 height 15
click at [470, 332] on input "Select an option" at bounding box center [477, 332] width 15 height 15
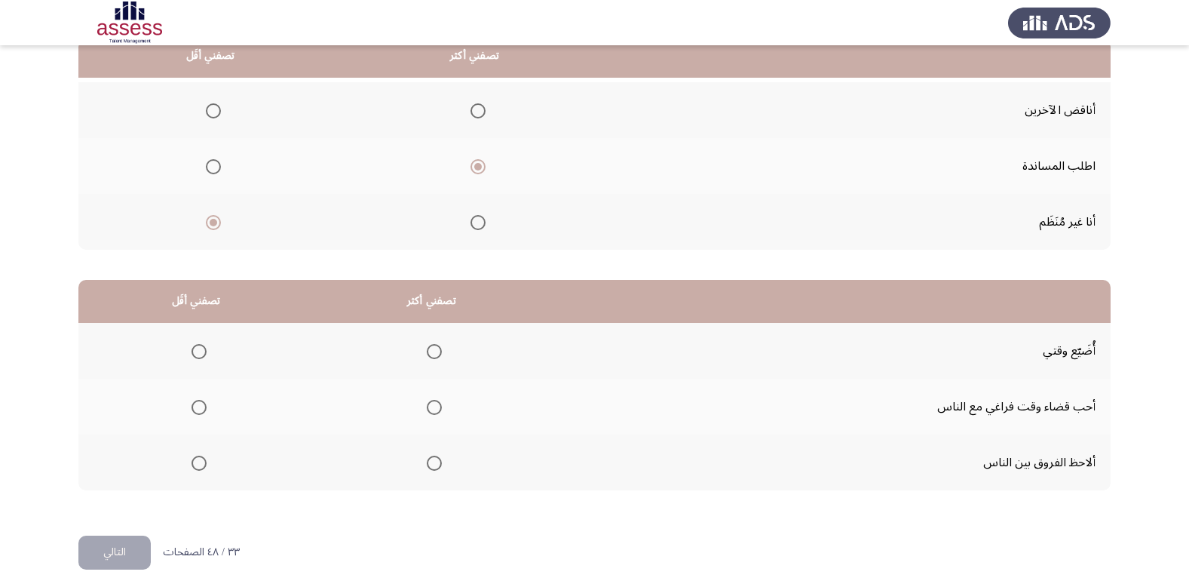
scroll to position [178, 0]
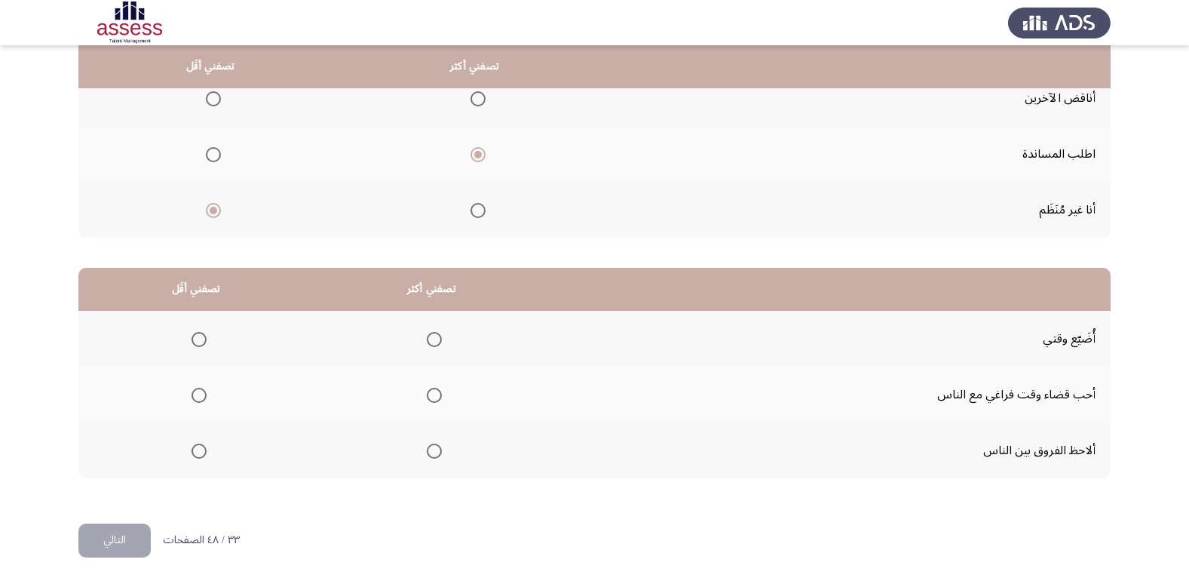
click at [428, 448] on span "Select an option" at bounding box center [434, 450] width 15 height 15
click at [428, 448] on input "Select an option" at bounding box center [434, 450] width 15 height 15
click at [205, 342] on span "Select an option" at bounding box center [199, 339] width 15 height 15
click at [205, 342] on input "Select an option" at bounding box center [199, 339] width 15 height 15
click at [123, 536] on button "التالي" at bounding box center [114, 540] width 72 height 34
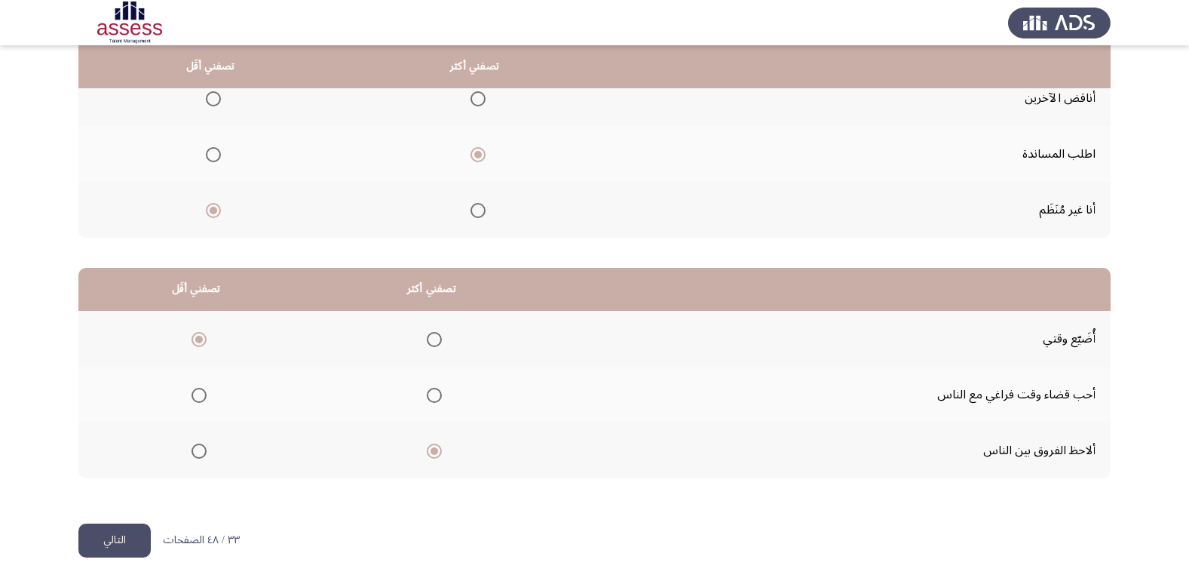
scroll to position [0, 0]
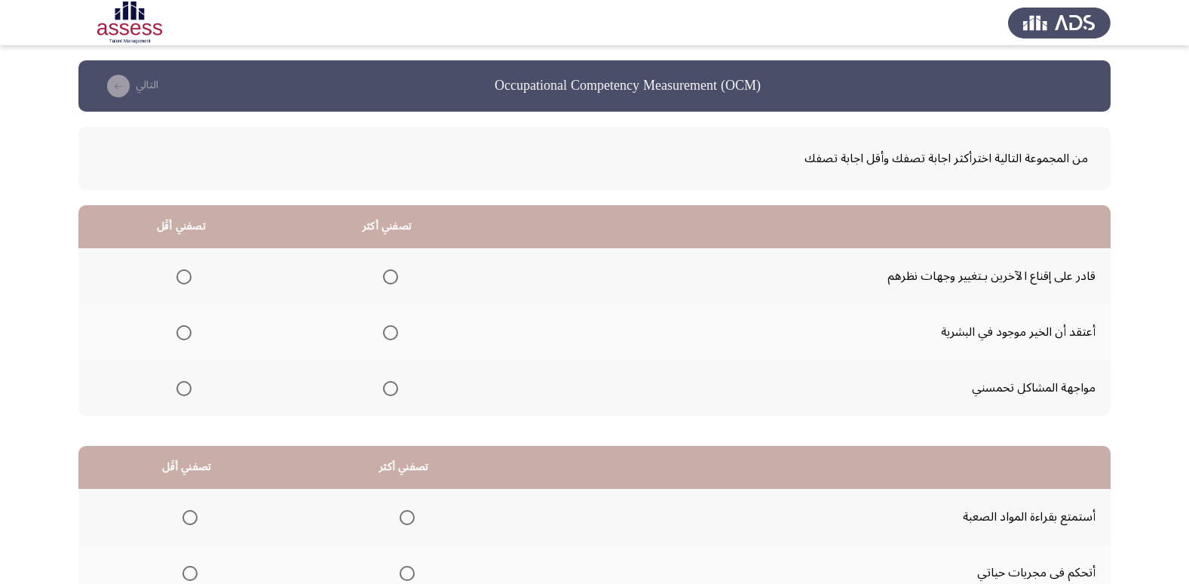
click at [385, 389] on span "Select an option" at bounding box center [390, 388] width 15 height 15
click at [385, 389] on input "Select an option" at bounding box center [390, 388] width 15 height 15
click at [192, 340] on th at bounding box center [181, 332] width 206 height 56
click at [182, 329] on span "Select an option" at bounding box center [183, 332] width 15 height 15
click at [182, 329] on input "Select an option" at bounding box center [183, 332] width 15 height 15
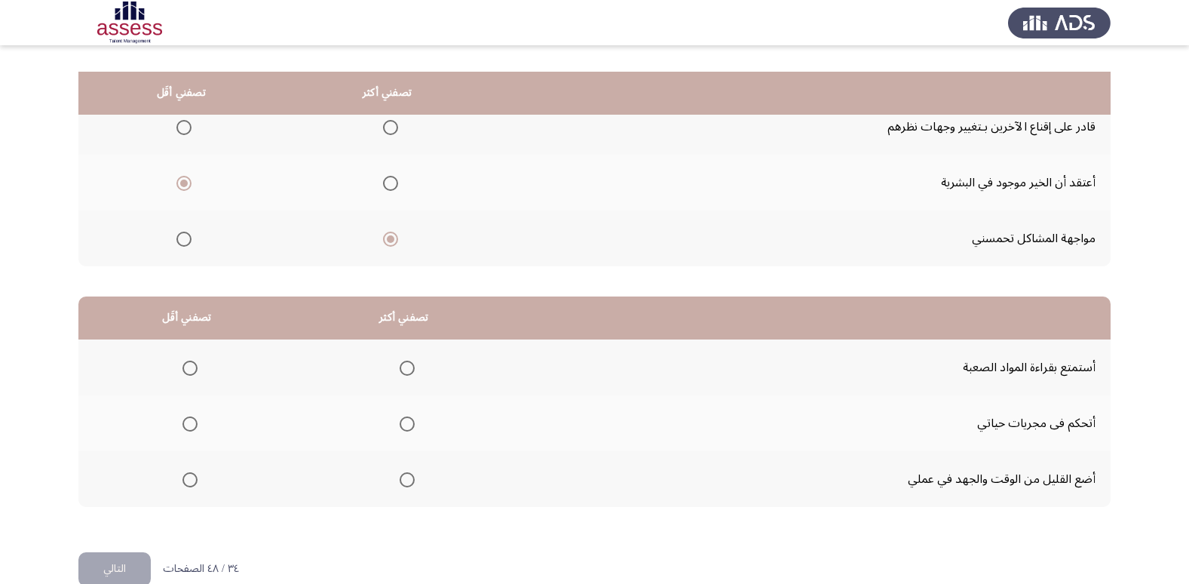
scroll to position [178, 0]
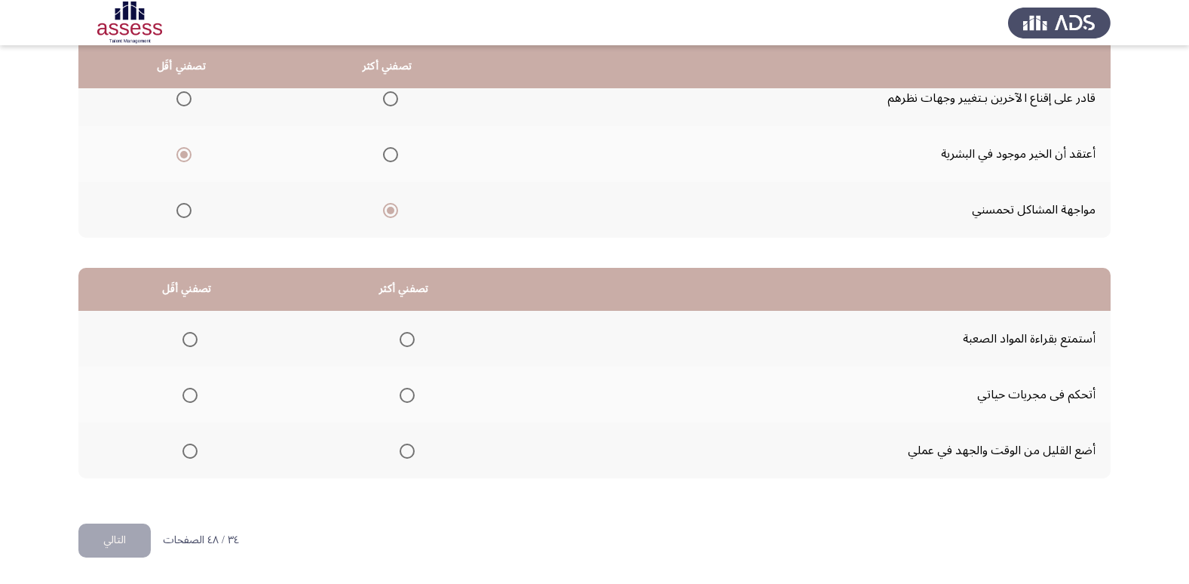
click at [182, 447] on span "Select an option" at bounding box center [189, 450] width 15 height 15
click at [182, 447] on input "Select an option" at bounding box center [189, 450] width 15 height 15
click at [409, 338] on span "Select an option" at bounding box center [407, 339] width 15 height 15
click at [409, 338] on input "Select an option" at bounding box center [407, 339] width 15 height 15
click at [109, 536] on button "التالي" at bounding box center [114, 540] width 72 height 34
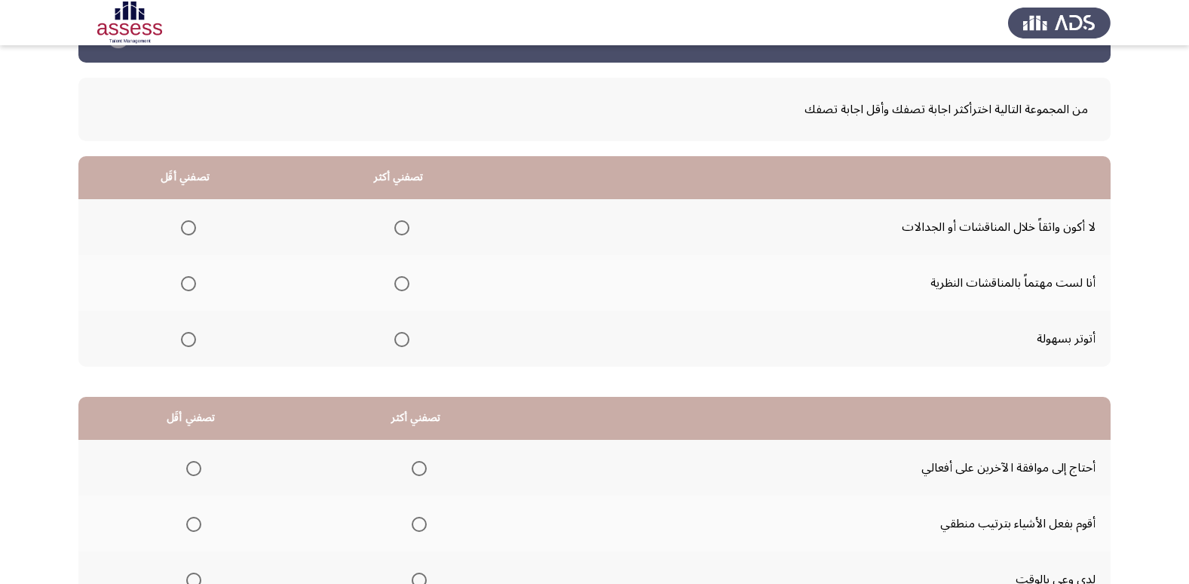
scroll to position [75, 0]
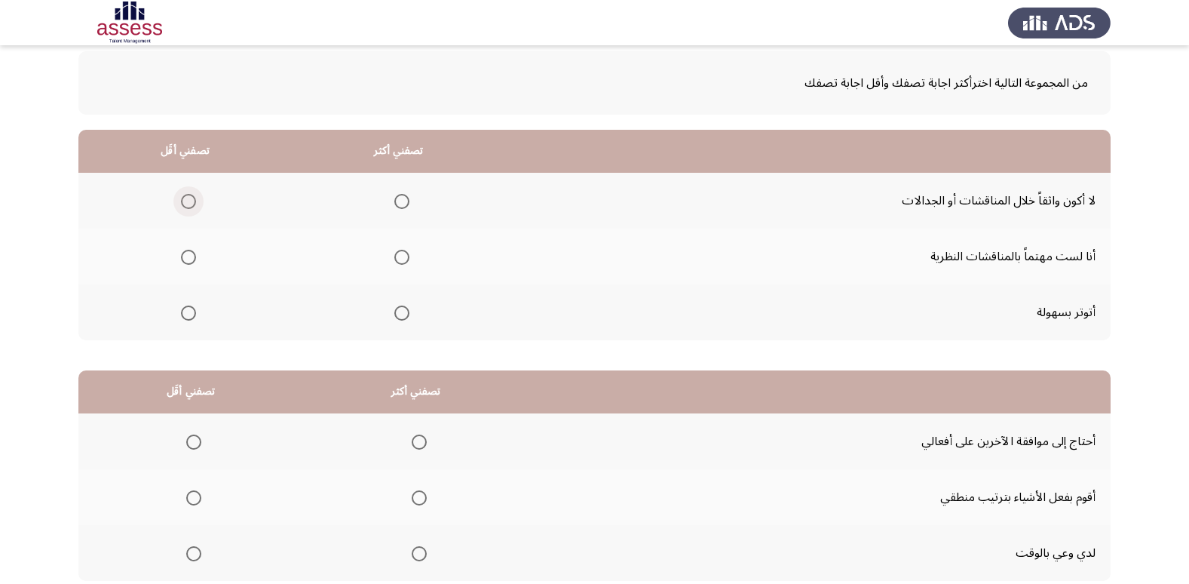
click at [185, 204] on span "Select an option" at bounding box center [188, 201] width 15 height 15
click at [185, 204] on input "Select an option" at bounding box center [188, 201] width 15 height 15
click at [402, 257] on span "Select an option" at bounding box center [402, 257] width 0 height 0
click at [397, 257] on input "Select an option" at bounding box center [401, 257] width 15 height 15
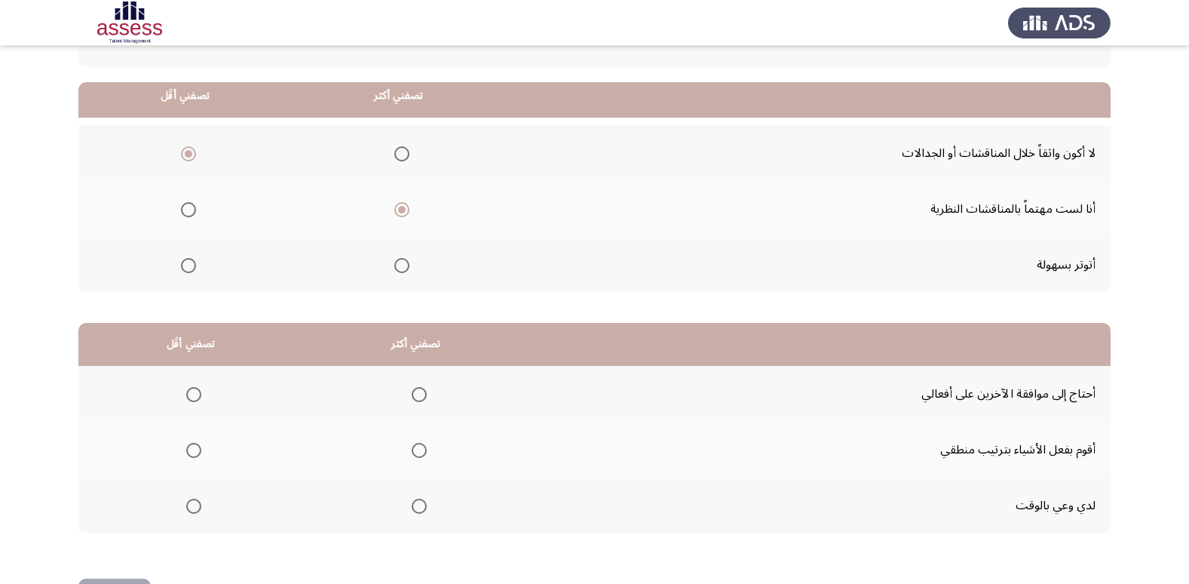
scroll to position [178, 0]
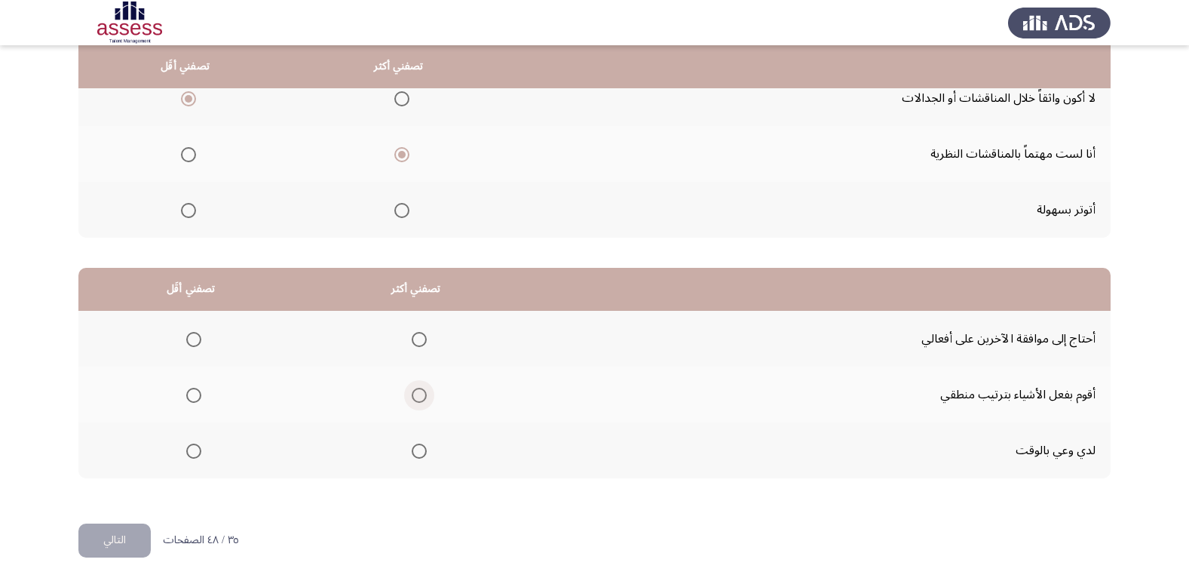
click at [412, 397] on span "Select an option" at bounding box center [419, 395] width 15 height 15
click at [412, 397] on input "Select an option" at bounding box center [419, 395] width 15 height 15
click at [198, 339] on span "Select an option" at bounding box center [193, 339] width 15 height 15
click at [198, 339] on input "Select an option" at bounding box center [193, 339] width 15 height 15
click at [101, 535] on button "التالي" at bounding box center [114, 540] width 72 height 34
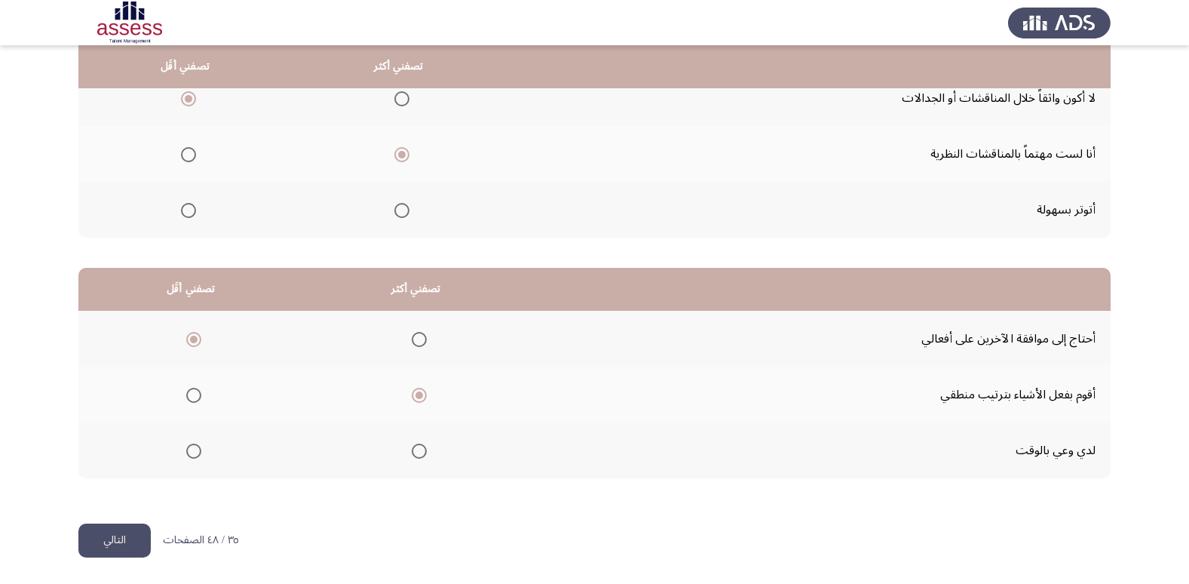
scroll to position [0, 0]
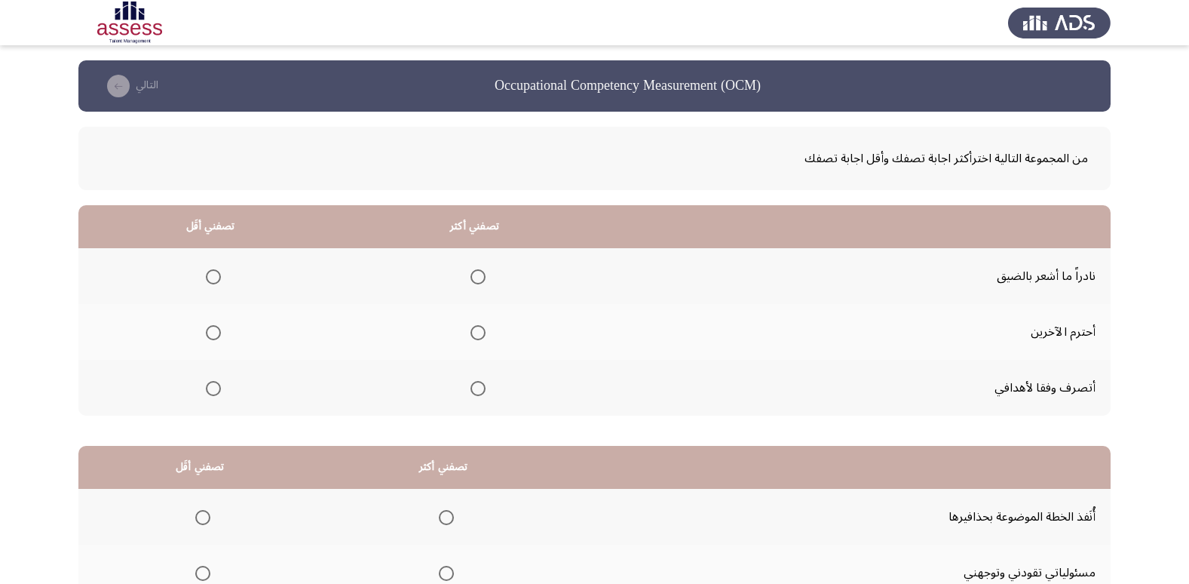
click at [466, 341] on mat-radio-group "Select an option" at bounding box center [474, 332] width 21 height 26
click at [471, 389] on span "Select an option" at bounding box center [477, 388] width 15 height 15
click at [471, 389] on input "Select an option" at bounding box center [477, 388] width 15 height 15
click at [477, 345] on th at bounding box center [474, 332] width 265 height 56
click at [474, 336] on span "Select an option" at bounding box center [477, 332] width 15 height 15
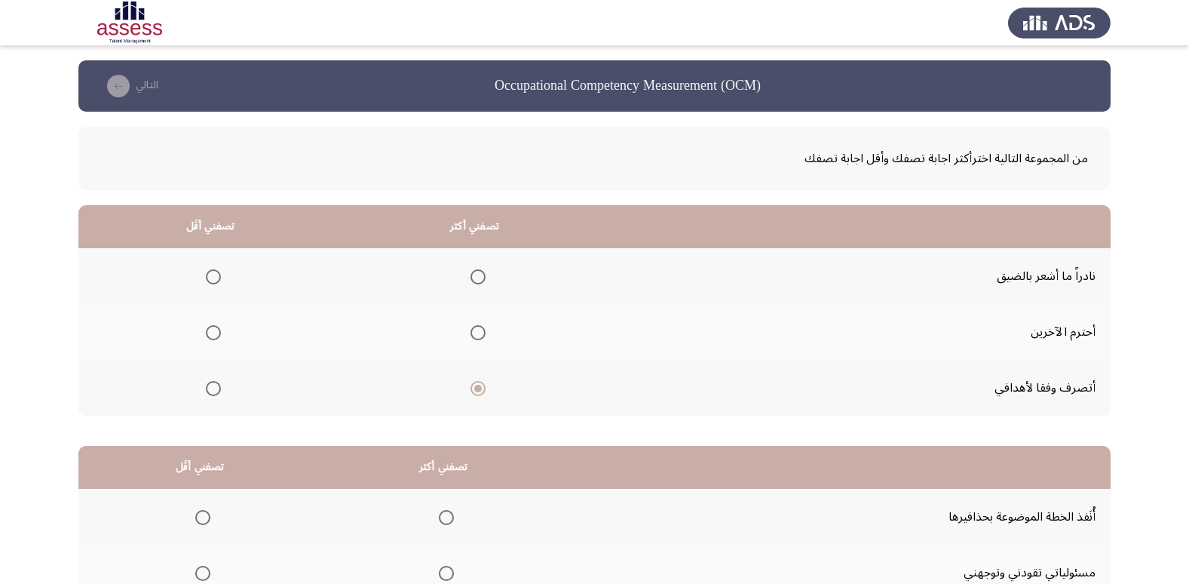
click at [474, 336] on input "Select an option" at bounding box center [477, 332] width 15 height 15
click at [217, 277] on span "Select an option" at bounding box center [213, 276] width 15 height 15
click at [217, 277] on input "Select an option" at bounding box center [213, 276] width 15 height 15
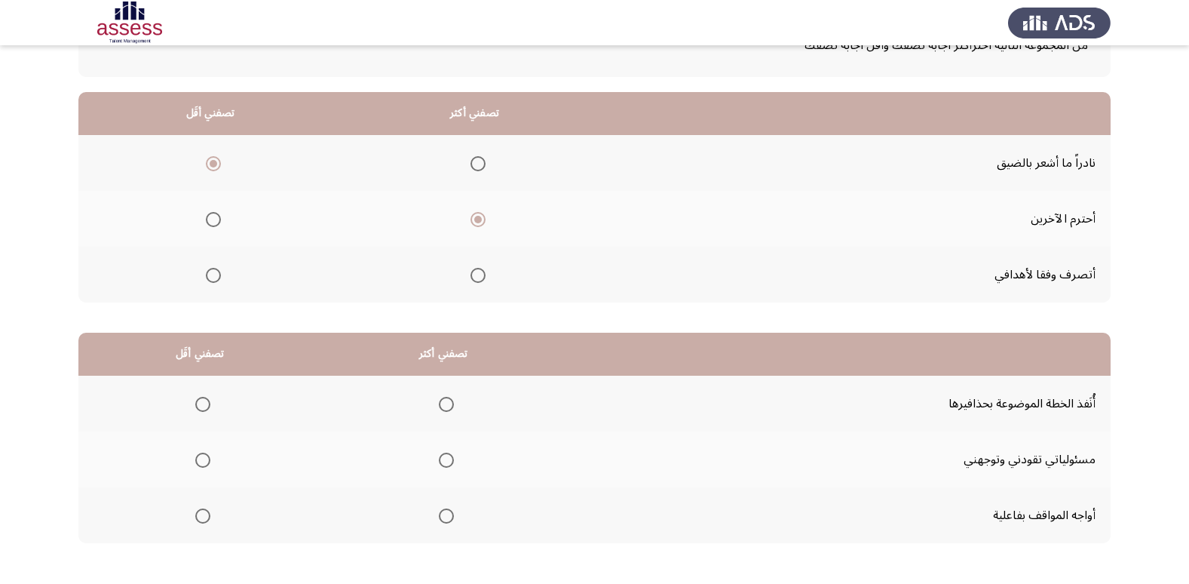
scroll to position [151, 0]
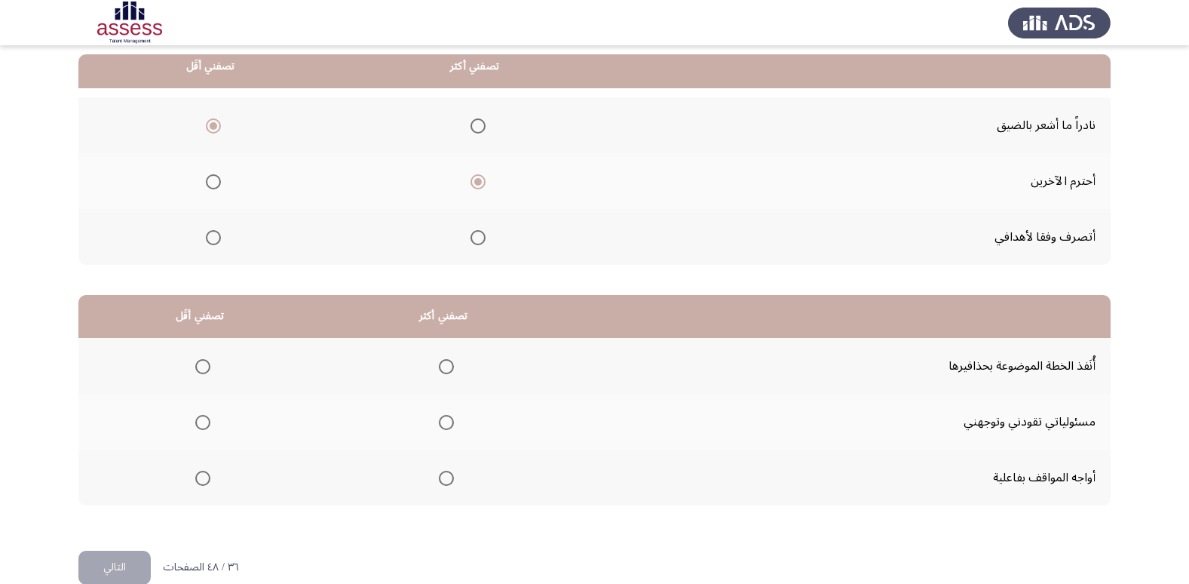
click at [439, 419] on span "Select an option" at bounding box center [446, 422] width 15 height 15
click at [439, 419] on input "Select an option" at bounding box center [446, 422] width 15 height 15
click at [440, 368] on span "Select an option" at bounding box center [446, 366] width 15 height 15
click at [440, 368] on input "Select an option" at bounding box center [446, 366] width 15 height 15
click at [204, 421] on span "Select an option" at bounding box center [202, 422] width 15 height 15
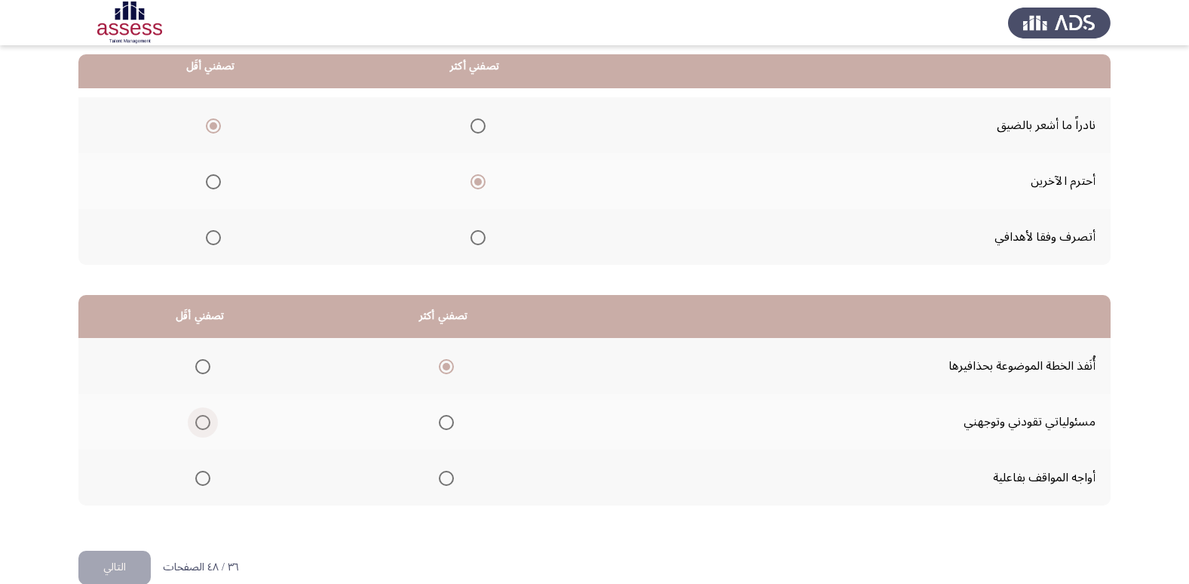
click at [204, 421] on input "Select an option" at bounding box center [202, 422] width 15 height 15
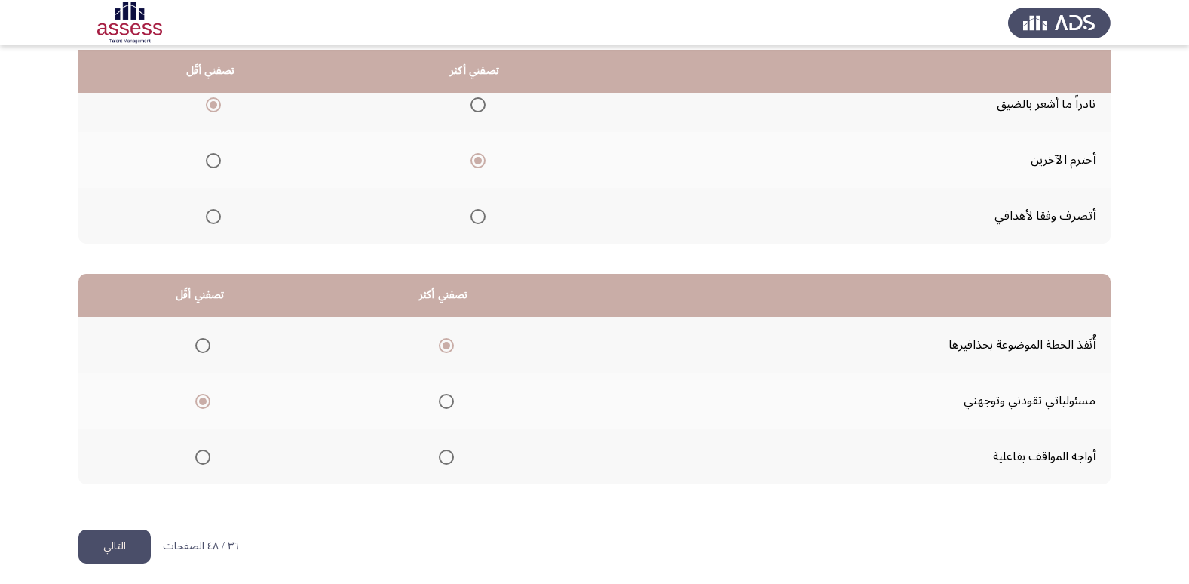
scroll to position [178, 0]
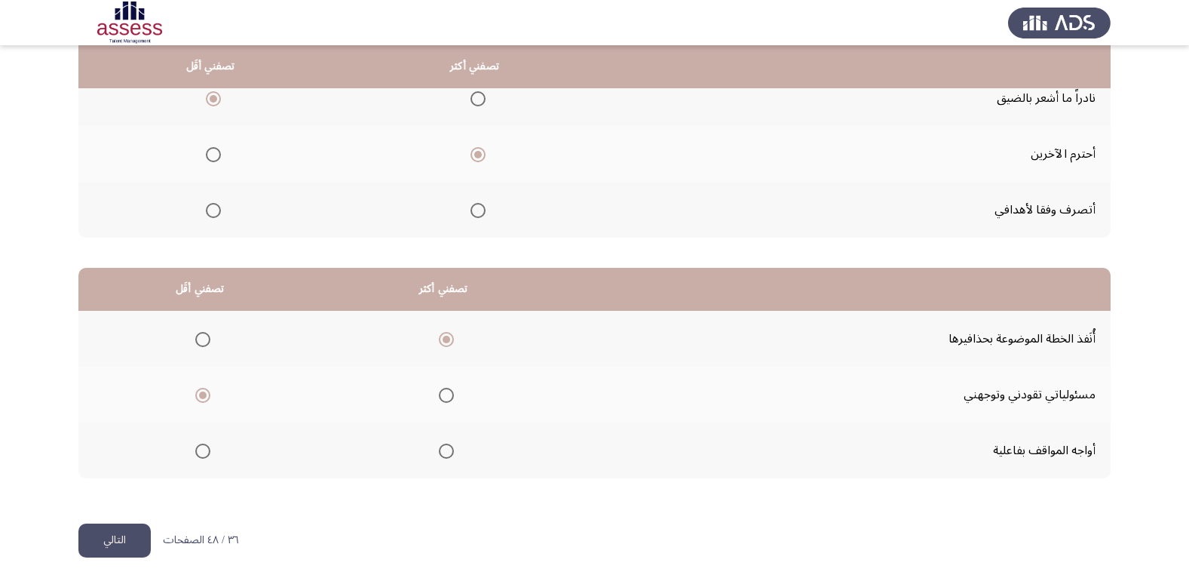
click at [120, 539] on button "التالي" at bounding box center [114, 540] width 72 height 34
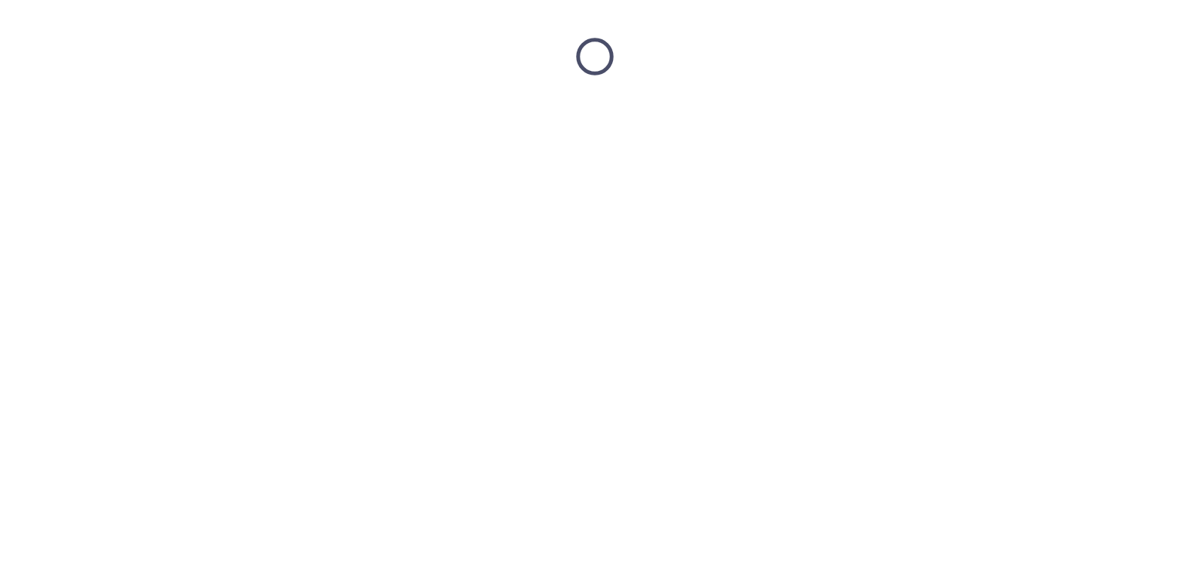
scroll to position [0, 0]
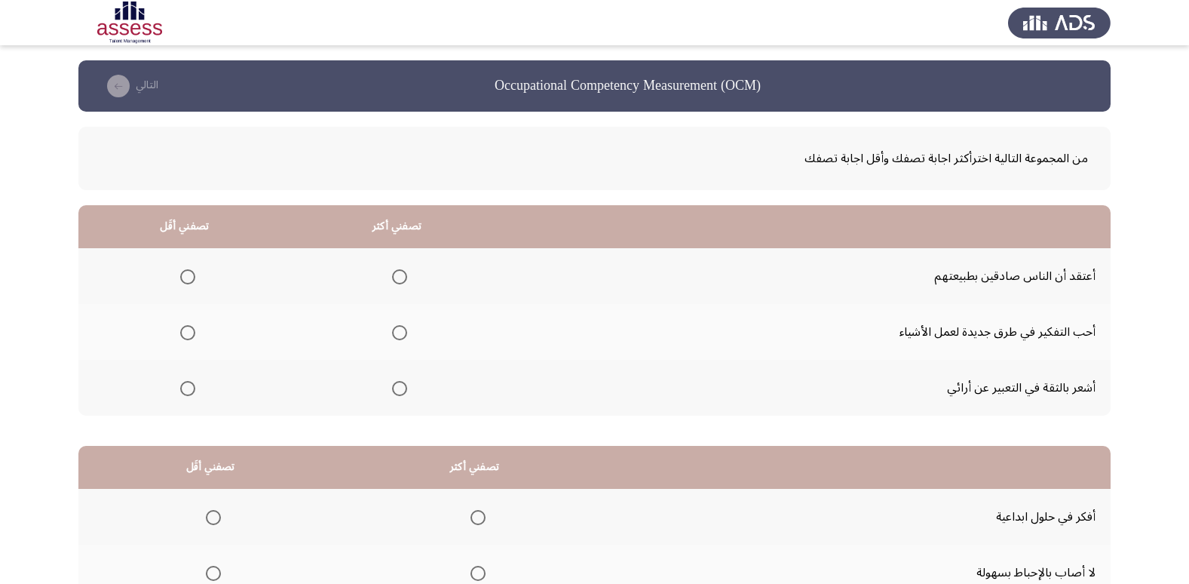
click at [394, 329] on span "Select an option" at bounding box center [399, 332] width 15 height 15
click at [394, 329] on input "Select an option" at bounding box center [399, 332] width 15 height 15
click at [394, 275] on span "Select an option" at bounding box center [399, 276] width 15 height 15
click at [394, 275] on input "Select an option" at bounding box center [399, 276] width 15 height 15
click at [403, 392] on span "Select an option" at bounding box center [399, 388] width 15 height 15
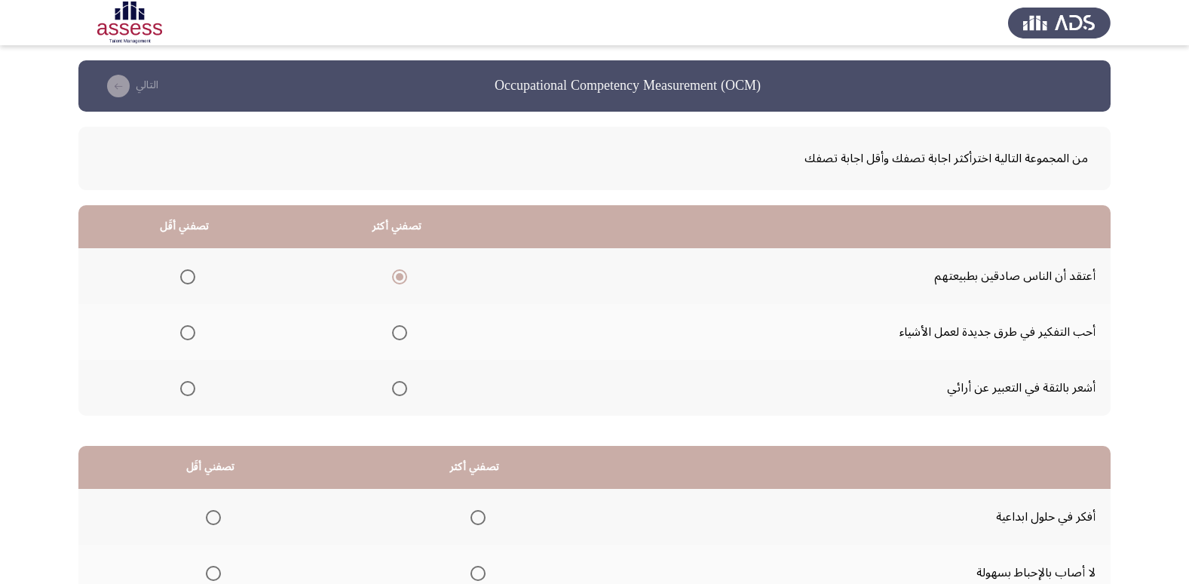
click at [403, 392] on input "Select an option" at bounding box center [399, 388] width 15 height 15
click at [198, 275] on th at bounding box center [184, 276] width 212 height 56
click at [186, 278] on span "Select an option" at bounding box center [187, 276] width 15 height 15
click at [186, 278] on input "Select an option" at bounding box center [187, 276] width 15 height 15
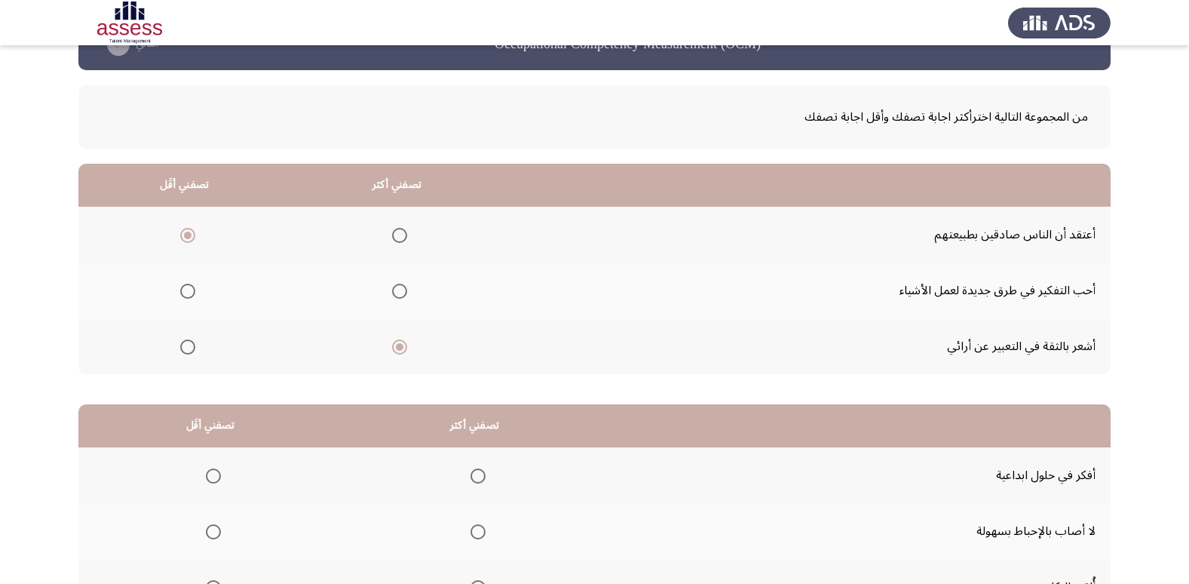
scroll to position [75, 0]
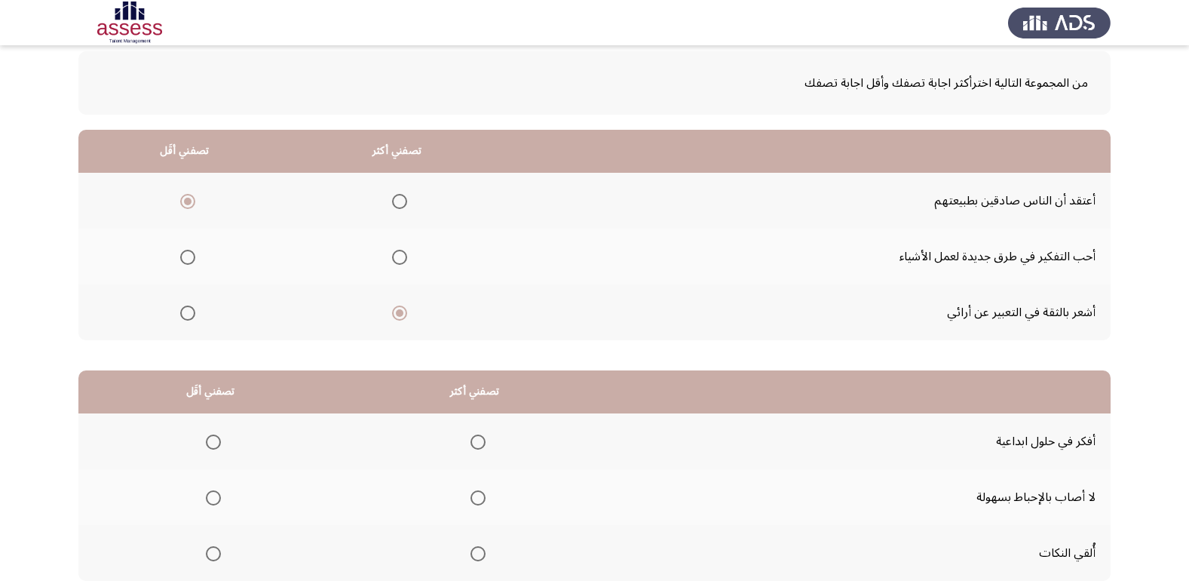
click at [394, 259] on span "Select an option" at bounding box center [399, 257] width 15 height 15
click at [394, 259] on input "Select an option" at bounding box center [399, 257] width 15 height 15
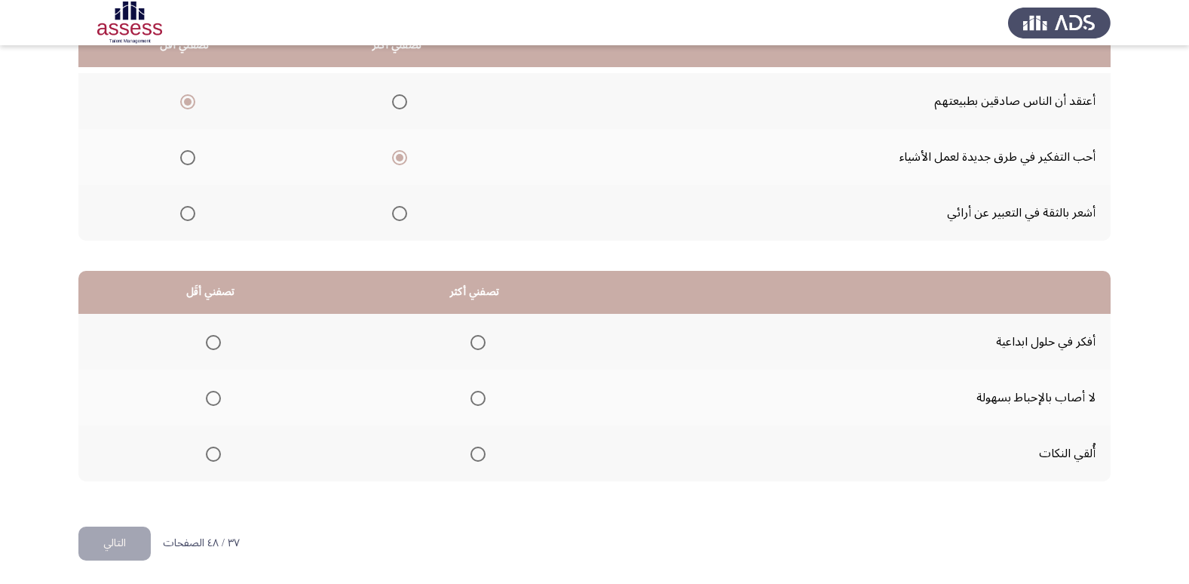
scroll to position [178, 0]
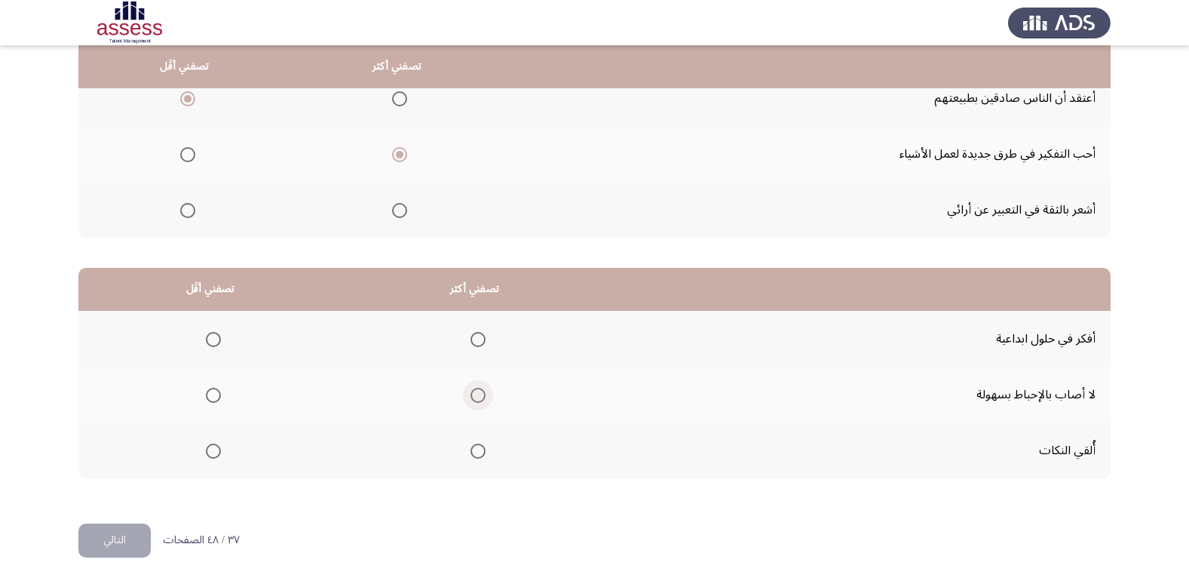
click at [478, 395] on span "Select an option" at bounding box center [477, 395] width 15 height 15
click at [478, 395] on input "Select an option" at bounding box center [477, 395] width 15 height 15
click at [225, 444] on th at bounding box center [210, 450] width 264 height 56
click at [212, 447] on span "Select an option" at bounding box center [213, 450] width 15 height 15
click at [212, 447] on input "Select an option" at bounding box center [213, 450] width 15 height 15
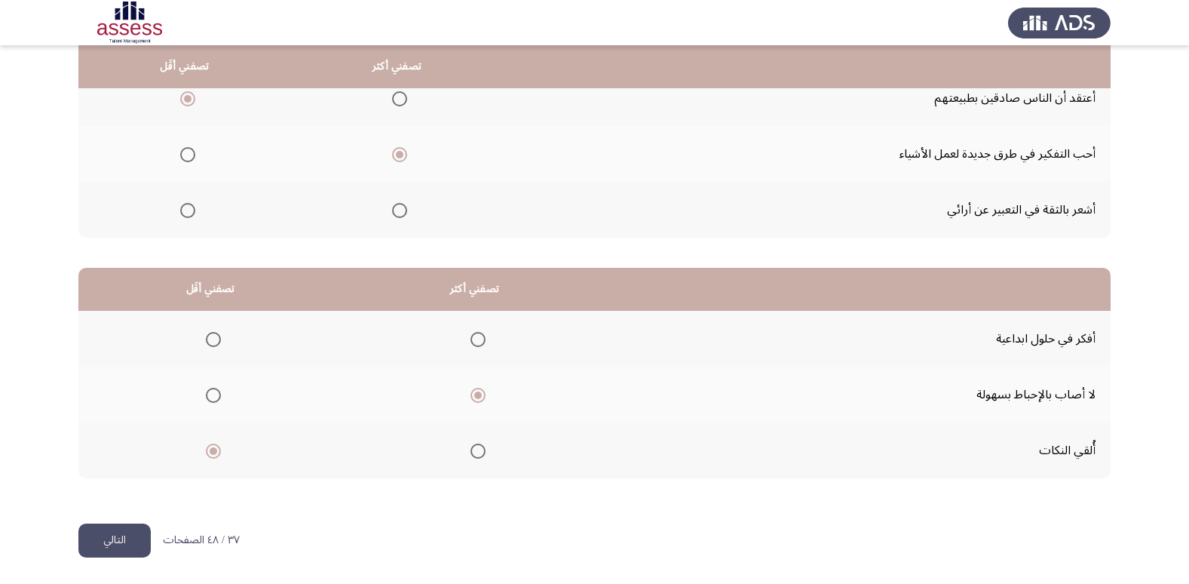
click at [125, 536] on button "التالي" at bounding box center [114, 540] width 72 height 34
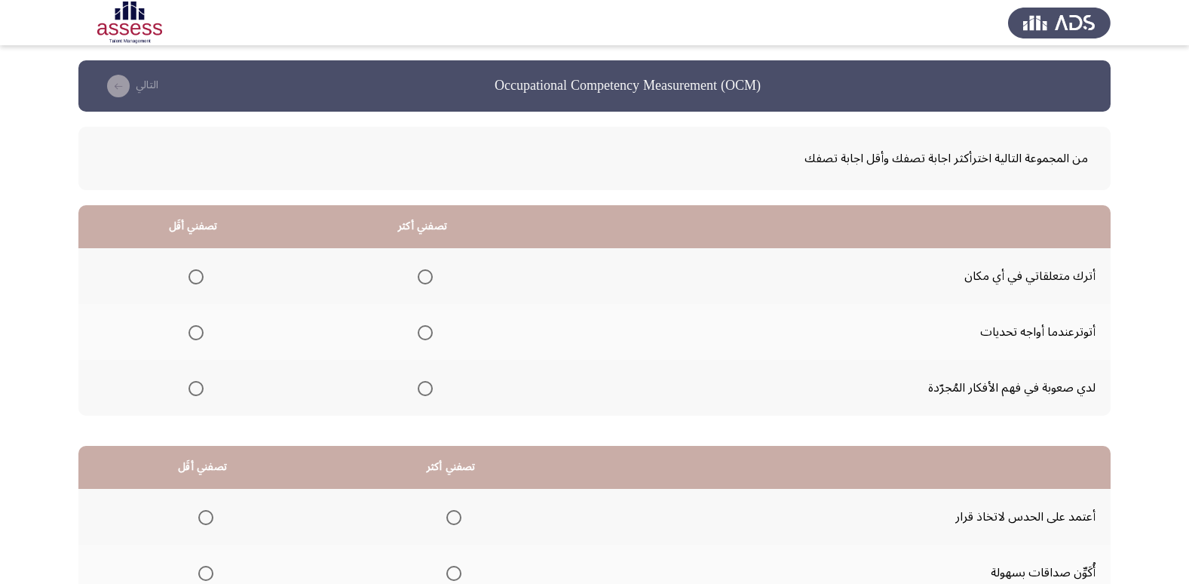
click at [407, 384] on th at bounding box center [423, 388] width 230 height 56
click at [421, 390] on span "Select an option" at bounding box center [425, 388] width 15 height 15
click at [421, 390] on input "Select an option" at bounding box center [425, 388] width 15 height 15
click at [196, 279] on span "Select an option" at bounding box center [195, 276] width 15 height 15
click at [196, 279] on input "Select an option" at bounding box center [195, 276] width 15 height 15
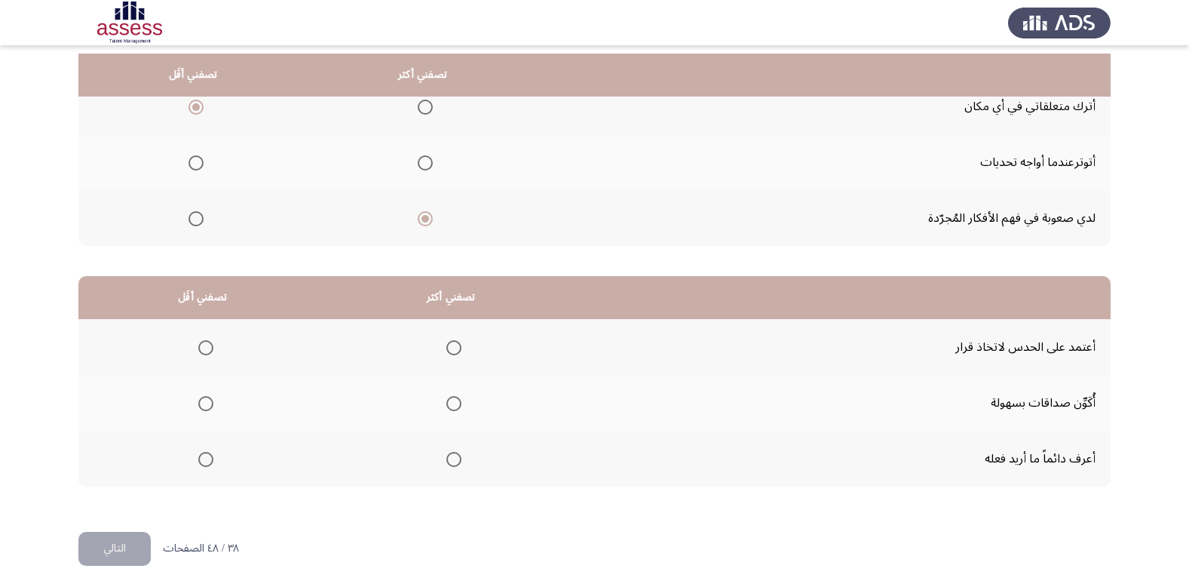
scroll to position [178, 0]
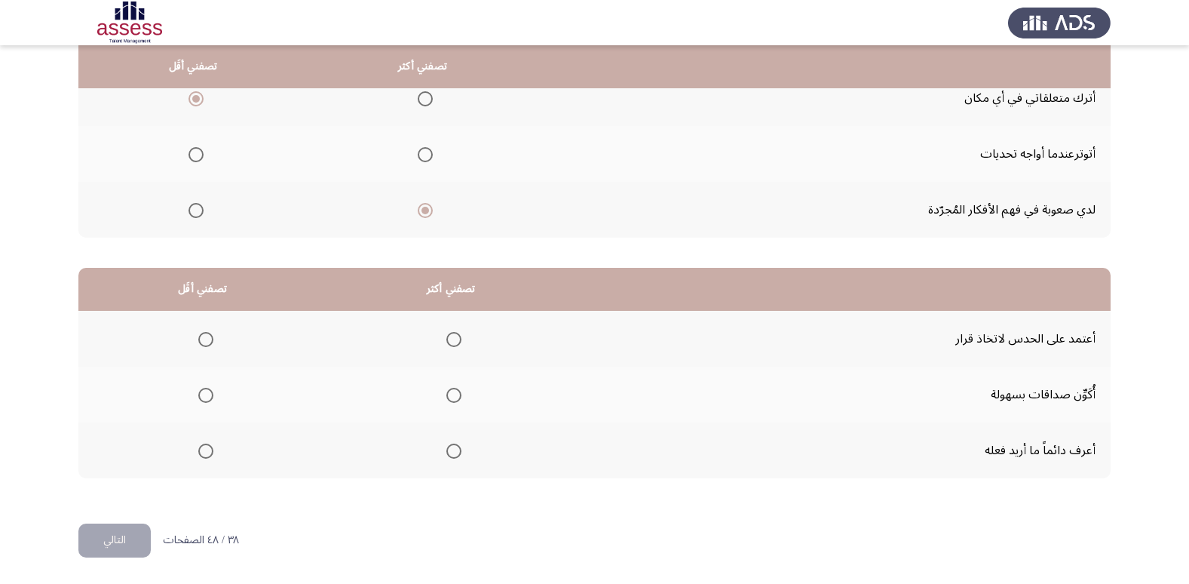
click at [214, 395] on th at bounding box center [202, 394] width 248 height 56
click at [195, 391] on label "Select an option" at bounding box center [202, 395] width 21 height 15
click at [198, 391] on input "Select an option" at bounding box center [205, 395] width 15 height 15
click at [449, 342] on span "Select an option" at bounding box center [453, 339] width 15 height 15
click at [449, 342] on input "Select an option" at bounding box center [453, 339] width 15 height 15
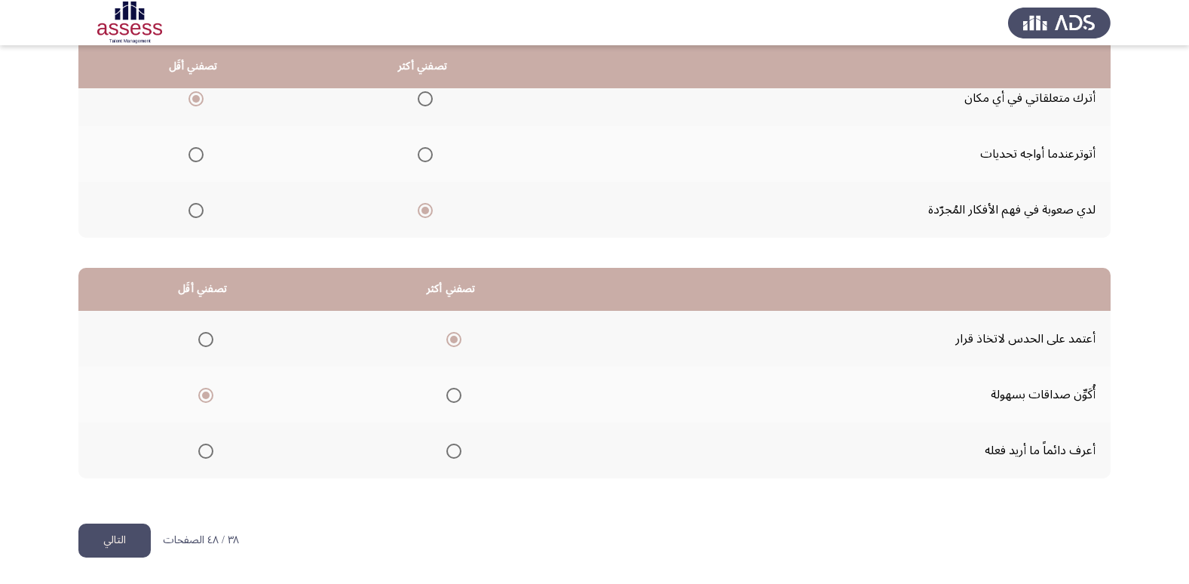
click at [122, 532] on button "التالي" at bounding box center [114, 540] width 72 height 34
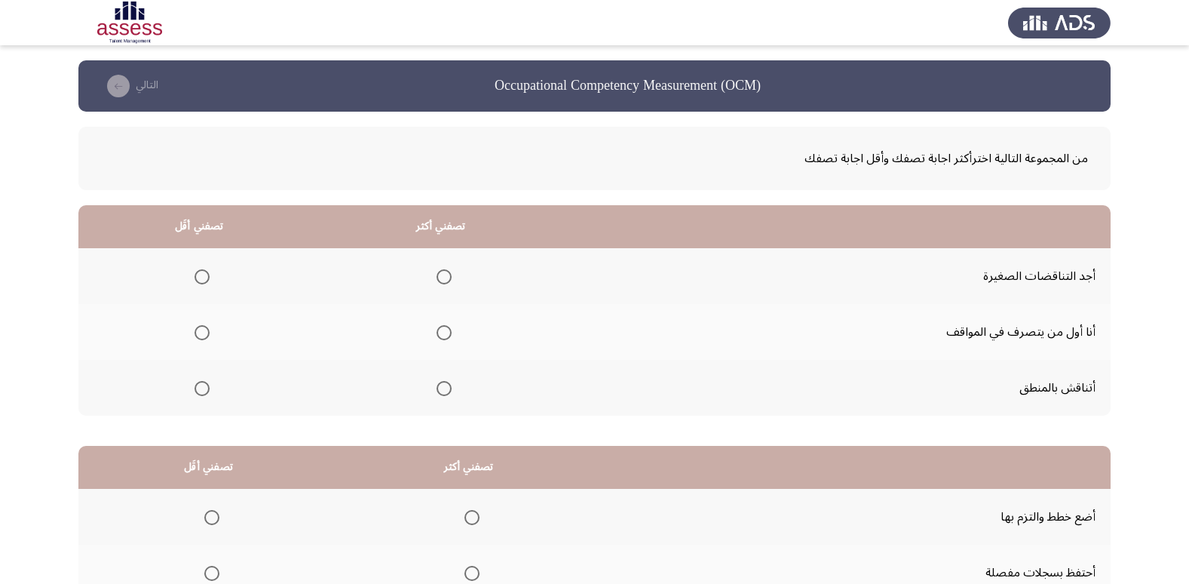
click at [431, 382] on label "Select an option" at bounding box center [441, 388] width 21 height 15
click at [437, 382] on input "Select an option" at bounding box center [444, 388] width 15 height 15
click at [196, 276] on span "Select an option" at bounding box center [202, 276] width 15 height 15
click at [196, 276] on input "Select an option" at bounding box center [202, 276] width 15 height 15
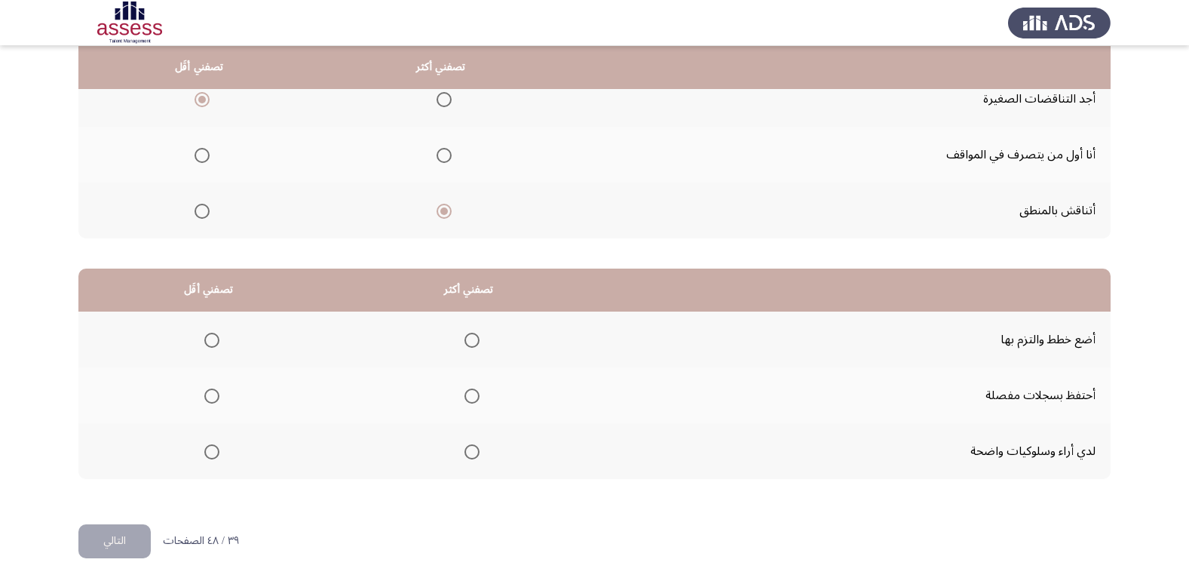
scroll to position [178, 0]
click at [472, 339] on span "Select an option" at bounding box center [472, 339] width 0 height 0
click at [468, 339] on input "Select an option" at bounding box center [471, 339] width 15 height 15
click at [214, 452] on span "Select an option" at bounding box center [211, 450] width 15 height 15
click at [214, 452] on input "Select an option" at bounding box center [211, 450] width 15 height 15
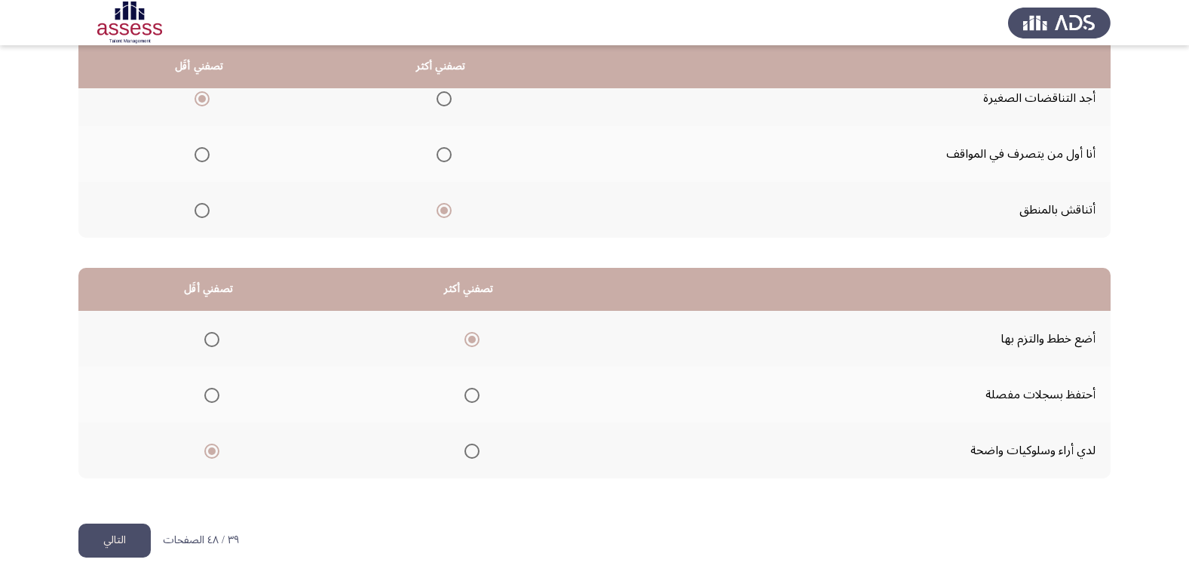
click at [205, 400] on span "Select an option" at bounding box center [211, 395] width 15 height 15
click at [205, 400] on input "Select an option" at bounding box center [211, 395] width 15 height 15
click at [210, 445] on span "Select an option" at bounding box center [211, 450] width 15 height 15
click at [210, 445] on input "Select an option" at bounding box center [211, 450] width 15 height 15
click at [122, 534] on button "التالي" at bounding box center [114, 540] width 72 height 34
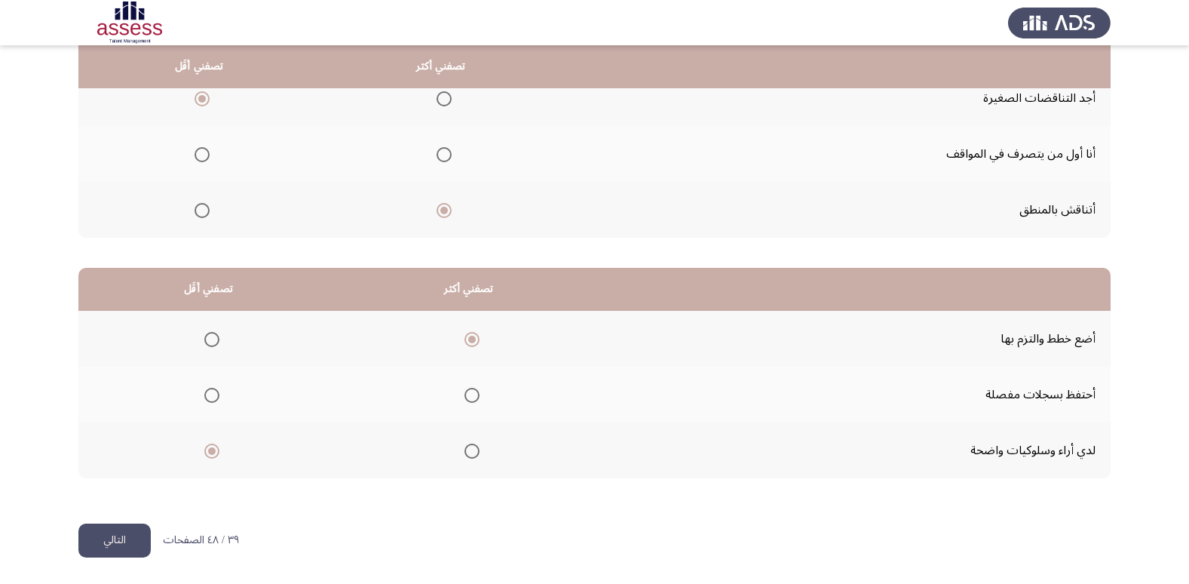
scroll to position [0, 0]
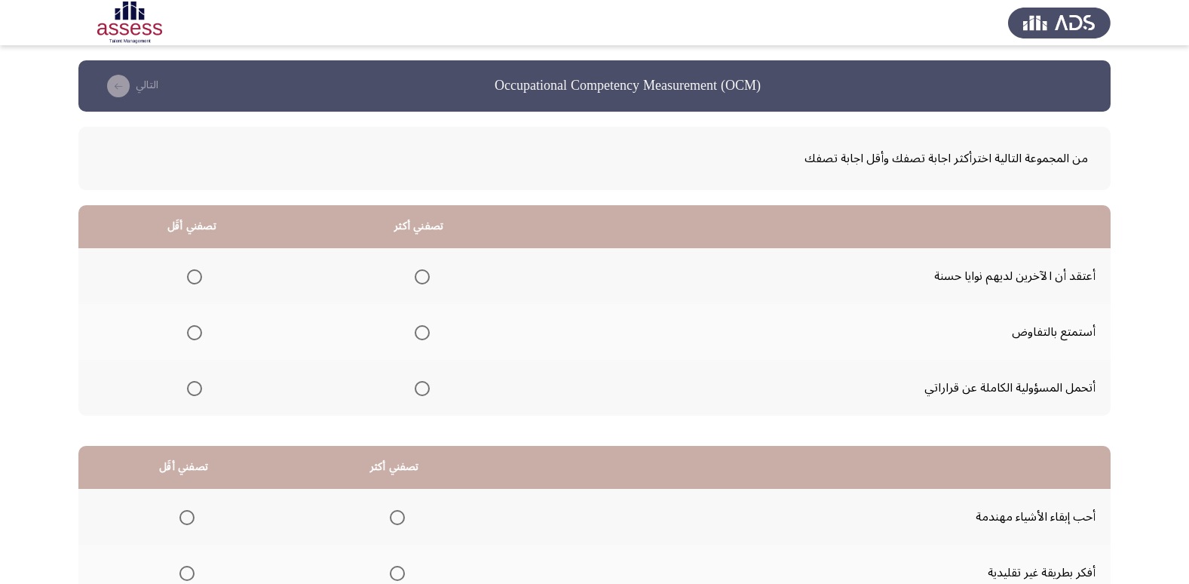
click at [419, 333] on span "Select an option" at bounding box center [422, 332] width 15 height 15
click at [419, 333] on input "Select an option" at bounding box center [422, 332] width 15 height 15
click at [426, 388] on span "Select an option" at bounding box center [422, 388] width 15 height 15
click at [426, 388] on input "Select an option" at bounding box center [422, 388] width 15 height 15
click at [187, 332] on span "Select an option" at bounding box center [194, 332] width 15 height 15
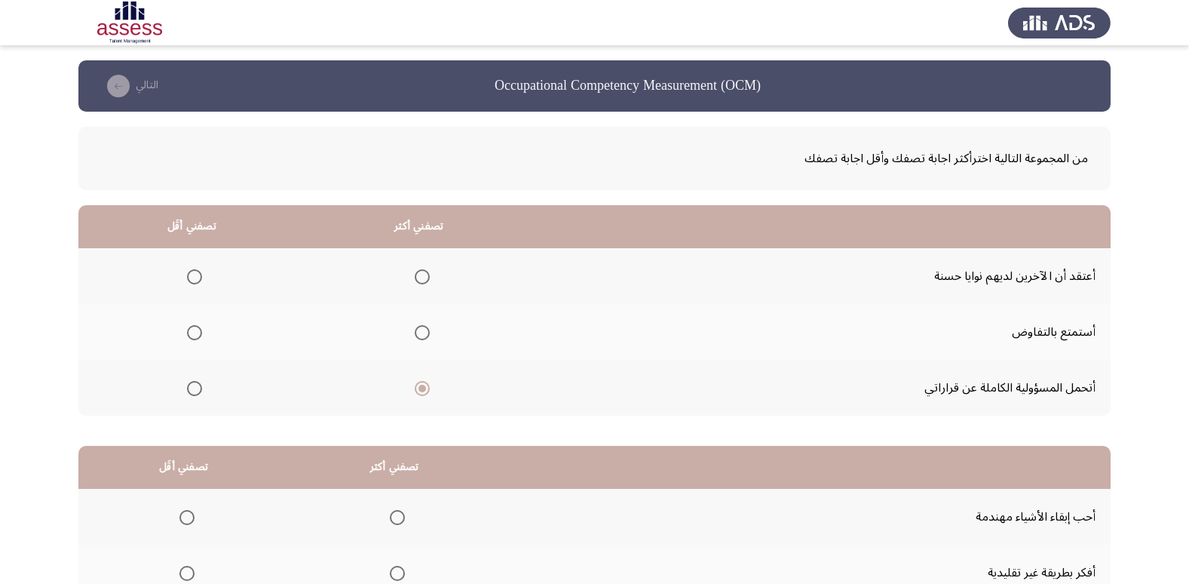
click at [187, 332] on input "Select an option" at bounding box center [194, 332] width 15 height 15
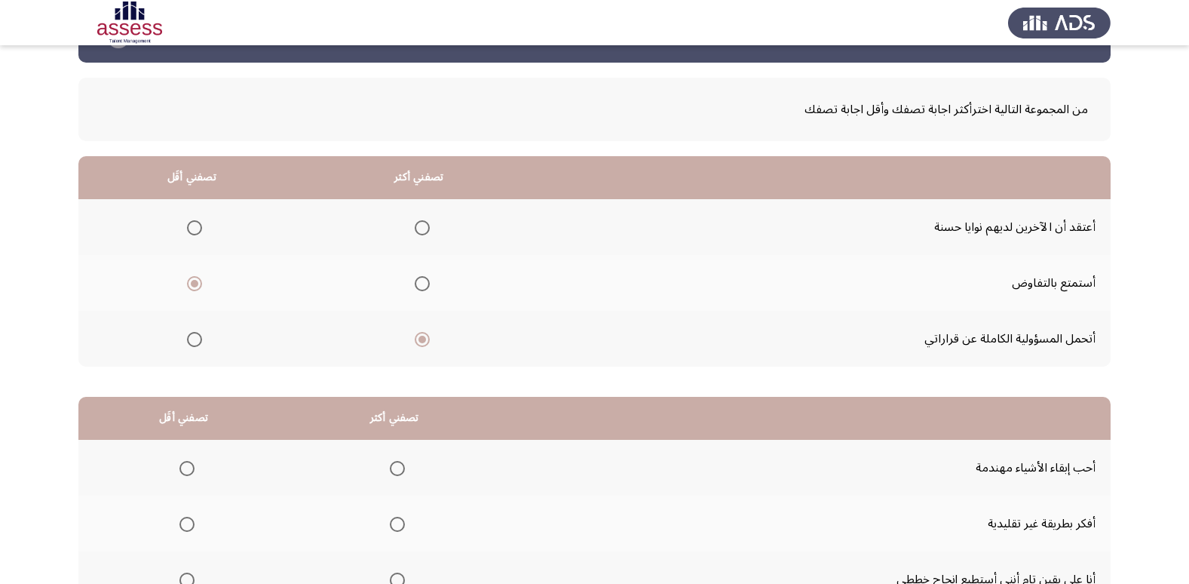
scroll to position [75, 0]
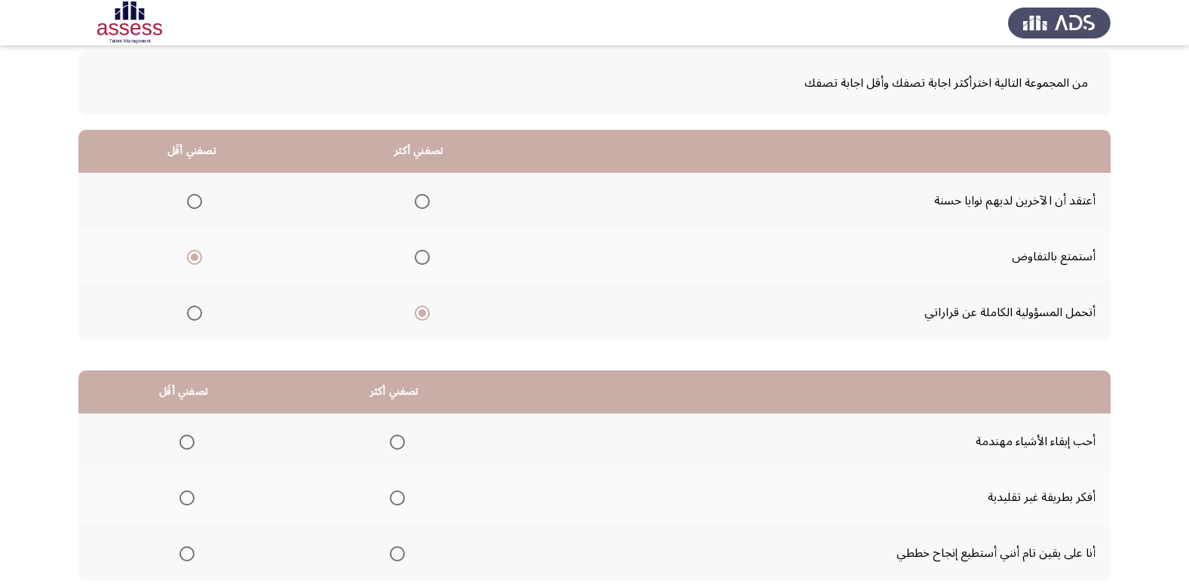
click at [421, 200] on span "Select an option" at bounding box center [422, 201] width 15 height 15
click at [421, 200] on input "Select an option" at bounding box center [422, 201] width 15 height 15
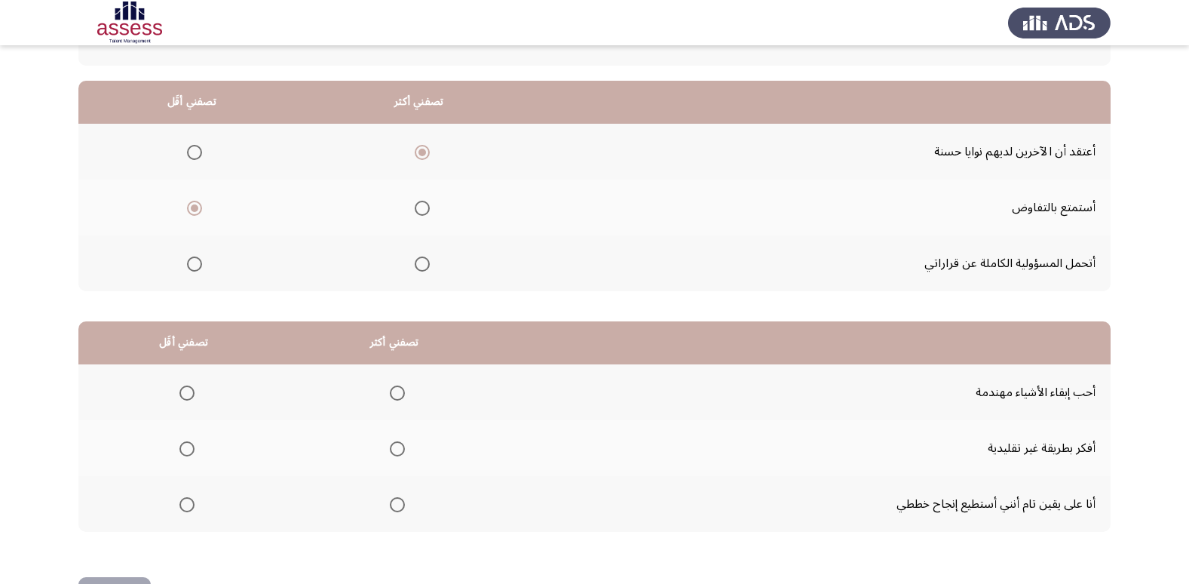
scroll to position [151, 0]
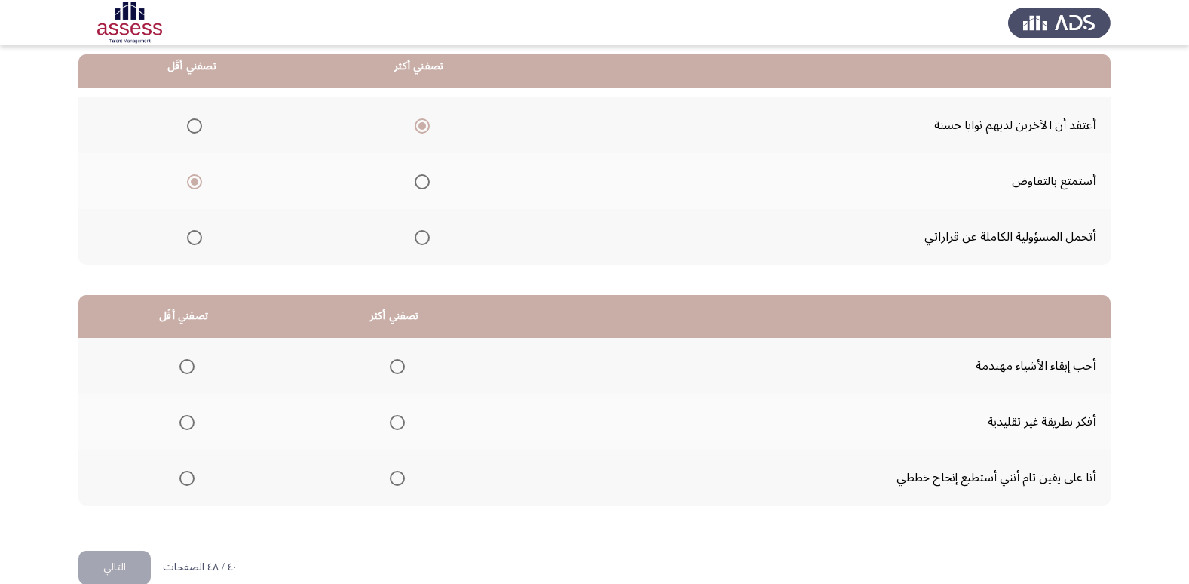
click at [423, 238] on span "Select an option" at bounding box center [422, 237] width 15 height 15
click at [423, 238] on input "Select an option" at bounding box center [422, 237] width 15 height 15
click at [395, 419] on span "Select an option" at bounding box center [397, 422] width 15 height 15
click at [395, 419] on input "Select an option" at bounding box center [397, 422] width 15 height 15
click at [176, 473] on label "Select an option" at bounding box center [183, 477] width 21 height 15
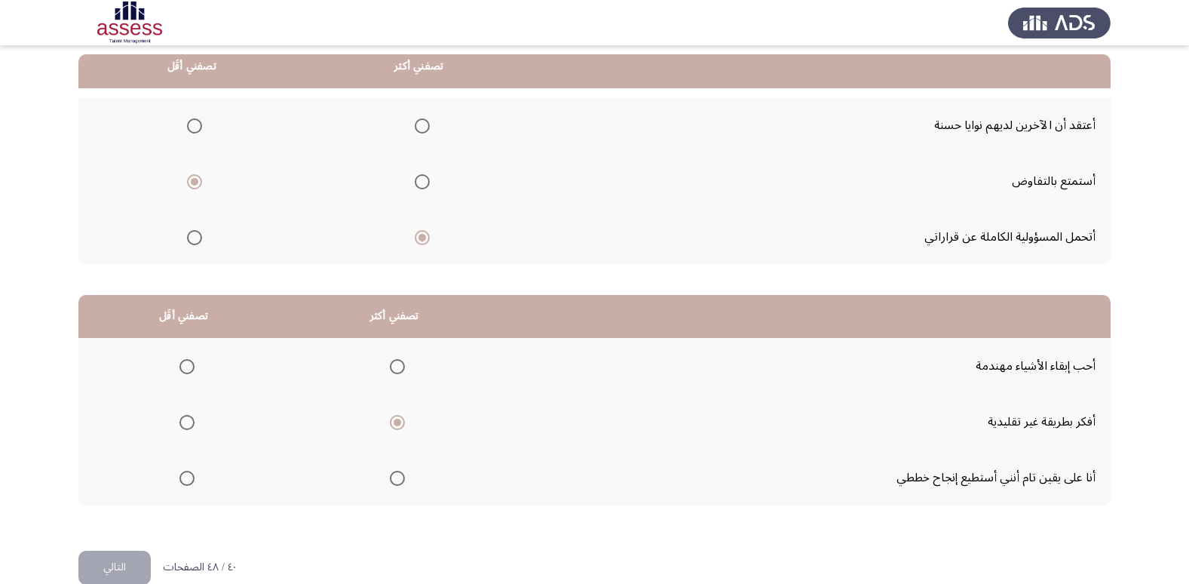
click at [179, 473] on input "Select an option" at bounding box center [186, 477] width 15 height 15
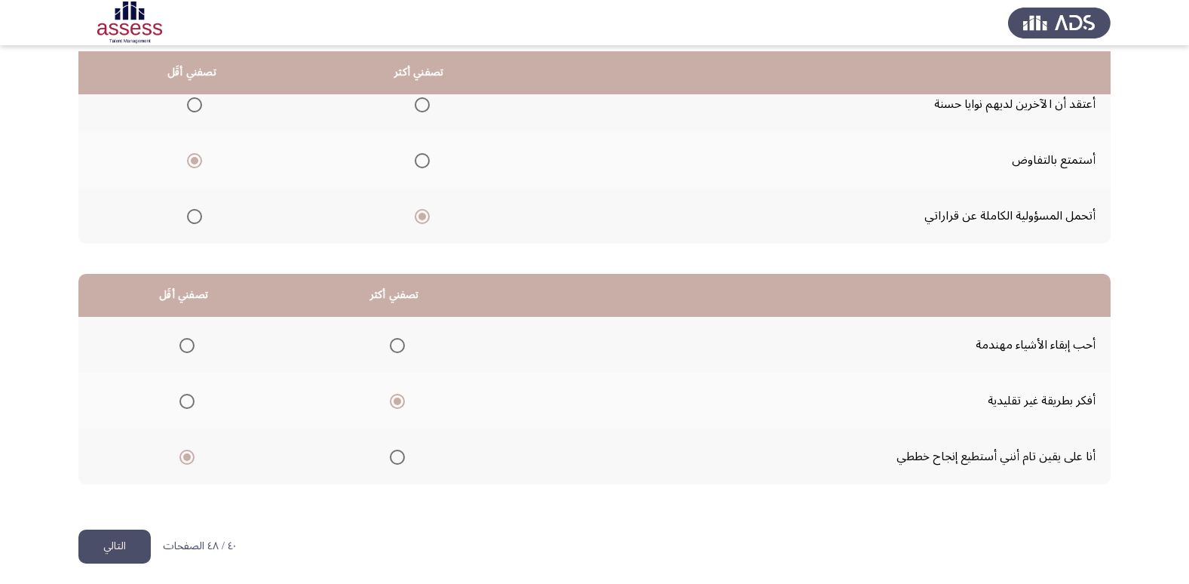
scroll to position [178, 0]
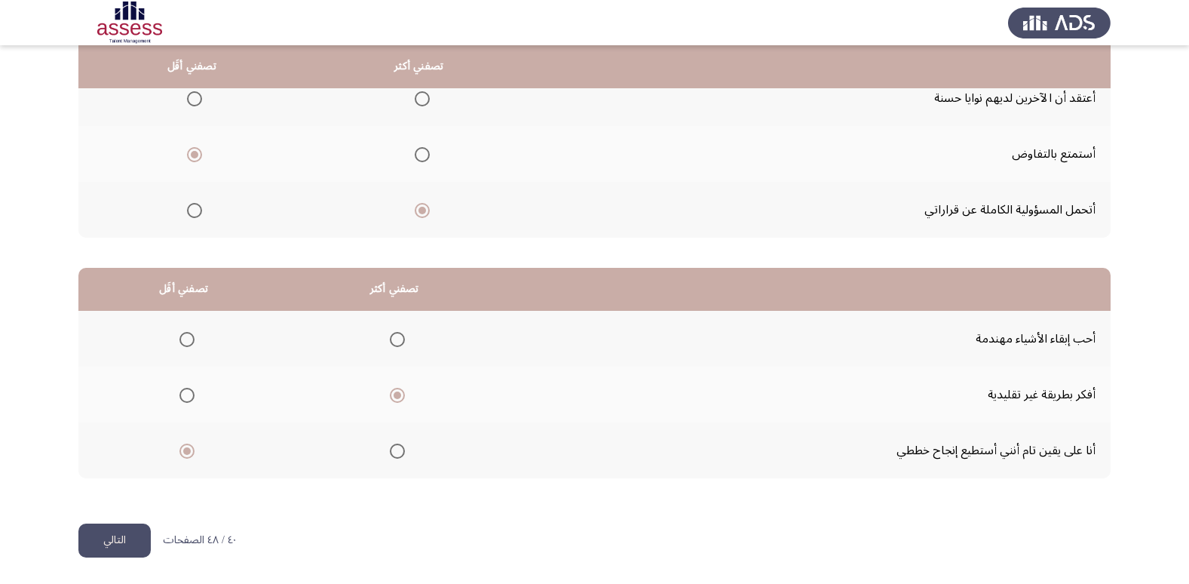
click at [115, 534] on button "التالي" at bounding box center [114, 540] width 72 height 34
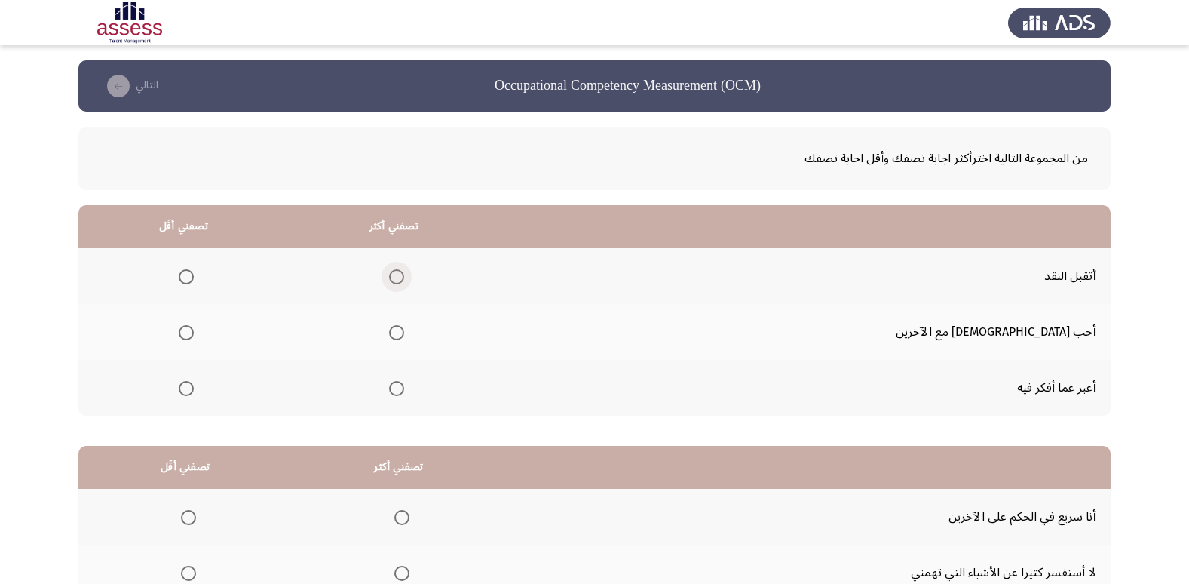
click at [404, 273] on span "Select an option" at bounding box center [396, 276] width 15 height 15
click at [404, 273] on input "Select an option" at bounding box center [396, 276] width 15 height 15
click at [194, 388] on span "Select an option" at bounding box center [186, 388] width 15 height 15
click at [194, 388] on input "Select an option" at bounding box center [186, 388] width 15 height 15
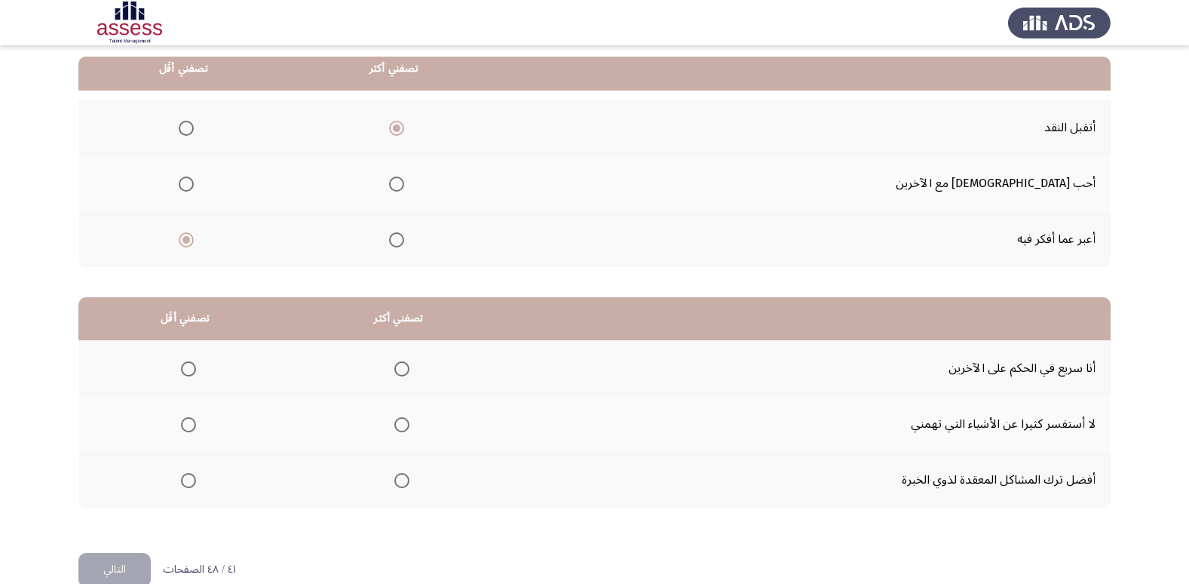
scroll to position [151, 0]
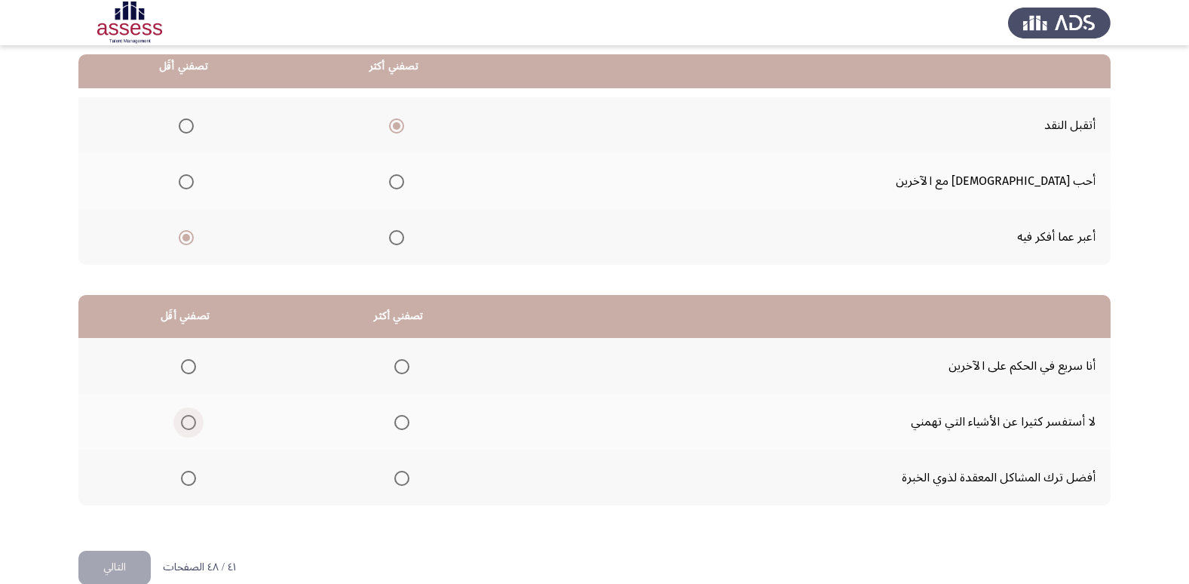
click at [181, 421] on span "Select an option" at bounding box center [188, 422] width 15 height 15
click at [181, 421] on input "Select an option" at bounding box center [188, 422] width 15 height 15
click at [400, 480] on span "Select an option" at bounding box center [401, 477] width 15 height 15
click at [400, 480] on input "Select an option" at bounding box center [401, 477] width 15 height 15
click at [124, 565] on button "التالي" at bounding box center [114, 567] width 72 height 34
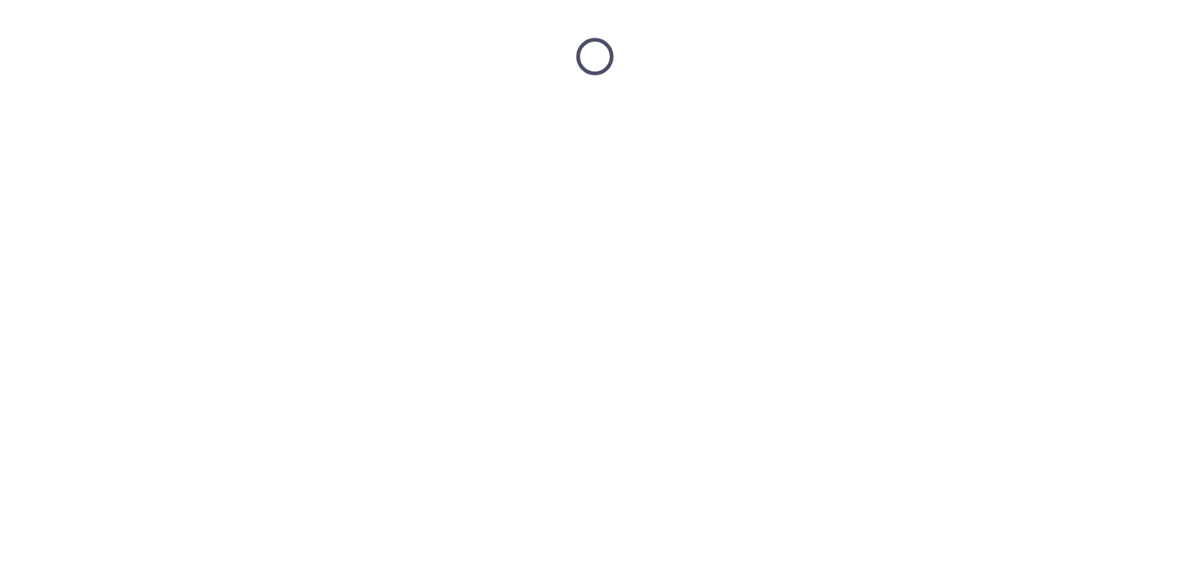
scroll to position [0, 0]
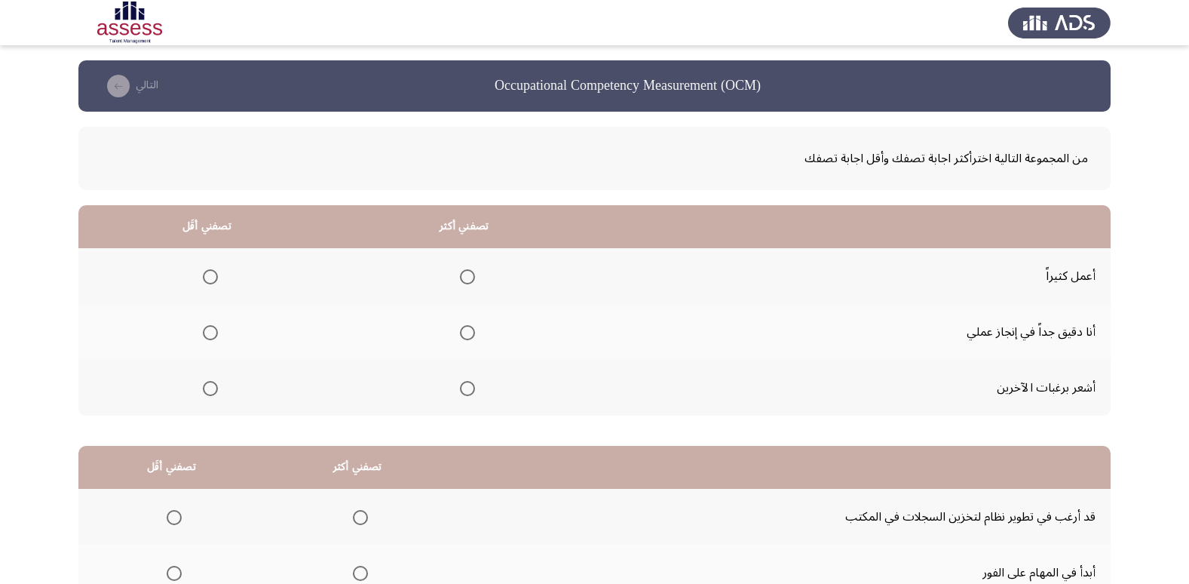
click at [461, 320] on mat-radio-group "Select an option" at bounding box center [464, 332] width 21 height 26
click at [464, 329] on span "Select an option" at bounding box center [467, 332] width 15 height 15
click at [464, 329] on input "Select an option" at bounding box center [467, 332] width 15 height 15
click at [207, 388] on span "Select an option" at bounding box center [210, 388] width 15 height 15
click at [207, 388] on input "Select an option" at bounding box center [210, 388] width 15 height 15
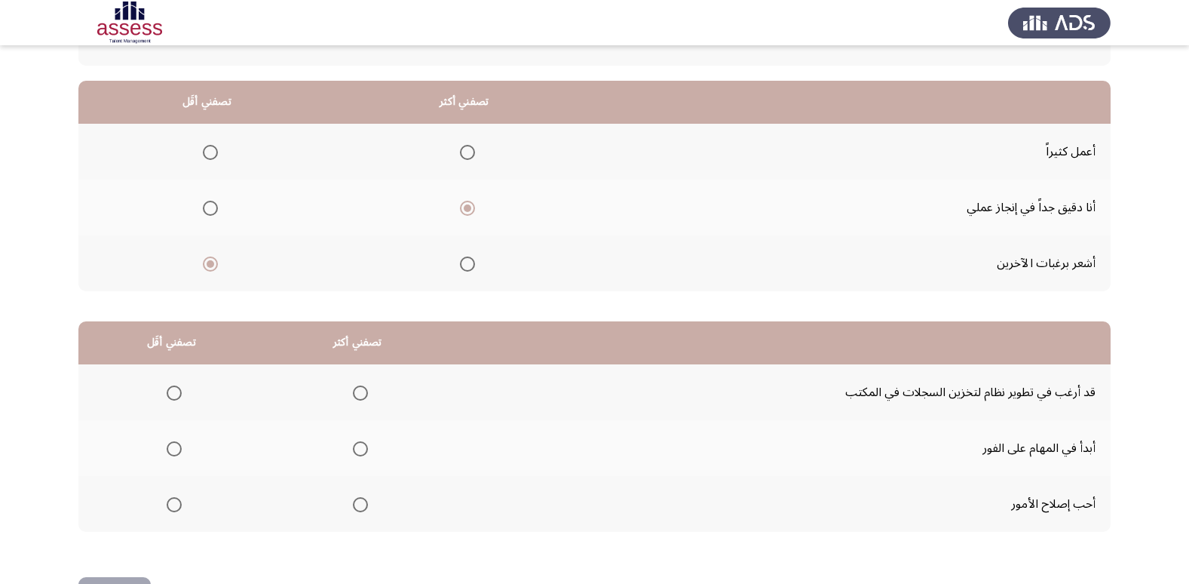
scroll to position [151, 0]
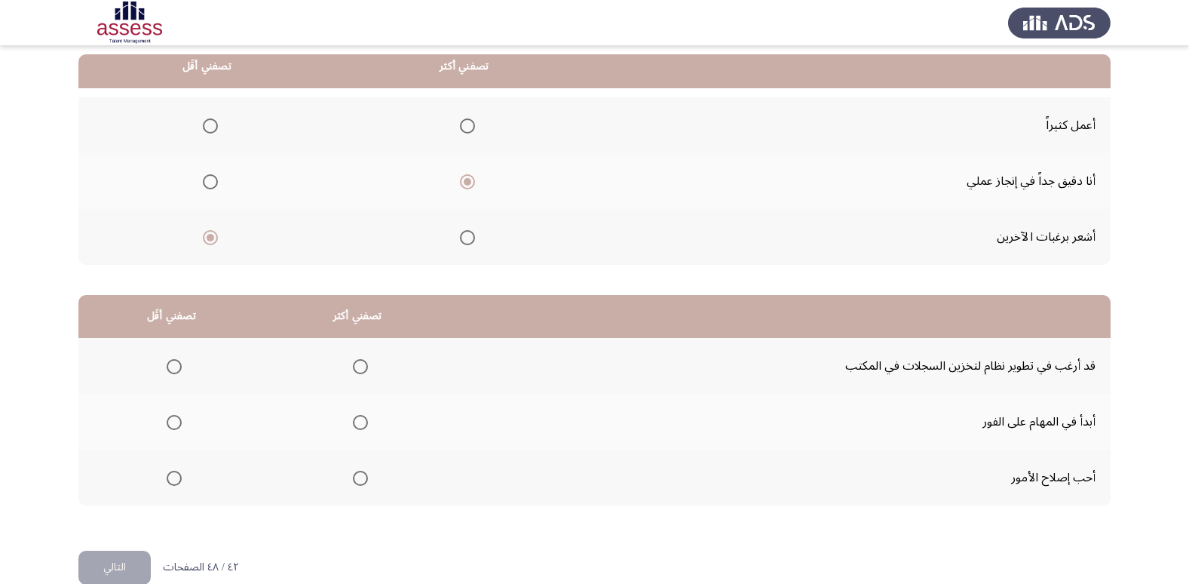
click at [357, 472] on span "Select an option" at bounding box center [360, 477] width 15 height 15
click at [357, 472] on input "Select an option" at bounding box center [360, 477] width 15 height 15
click at [360, 422] on span "Select an option" at bounding box center [360, 422] width 0 height 0
click at [356, 421] on input "Select an option" at bounding box center [360, 422] width 15 height 15
click at [163, 360] on label "Select an option" at bounding box center [171, 366] width 21 height 15
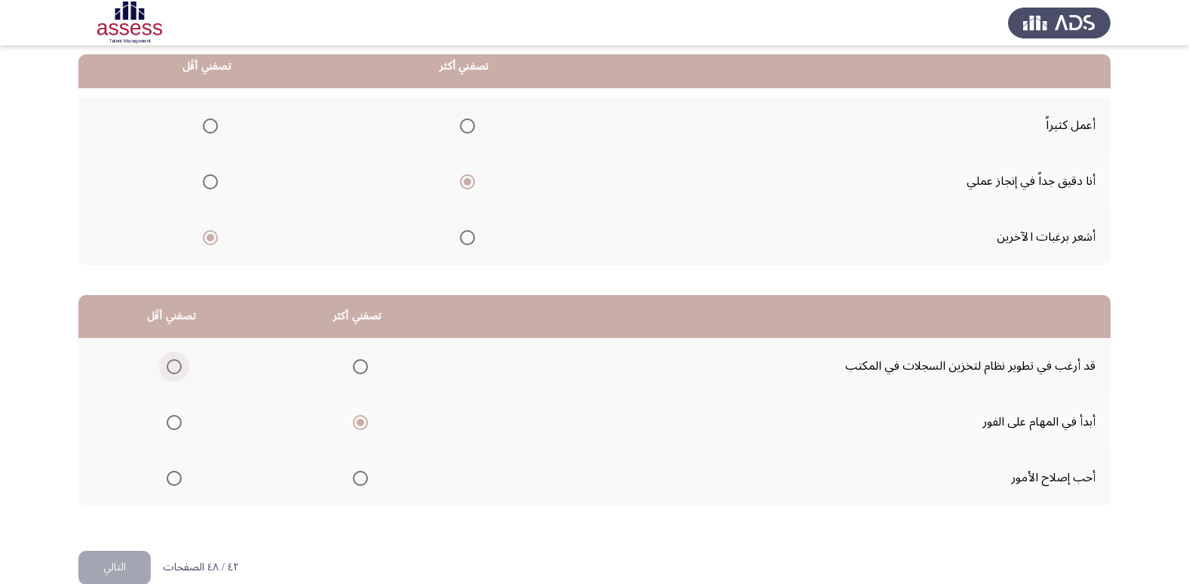
click at [167, 360] on input "Select an option" at bounding box center [174, 366] width 15 height 15
click at [163, 480] on label "Select an option" at bounding box center [171, 477] width 21 height 15
click at [167, 480] on input "Select an option" at bounding box center [174, 477] width 15 height 15
click at [172, 372] on span "Select an option" at bounding box center [174, 366] width 15 height 15
click at [172, 372] on input "Select an option" at bounding box center [174, 366] width 15 height 15
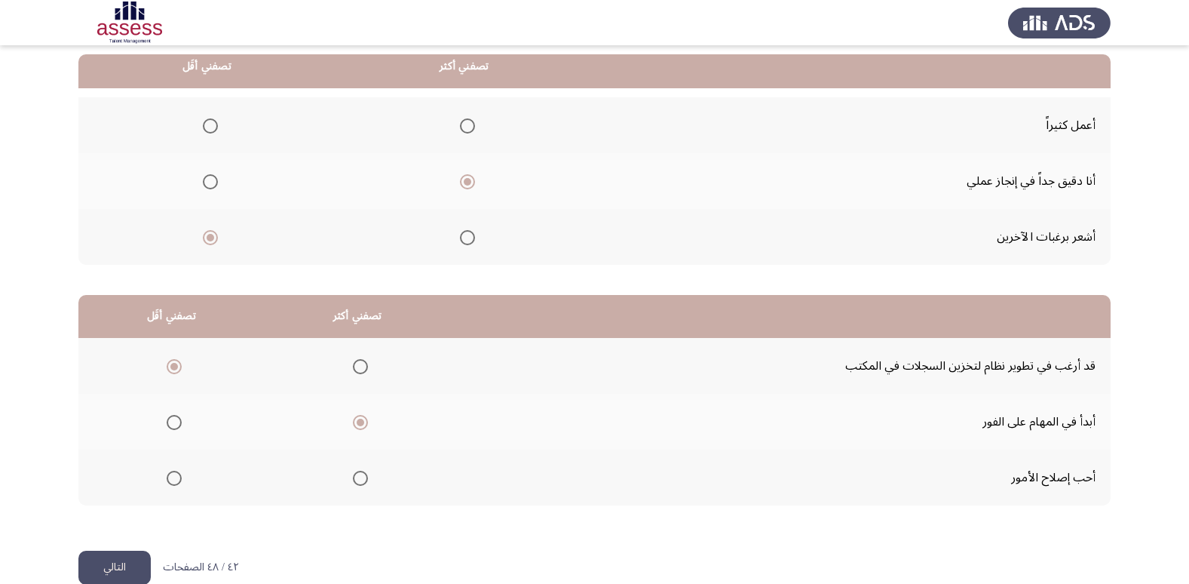
click at [120, 567] on button "التالي" at bounding box center [114, 567] width 72 height 34
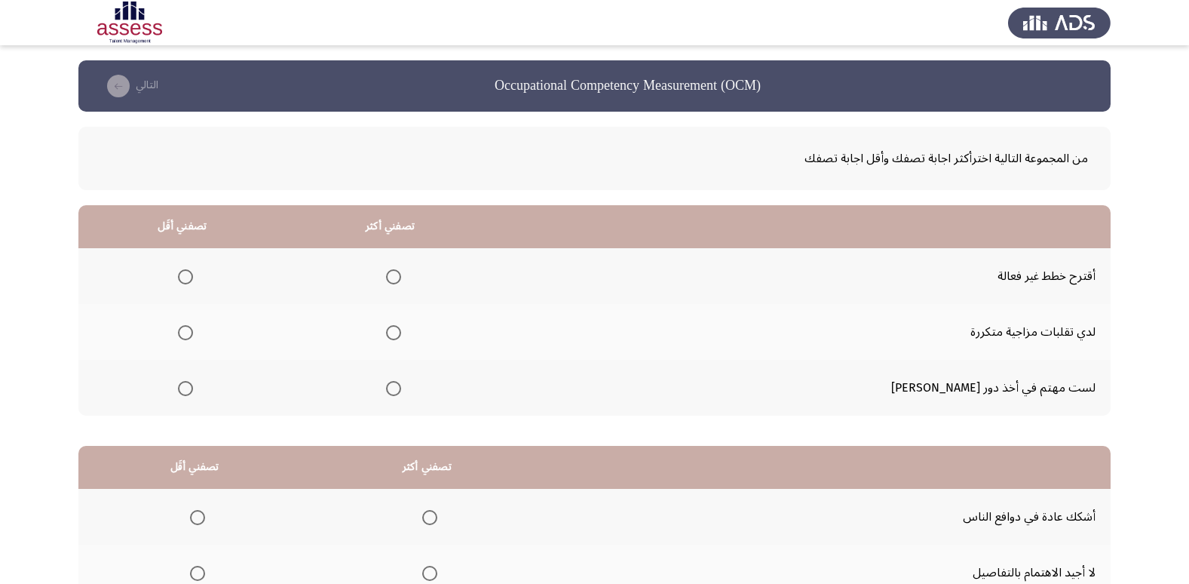
click at [193, 386] on span "Select an option" at bounding box center [185, 388] width 15 height 15
click at [193, 386] on input "Select an option" at bounding box center [185, 388] width 15 height 15
click at [193, 334] on span "Select an option" at bounding box center [185, 332] width 15 height 15
click at [193, 334] on input "Select an option" at bounding box center [185, 332] width 15 height 15
click at [401, 389] on span "Select an option" at bounding box center [393, 388] width 15 height 15
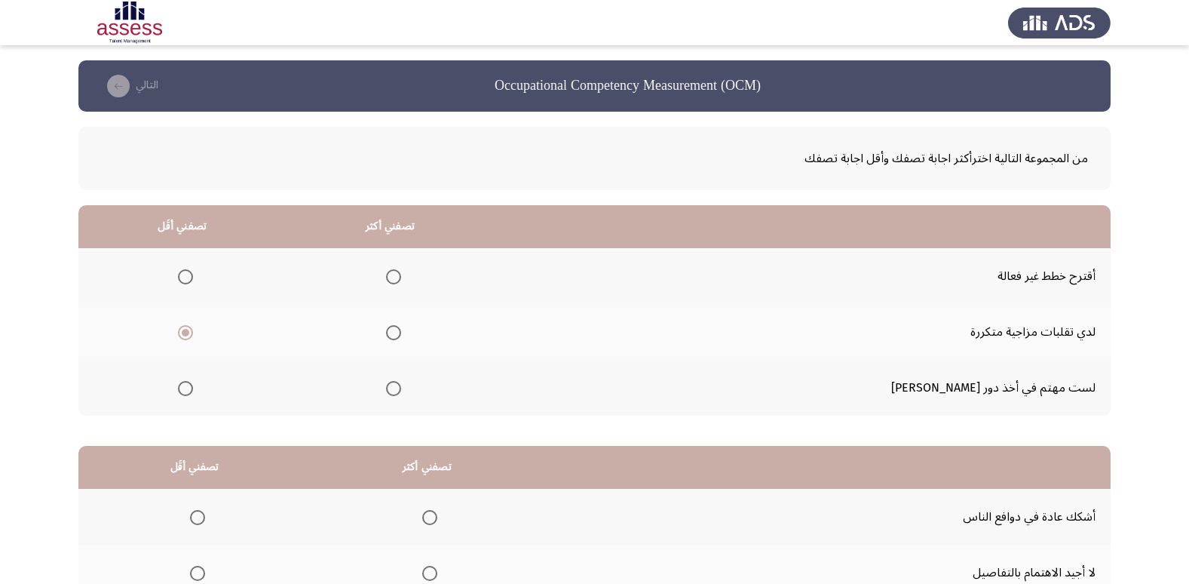
click at [401, 389] on input "Select an option" at bounding box center [393, 388] width 15 height 15
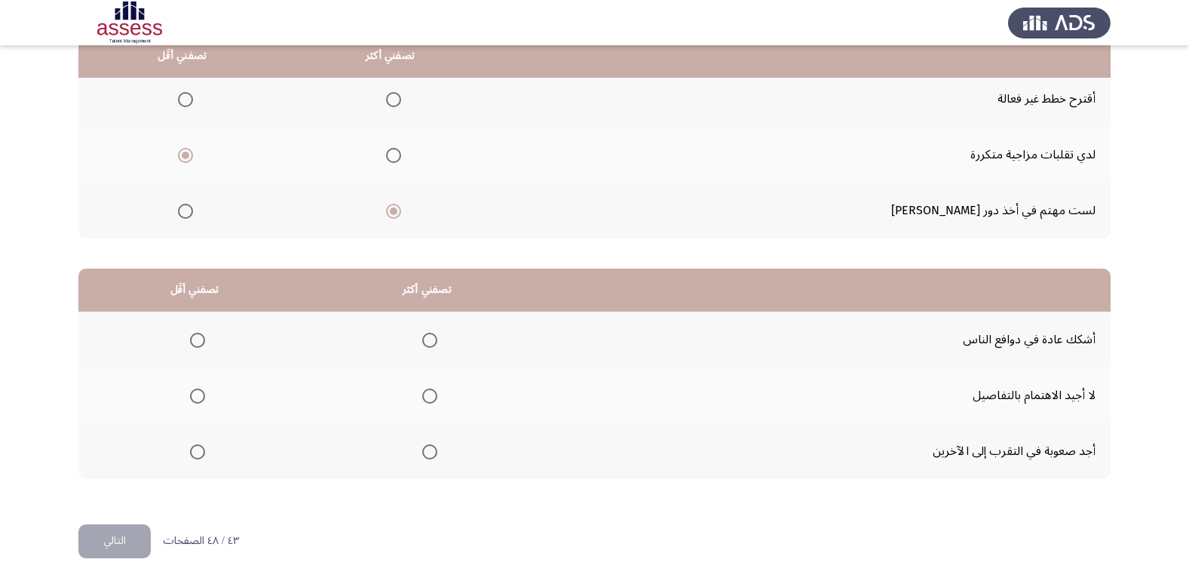
scroll to position [178, 0]
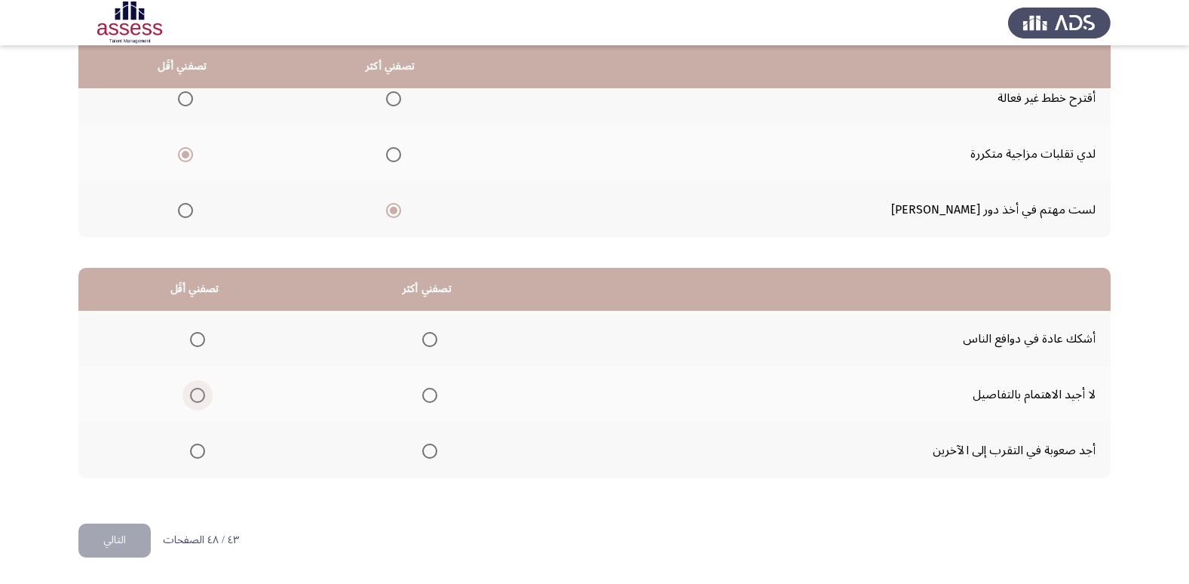
click at [196, 397] on span "Select an option" at bounding box center [197, 395] width 15 height 15
click at [196, 397] on input "Select an option" at bounding box center [197, 395] width 15 height 15
click at [425, 339] on span "Select an option" at bounding box center [429, 339] width 15 height 15
click at [425, 339] on input "Select an option" at bounding box center [429, 339] width 15 height 15
click at [117, 541] on button "التالي" at bounding box center [114, 540] width 72 height 34
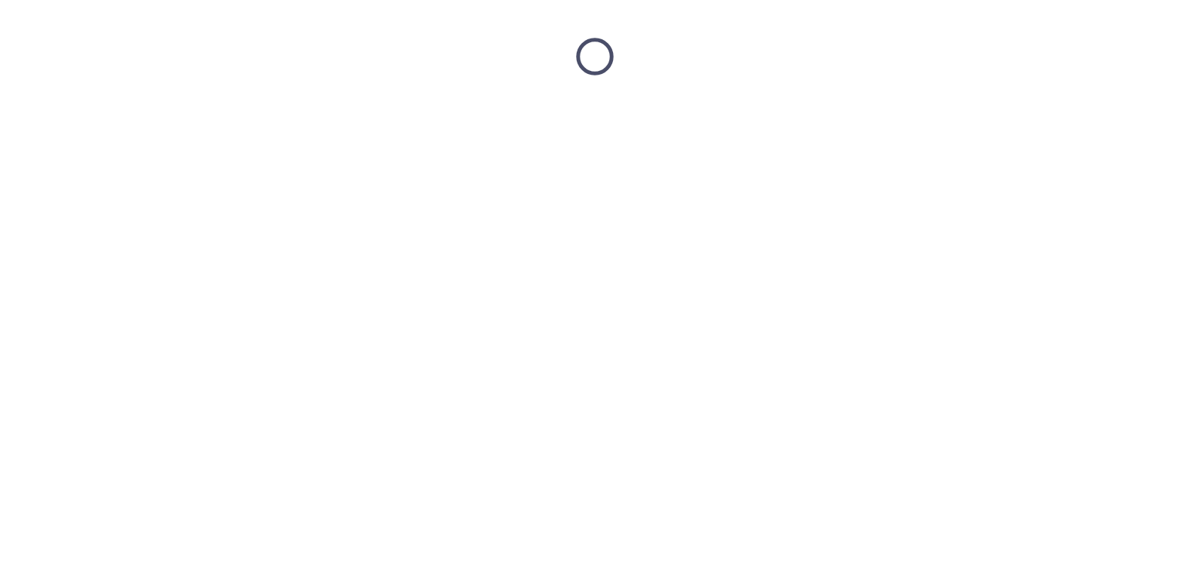
scroll to position [0, 0]
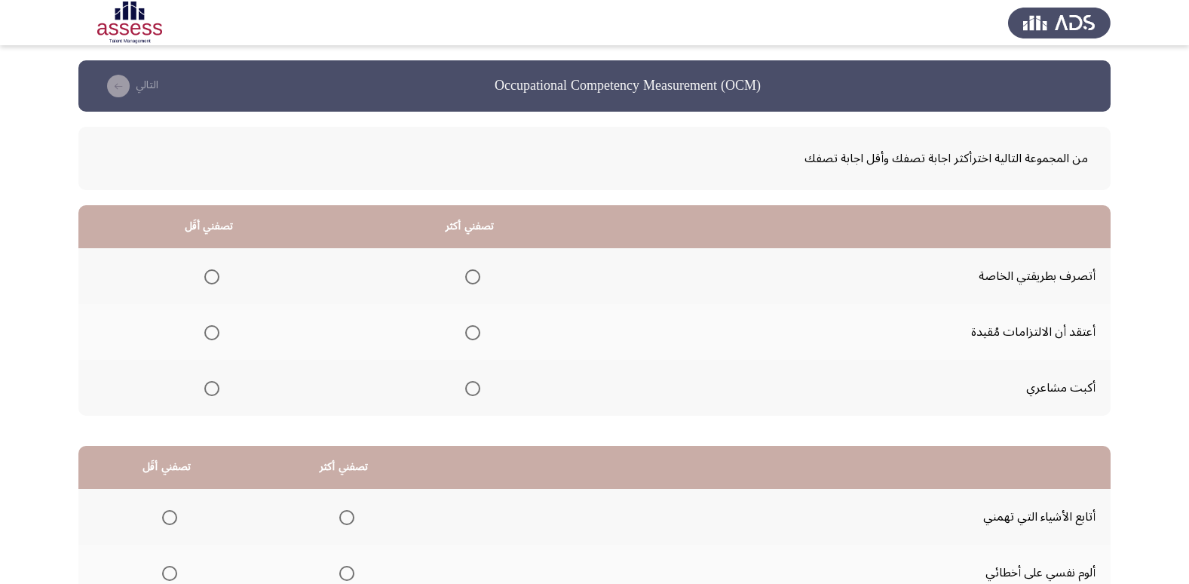
click at [467, 332] on span "Select an option" at bounding box center [472, 332] width 15 height 15
click at [467, 332] on input "Select an option" at bounding box center [472, 332] width 15 height 15
click at [214, 280] on span "Select an option" at bounding box center [211, 276] width 15 height 15
click at [214, 280] on input "Select an option" at bounding box center [211, 276] width 15 height 15
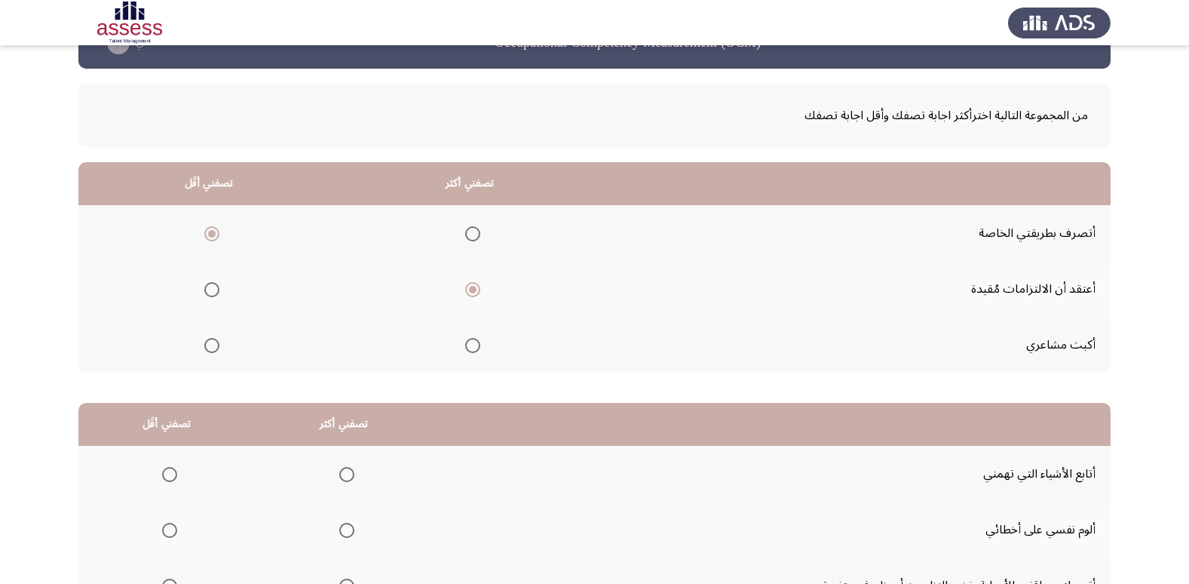
scroll to position [151, 0]
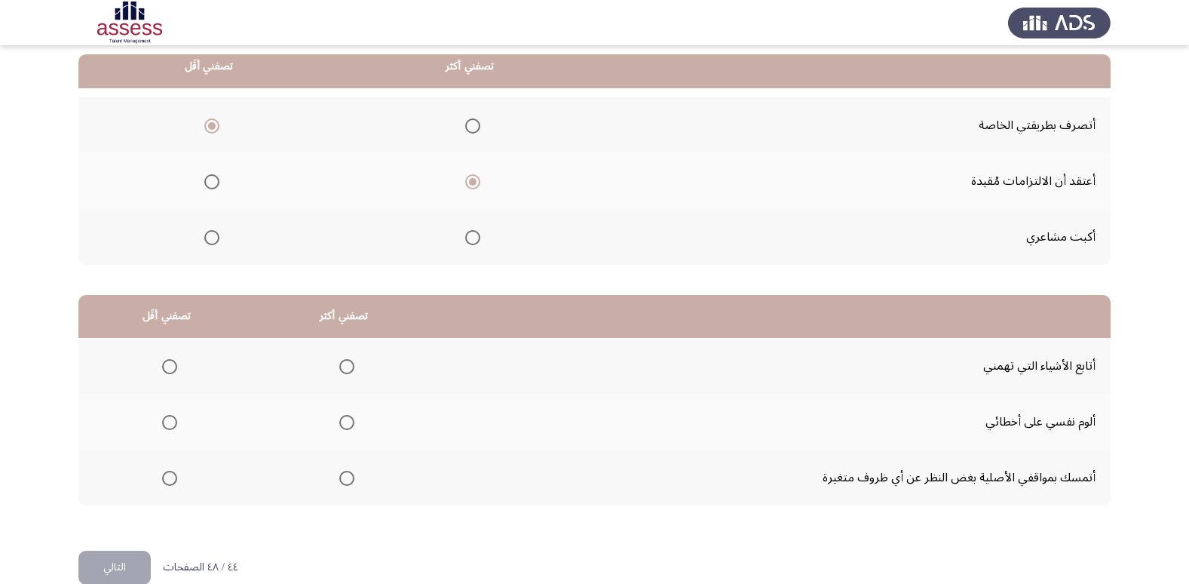
click at [348, 423] on span "Select an option" at bounding box center [346, 422] width 15 height 15
click at [348, 423] on input "Select an option" at bounding box center [346, 422] width 15 height 15
click at [167, 480] on span "Select an option" at bounding box center [169, 477] width 15 height 15
click at [167, 480] on input "Select an option" at bounding box center [169, 477] width 15 height 15
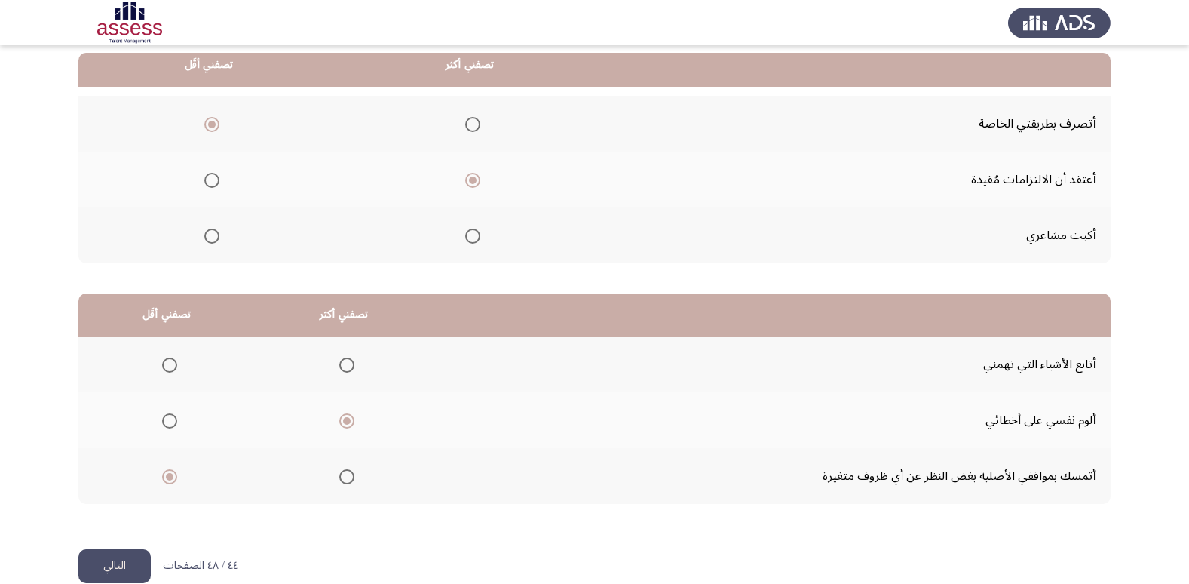
scroll to position [178, 0]
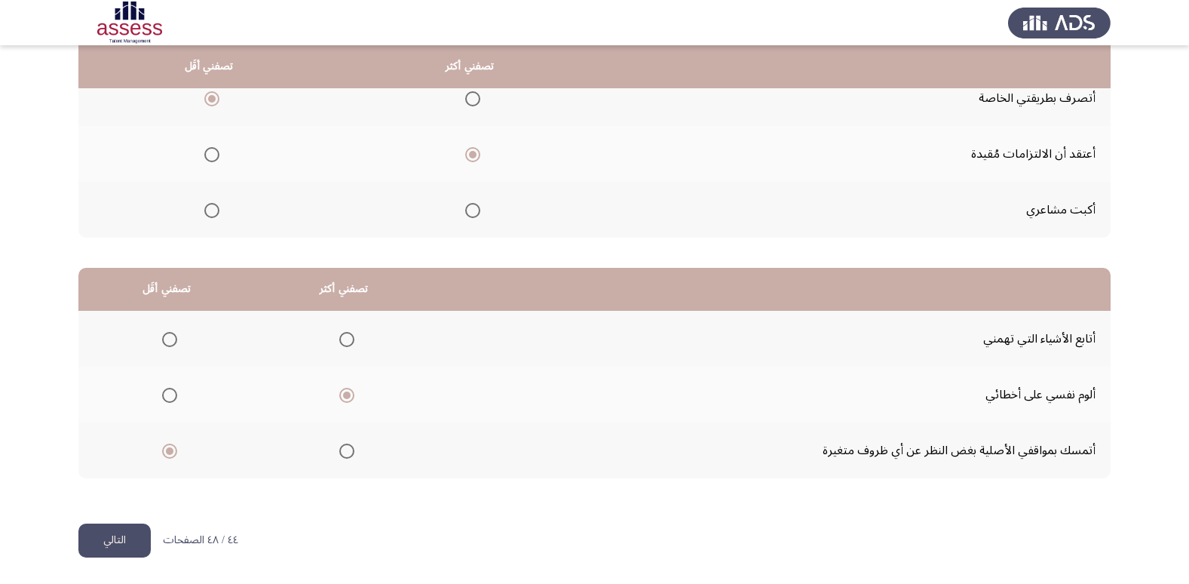
click at [125, 530] on button "التالي" at bounding box center [114, 540] width 72 height 34
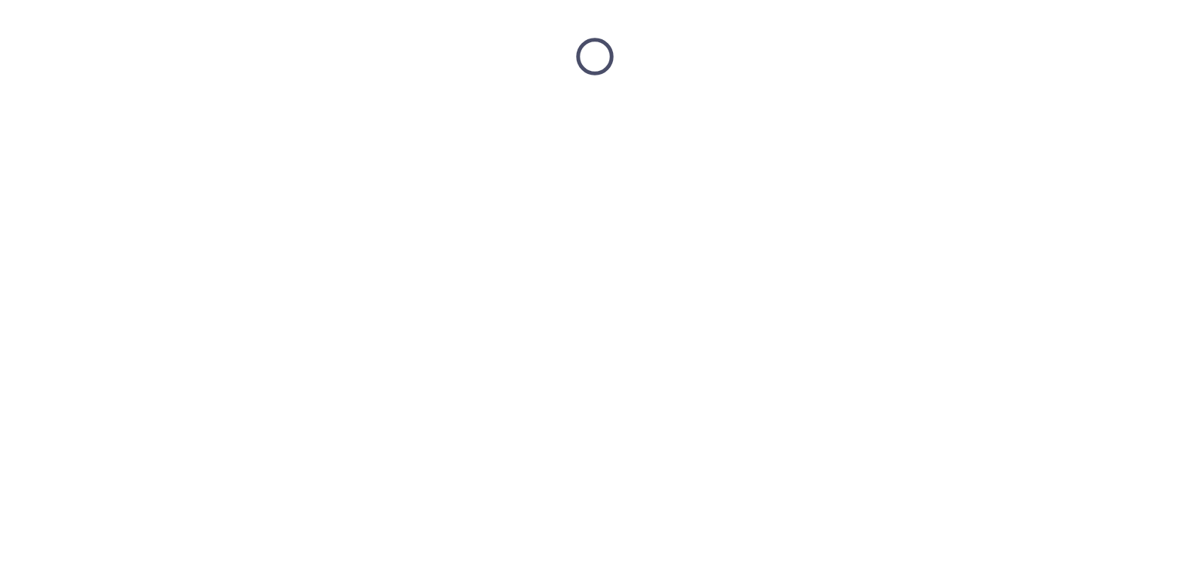
scroll to position [0, 0]
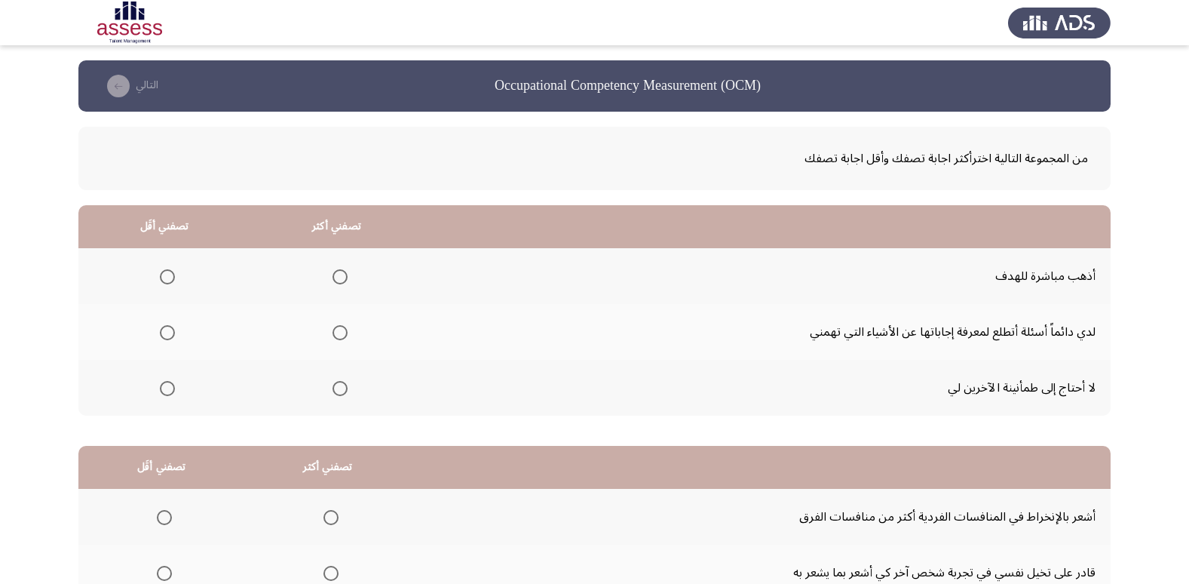
click at [342, 330] on span "Select an option" at bounding box center [339, 332] width 15 height 15
click at [342, 330] on input "Select an option" at bounding box center [339, 332] width 15 height 15
click at [343, 280] on span "Select an option" at bounding box center [339, 276] width 15 height 15
click at [343, 280] on input "Select an option" at bounding box center [339, 276] width 15 height 15
click at [166, 388] on span "Select an option" at bounding box center [167, 388] width 15 height 15
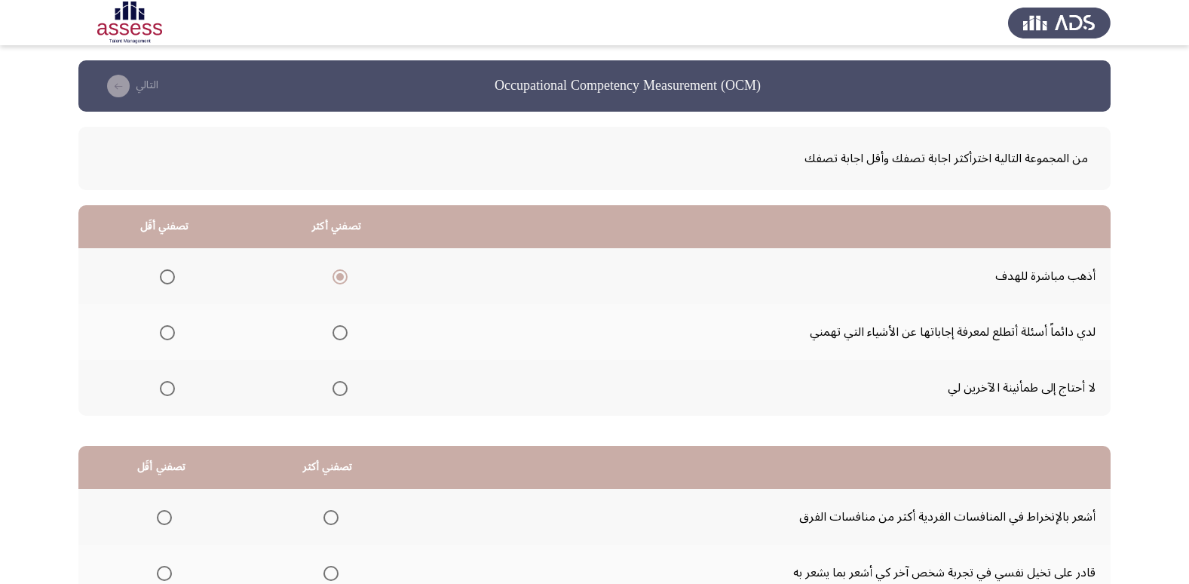
click at [166, 388] on input "Select an option" at bounding box center [167, 388] width 15 height 15
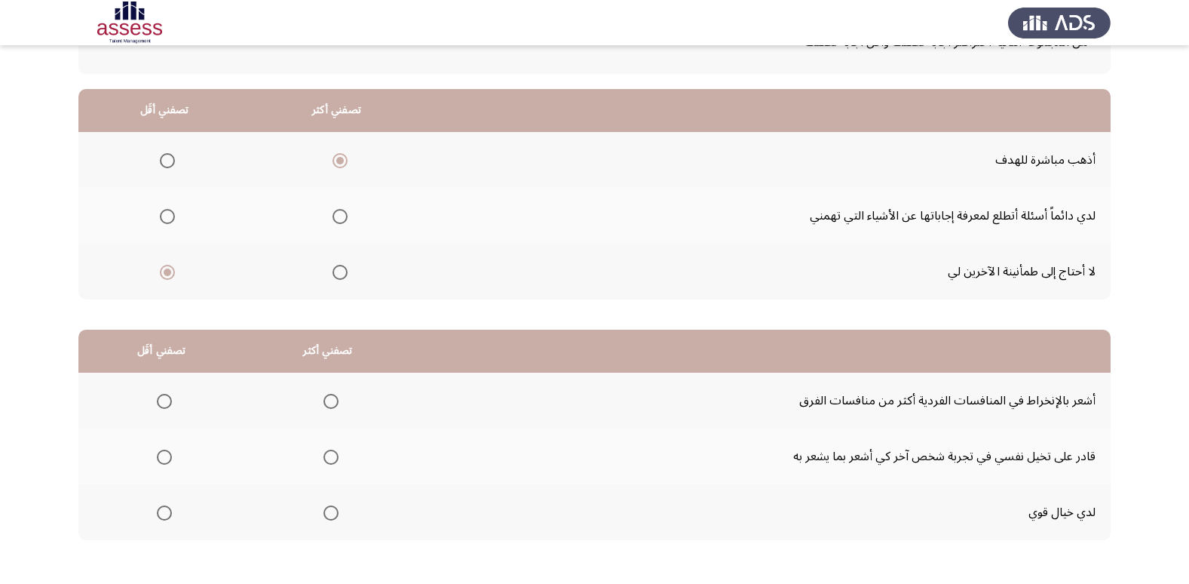
scroll to position [151, 0]
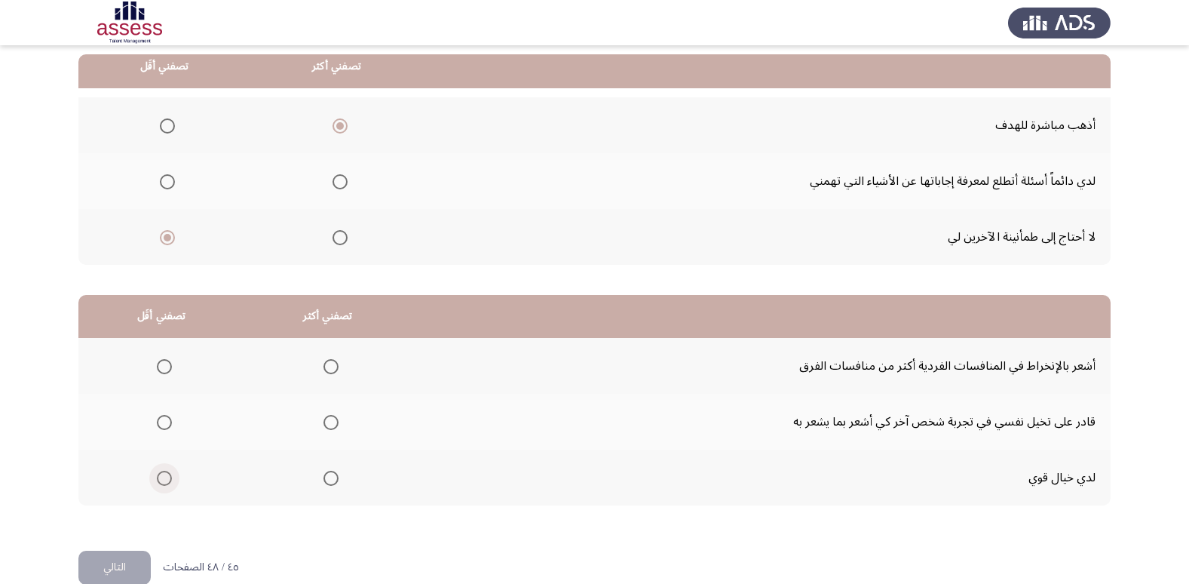
click at [167, 484] on span "Select an option" at bounding box center [164, 477] width 15 height 15
click at [167, 484] on input "Select an option" at bounding box center [164, 477] width 15 height 15
click at [329, 365] on span "Select an option" at bounding box center [330, 366] width 15 height 15
click at [329, 365] on input "Select an option" at bounding box center [330, 366] width 15 height 15
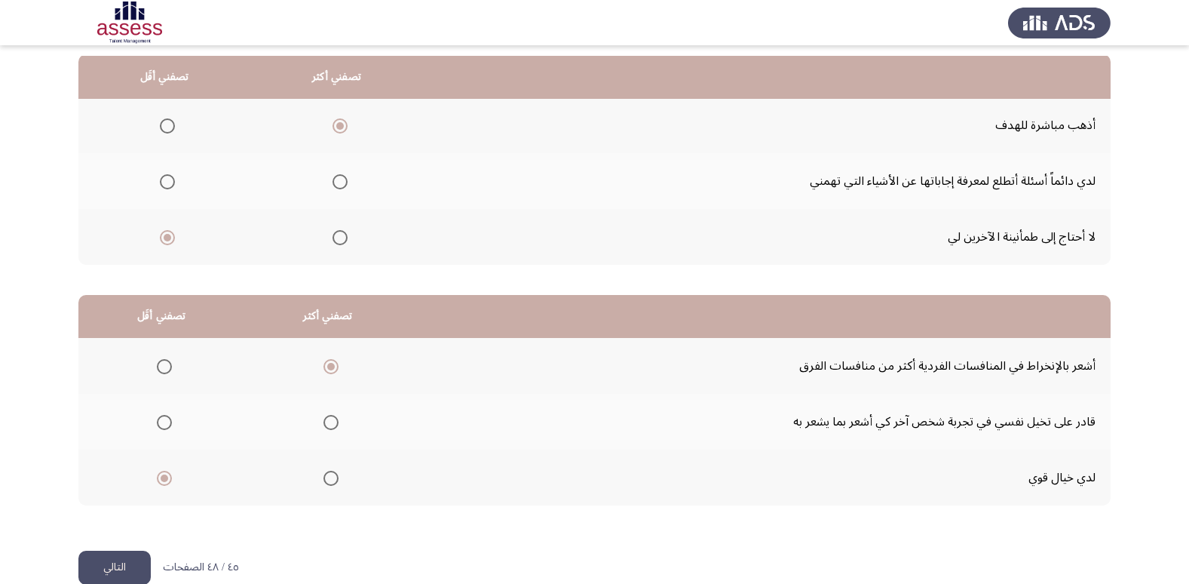
scroll to position [178, 0]
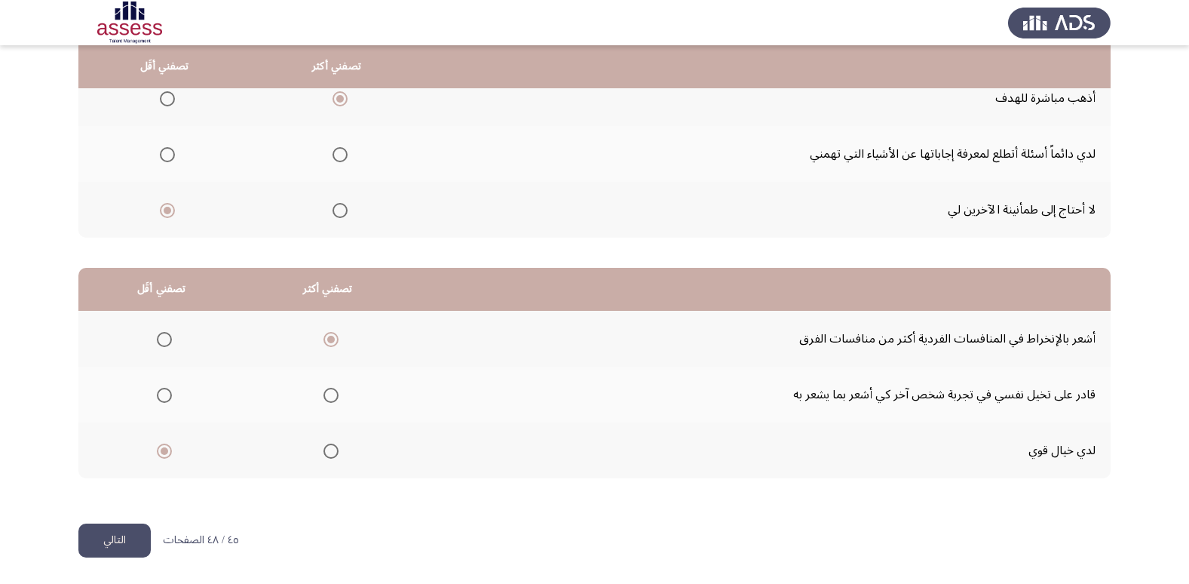
click at [113, 534] on button "التالي" at bounding box center [114, 540] width 72 height 34
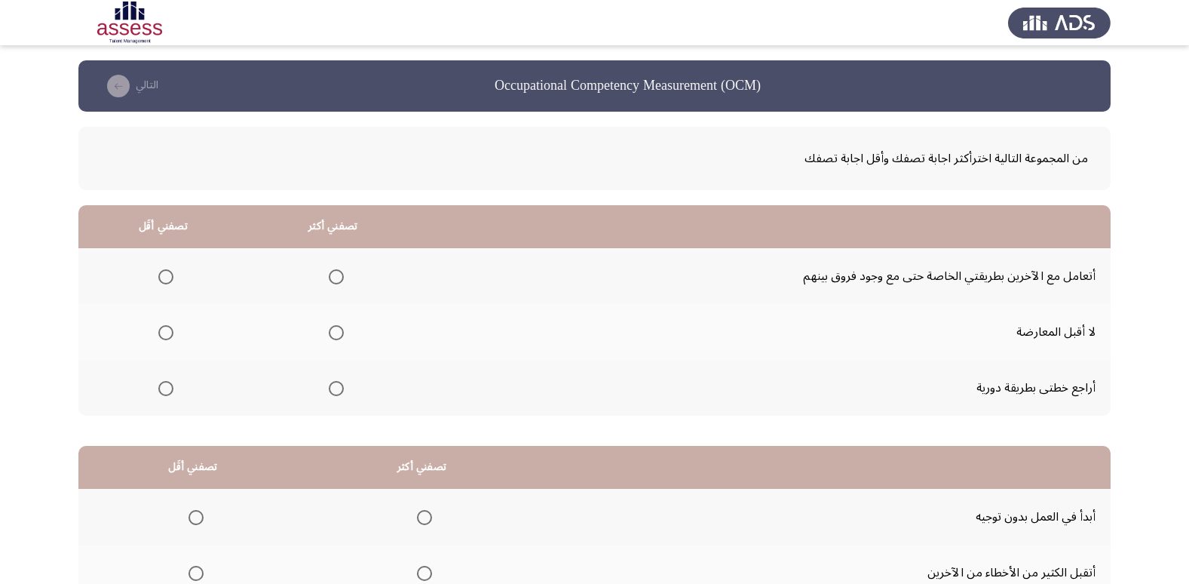
click at [341, 269] on span "Select an option" at bounding box center [336, 276] width 15 height 15
click at [341, 269] on input "Select an option" at bounding box center [336, 276] width 15 height 15
click at [167, 334] on span "Select an option" at bounding box center [165, 332] width 15 height 15
click at [167, 334] on input "Select an option" at bounding box center [165, 332] width 15 height 15
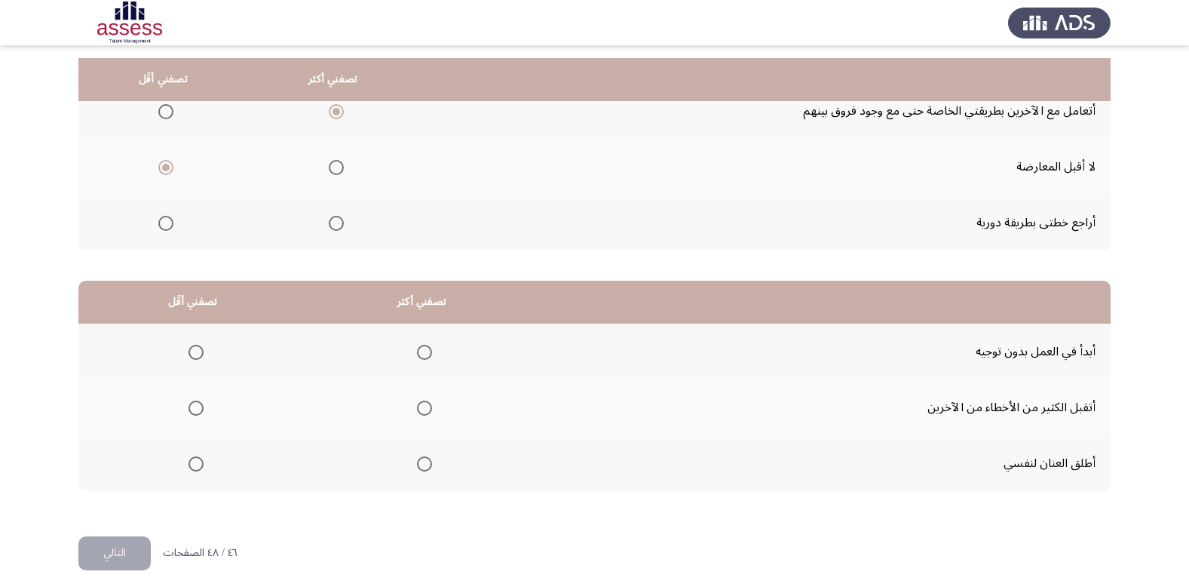
scroll to position [178, 0]
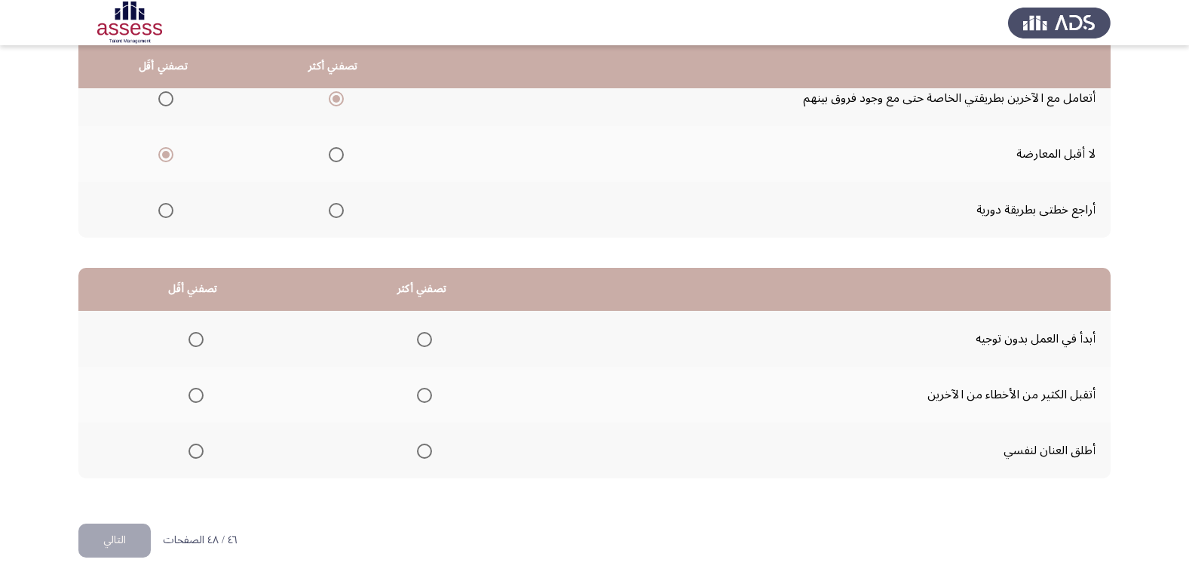
click at [421, 392] on span "Select an option" at bounding box center [424, 395] width 15 height 15
click at [421, 392] on input "Select an option" at bounding box center [424, 395] width 15 height 15
click at [192, 455] on span "Select an option" at bounding box center [195, 450] width 15 height 15
click at [192, 455] on input "Select an option" at bounding box center [195, 450] width 15 height 15
click at [202, 332] on span "Select an option" at bounding box center [195, 339] width 15 height 15
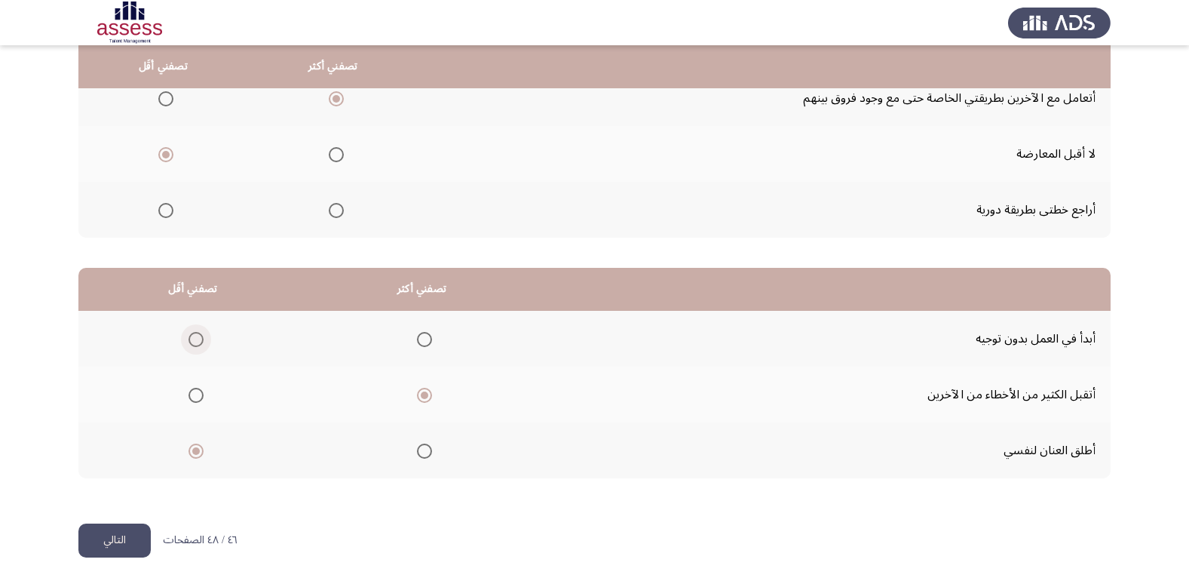
click at [202, 332] on input "Select an option" at bounding box center [195, 339] width 15 height 15
click at [195, 445] on span "Select an option" at bounding box center [195, 450] width 15 height 15
click at [195, 445] on input "Select an option" at bounding box center [195, 450] width 15 height 15
click at [121, 535] on button "التالي" at bounding box center [114, 540] width 72 height 34
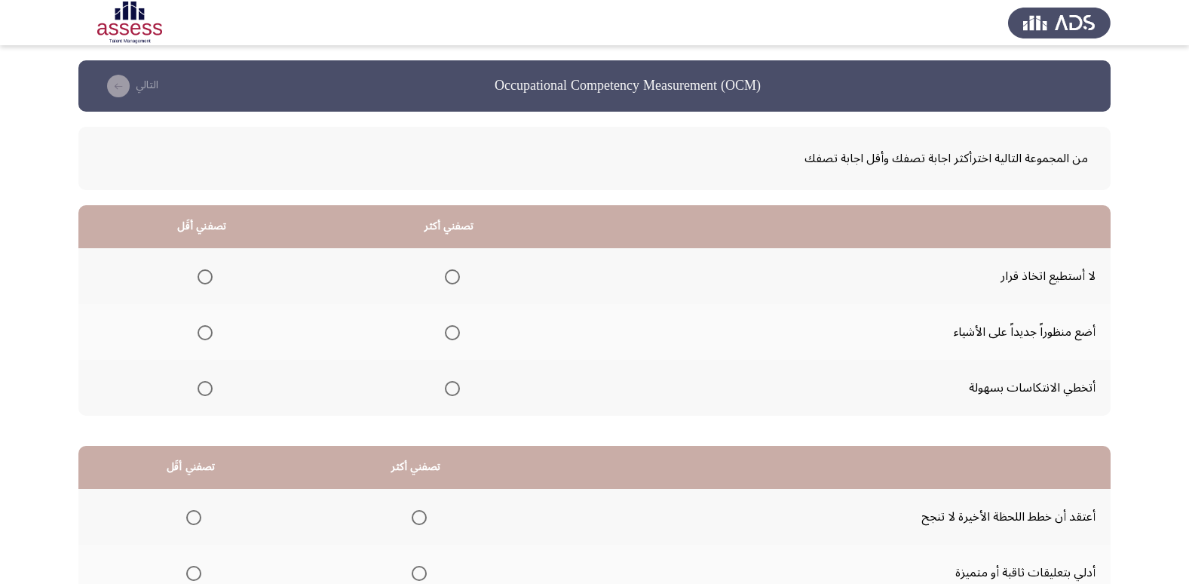
click at [445, 389] on span "Select an option" at bounding box center [452, 388] width 15 height 15
click at [445, 389] on input "Select an option" at bounding box center [452, 388] width 15 height 15
click at [195, 274] on label "Select an option" at bounding box center [202, 276] width 21 height 15
click at [198, 274] on input "Select an option" at bounding box center [205, 276] width 15 height 15
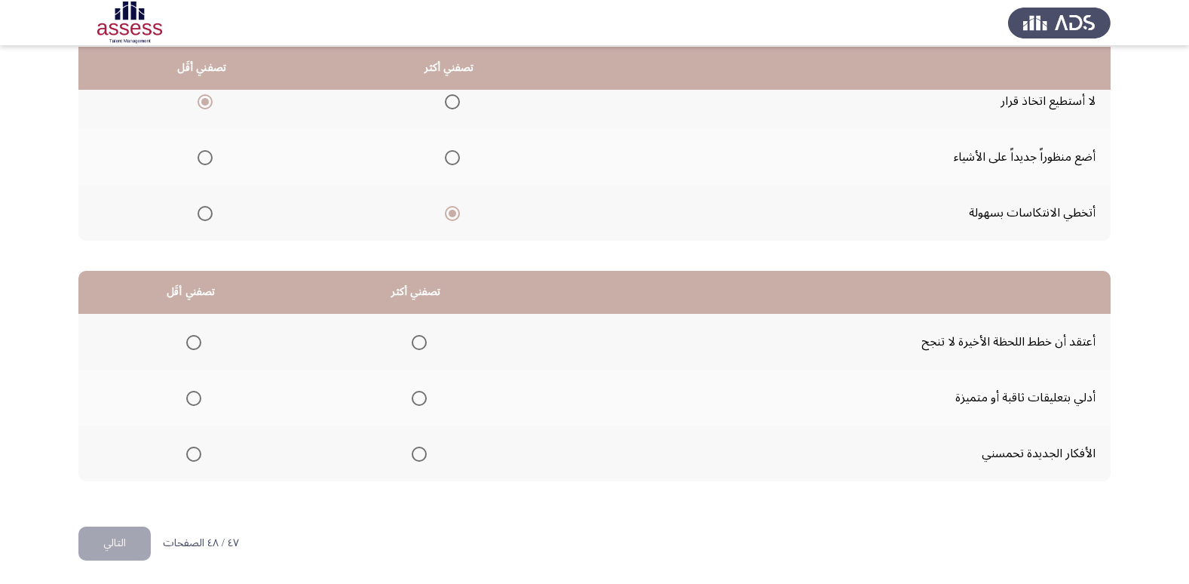
scroll to position [178, 0]
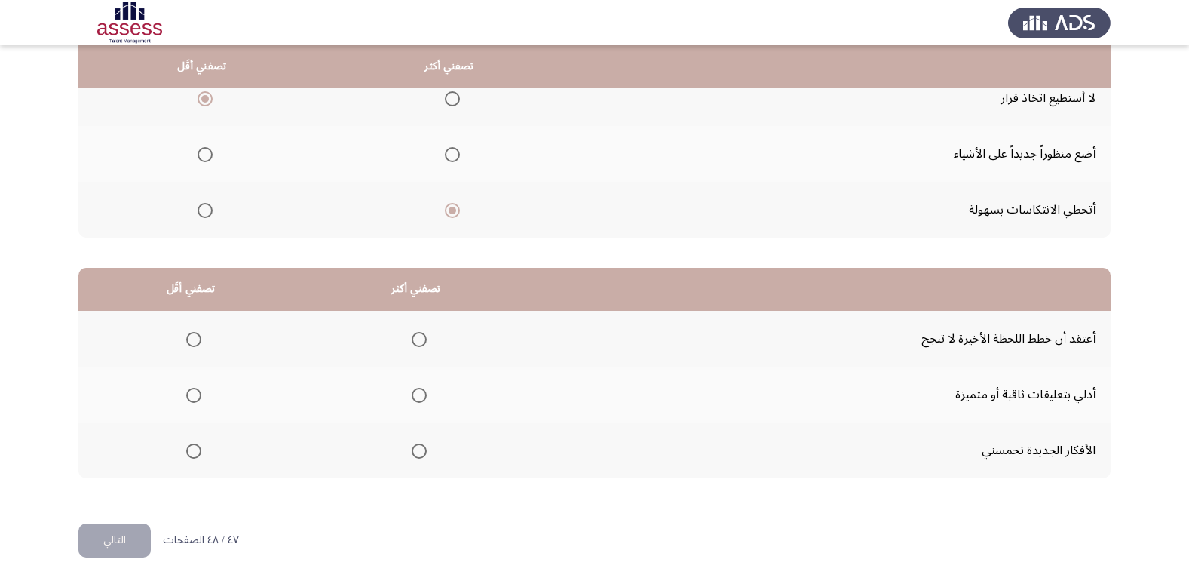
click at [419, 395] on span "Select an option" at bounding box center [419, 395] width 0 height 0
click at [415, 394] on input "Select an option" at bounding box center [419, 395] width 15 height 15
click at [196, 345] on span "Select an option" at bounding box center [193, 339] width 15 height 15
click at [196, 345] on input "Select an option" at bounding box center [193, 339] width 15 height 15
click at [124, 536] on button "التالي" at bounding box center [114, 540] width 72 height 34
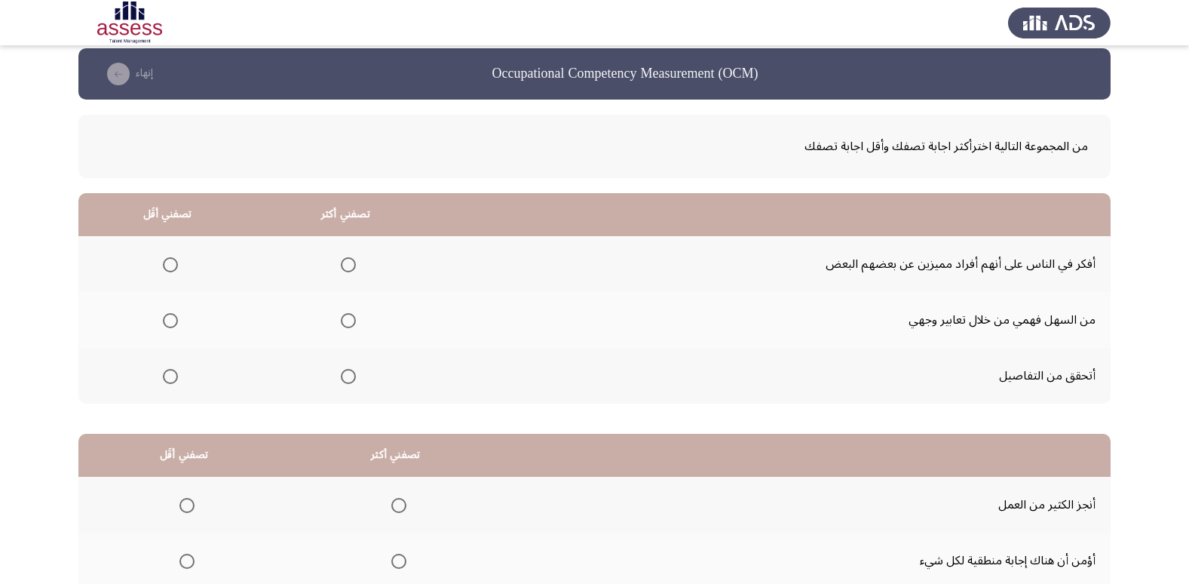
scroll to position [0, 0]
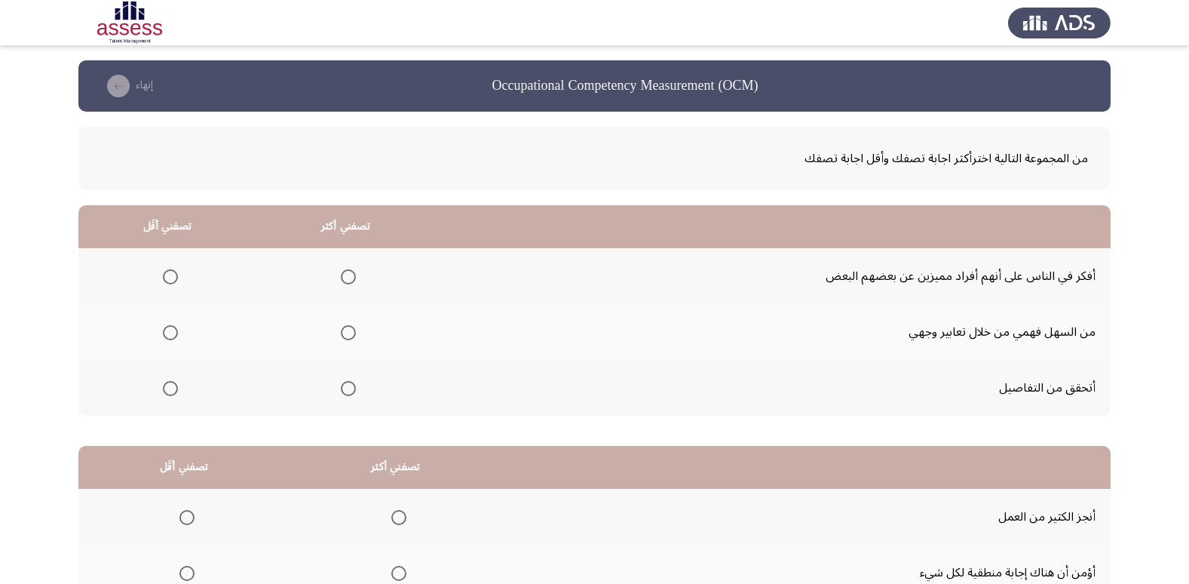
click at [338, 274] on label "Select an option" at bounding box center [345, 276] width 21 height 15
click at [341, 274] on input "Select an option" at bounding box center [348, 276] width 15 height 15
click at [168, 336] on span "Select an option" at bounding box center [170, 332] width 15 height 15
click at [168, 336] on input "Select an option" at bounding box center [170, 332] width 15 height 15
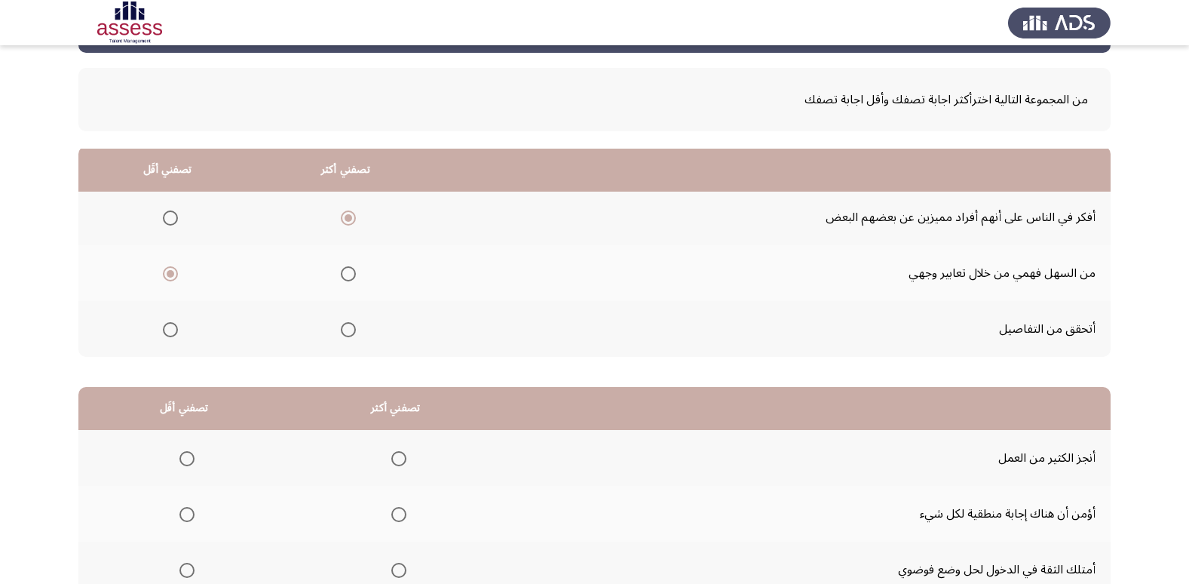
scroll to position [178, 0]
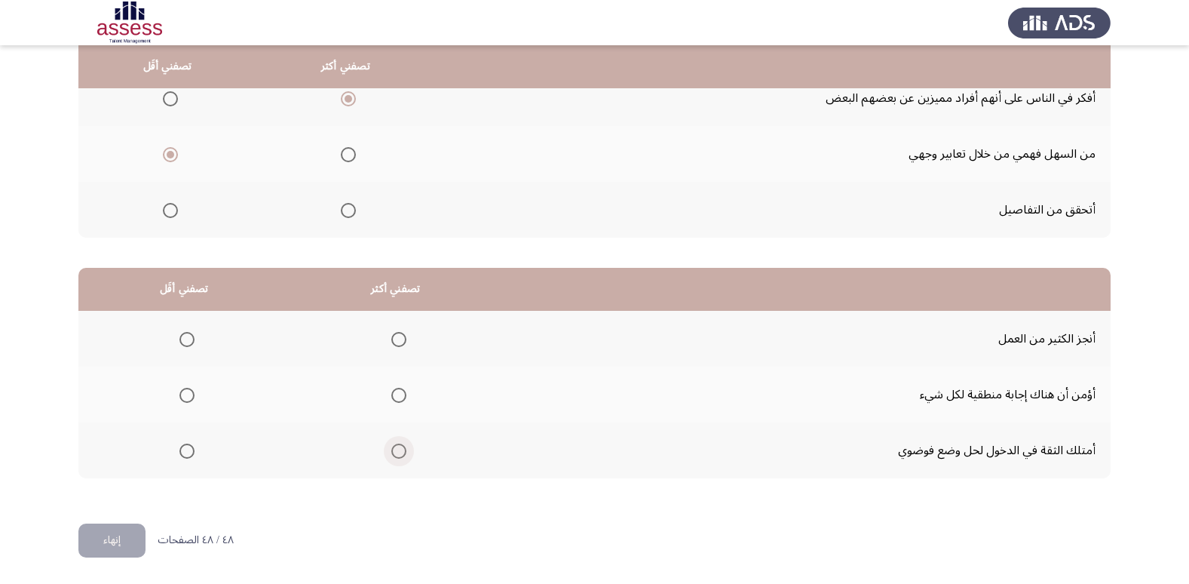
click at [395, 448] on span "Select an option" at bounding box center [398, 450] width 15 height 15
click at [395, 448] on input "Select an option" at bounding box center [398, 450] width 15 height 15
click at [400, 337] on span "Select an option" at bounding box center [398, 339] width 15 height 15
click at [400, 337] on input "Select an option" at bounding box center [398, 339] width 15 height 15
click at [186, 397] on span "Select an option" at bounding box center [186, 395] width 15 height 15
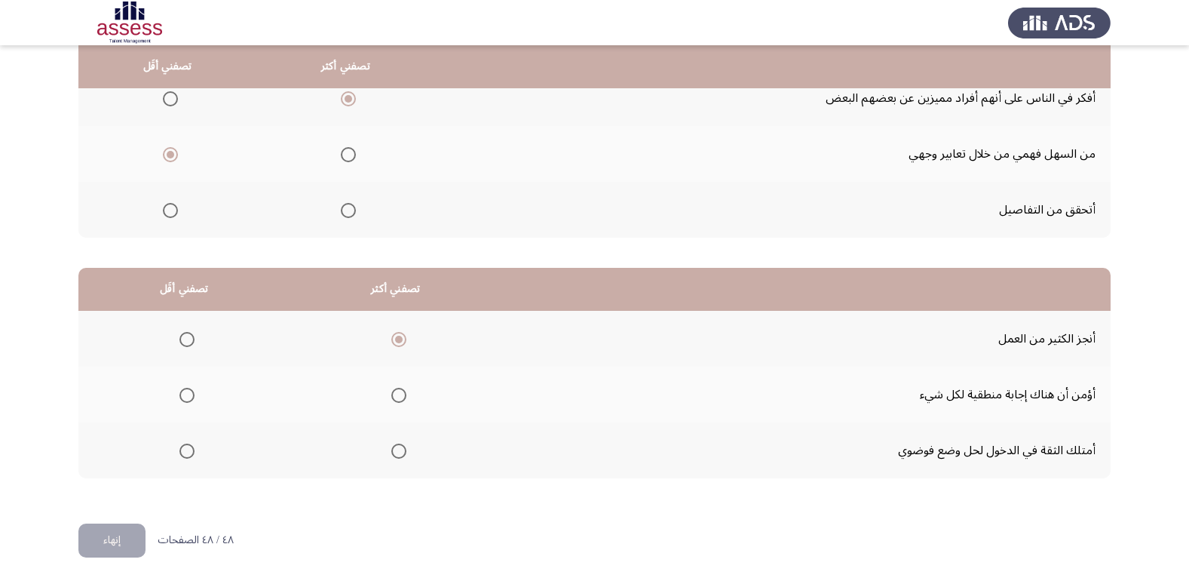
click at [186, 397] on input "Select an option" at bounding box center [186, 395] width 15 height 15
click at [106, 540] on button "إنهاء" at bounding box center [111, 540] width 67 height 34
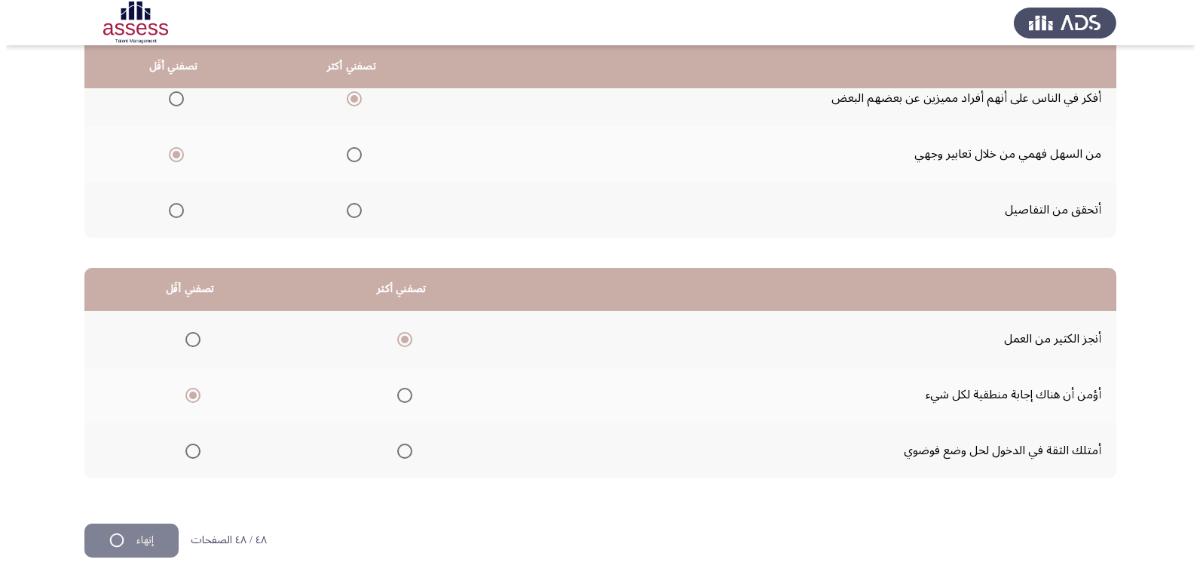
scroll to position [0, 0]
